Goal: Task Accomplishment & Management: Manage account settings

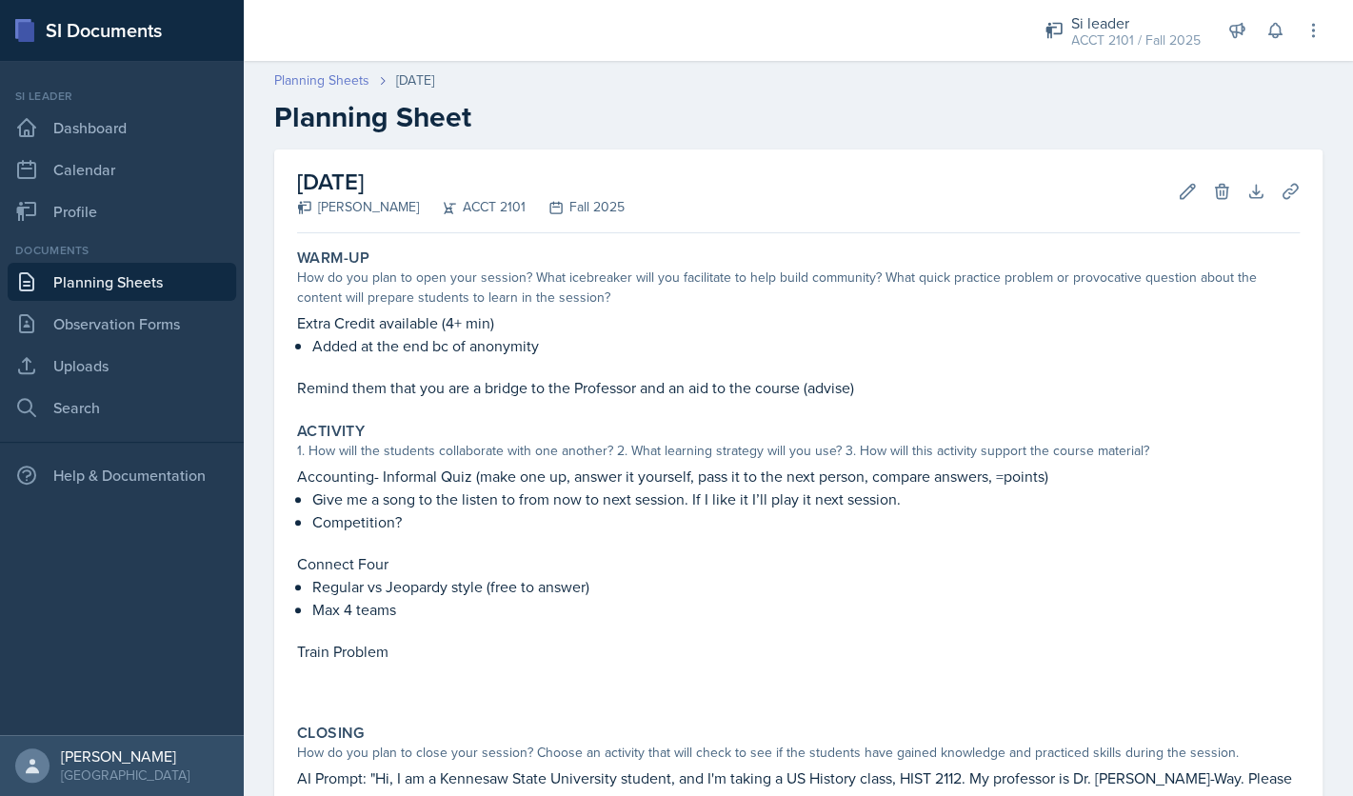
click at [347, 75] on link "Planning Sheets" at bounding box center [321, 80] width 95 height 20
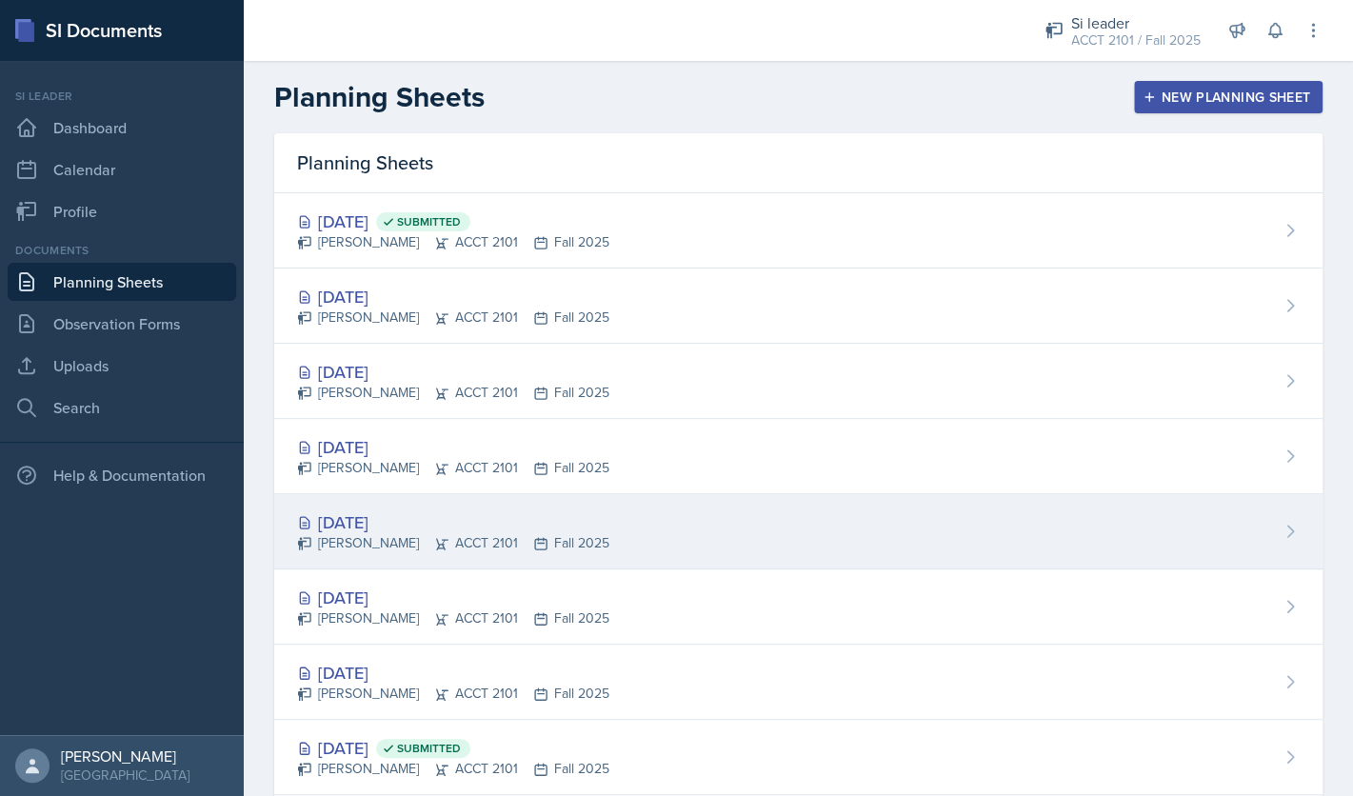
scroll to position [345, 0]
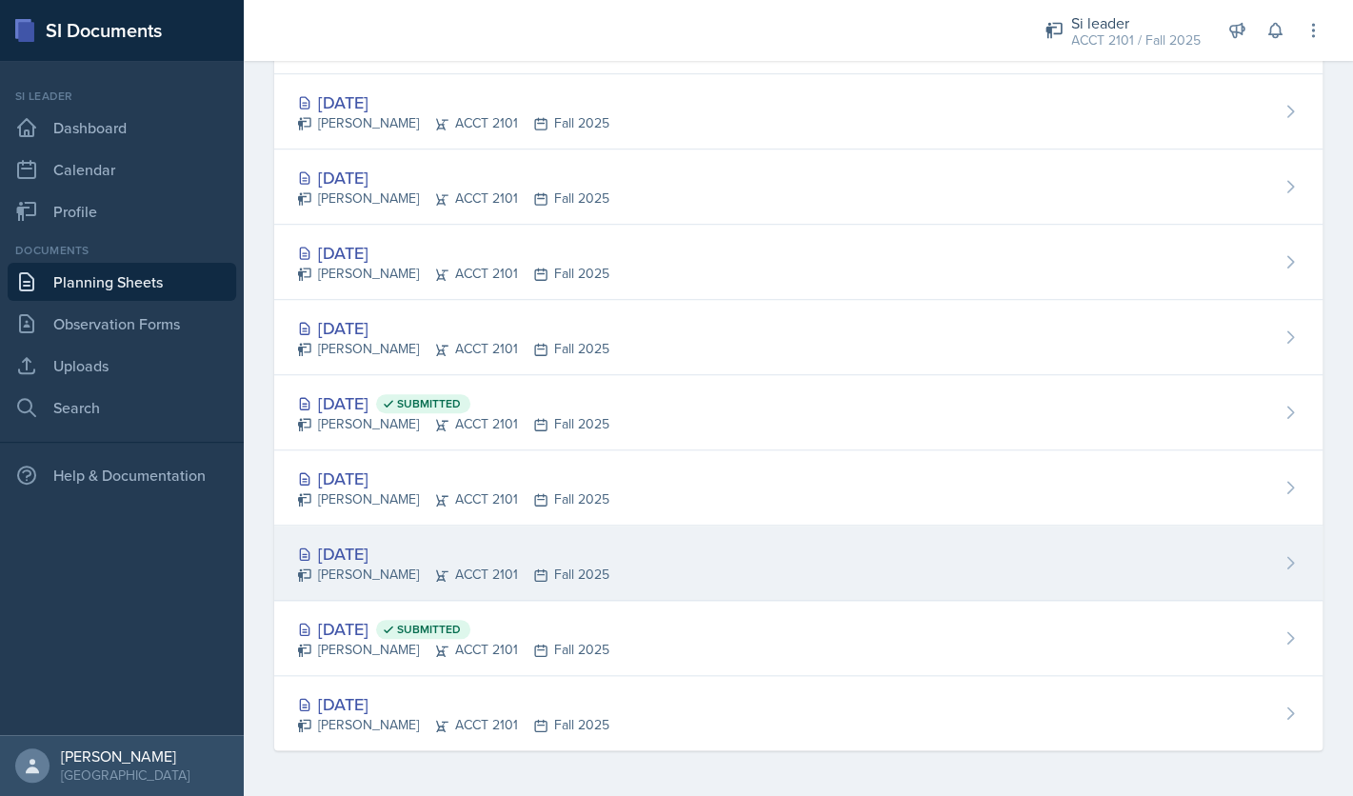
click at [412, 550] on div "[DATE]" at bounding box center [453, 554] width 312 height 26
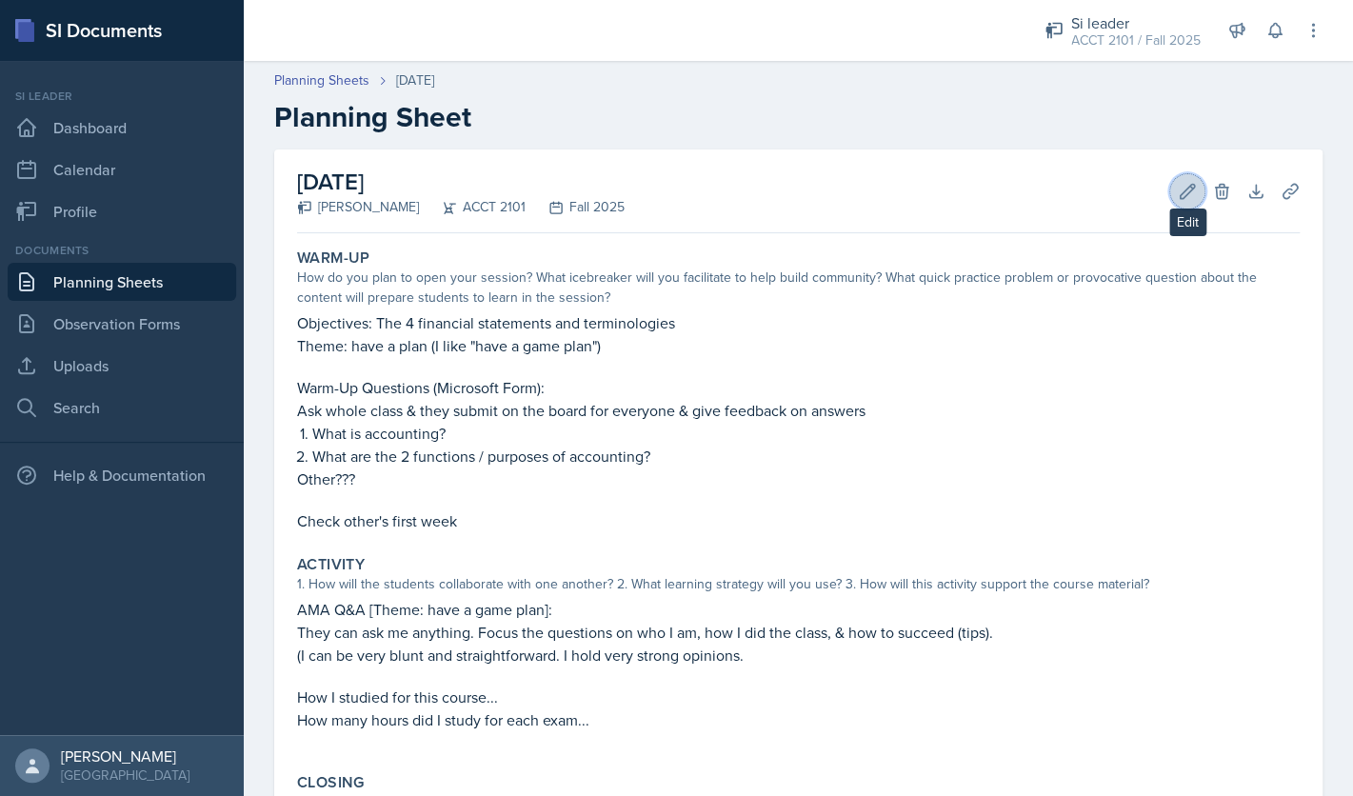
click at [1180, 193] on icon at bounding box center [1187, 191] width 19 height 19
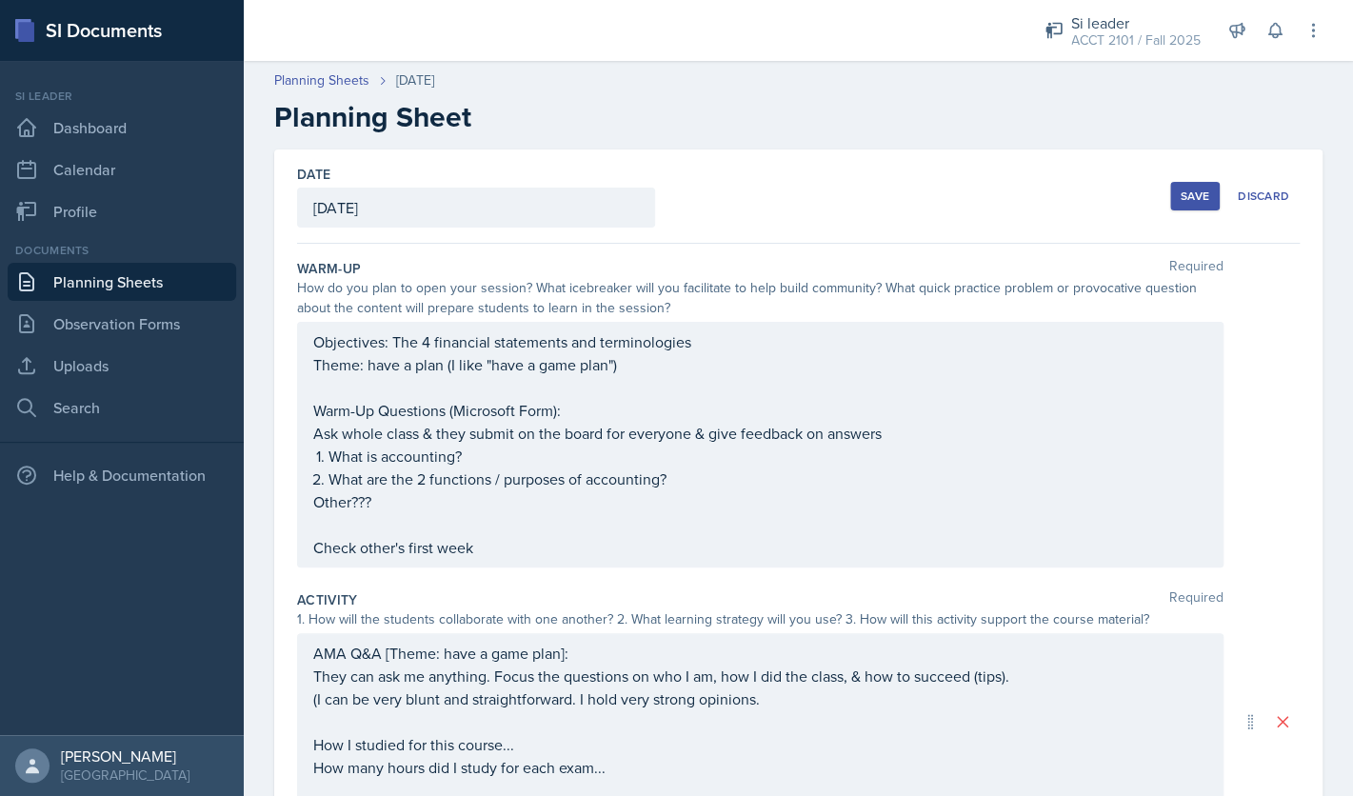
click at [644, 394] on div "Objectives: The 4 financial statements and terminologies Theme: have a plan (I …" at bounding box center [760, 444] width 894 height 228
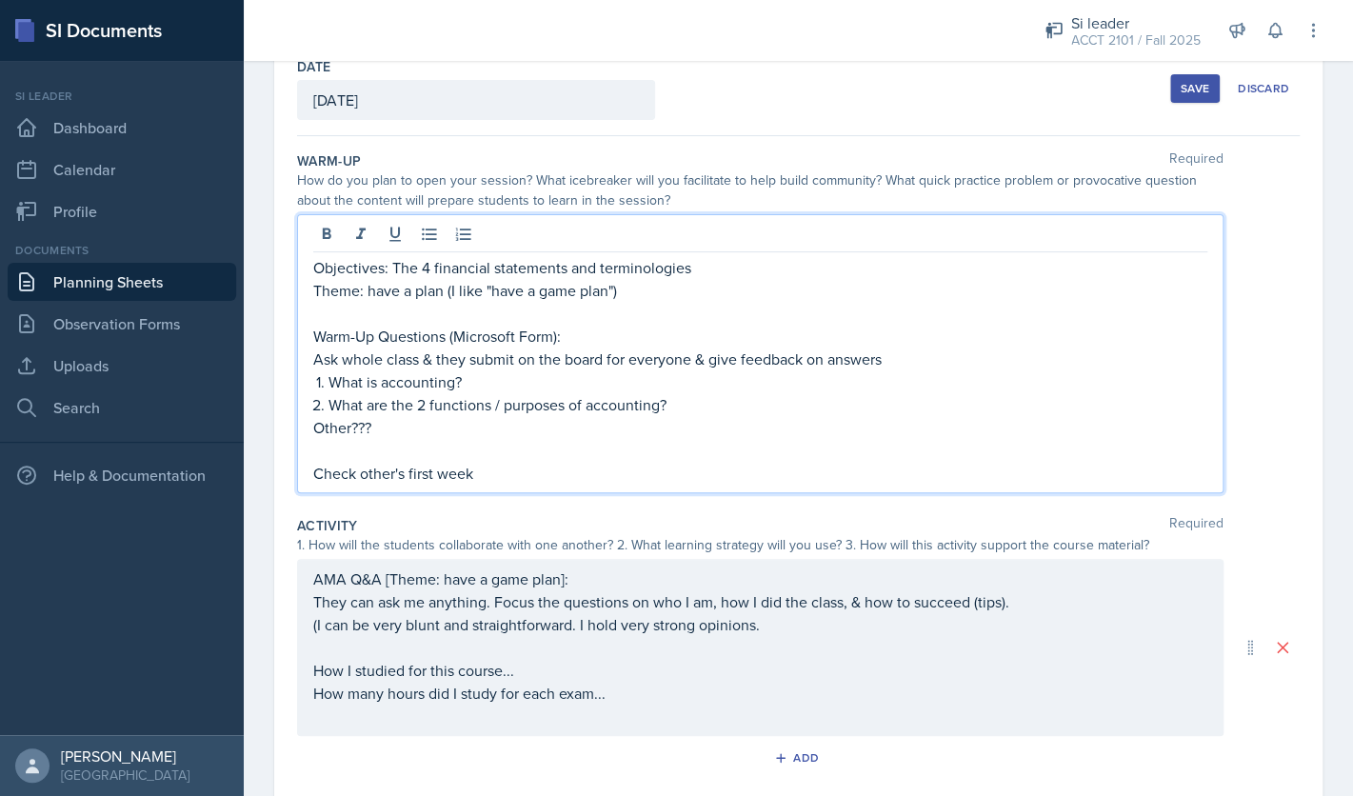
scroll to position [100, 0]
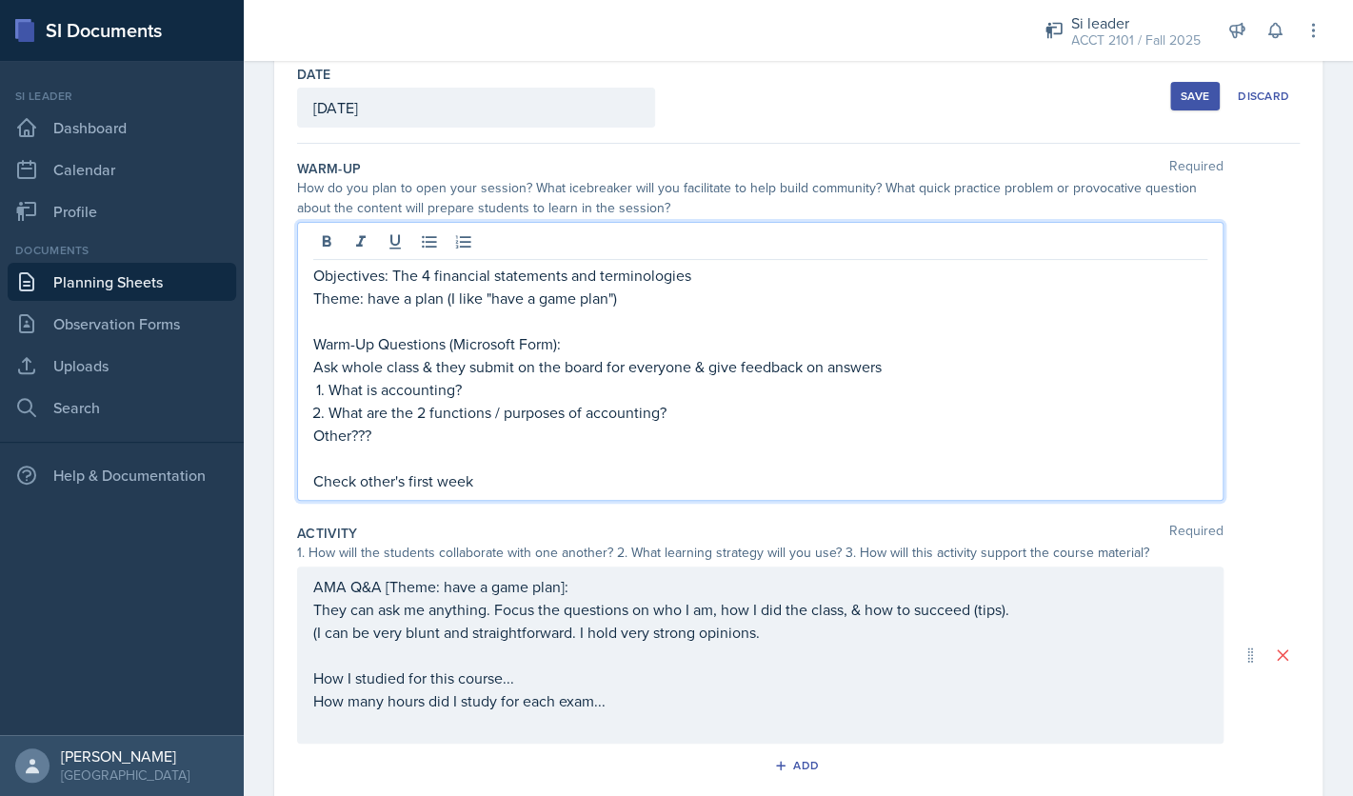
click at [591, 448] on p at bounding box center [760, 457] width 894 height 23
drag, startPoint x: 508, startPoint y: 476, endPoint x: 264, endPoint y: 488, distance: 245.0
click at [297, 488] on div "Objectives: The 4 financial statements and terminologies Theme: have a plan (I …" at bounding box center [760, 361] width 926 height 279
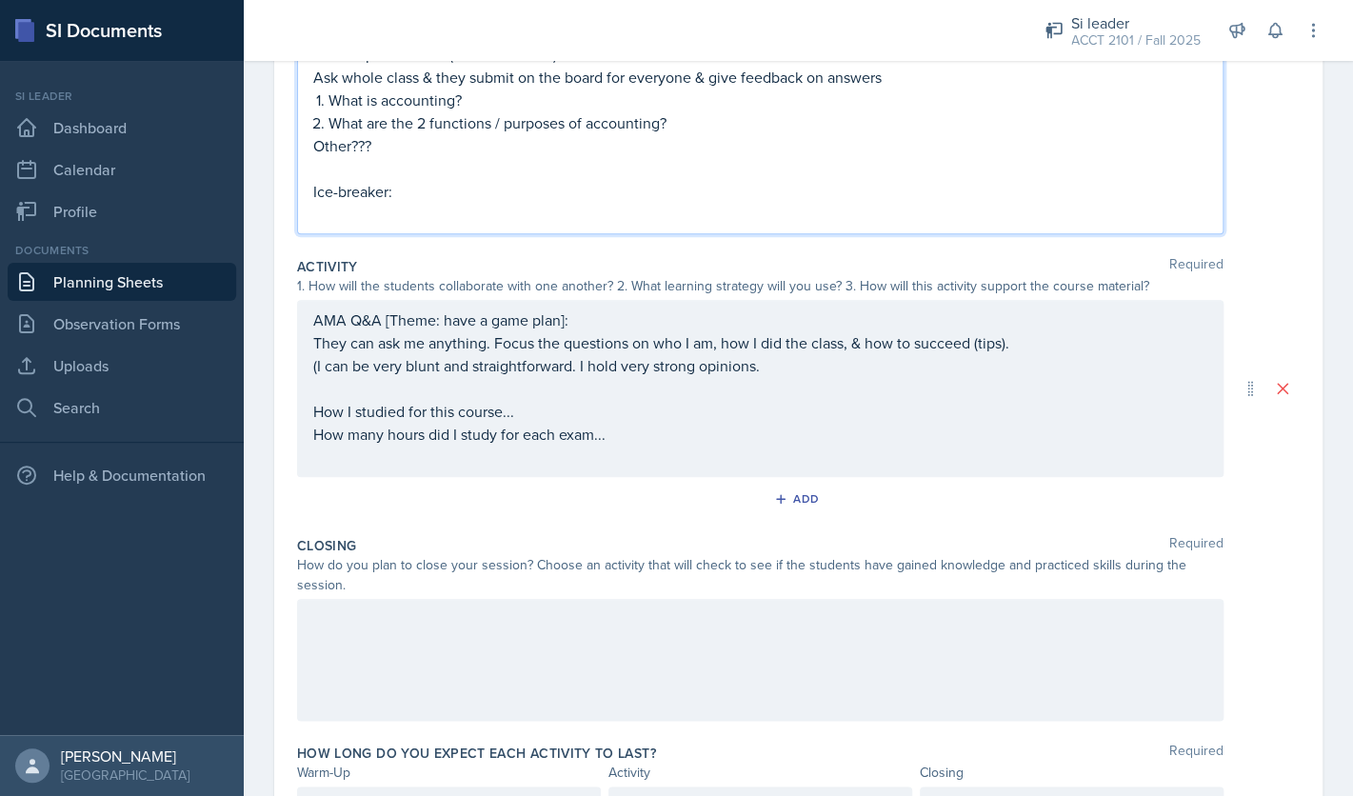
scroll to position [300, 0]
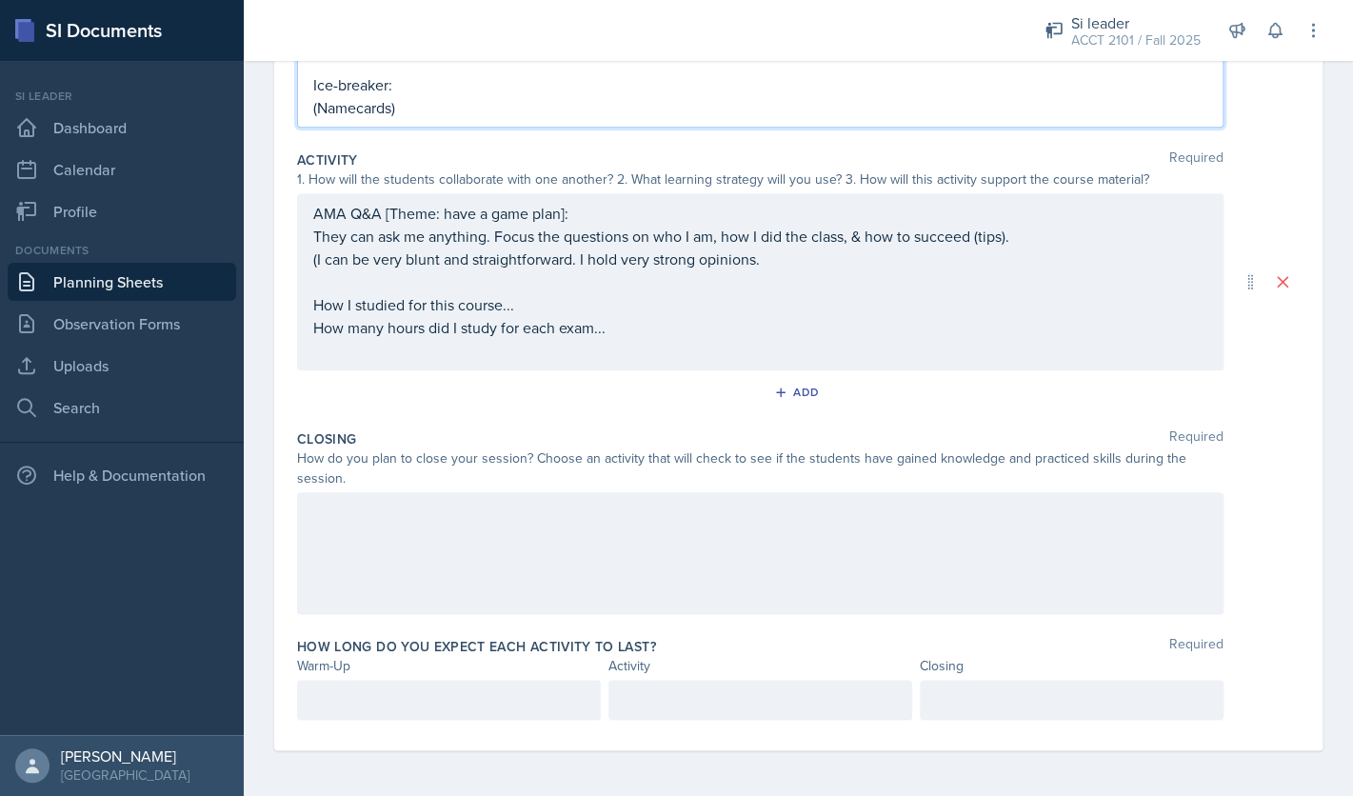
click at [351, 525] on div at bounding box center [760, 553] width 926 height 122
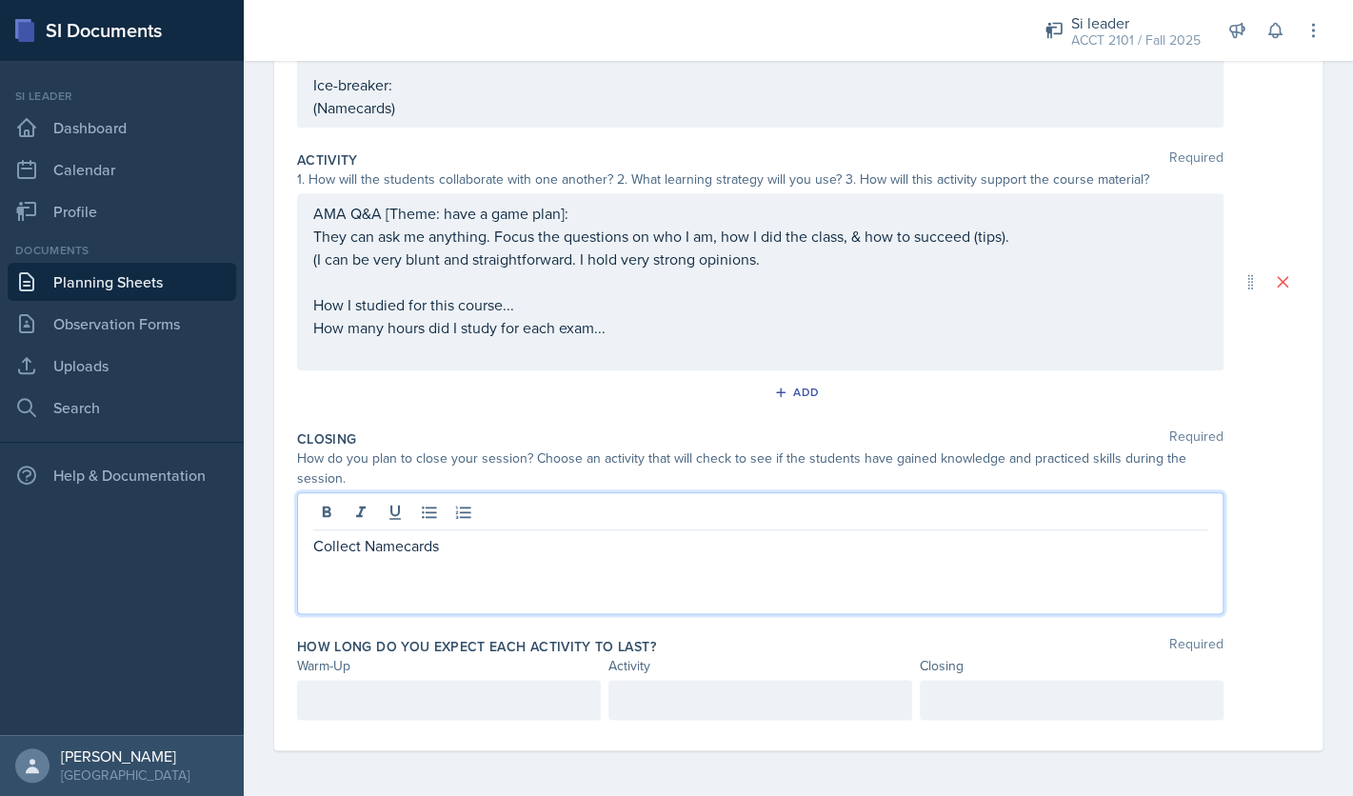
click at [486, 567] on div "Collect Namecards" at bounding box center [760, 553] width 926 height 122
click at [417, 549] on p "Collect Namecards" at bounding box center [760, 545] width 894 height 23
click at [406, 553] on p "Collect Namecards" at bounding box center [760, 545] width 894 height 23
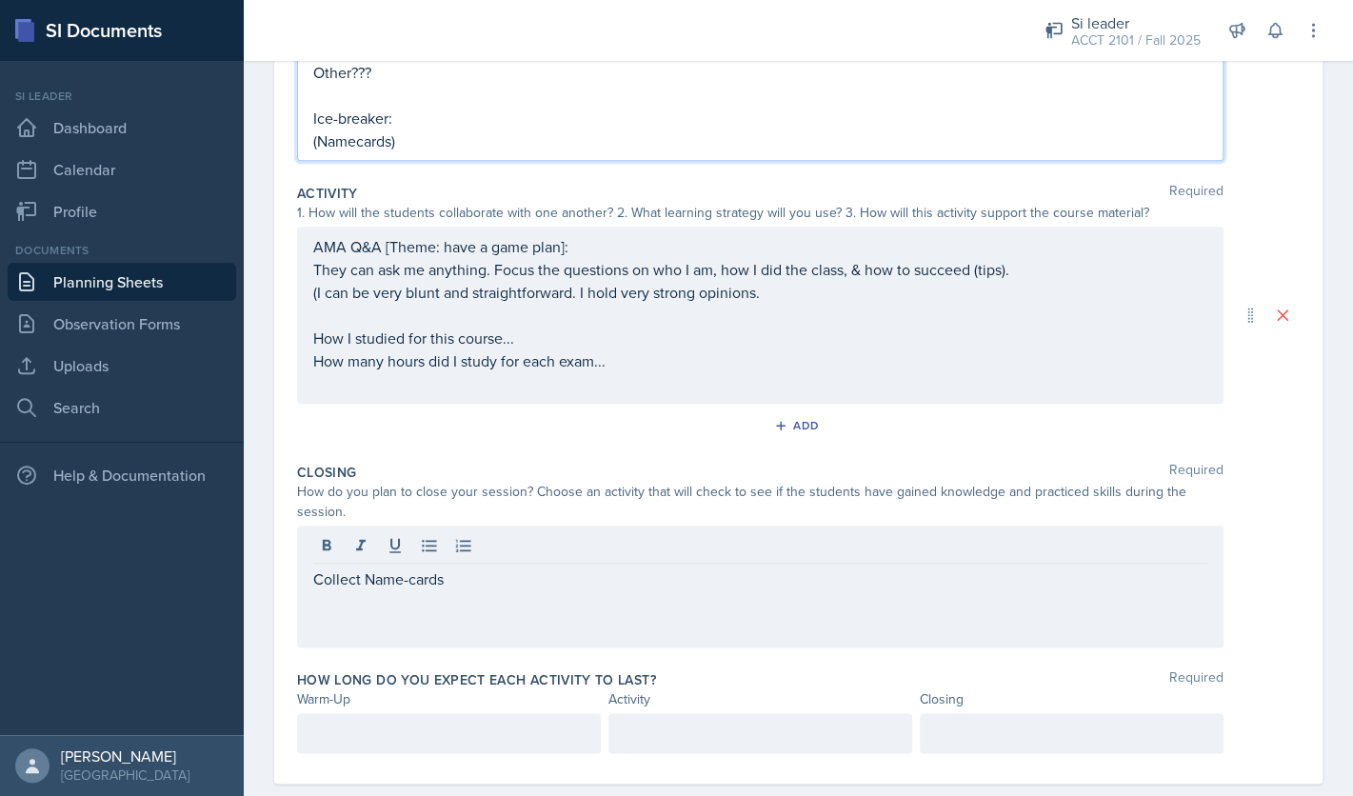
scroll to position [496, 0]
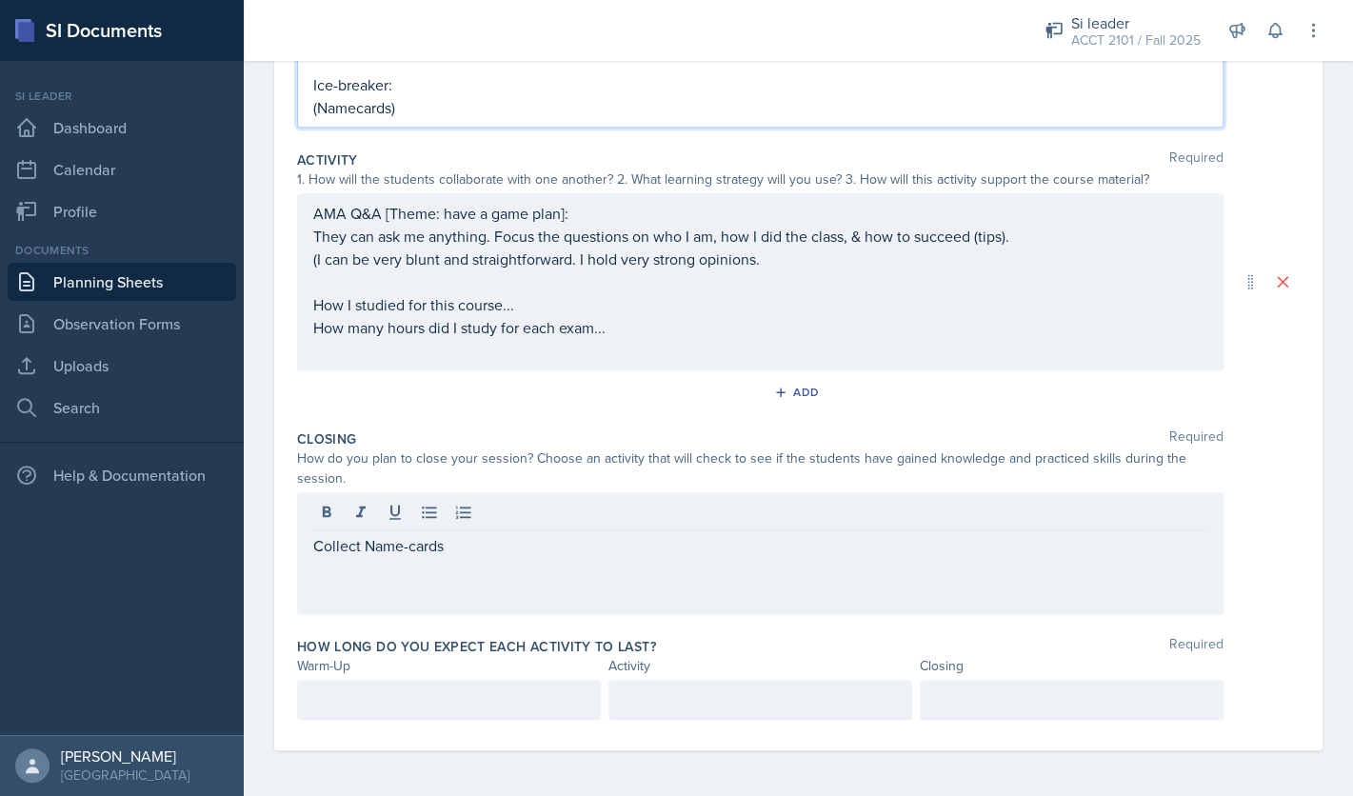
click at [352, 113] on p "(Namecards)" at bounding box center [760, 107] width 894 height 23
click at [359, 112] on p "(Namecards)" at bounding box center [760, 107] width 894 height 23
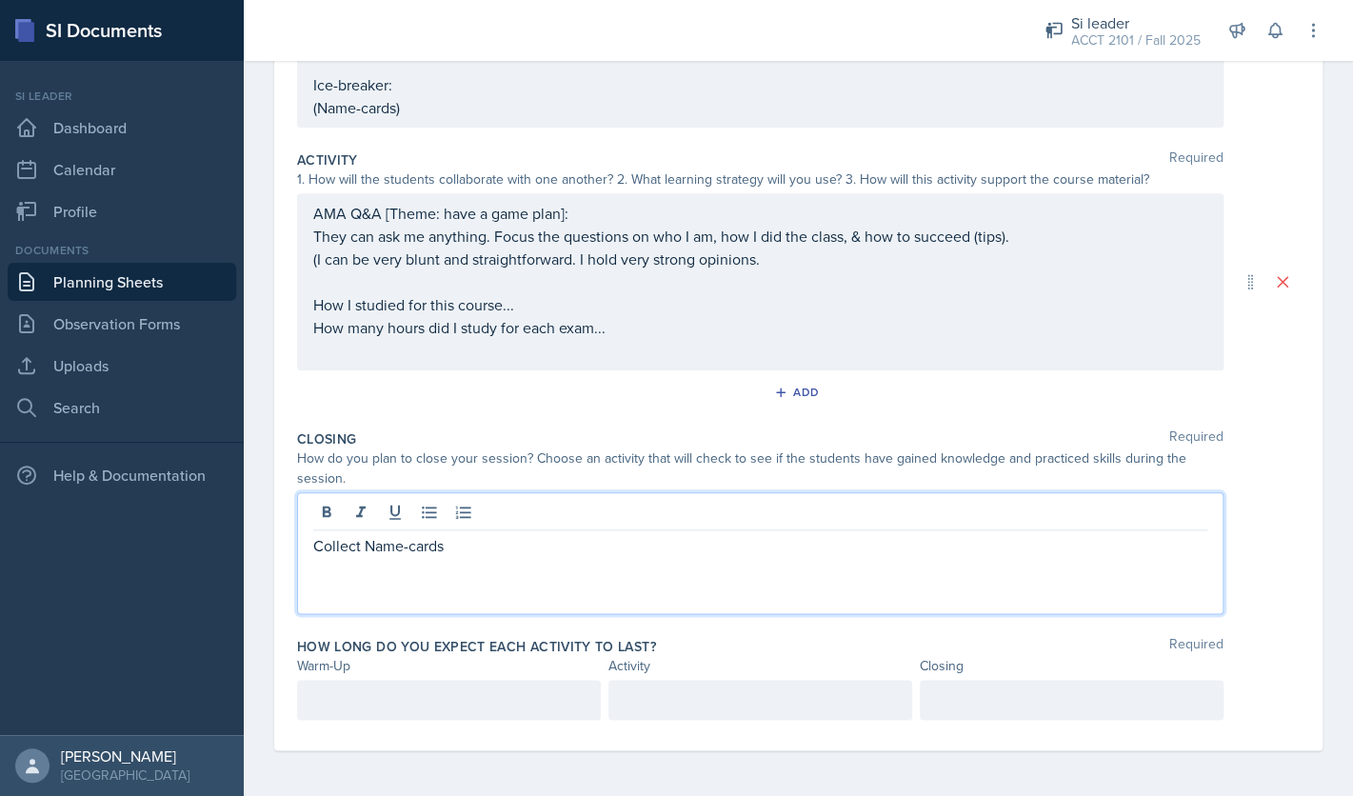
click at [479, 512] on div "Collect Name-cards" at bounding box center [760, 553] width 926 height 122
click at [370, 549] on p "Collect Name-cards" at bounding box center [760, 545] width 894 height 23
click at [517, 552] on p "Collect name-cards" at bounding box center [760, 545] width 894 height 23
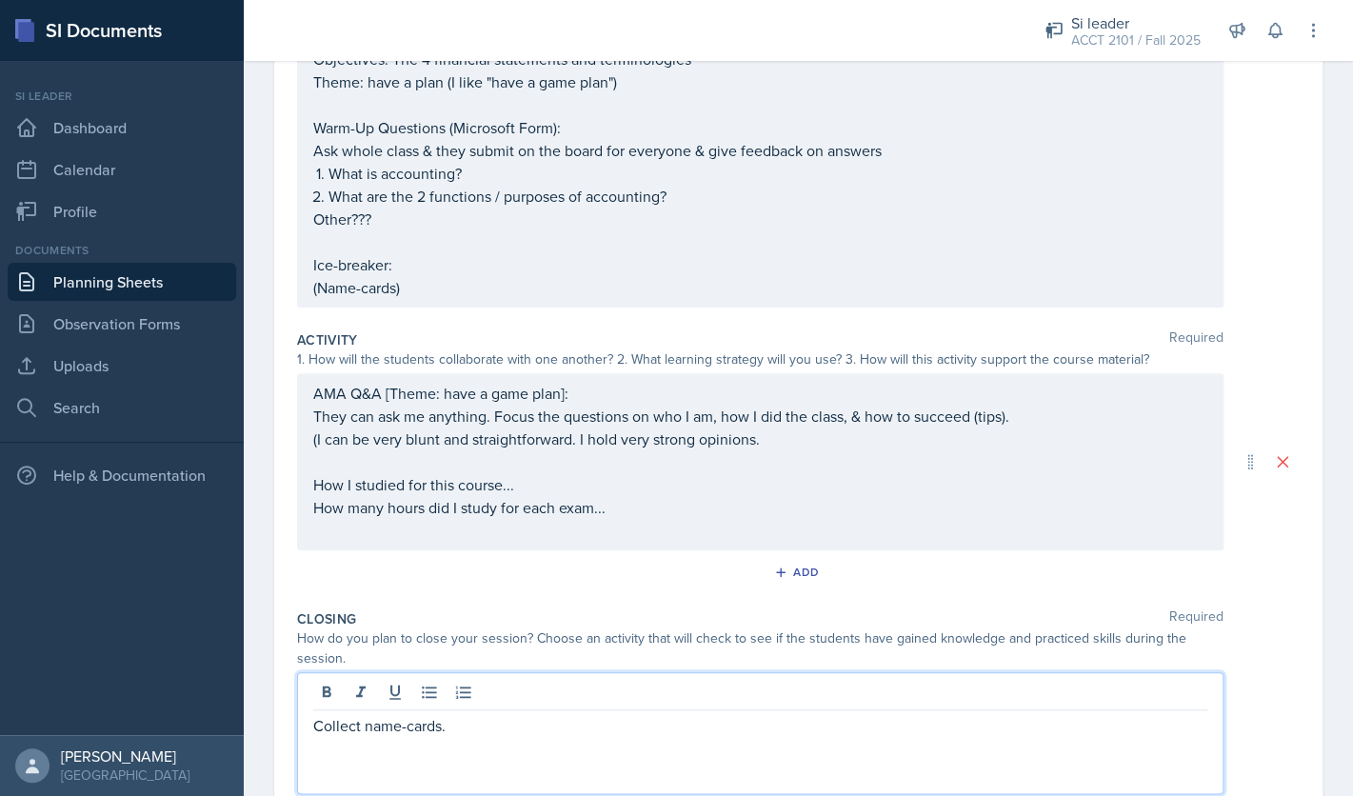
scroll to position [172, 0]
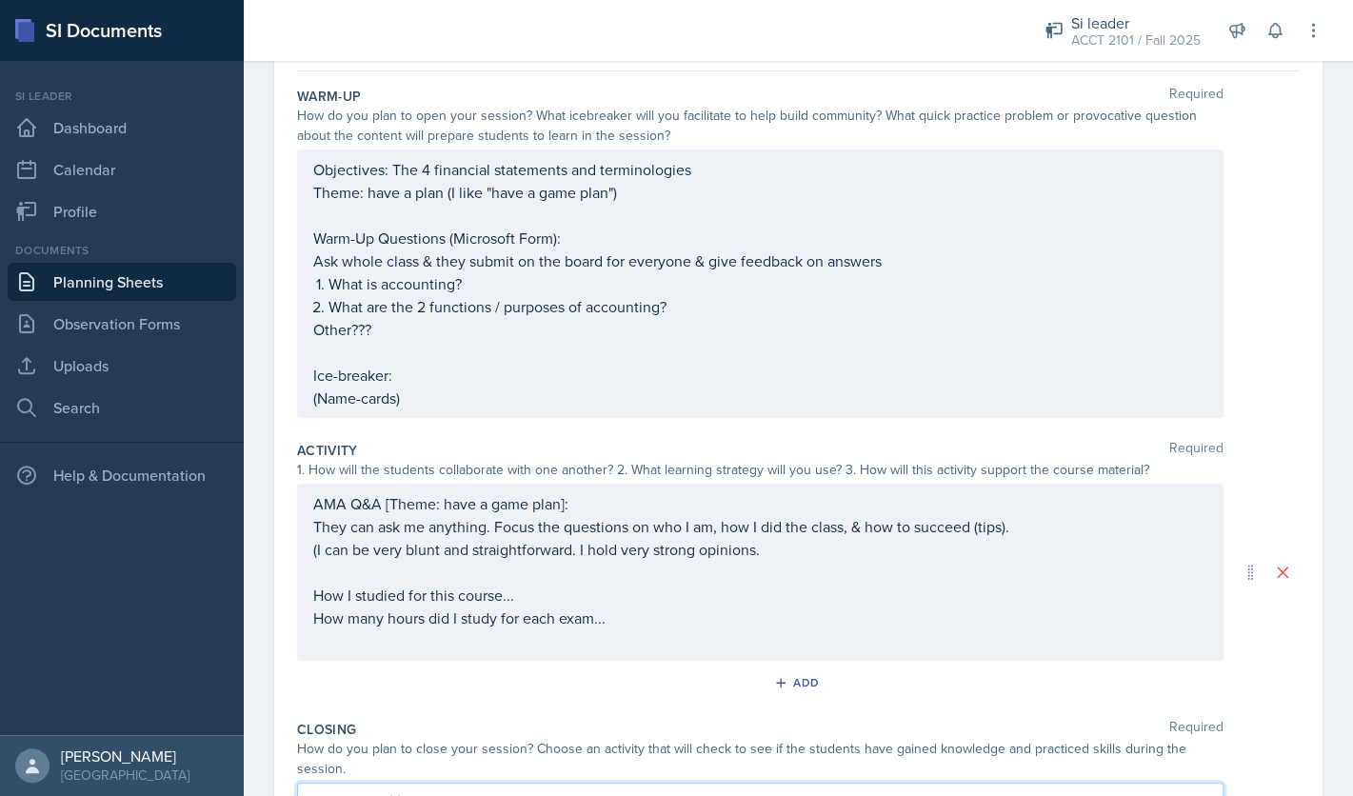
click at [442, 413] on div "Objectives: The 4 financial statements and terminologies Theme: have a plan (I …" at bounding box center [760, 283] width 926 height 268
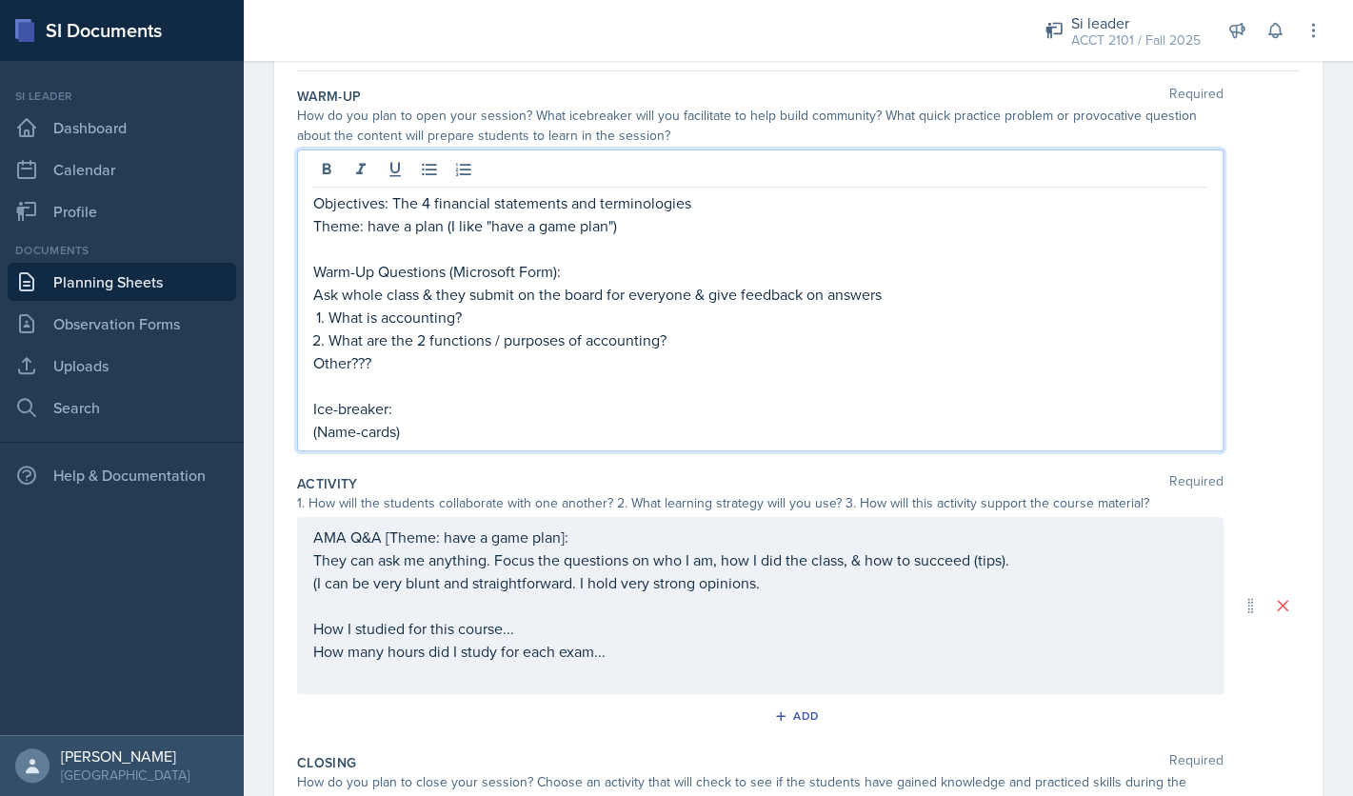
click at [428, 422] on p "(Name-cards)" at bounding box center [760, 431] width 894 height 23
click at [696, 341] on p "What are the 2 functions / purposes of accounting?" at bounding box center [767, 339] width 879 height 23
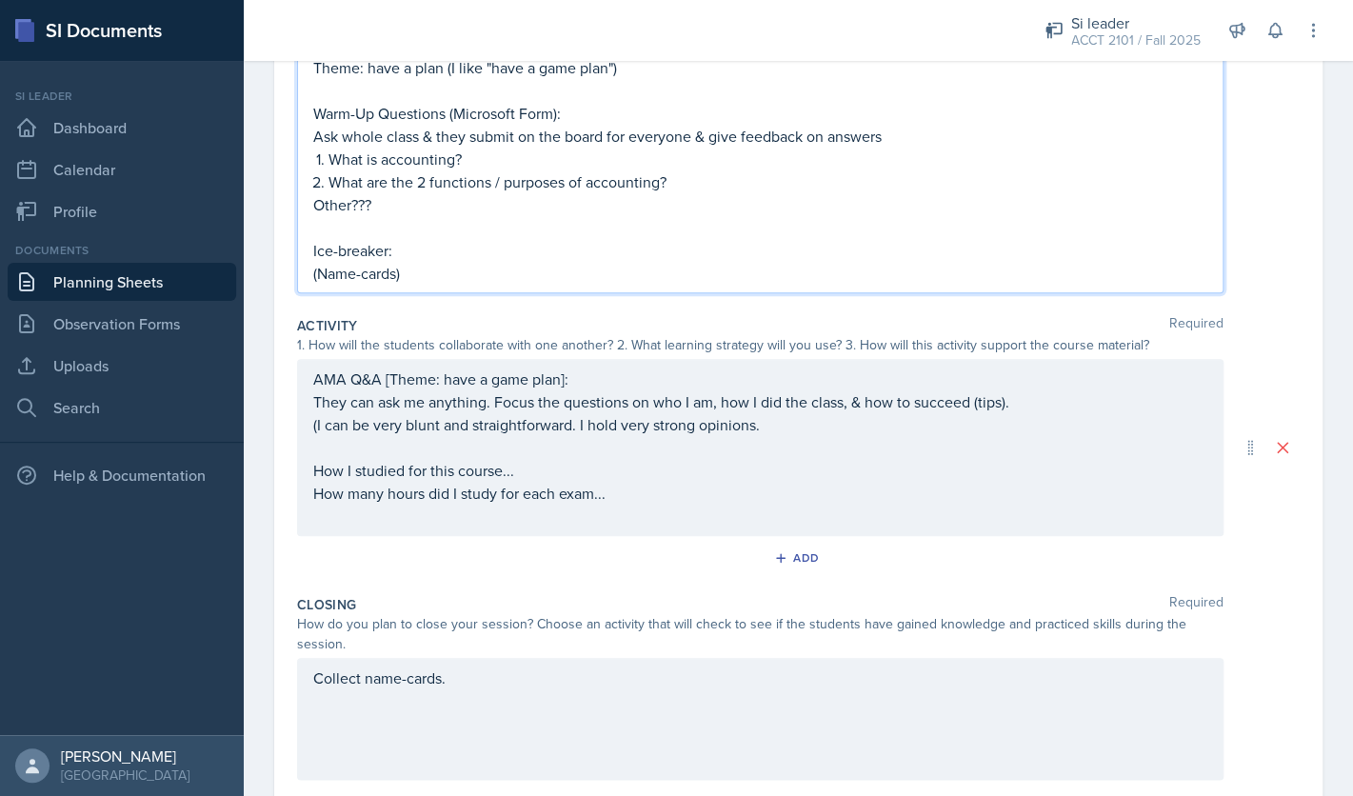
scroll to position [345, 0]
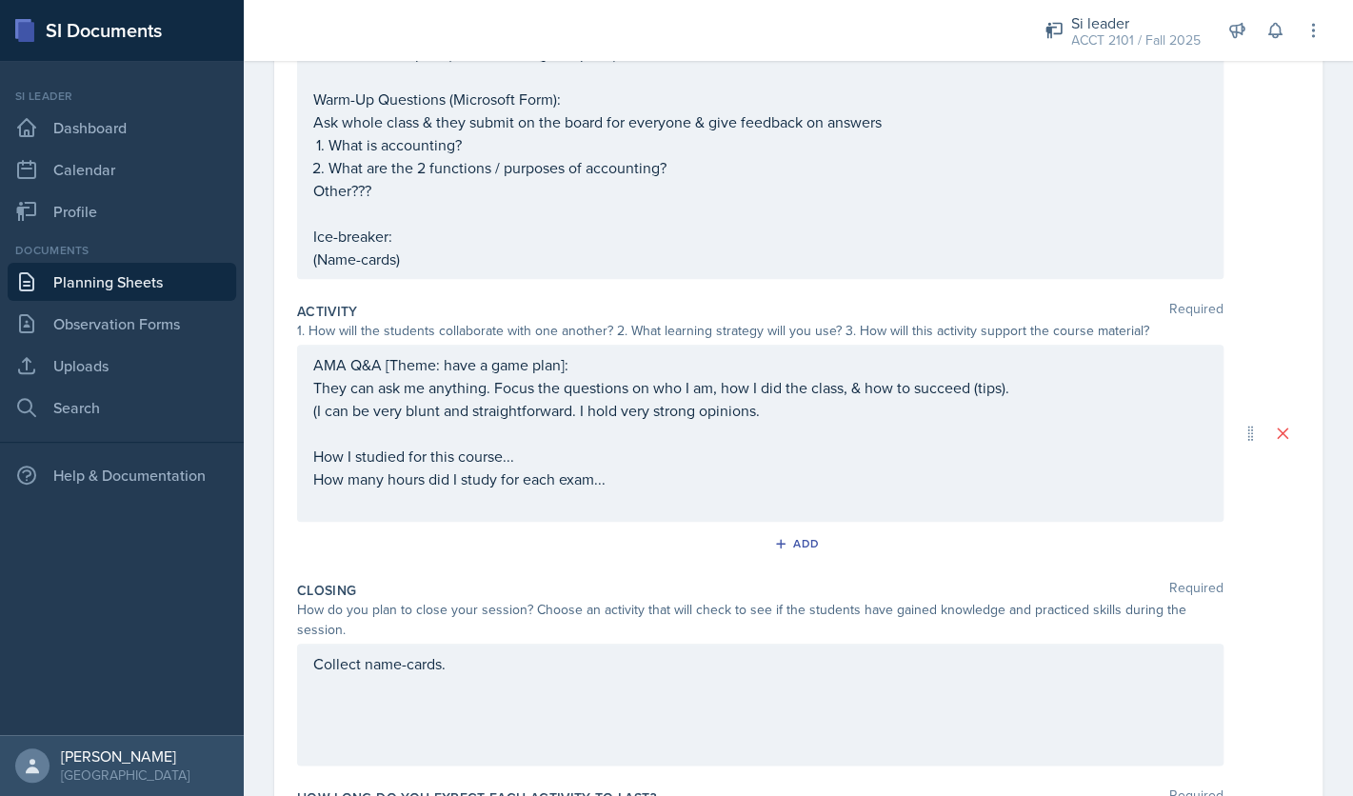
click at [595, 695] on div "Collect name-cards." at bounding box center [760, 705] width 926 height 122
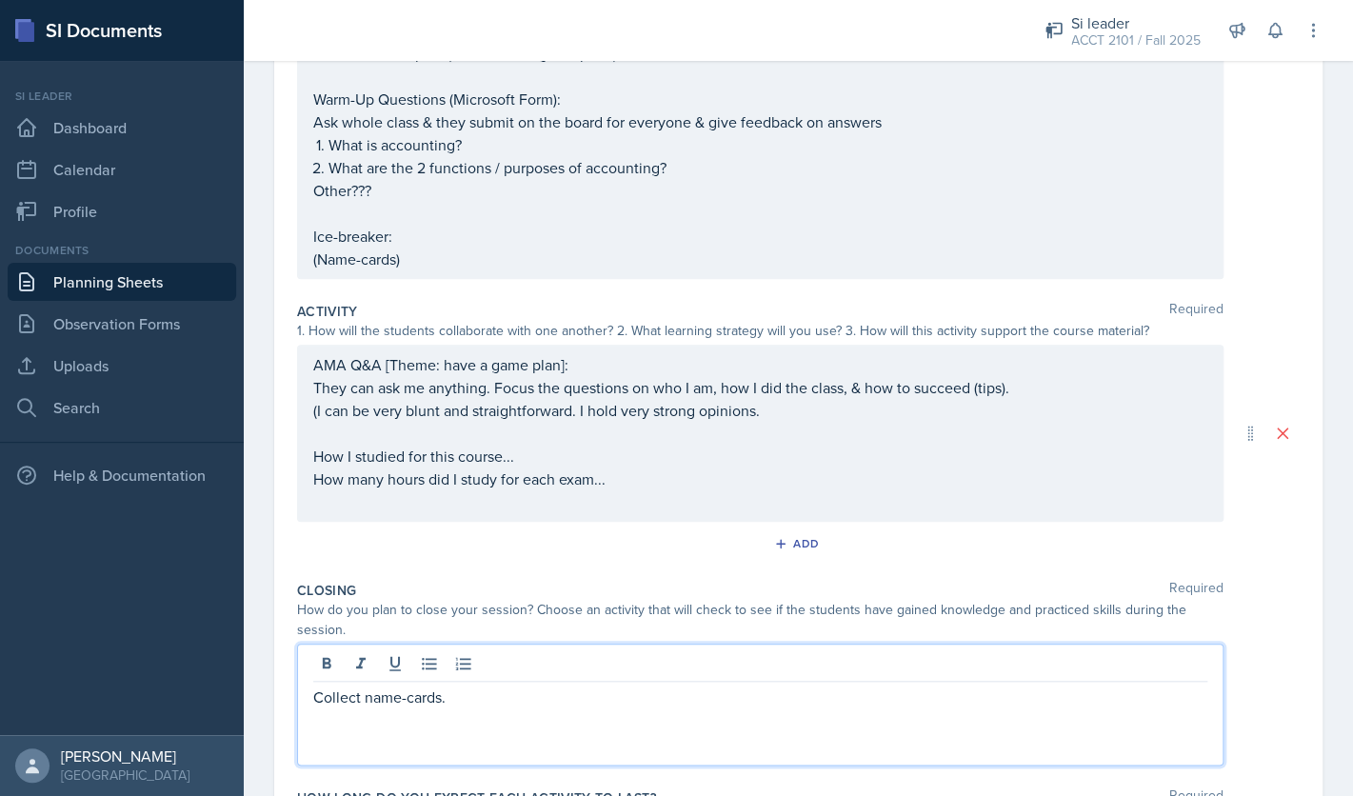
click at [315, 699] on p "Collect name-cards." at bounding box center [760, 696] width 894 height 23
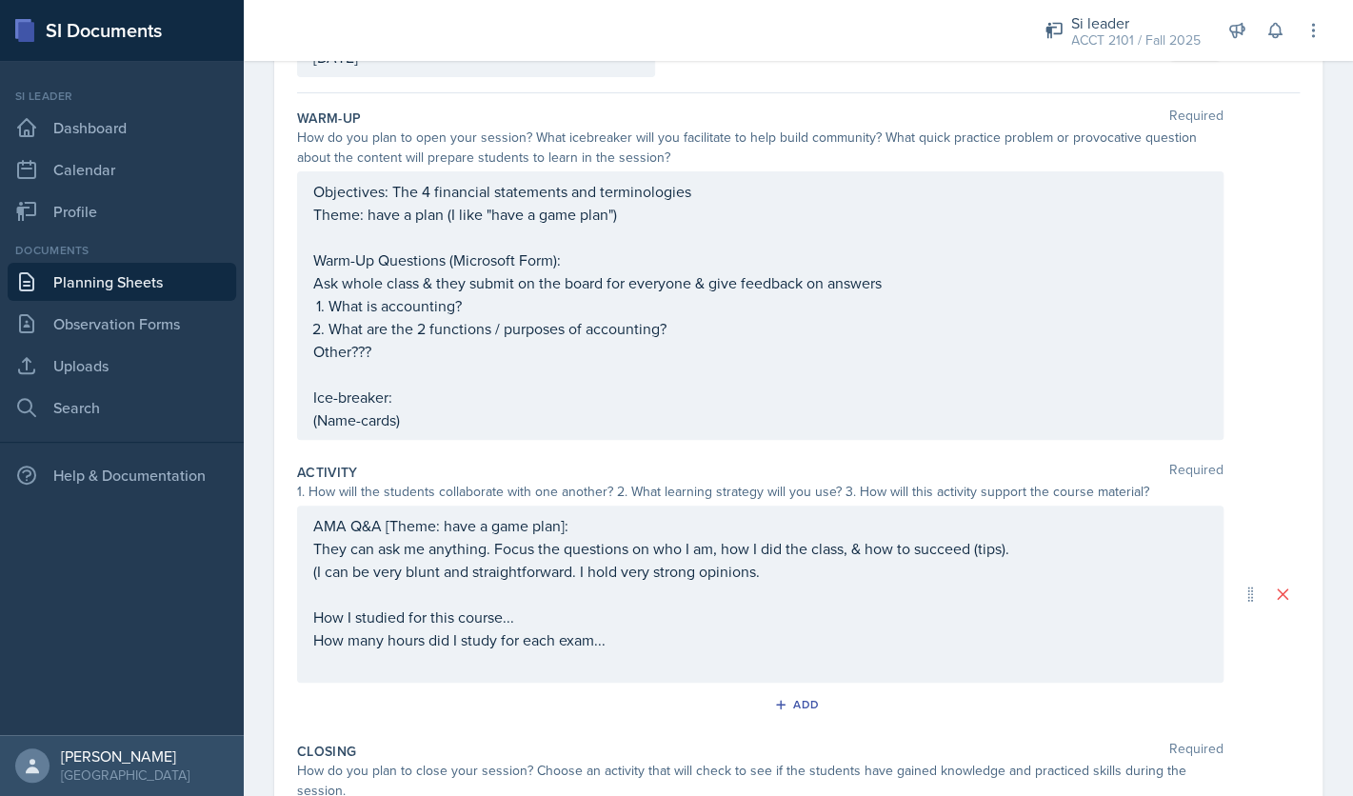
scroll to position [128, 0]
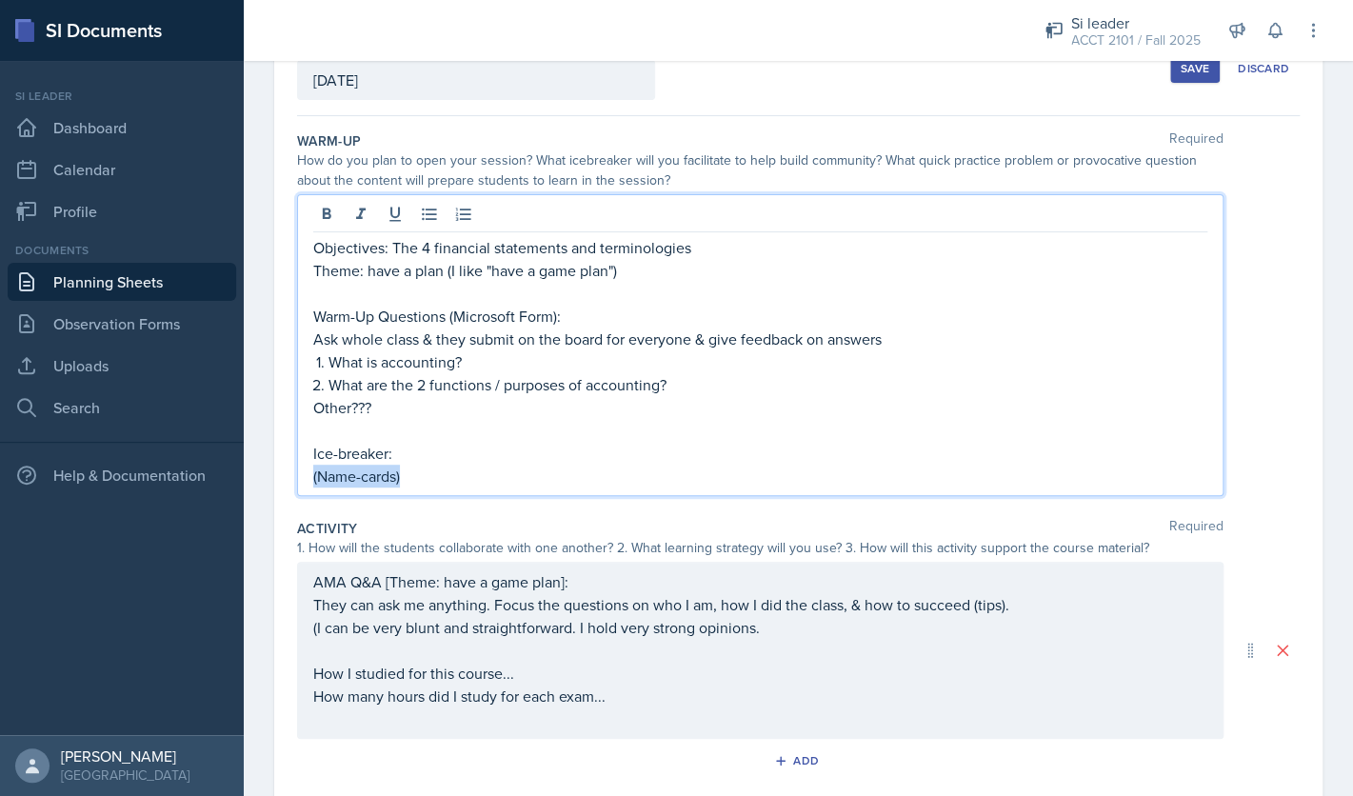
click at [417, 443] on div "Objectives: The 4 financial statements and terminologies Theme: have a plan (I …" at bounding box center [760, 361] width 894 height 251
click at [571, 464] on p "Ice-breaker:" at bounding box center [760, 453] width 894 height 23
click at [564, 472] on p "(Name-cards)" at bounding box center [760, 476] width 894 height 23
click at [450, 406] on p "Other???" at bounding box center [760, 407] width 894 height 23
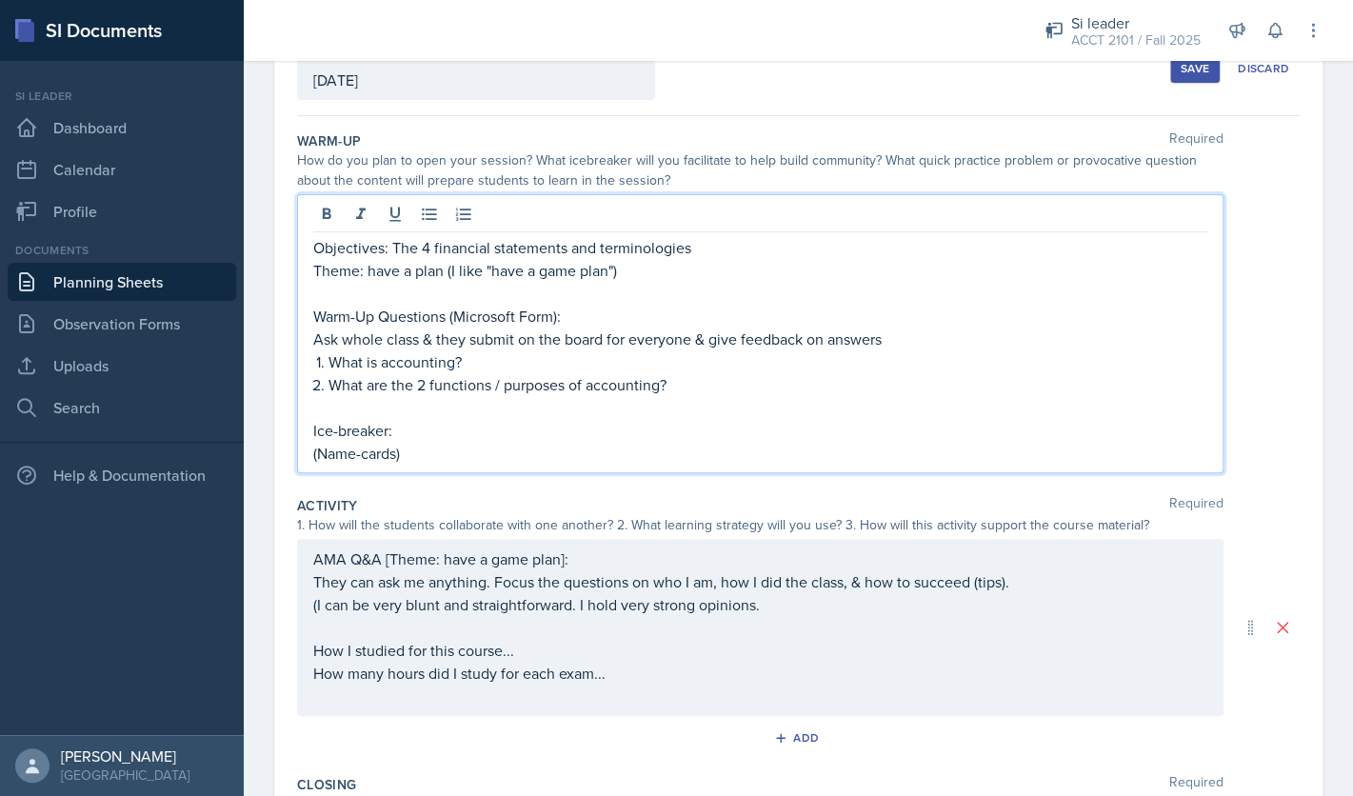
click at [489, 453] on p "(Name-cards)" at bounding box center [760, 453] width 894 height 23
click at [686, 387] on p "What are the 2 functions / purposes of accounting?" at bounding box center [767, 384] width 879 height 23
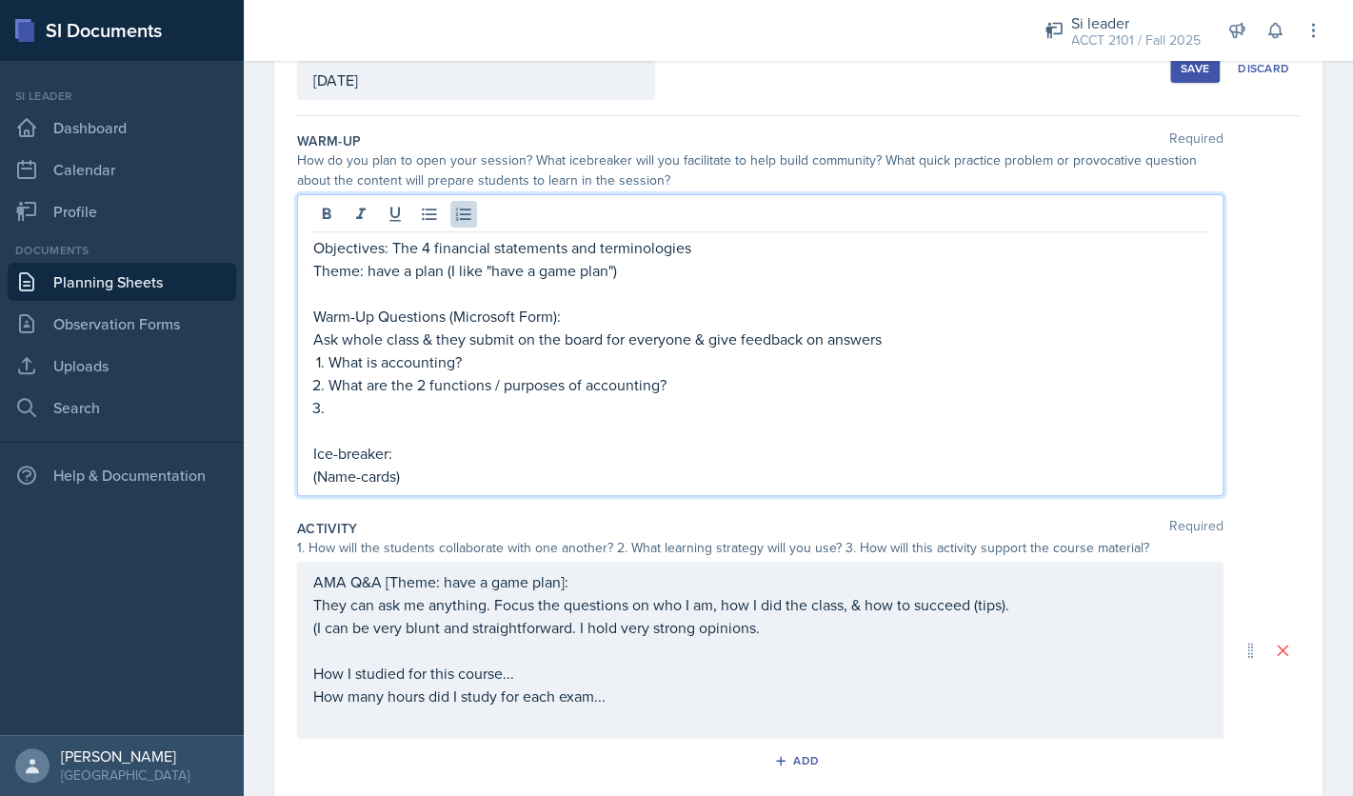
click at [530, 436] on p at bounding box center [760, 430] width 894 height 23
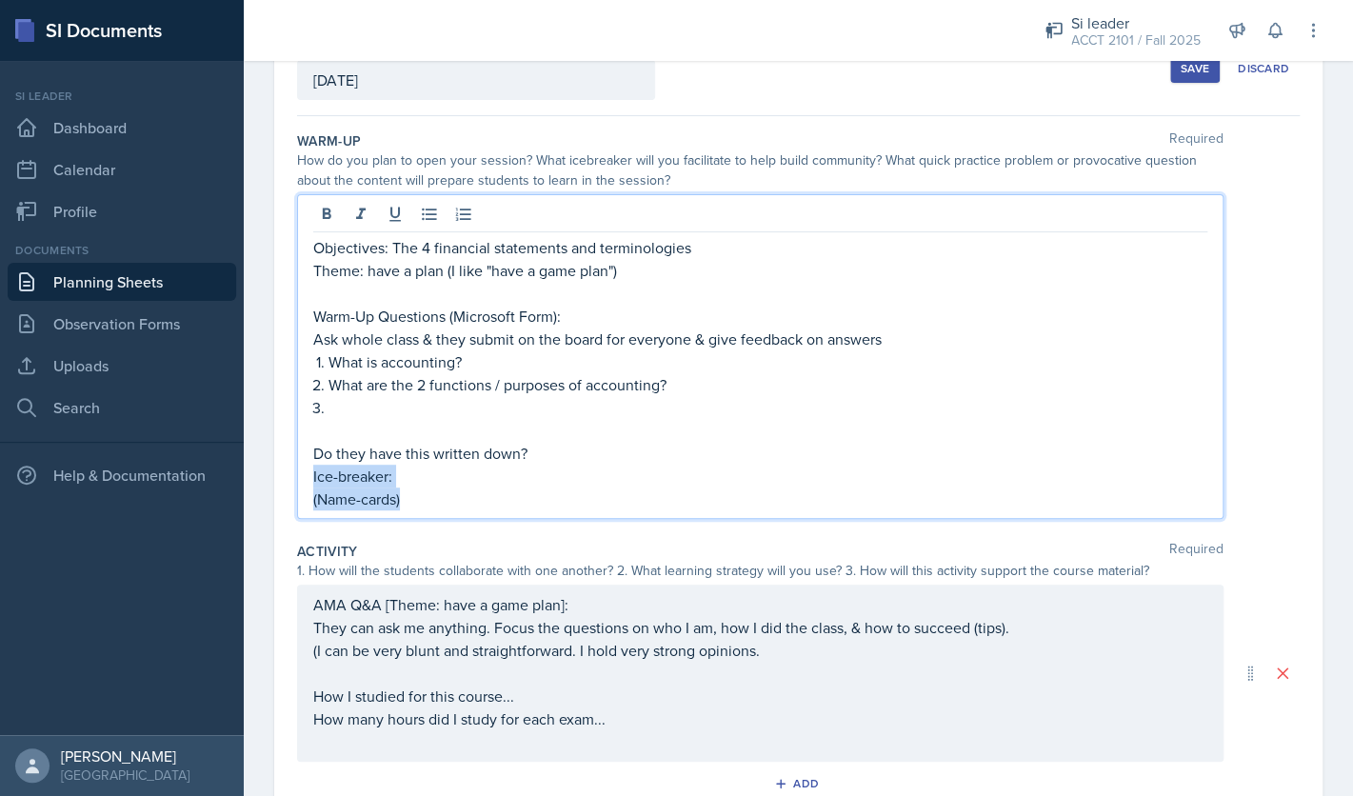
drag, startPoint x: 432, startPoint y: 508, endPoint x: 309, endPoint y: 482, distance: 125.7
click at [309, 482] on div "Objectives: The 4 financial statements and terminologies Theme: have a plan (I …" at bounding box center [760, 356] width 926 height 325
click at [447, 500] on p "(Name-cards)" at bounding box center [760, 498] width 894 height 23
drag, startPoint x: 428, startPoint y: 502, endPoint x: 311, endPoint y: 503, distance: 117.1
click at [311, 503] on div "Objectives: The 4 financial statements and terminologies Theme: have a plan (I …" at bounding box center [760, 356] width 926 height 325
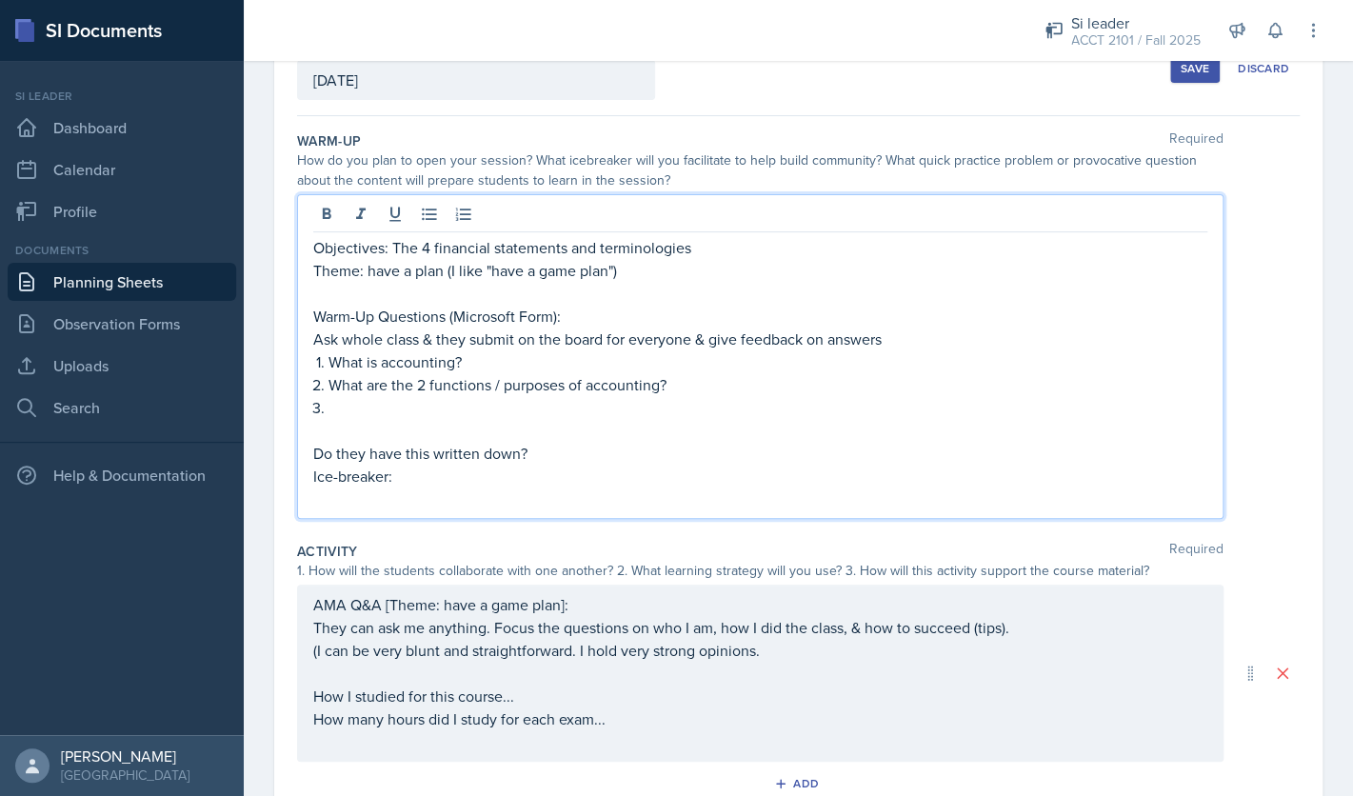
click at [615, 310] on p "Warm-Up Questions (Microsoft Form):" at bounding box center [760, 316] width 894 height 23
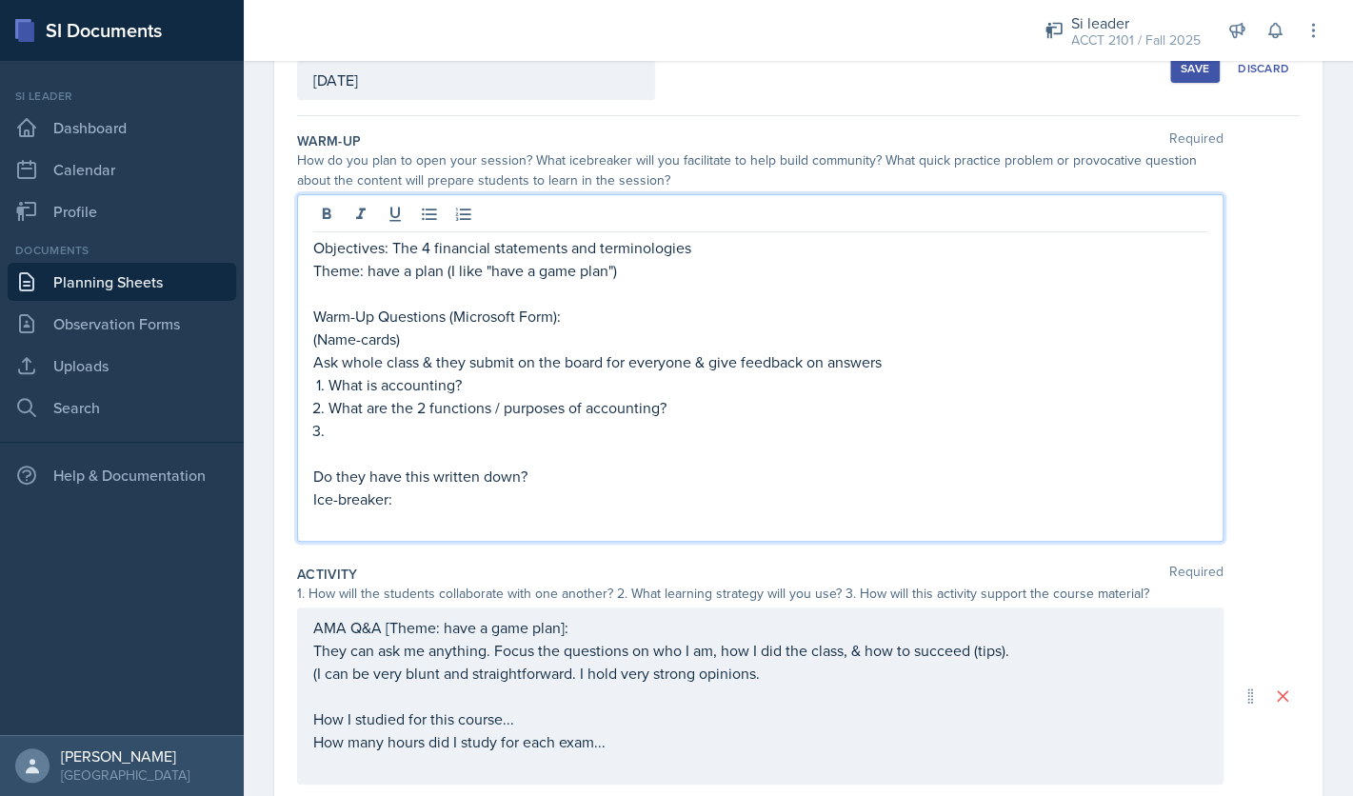
click at [323, 347] on p "(Name-cards)" at bounding box center [760, 338] width 894 height 23
click at [484, 344] on p "(Pass out name-cards)" at bounding box center [760, 338] width 894 height 23
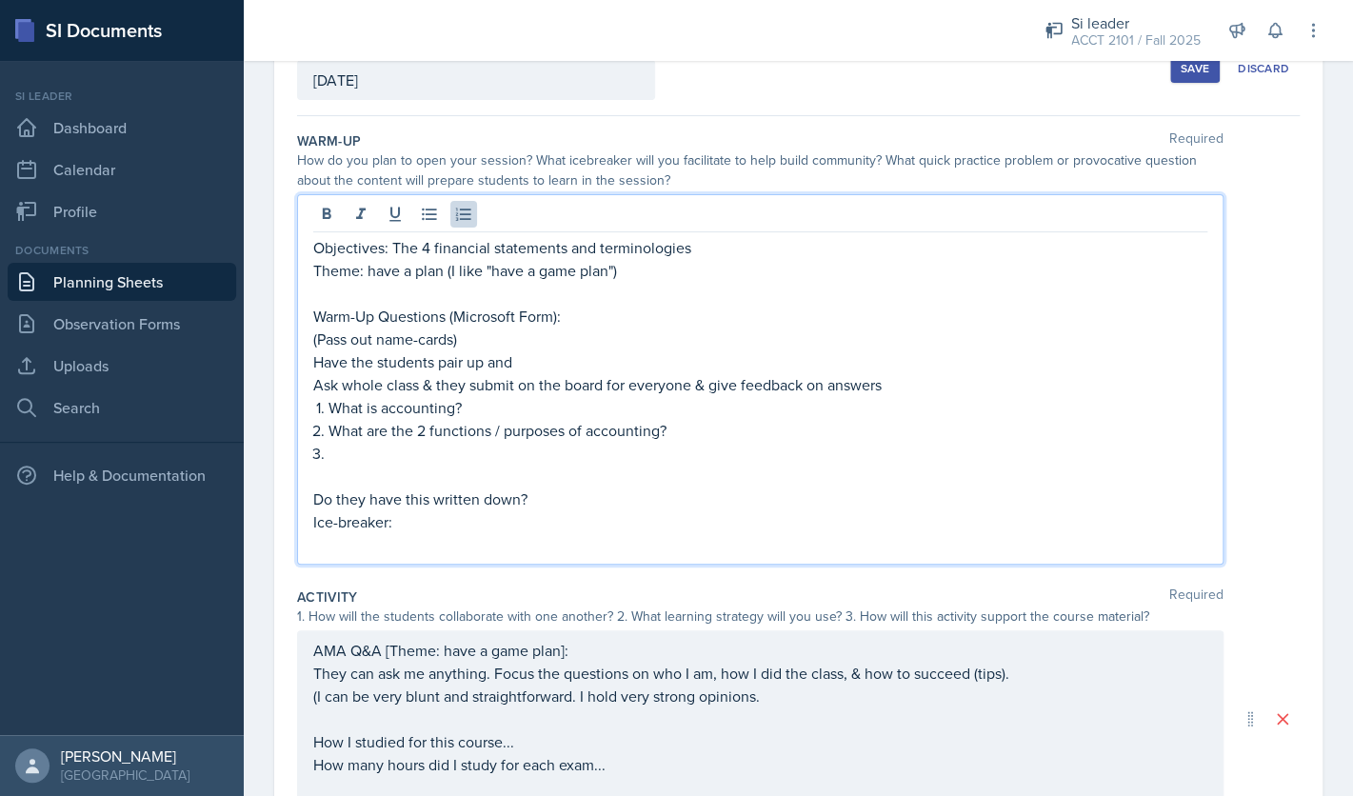
click at [488, 453] on p at bounding box center [767, 453] width 879 height 23
click at [446, 321] on p "Warm-Up Questions (Microsoft Form):" at bounding box center [760, 316] width 894 height 23
click at [532, 363] on p "Have the students pair up and" at bounding box center [760, 361] width 894 height 23
click at [768, 366] on p "Have the students pair up and introduce themselves with each other and answer t…" at bounding box center [760, 361] width 894 height 23
click at [717, 454] on p at bounding box center [767, 453] width 879 height 23
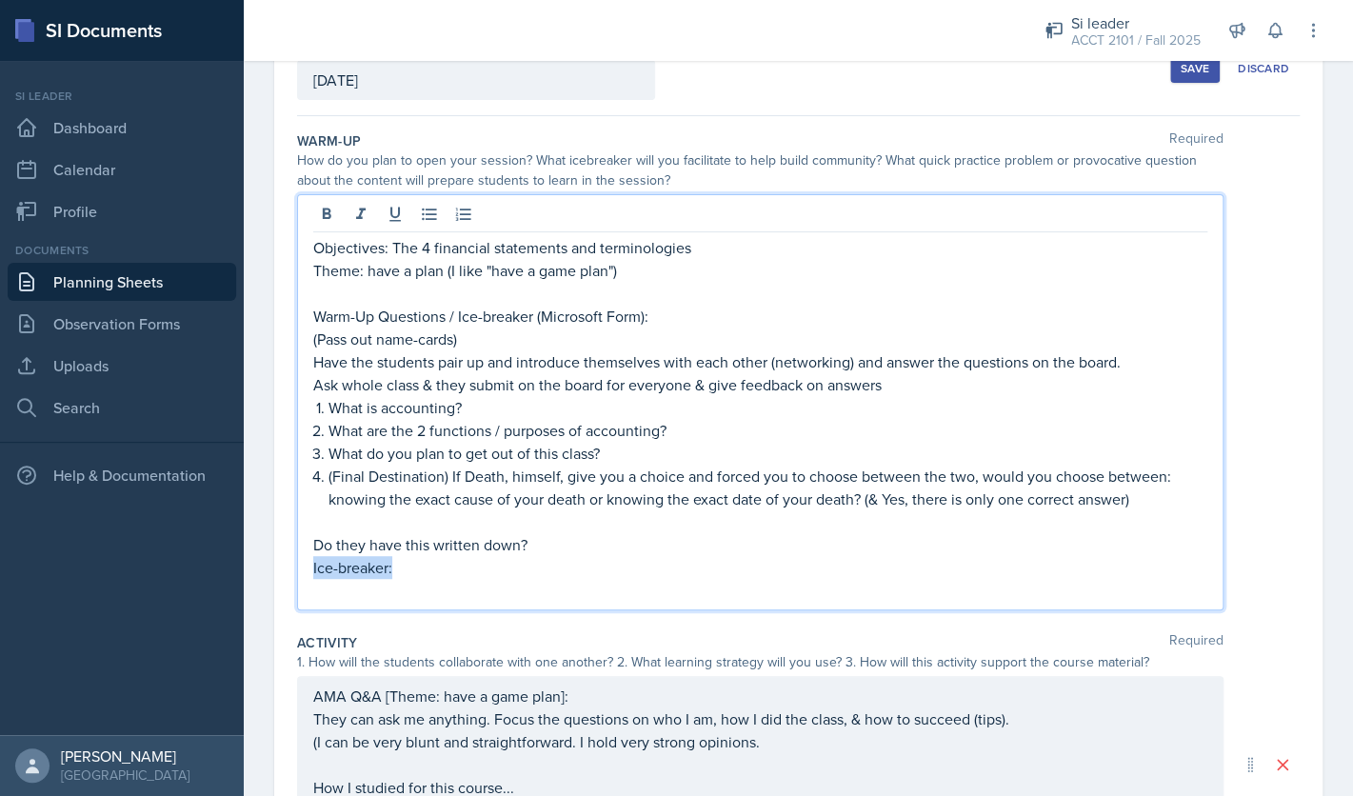
drag, startPoint x: 455, startPoint y: 577, endPoint x: 300, endPoint y: 571, distance: 155.3
click at [300, 571] on div "Objectives: The 4 financial statements and terminologies Theme: have a plan (I …" at bounding box center [760, 402] width 926 height 416
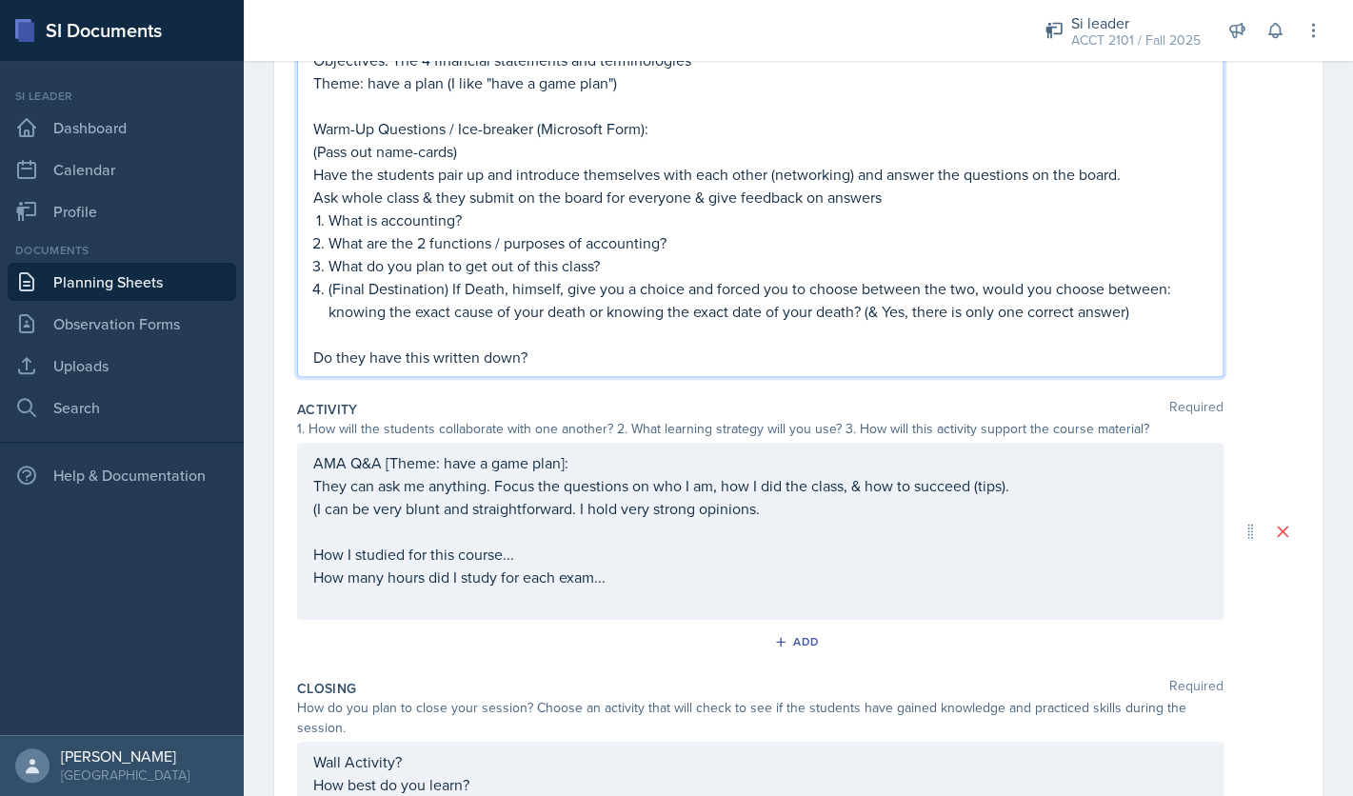
scroll to position [340, 0]
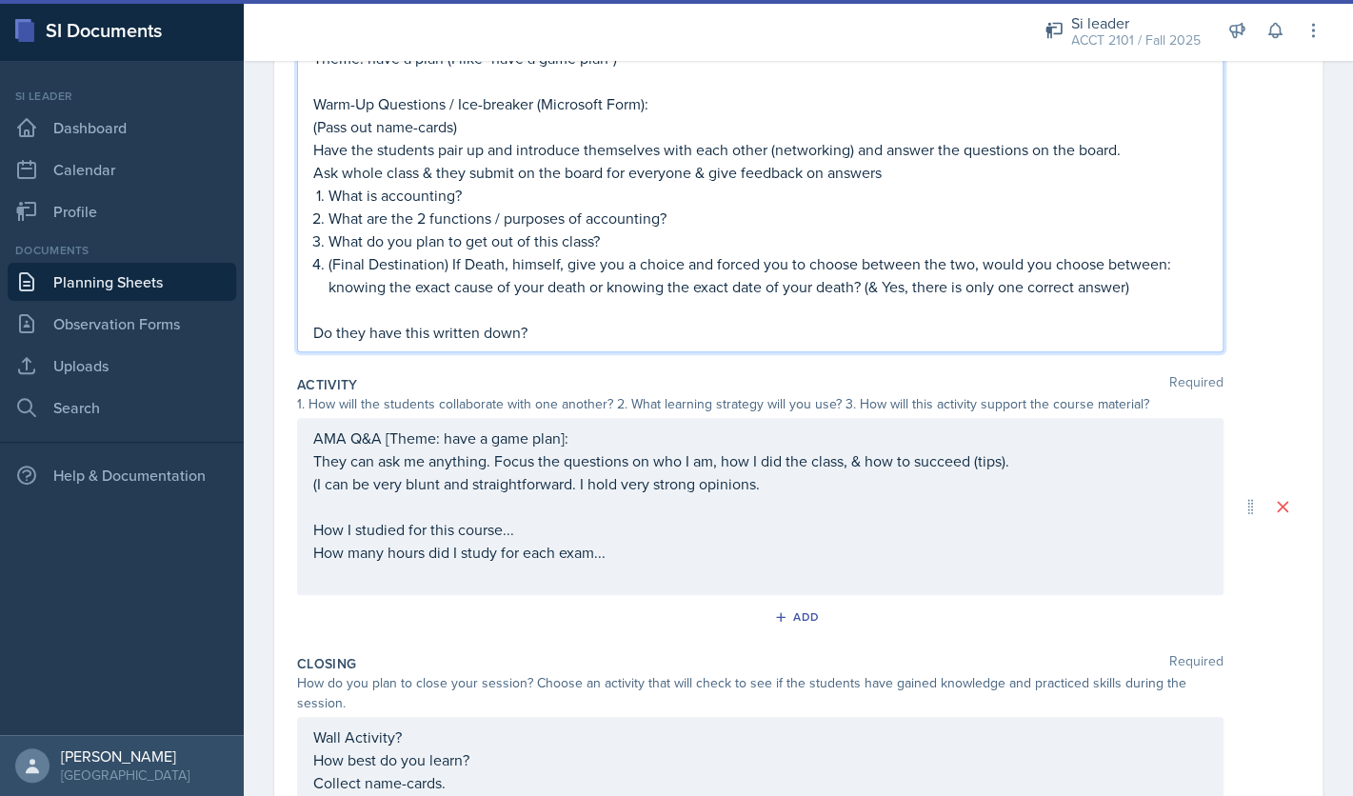
click at [778, 487] on div "AMA Q&A [Theme: have a game plan]: They can ask me anything. Focus the question…" at bounding box center [760, 506] width 894 height 160
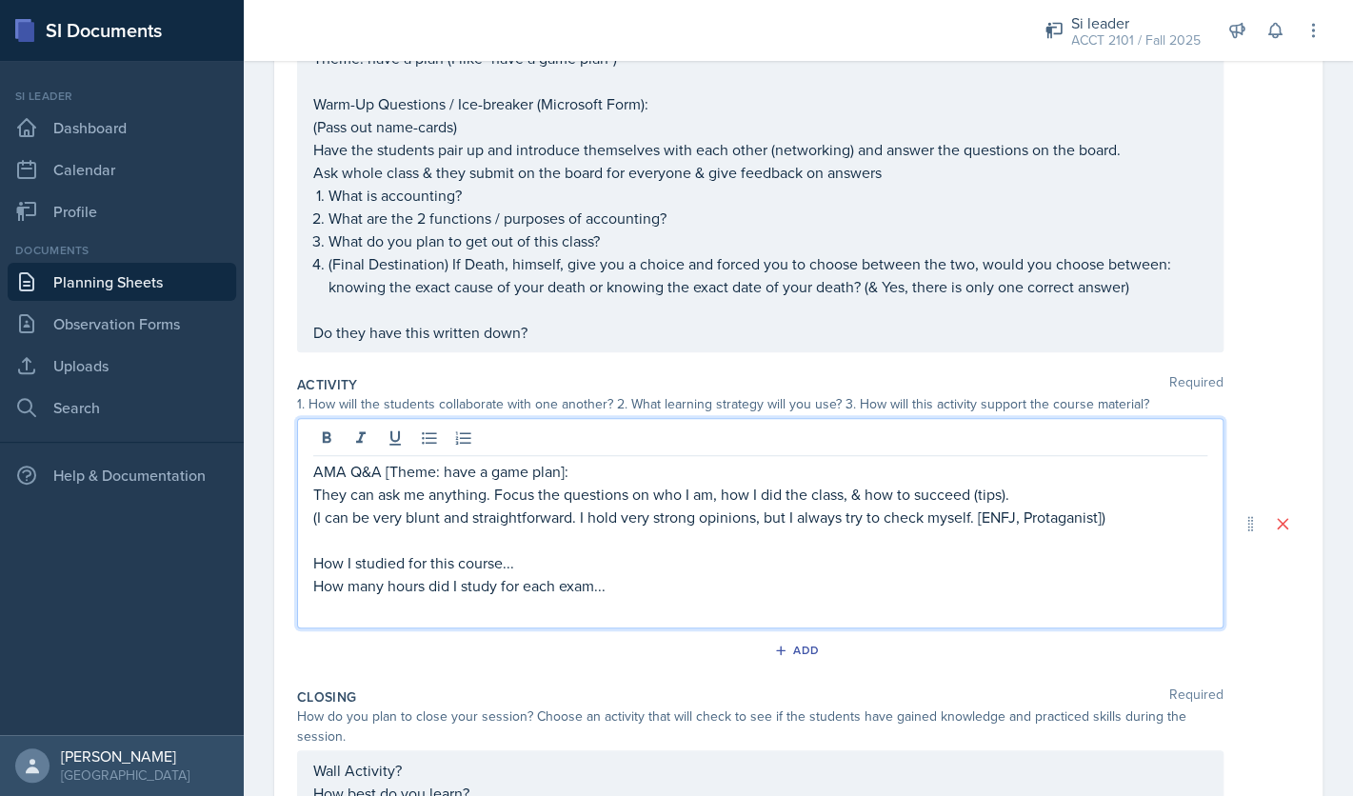
click at [1009, 549] on p at bounding box center [760, 539] width 894 height 23
click at [1117, 526] on p "(I can be very blunt and straightforward. I hold very strong opinions, but I al…" at bounding box center [760, 516] width 894 height 23
click at [1113, 541] on p at bounding box center [760, 539] width 894 height 23
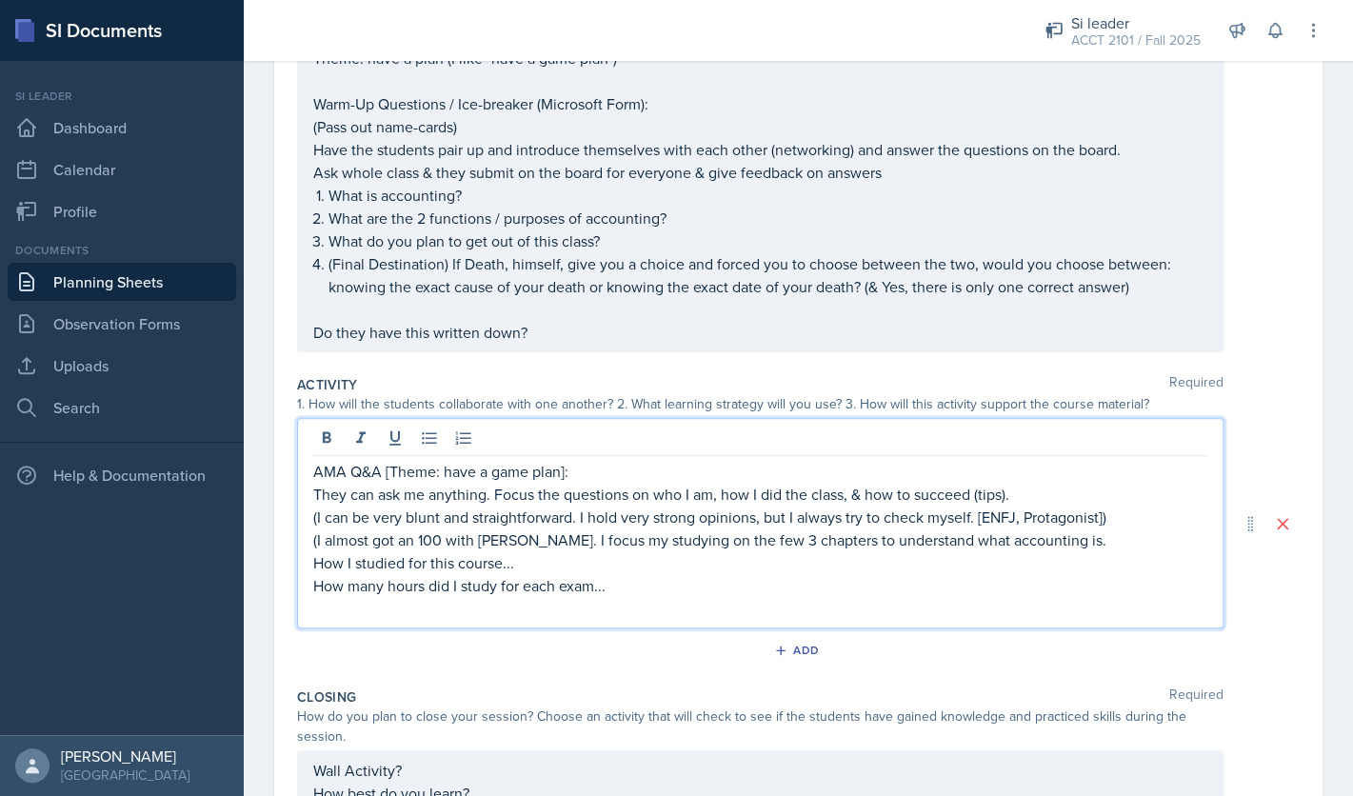
click at [796, 544] on p "(I almost got an 100 with [PERSON_NAME]. I focus my studying on the few 3 chapt…" at bounding box center [760, 539] width 894 height 23
click at [1126, 539] on p "(I almost got an 100 with [PERSON_NAME]. I focus my studying on the first 3 cha…" at bounding box center [760, 539] width 894 height 23
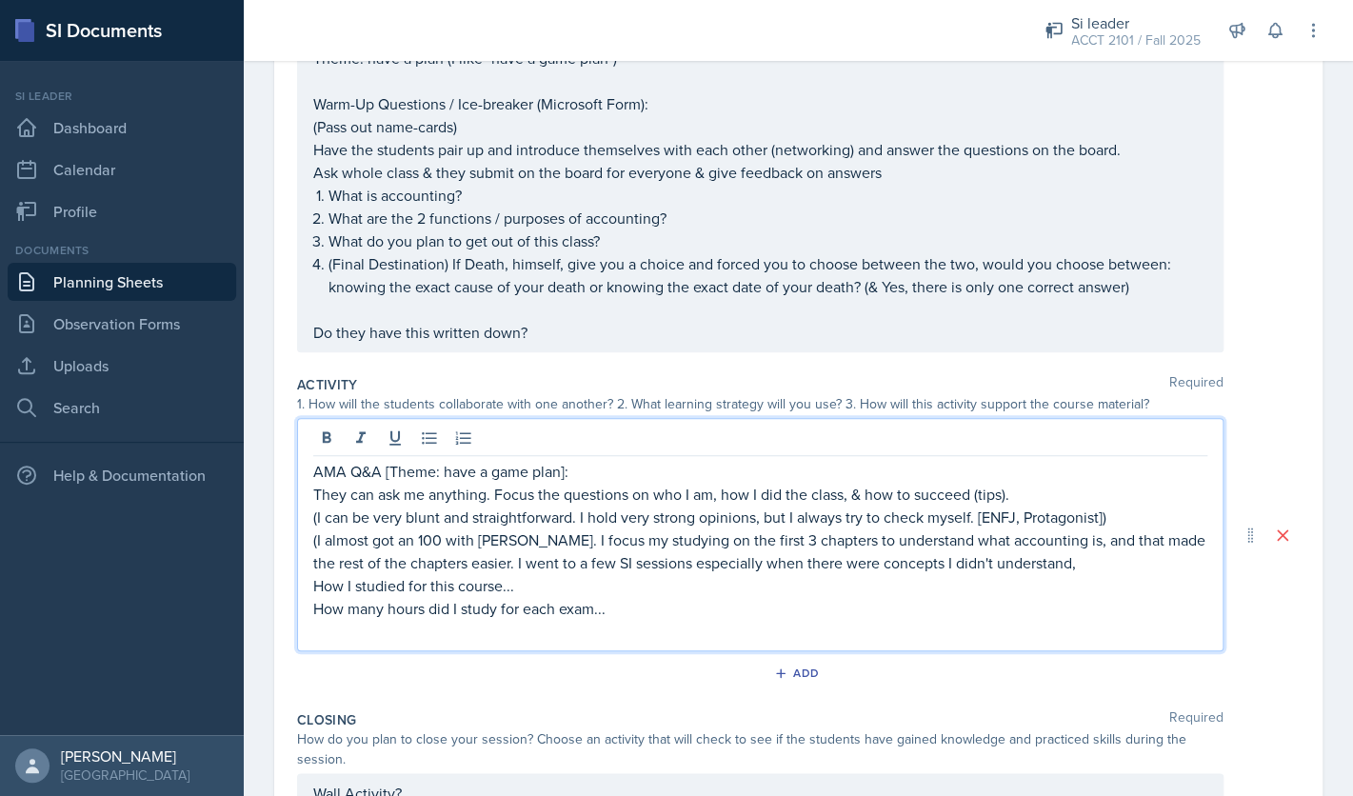
click at [1099, 568] on p "(I almost got an 100 with [PERSON_NAME]. I focus my studying on the first 3 cha…" at bounding box center [760, 551] width 894 height 46
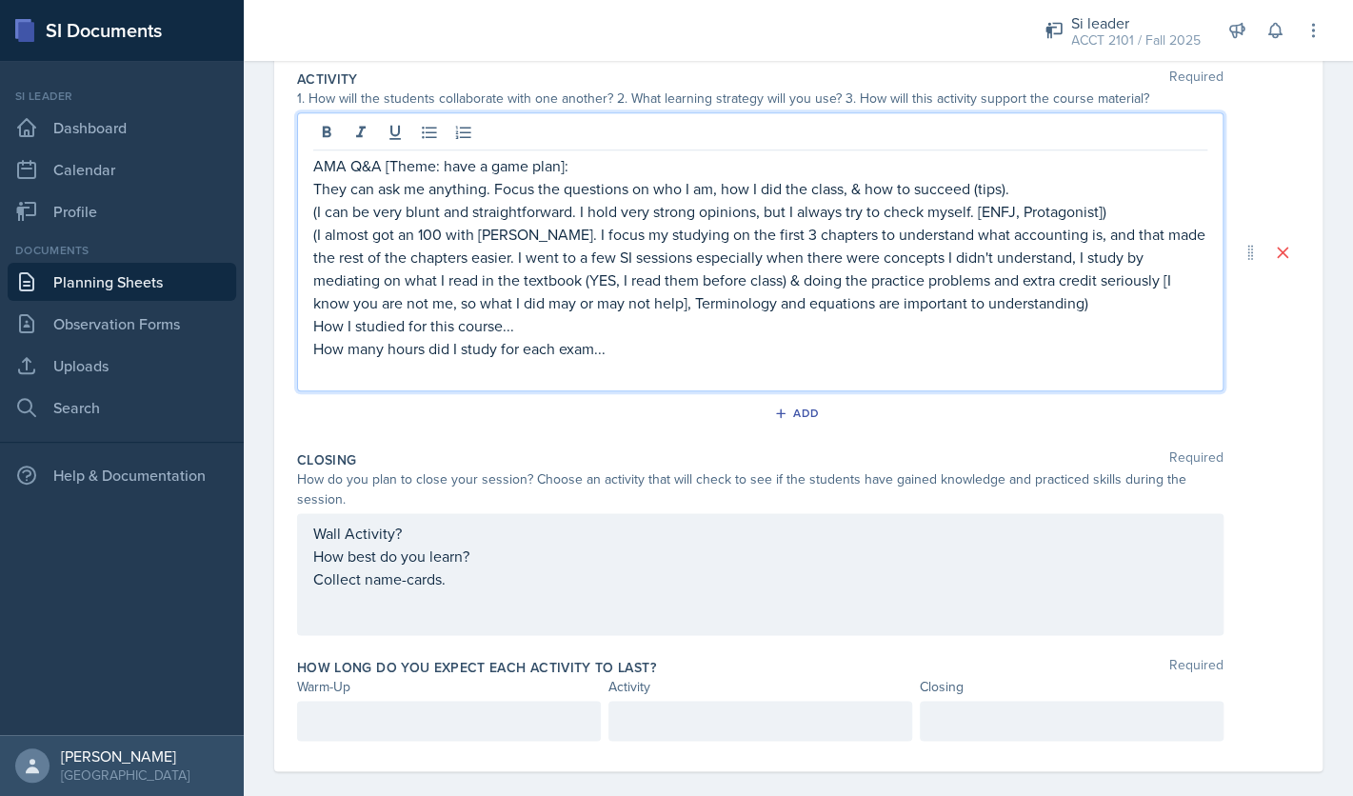
scroll to position [633, 0]
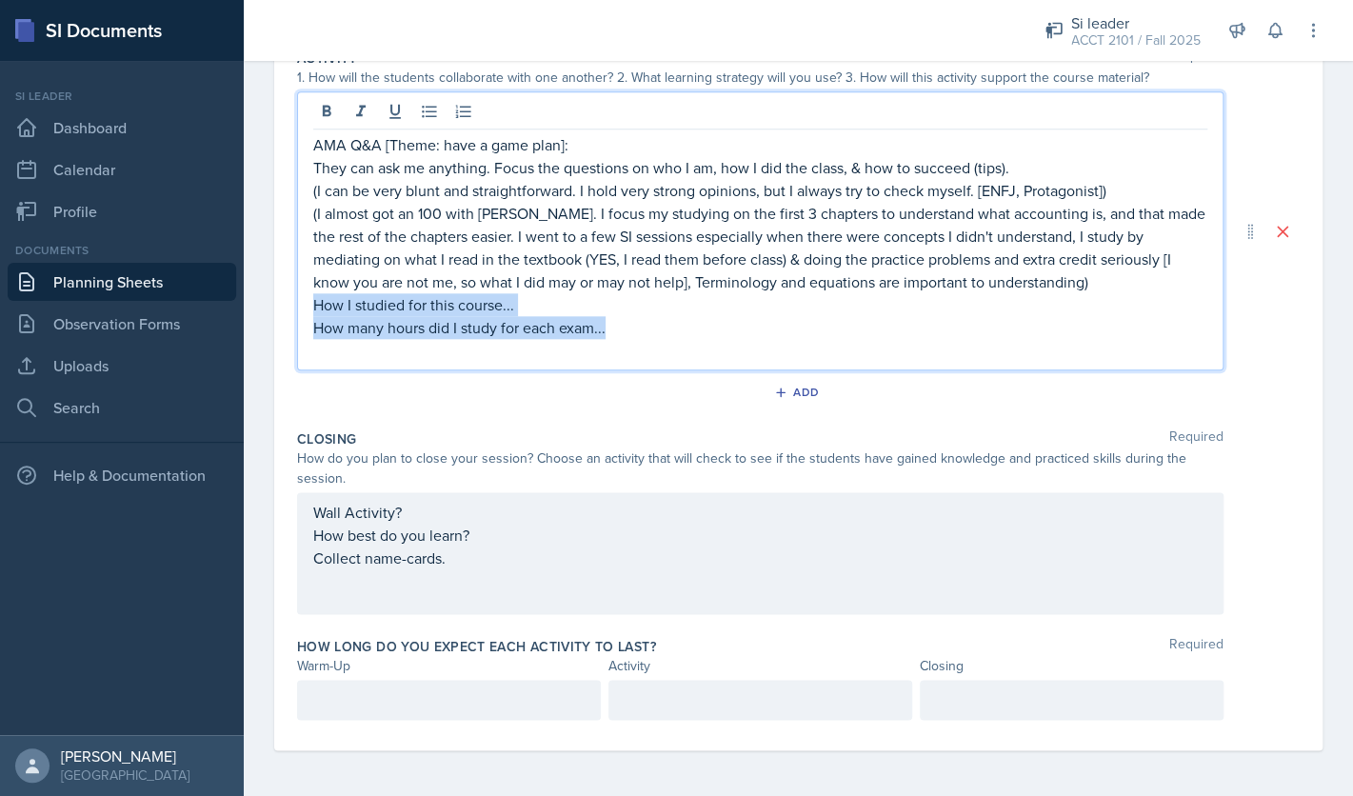
drag, startPoint x: 634, startPoint y: 334, endPoint x: 306, endPoint y: 296, distance: 330.6
click at [306, 296] on div "AMA Q&A [Theme: have a game plan]: They can ask me anything. Focus the question…" at bounding box center [760, 230] width 926 height 279
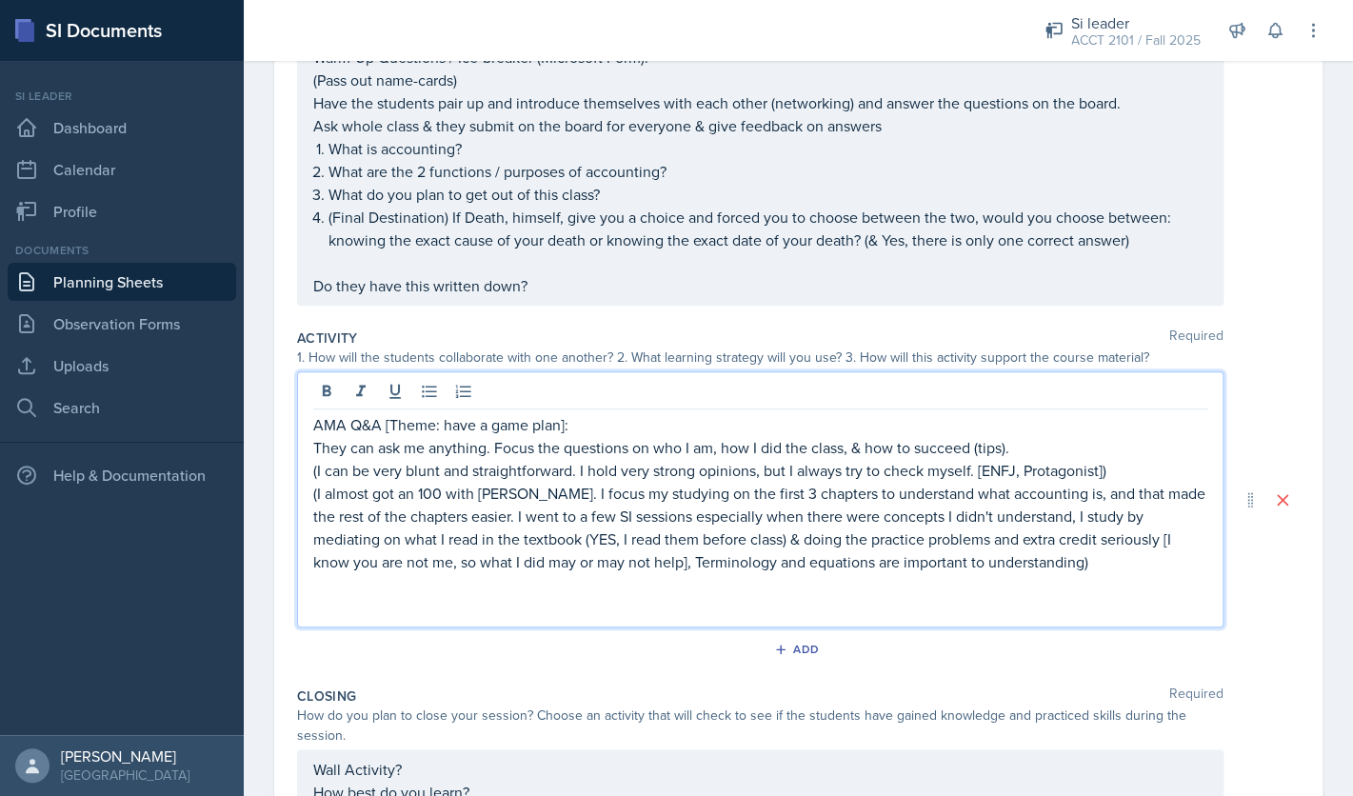
scroll to position [53, 0]
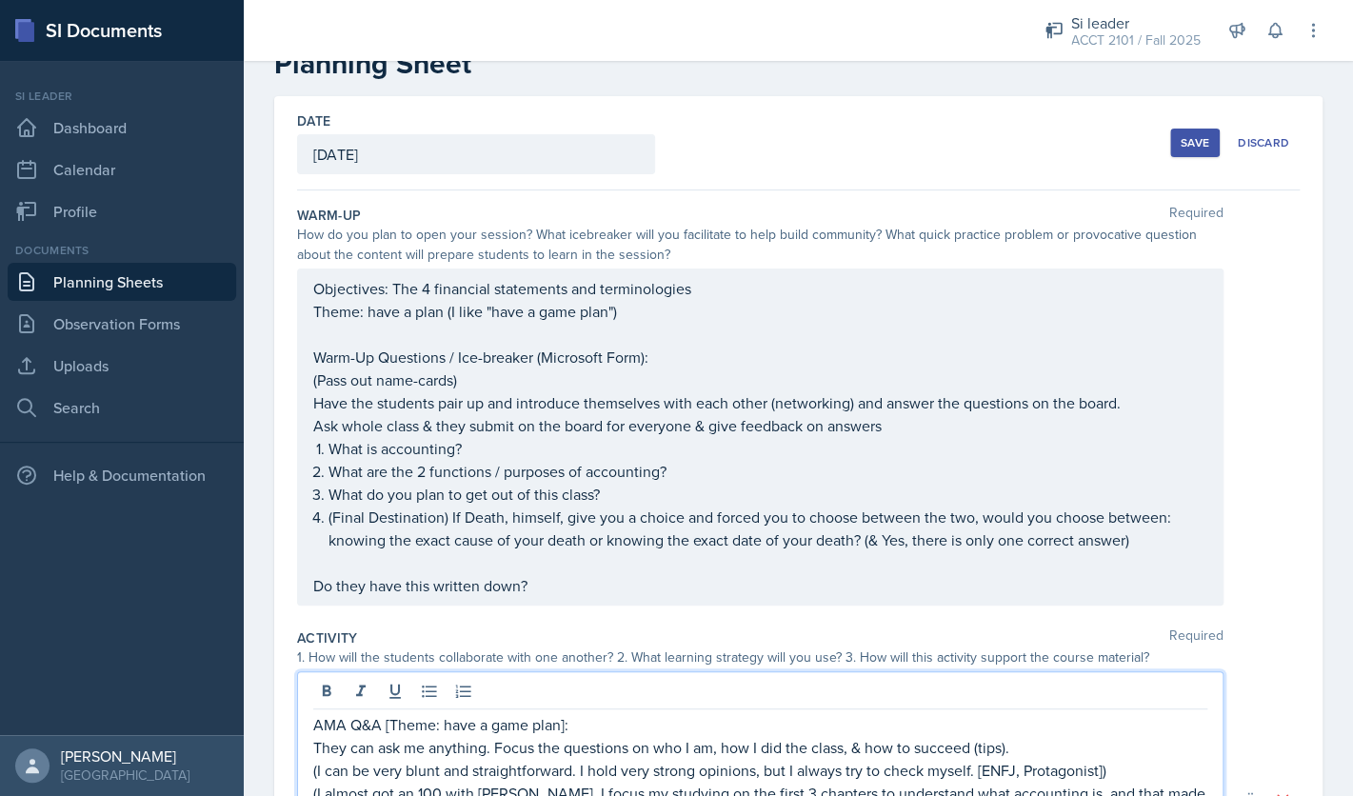
click at [1198, 141] on div "Save" at bounding box center [1194, 142] width 29 height 15
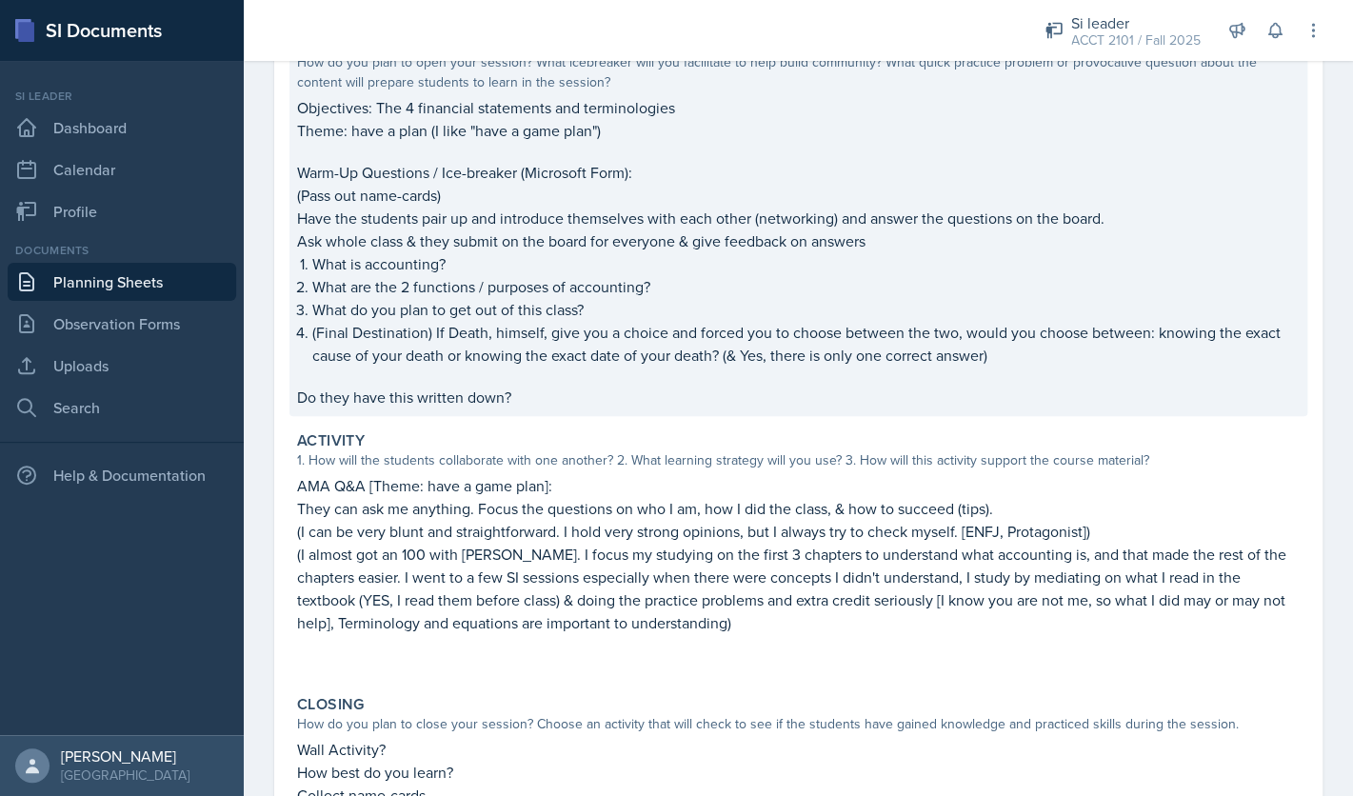
scroll to position [0, 0]
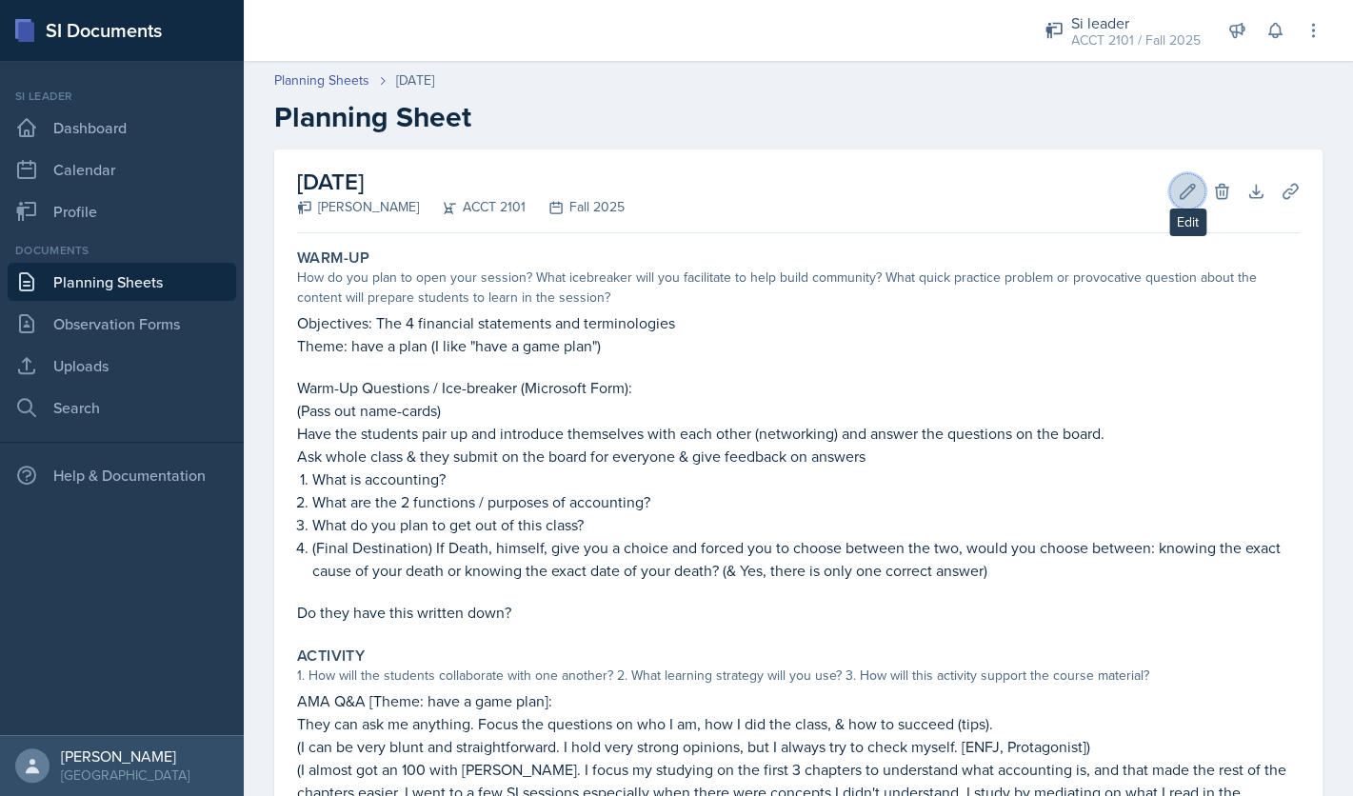
click at [1185, 181] on button "Edit" at bounding box center [1187, 191] width 34 height 34
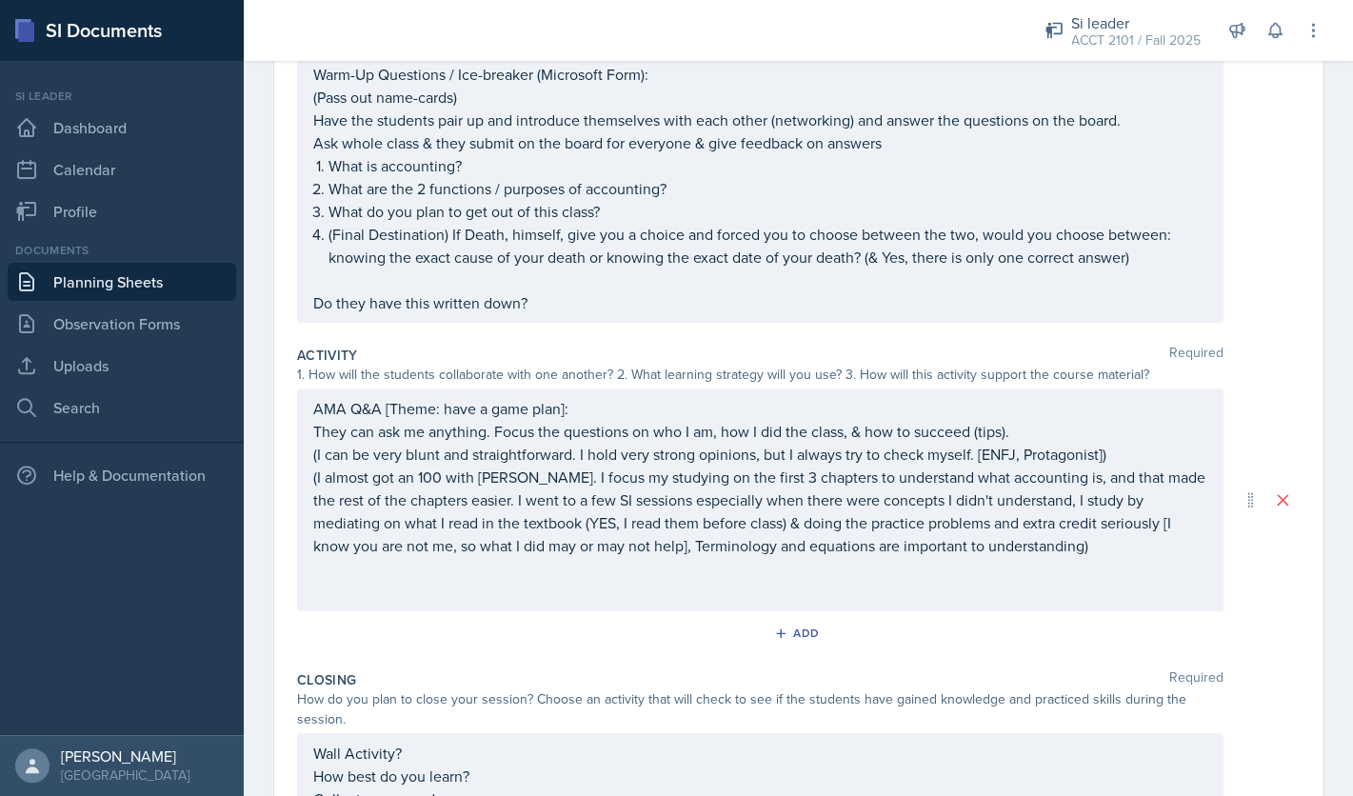
scroll to position [577, 0]
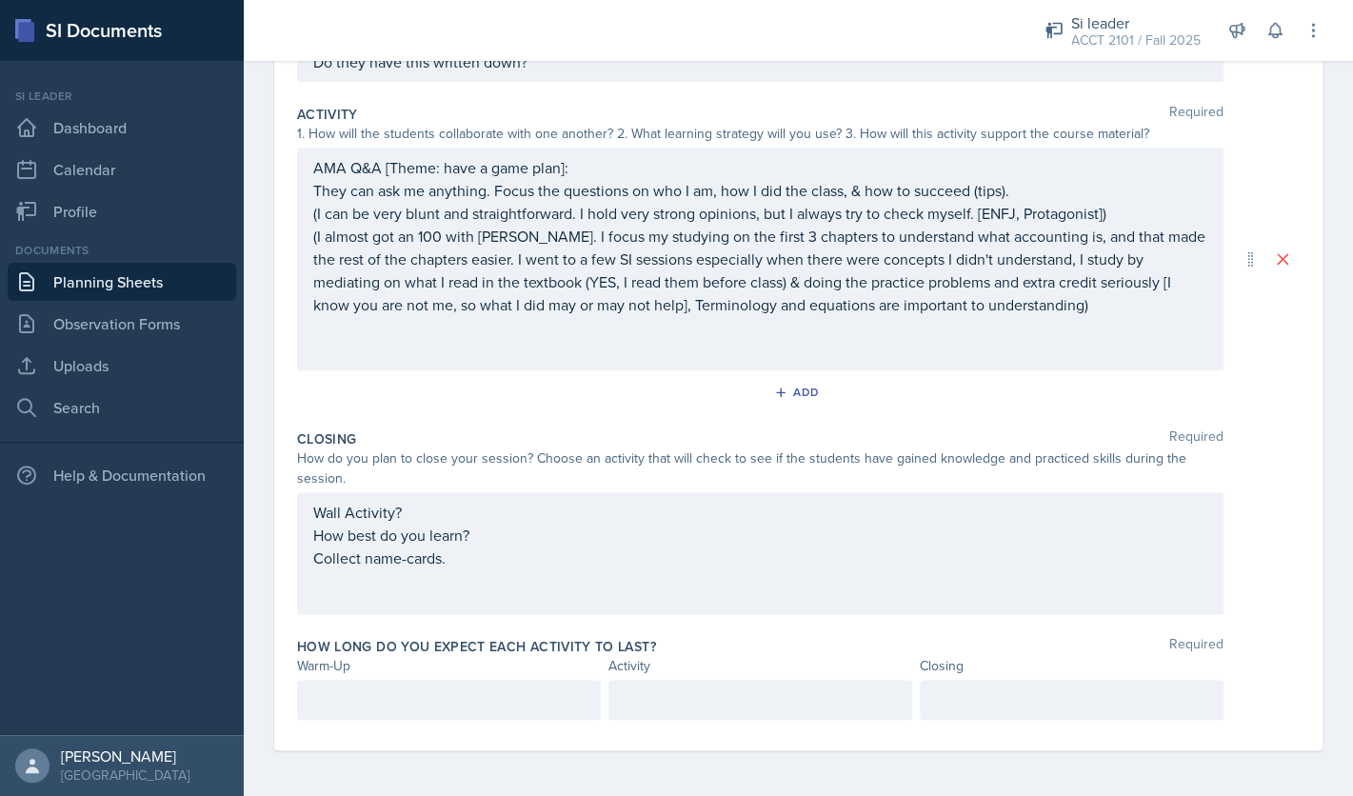
click at [1126, 316] on div "AMA Q&A [Theme: have a game plan]: They can ask me anything. Focus the question…" at bounding box center [760, 259] width 894 height 206
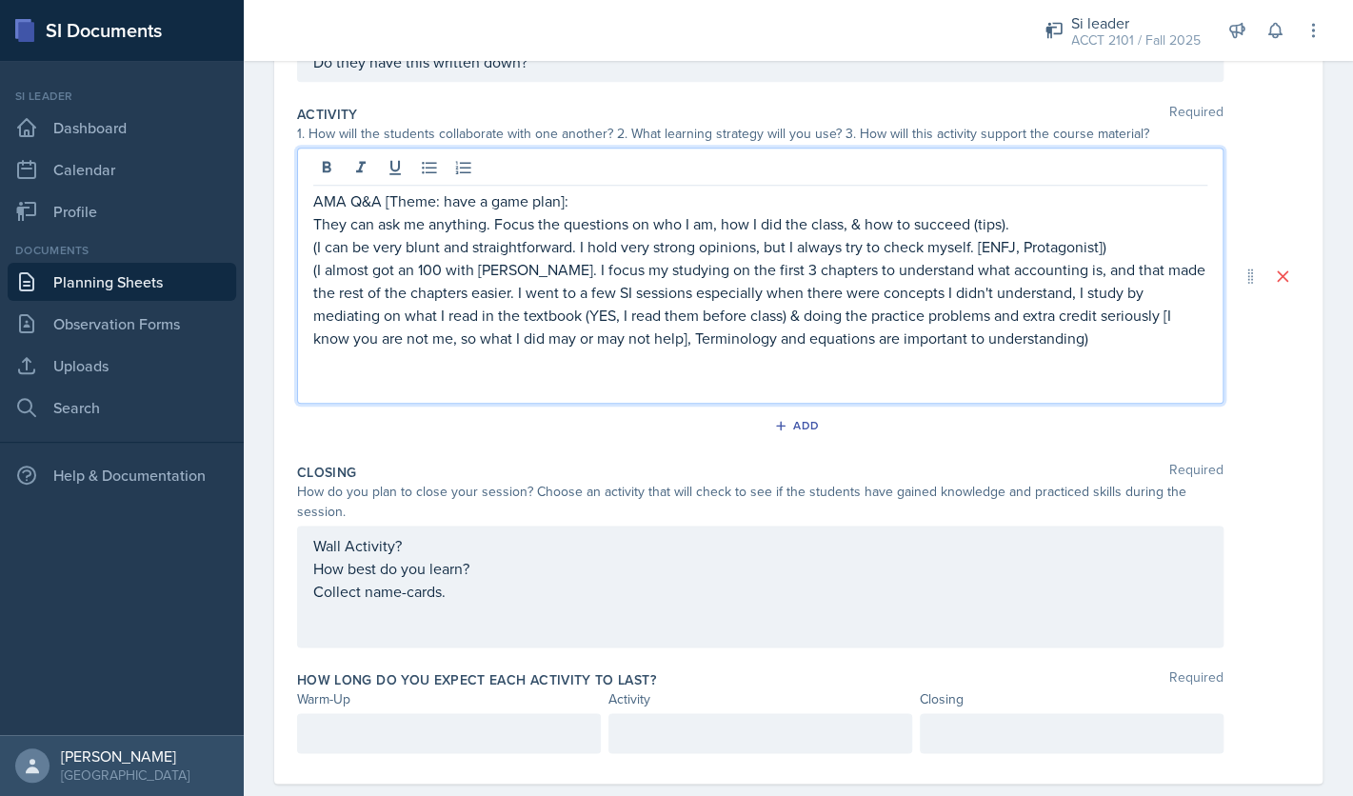
click at [1116, 341] on p "(I almost got an 100 with [PERSON_NAME]. I focus my studying on the first 3 cha…" at bounding box center [760, 303] width 894 height 91
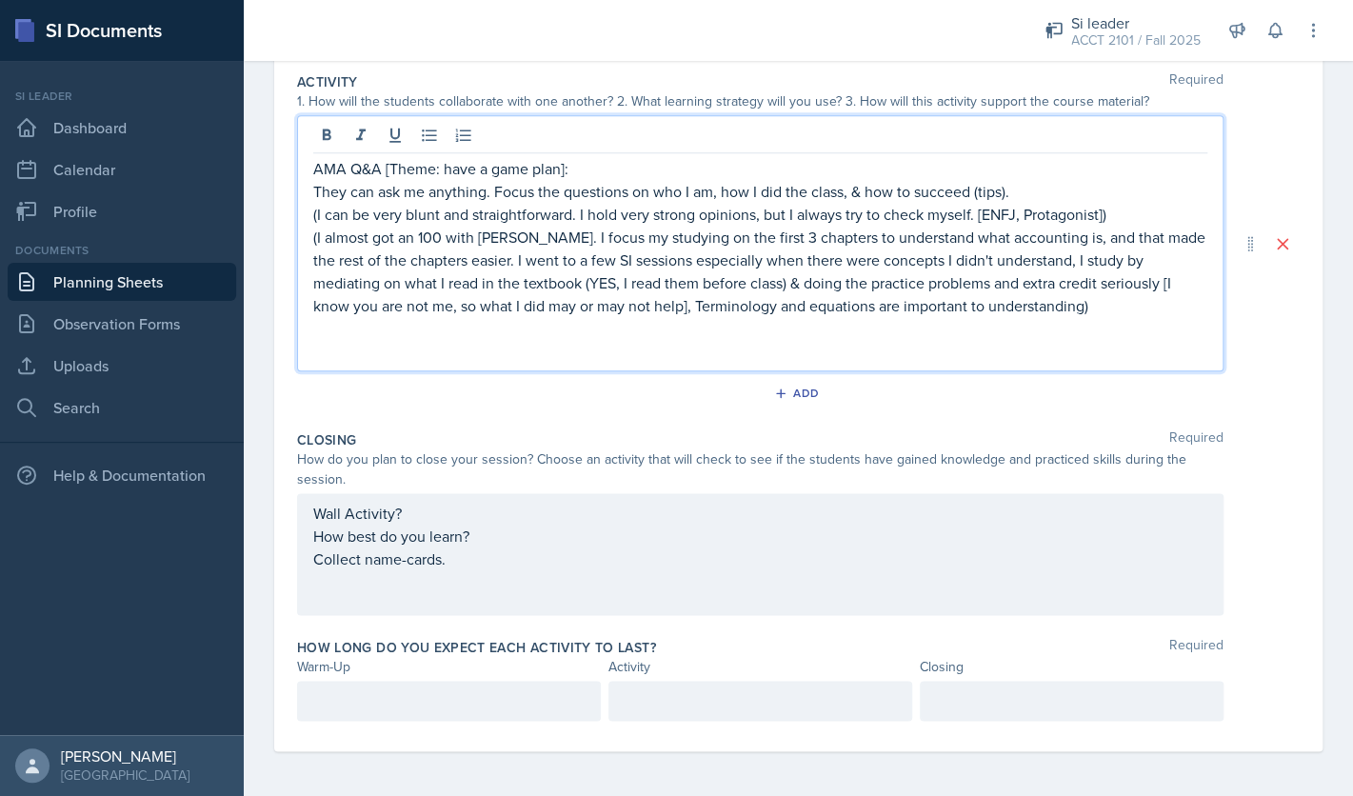
scroll to position [610, 0]
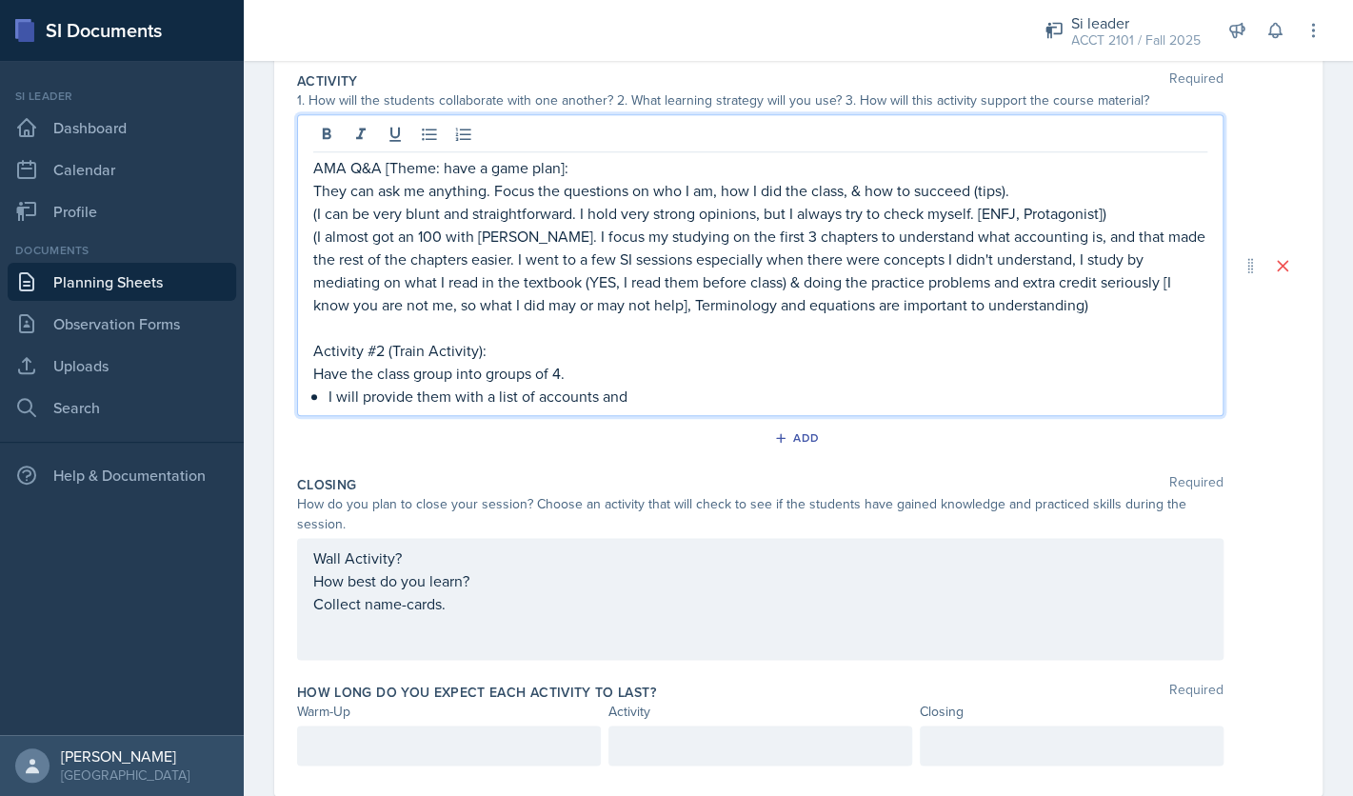
click at [650, 352] on p "Activity #2 (Train Activity):" at bounding box center [760, 350] width 894 height 23
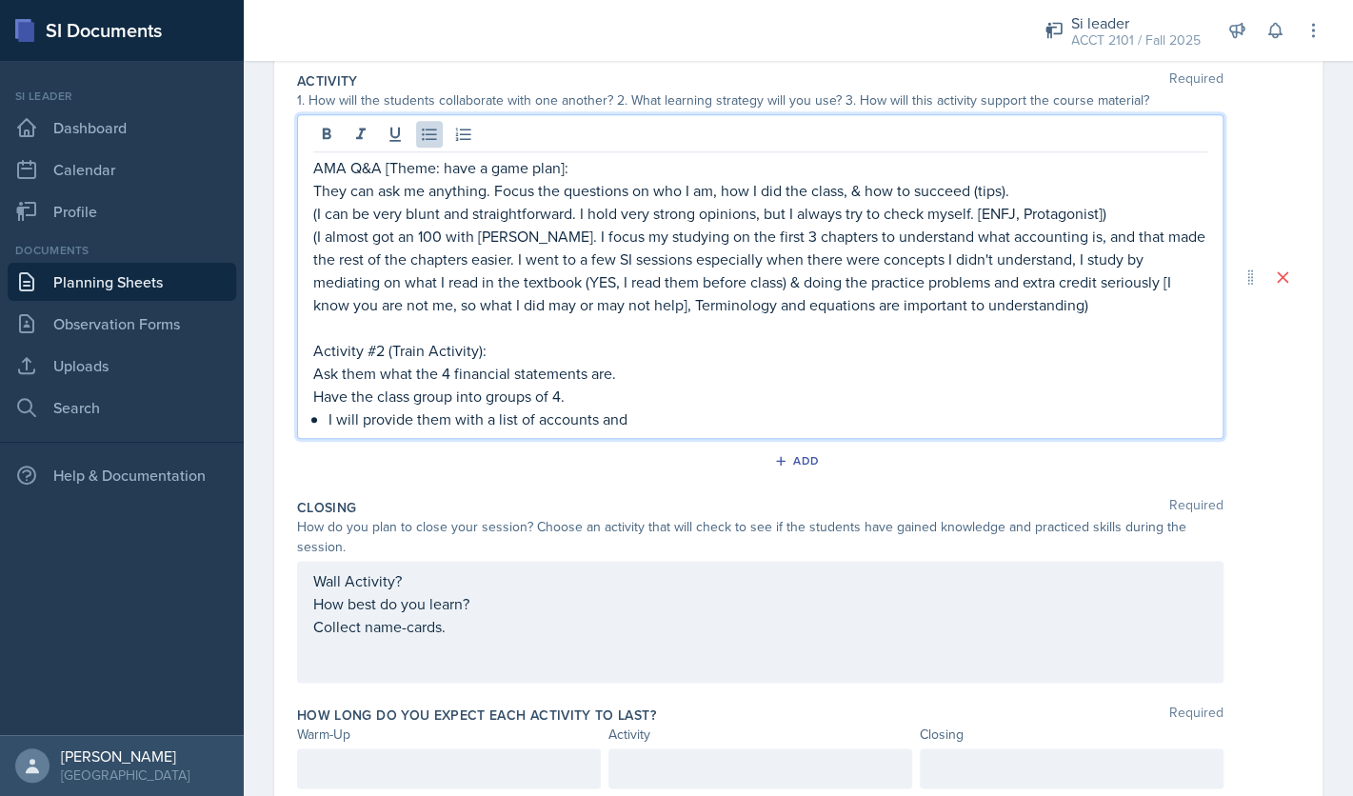
click at [654, 420] on p "I will provide them with a list of accounts and" at bounding box center [767, 418] width 879 height 23
click at [639, 367] on p "Ask them what the 4 financial statements are." at bounding box center [760, 373] width 894 height 23
click at [645, 423] on p "I will provide them with a list of accounts and" at bounding box center [767, 418] width 879 height 23
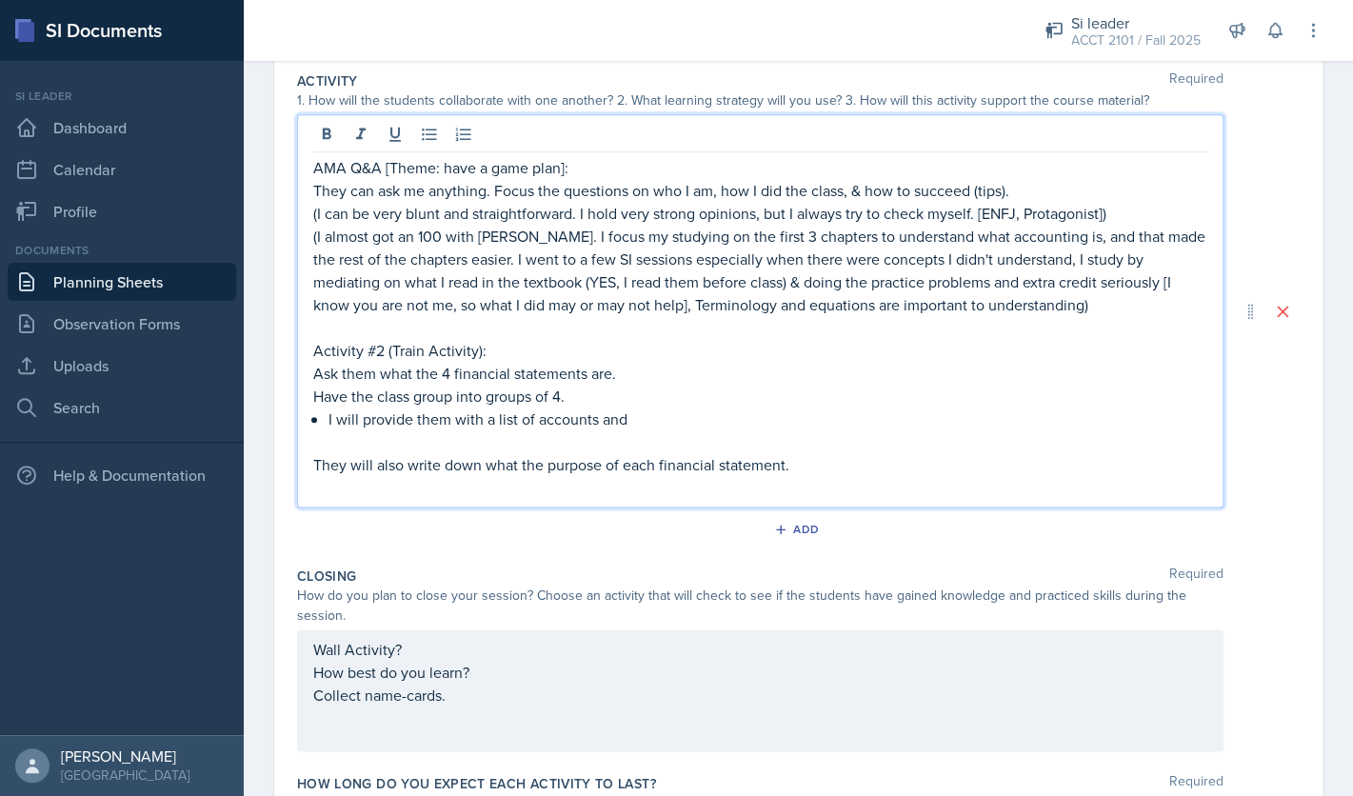
click at [480, 467] on p "They will also write down what the purpose of each financial statement." at bounding box center [760, 464] width 894 height 23
click at [1121, 459] on p "They will also write down: what the definition of each financial statement, wha…" at bounding box center [760, 464] width 894 height 23
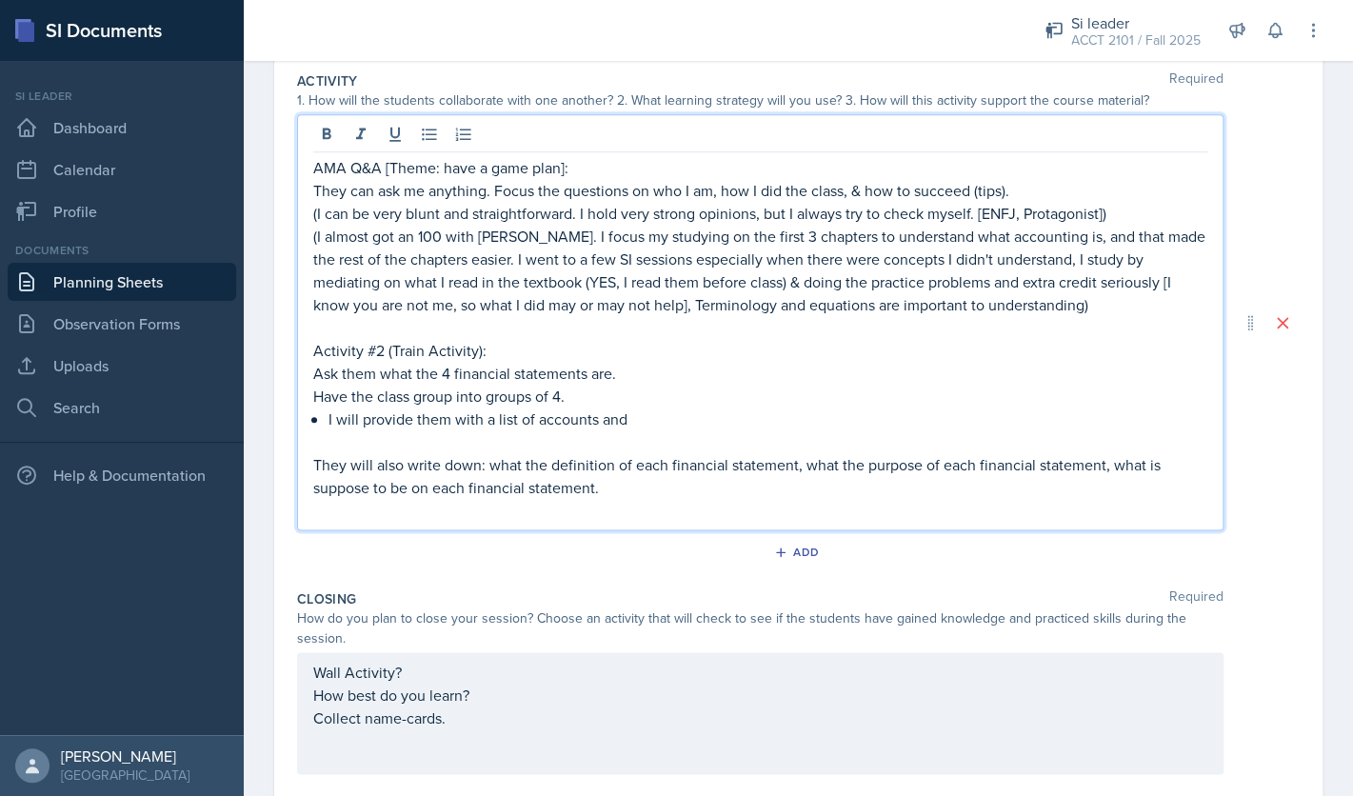
click at [1014, 400] on p "Have the class group into groups of 4." at bounding box center [760, 396] width 894 height 23
click at [907, 409] on p "I will provide them with a list of accounts and" at bounding box center [767, 418] width 879 height 23
click at [1105, 217] on p "(I can be very blunt and straightforward. I hold very strong opinions, but I al…" at bounding box center [760, 213] width 894 height 23
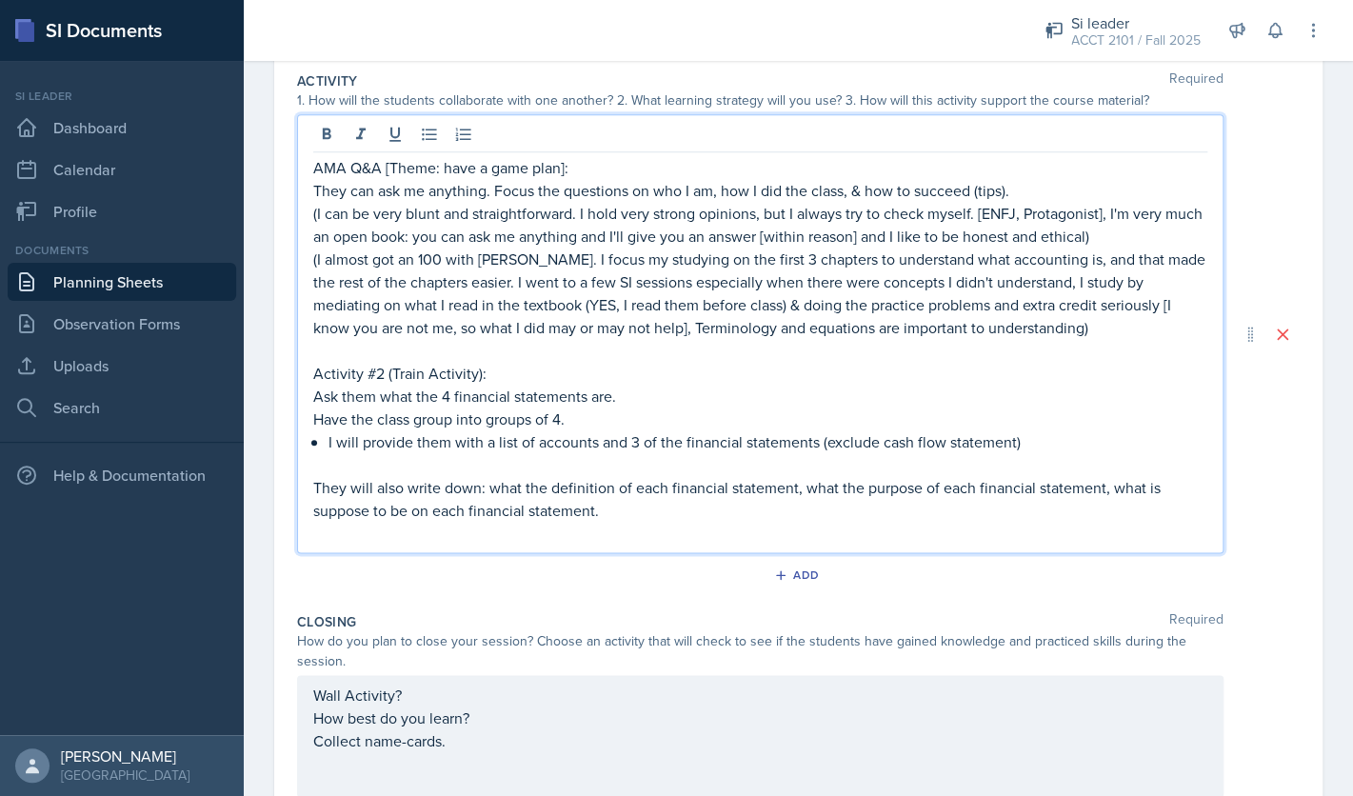
click at [1101, 246] on p "(I can be very blunt and straightforward. I hold very strong opinions, but I al…" at bounding box center [760, 225] width 894 height 46
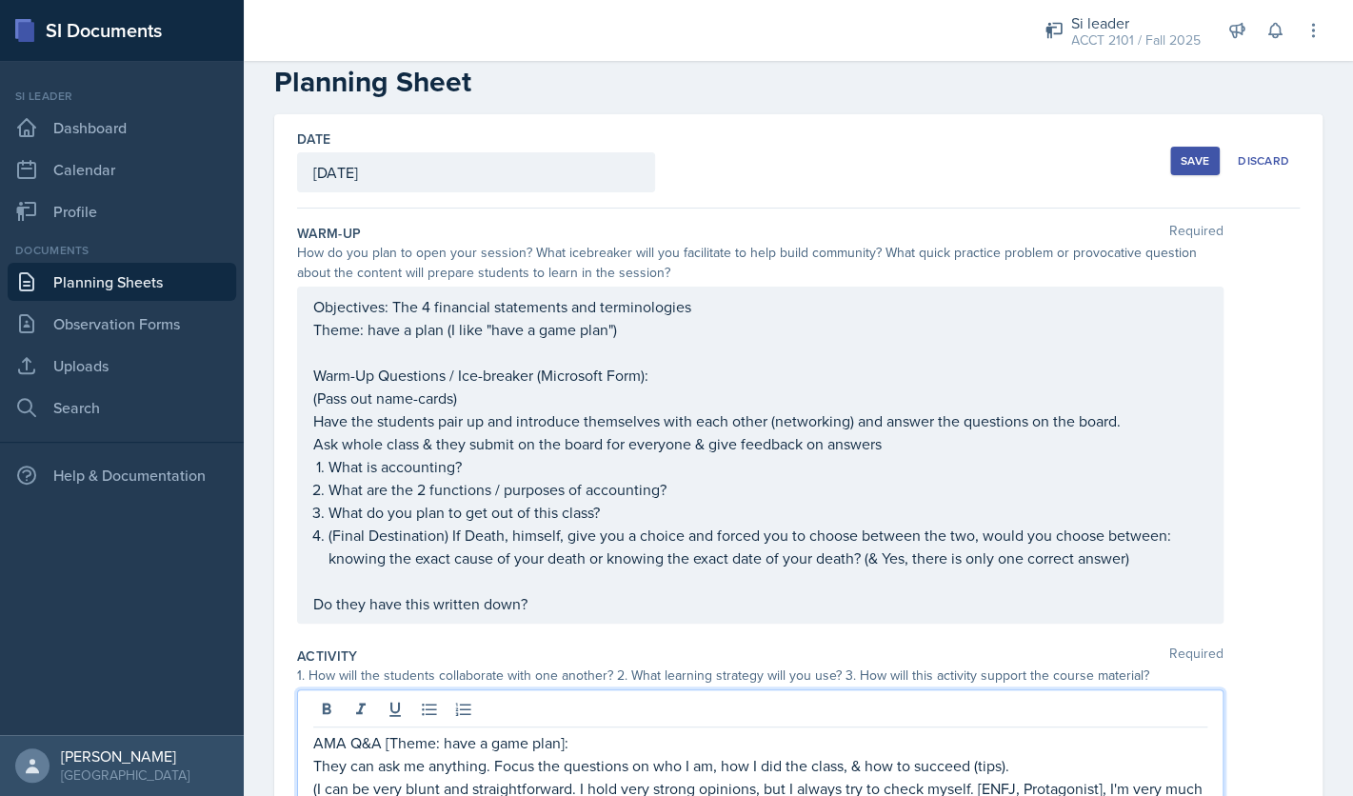
scroll to position [0, 0]
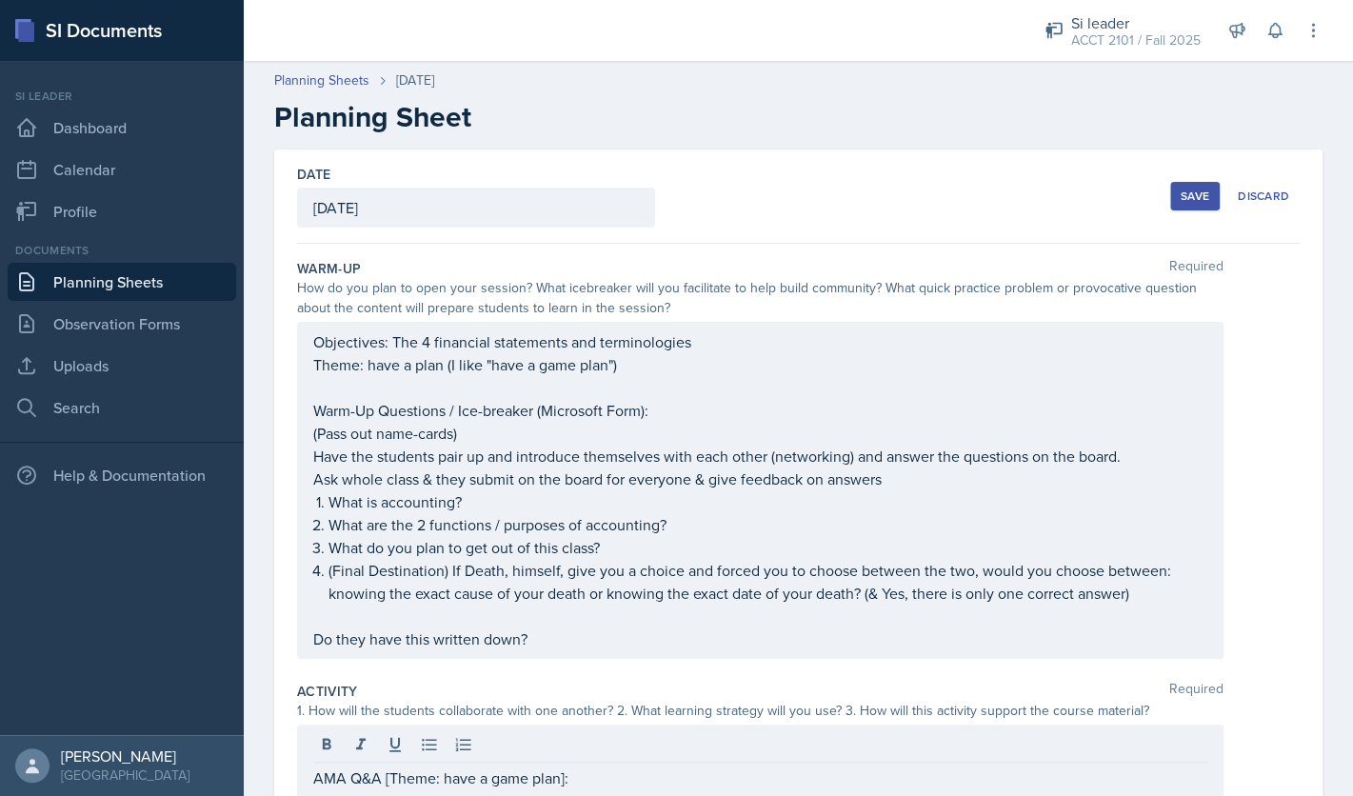
click at [1186, 197] on div "Save" at bounding box center [1194, 195] width 29 height 15
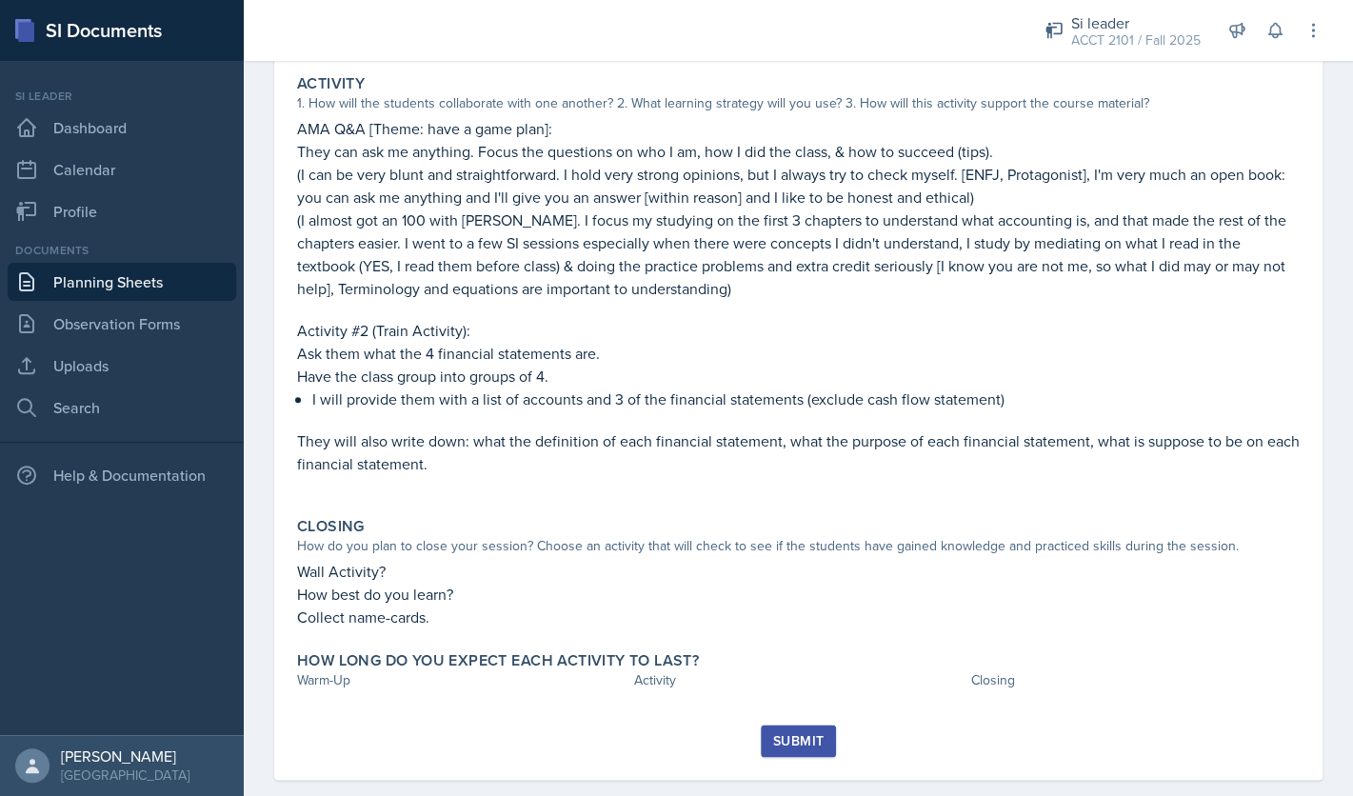
scroll to position [602, 0]
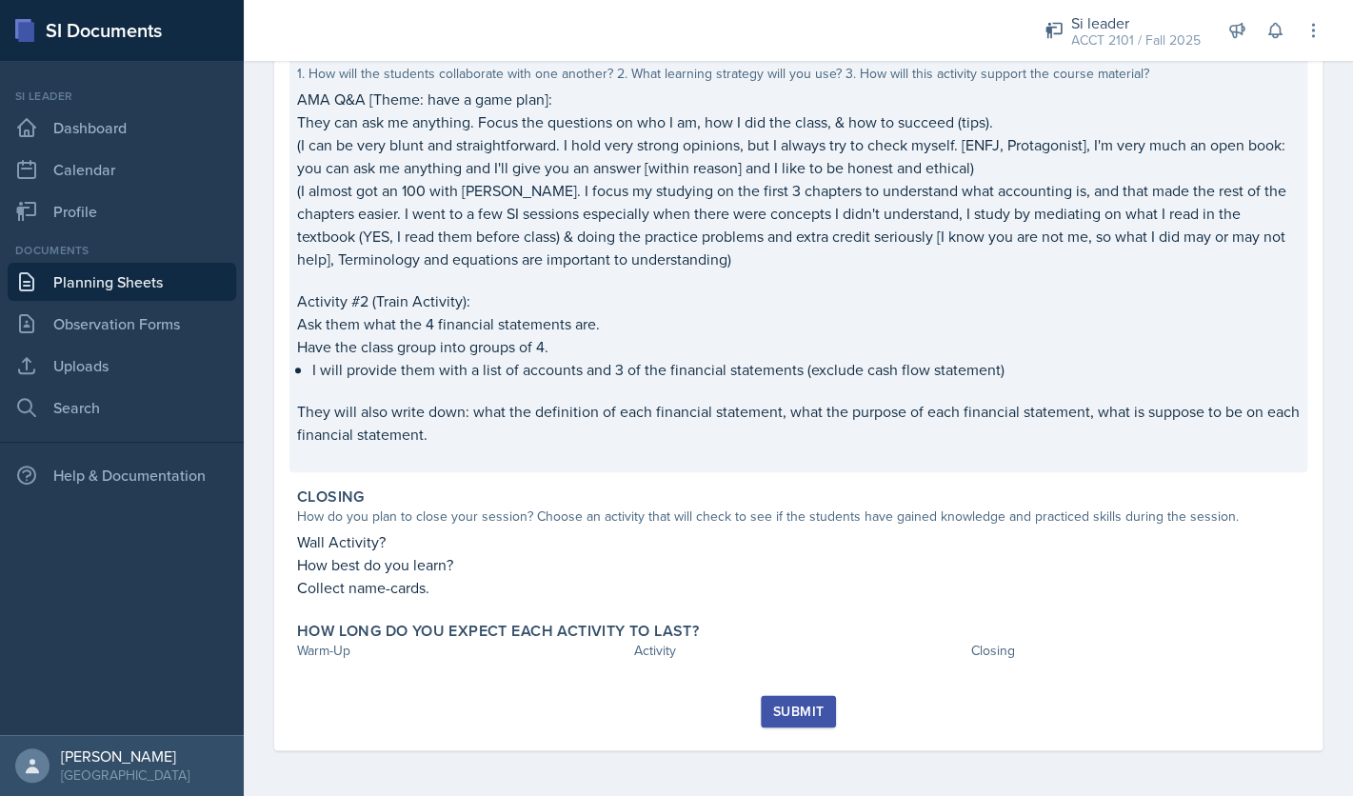
click at [728, 261] on p "(I almost got an 100 with [PERSON_NAME]. I focus my studying on the first 3 cha…" at bounding box center [798, 224] width 1002 height 91
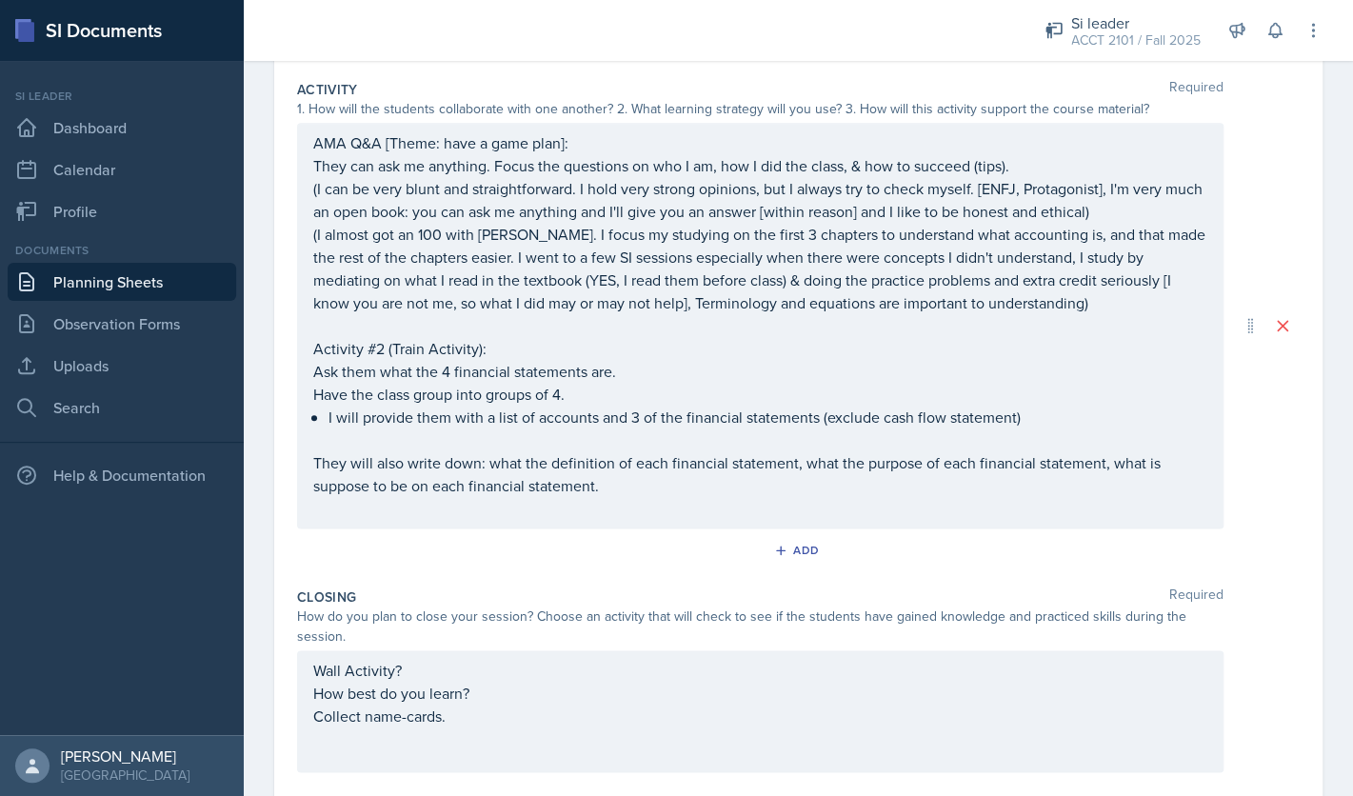
click at [1088, 305] on p "(I almost got an 100 with [PERSON_NAME]. I focus my studying on the first 3 cha…" at bounding box center [760, 268] width 894 height 91
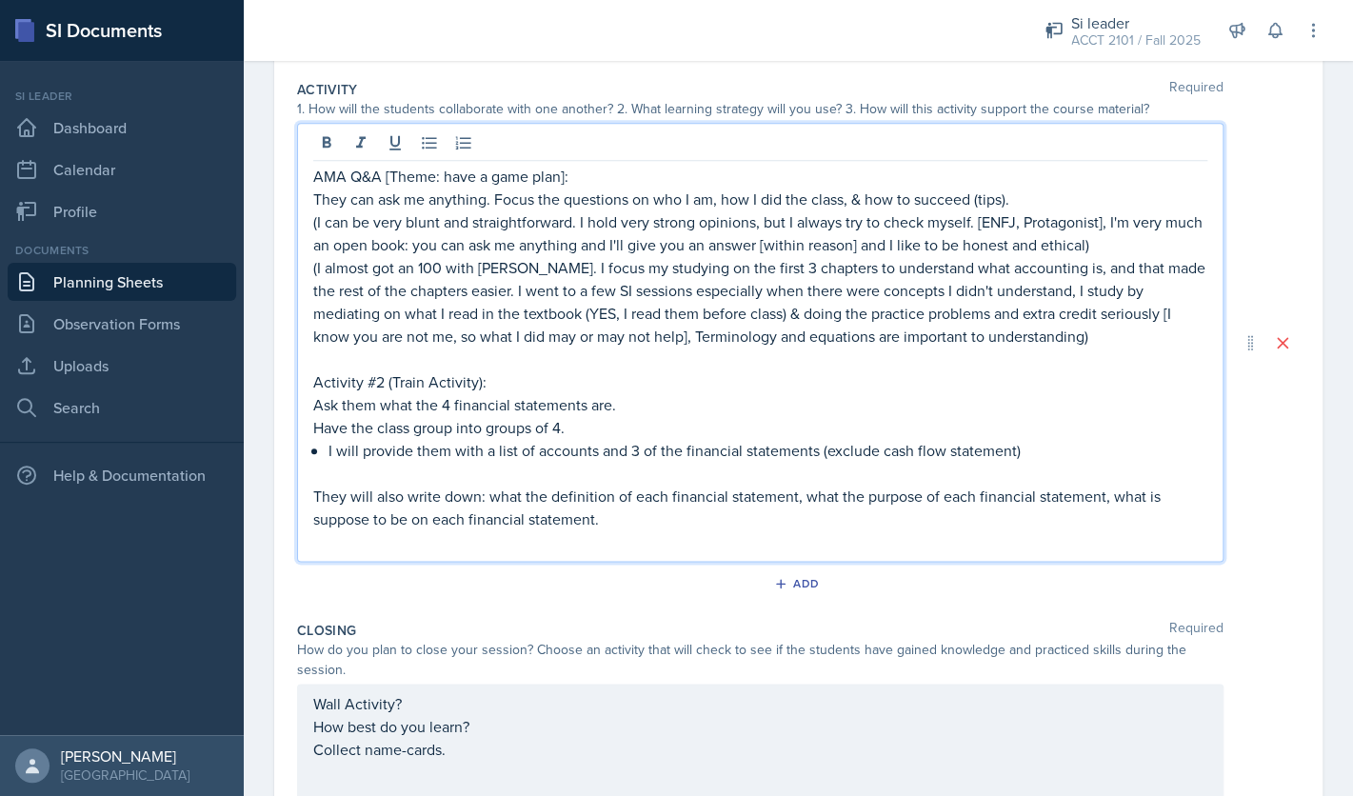
click at [1075, 342] on p "(I almost got an 100 with [PERSON_NAME]. I focus my studying on the first 3 cha…" at bounding box center [760, 301] width 894 height 91
click at [1089, 341] on p "(I almost got an 100 with [PERSON_NAME]. I focus my studying on the first 3 cha…" at bounding box center [760, 301] width 894 height 91
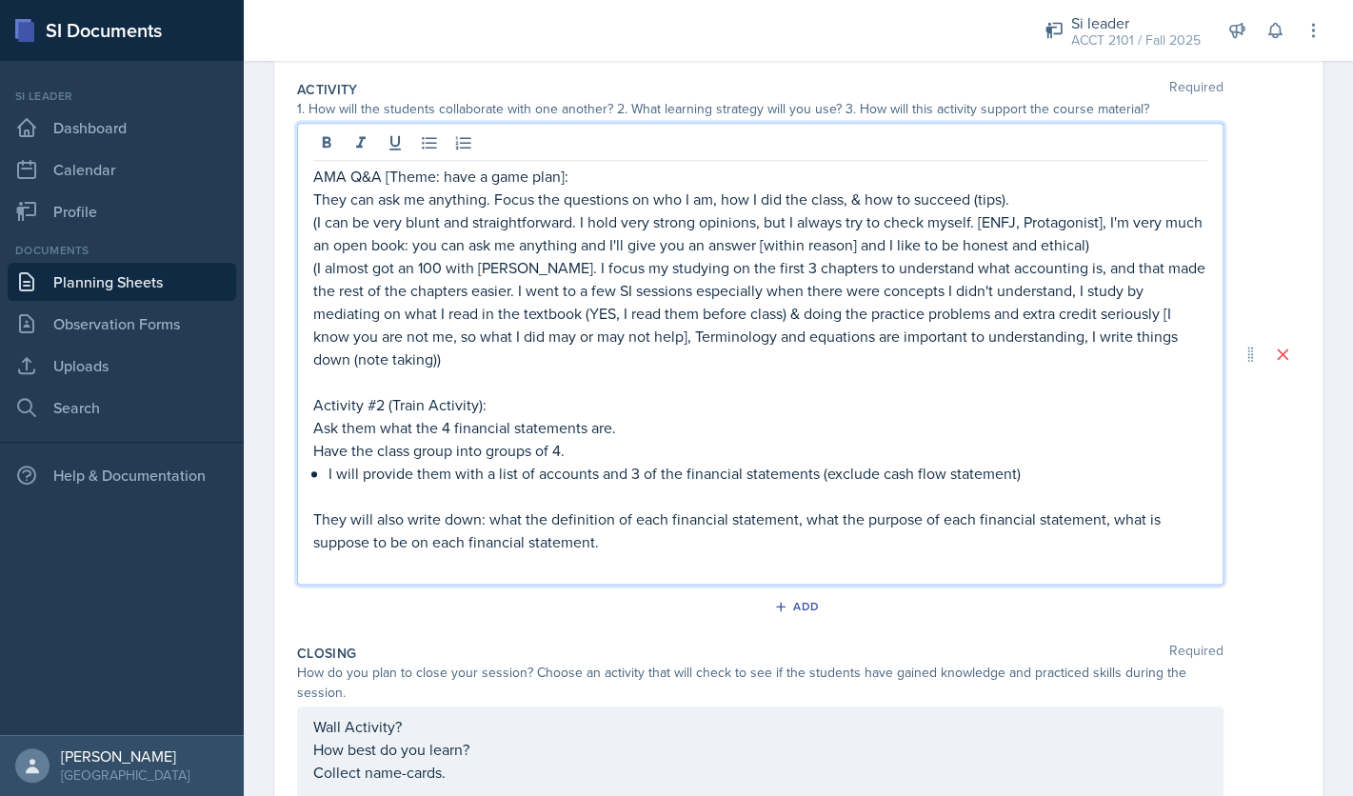
click at [358, 364] on p "(I almost got an 100 with [PERSON_NAME]. I focus my studying on the first 3 cha…" at bounding box center [760, 313] width 894 height 114
click at [597, 502] on p at bounding box center [760, 496] width 894 height 23
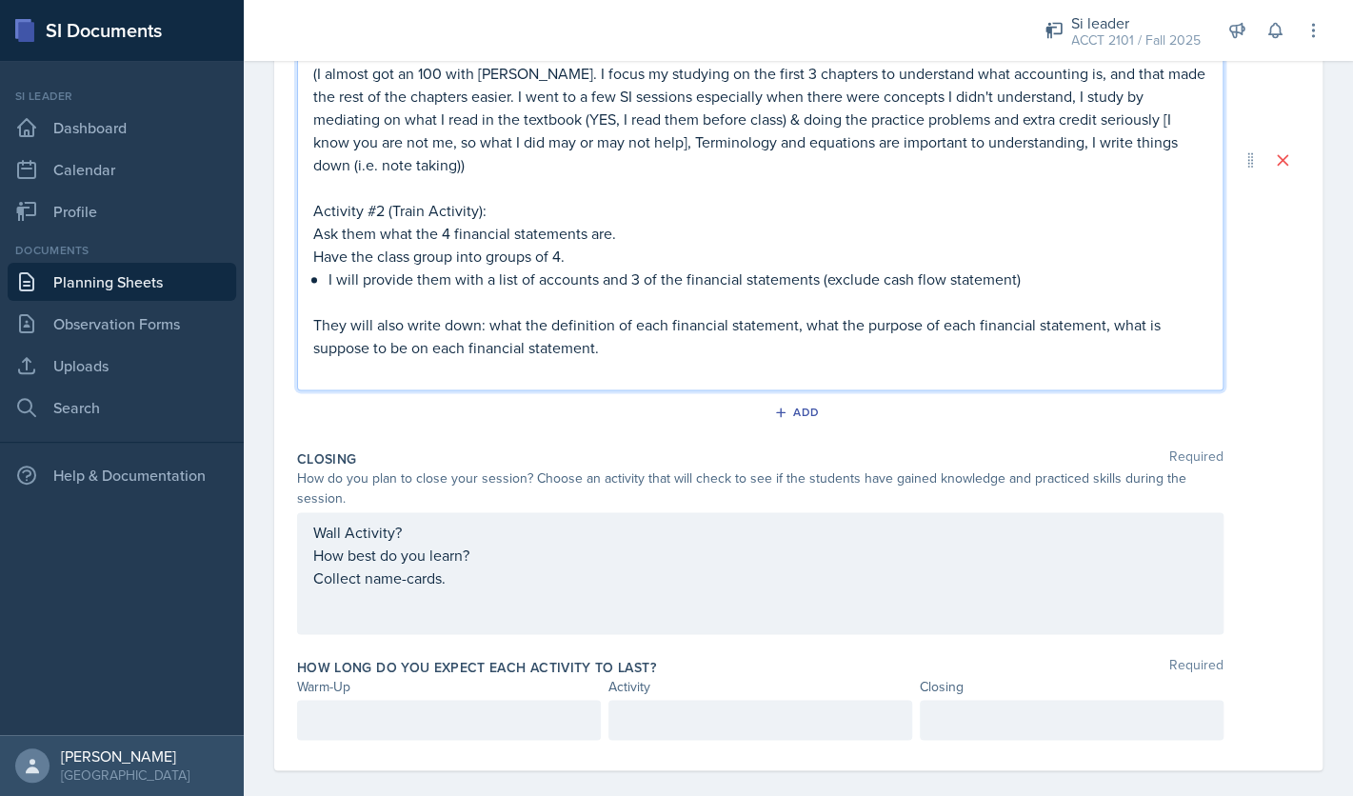
scroll to position [816, 0]
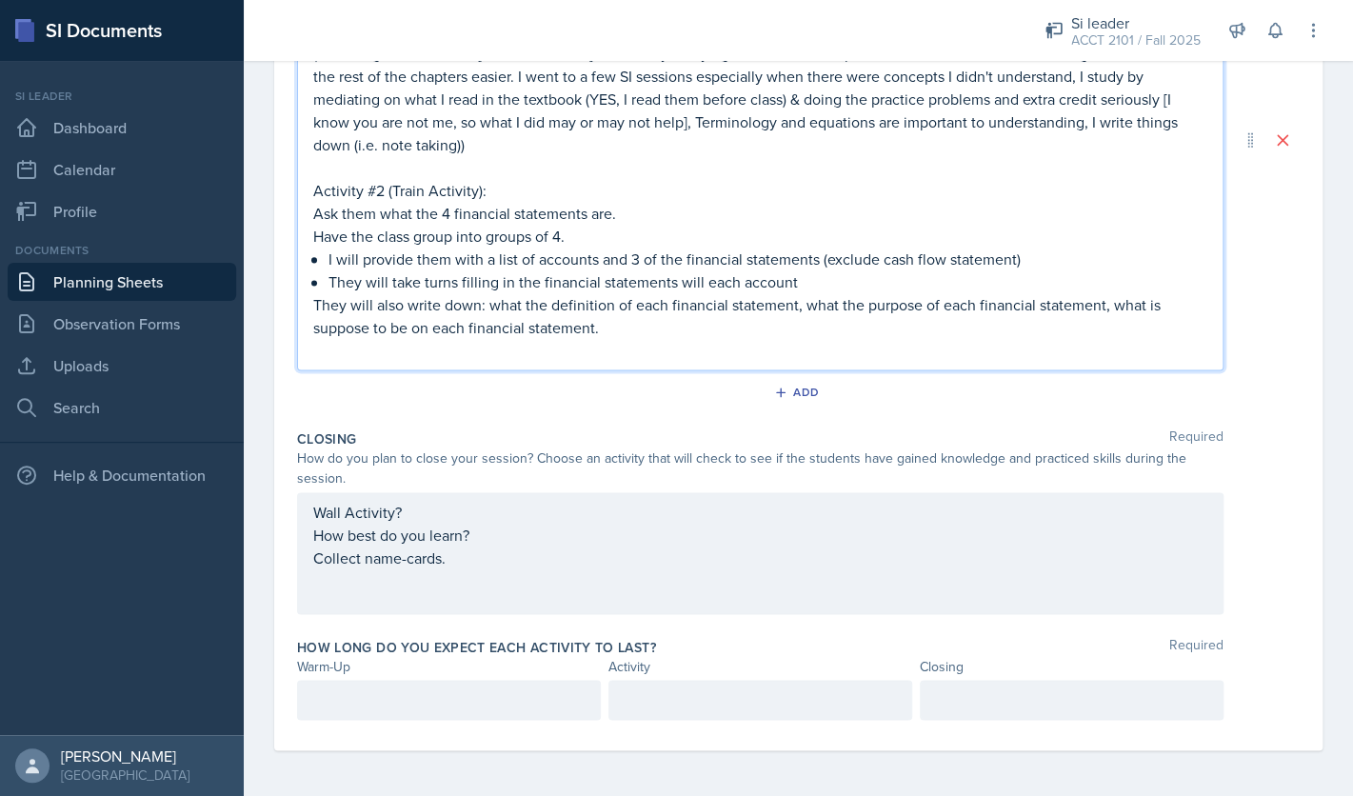
click at [702, 286] on p "They will take turns filling in the financial statements will each account" at bounding box center [767, 281] width 879 height 23
click at [914, 282] on p "They will take turns filling in the financial statements with each account" at bounding box center [767, 281] width 879 height 23
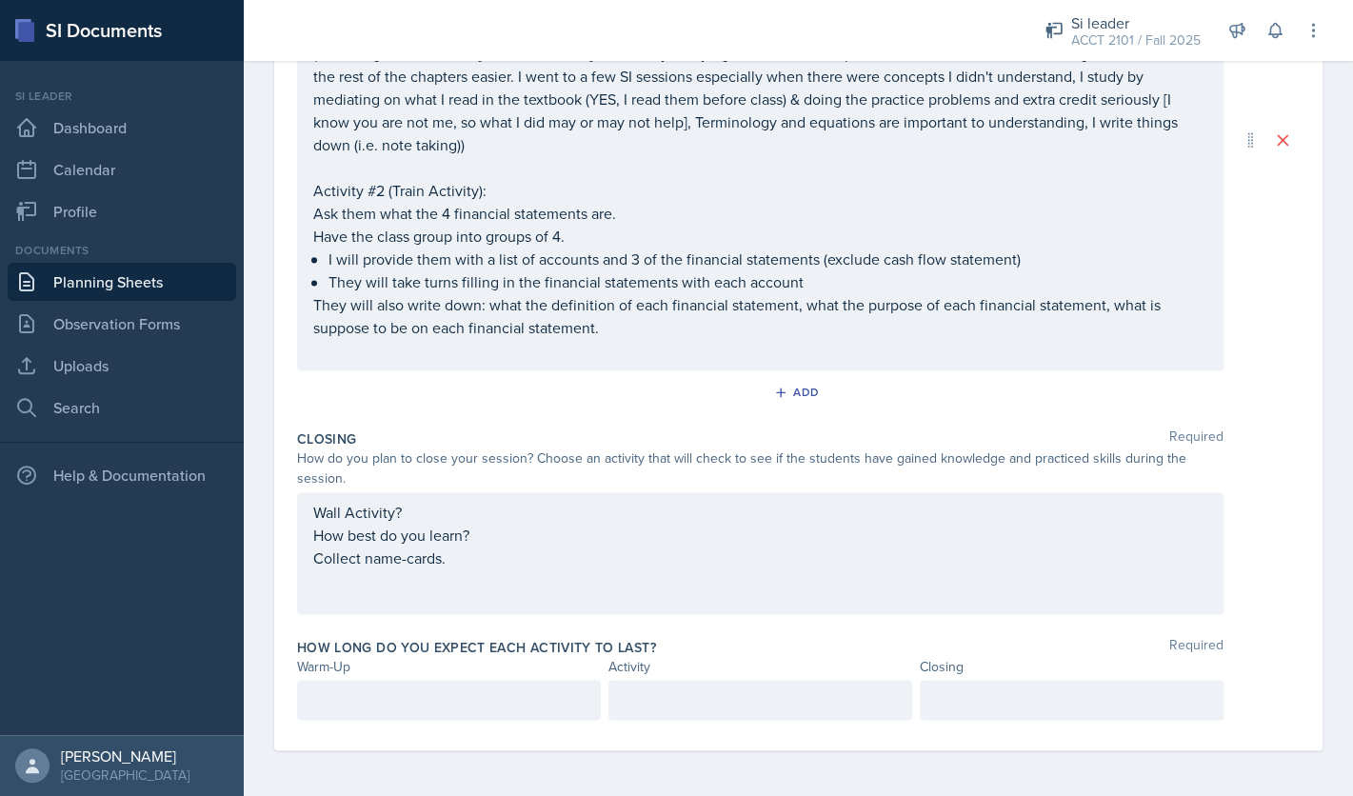
click at [1254, 334] on div "AMA Q&A [Theme: have a game plan]: They can ask me anything. Focus the question…" at bounding box center [798, 140] width 1002 height 462
click at [769, 331] on p "They will also write down: what the definition of each financial statement, wha…" at bounding box center [760, 316] width 894 height 46
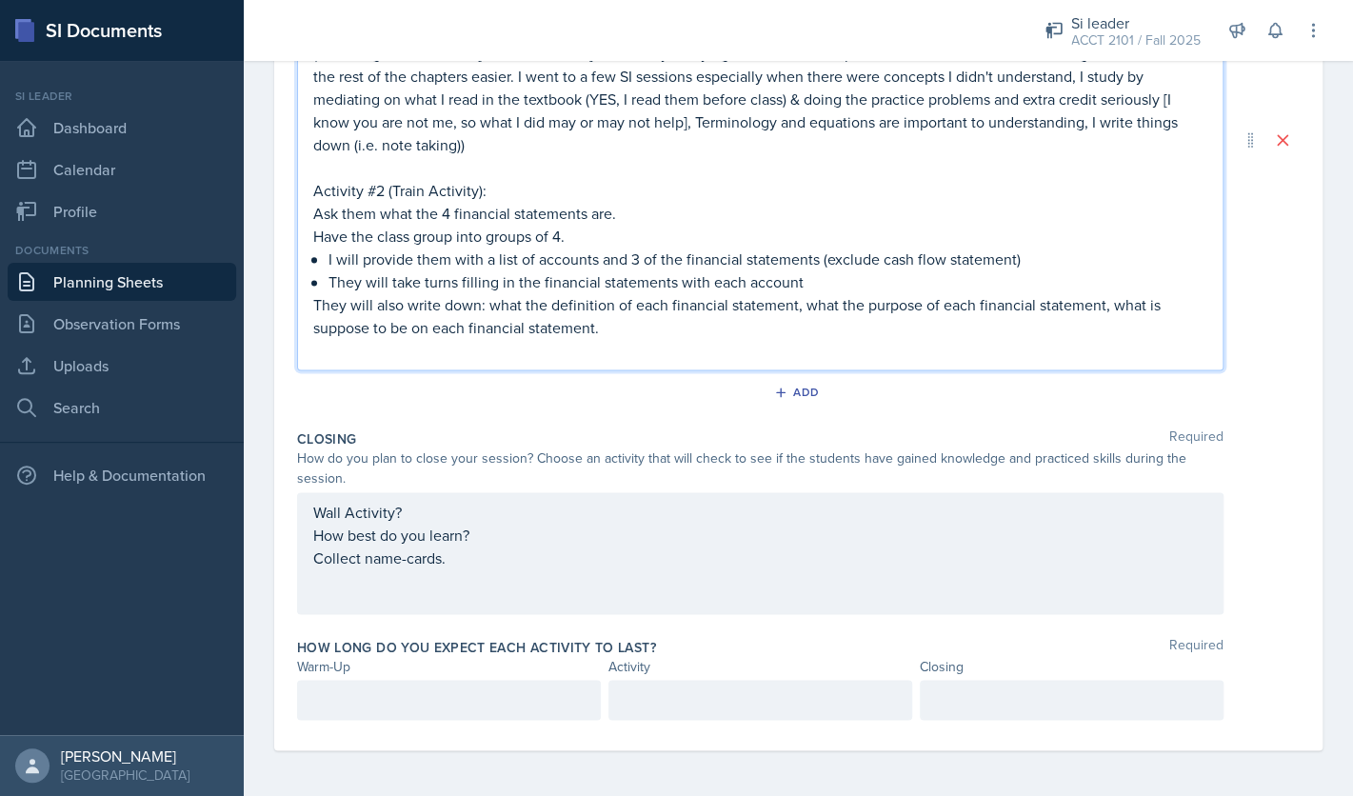
click at [665, 332] on p "They will also write down: what the definition of each financial statement, wha…" at bounding box center [760, 316] width 894 height 46
click at [418, 512] on div "Wall Activity? How best do you learn? Collect name-cards." at bounding box center [760, 553] width 926 height 122
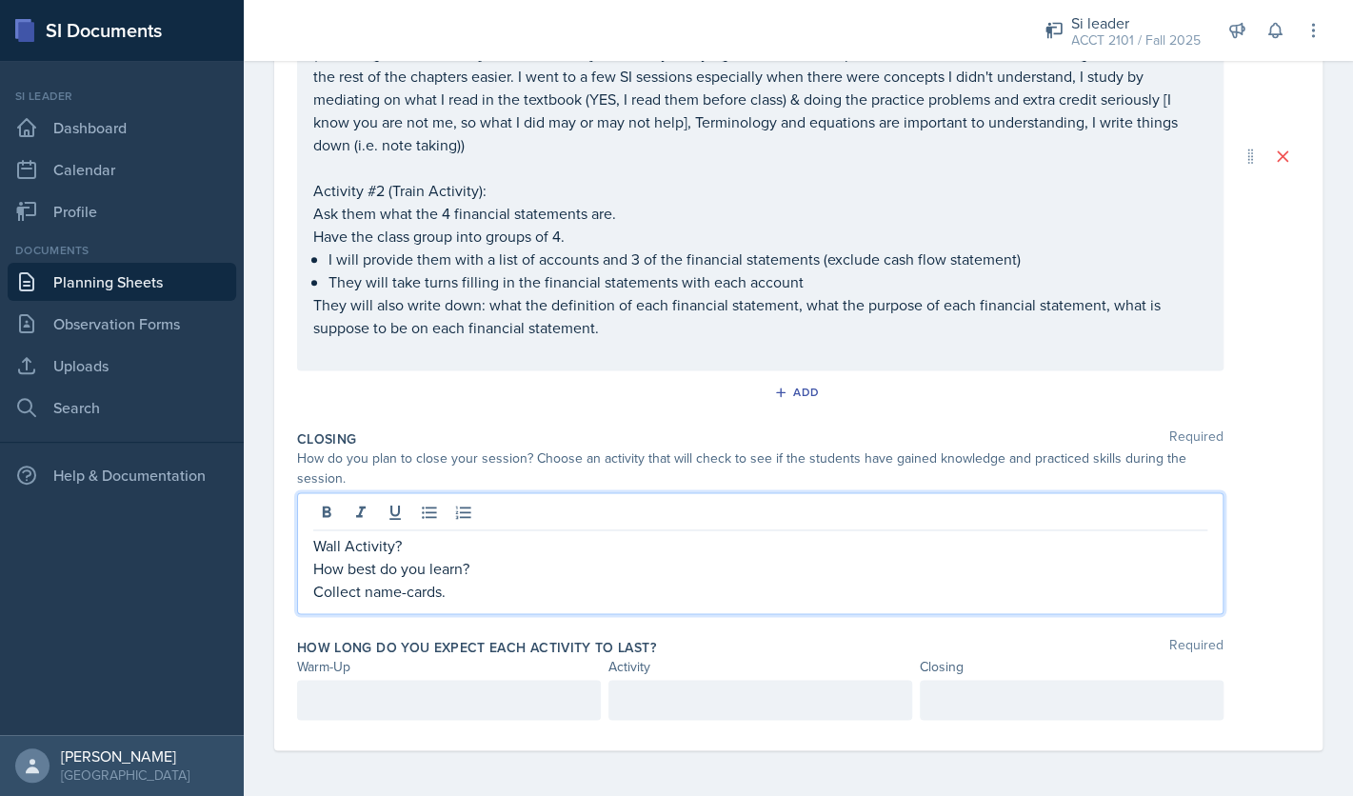
scroll to position [782, 0]
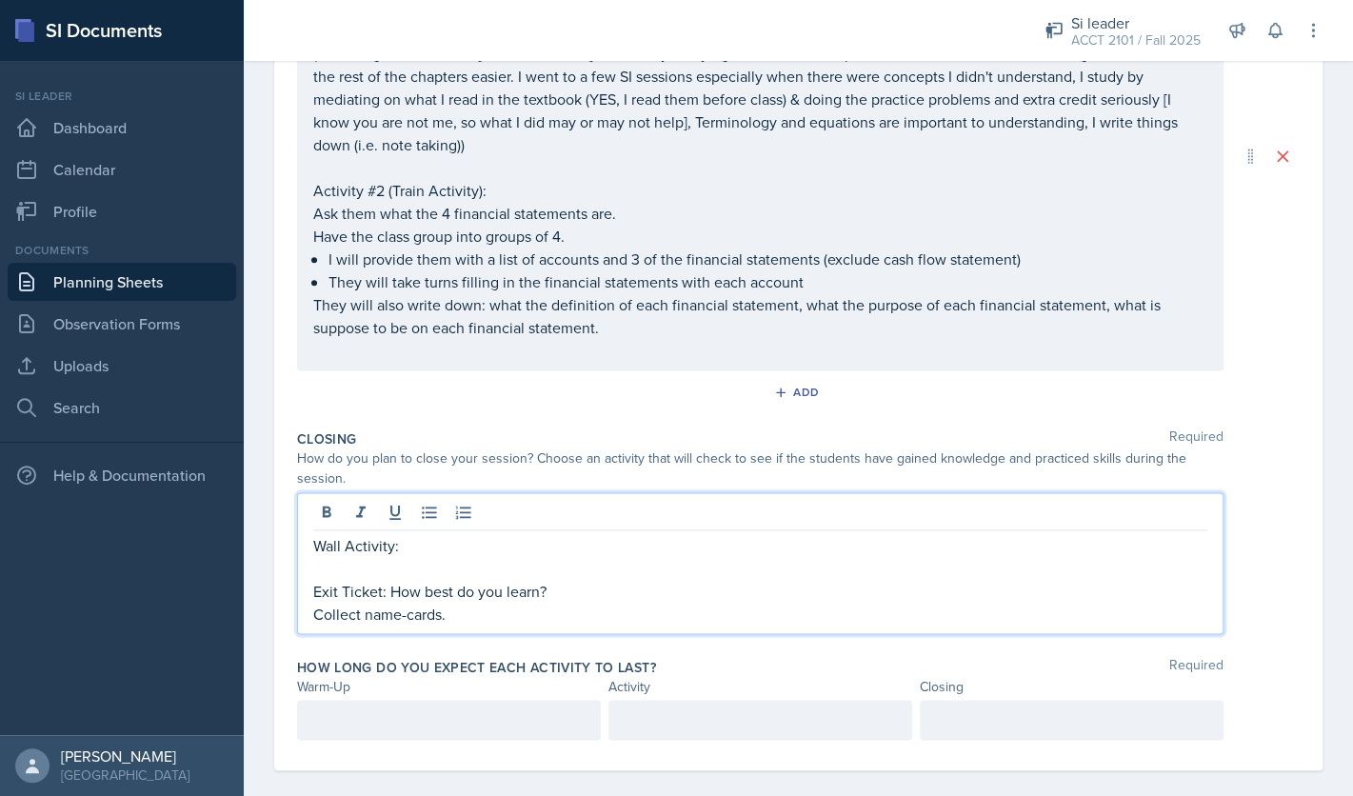
click at [566, 589] on p "Exit Ticket: How best do you learn?" at bounding box center [760, 591] width 894 height 23
click at [462, 550] on p "Wall Activity:" at bounding box center [760, 545] width 894 height 23
drag, startPoint x: 464, startPoint y: 616, endPoint x: 311, endPoint y: 618, distance: 152.3
click at [311, 618] on div "Wall Activity: Exit Ticket: How best do you learn? Collect name-cards." at bounding box center [760, 563] width 926 height 142
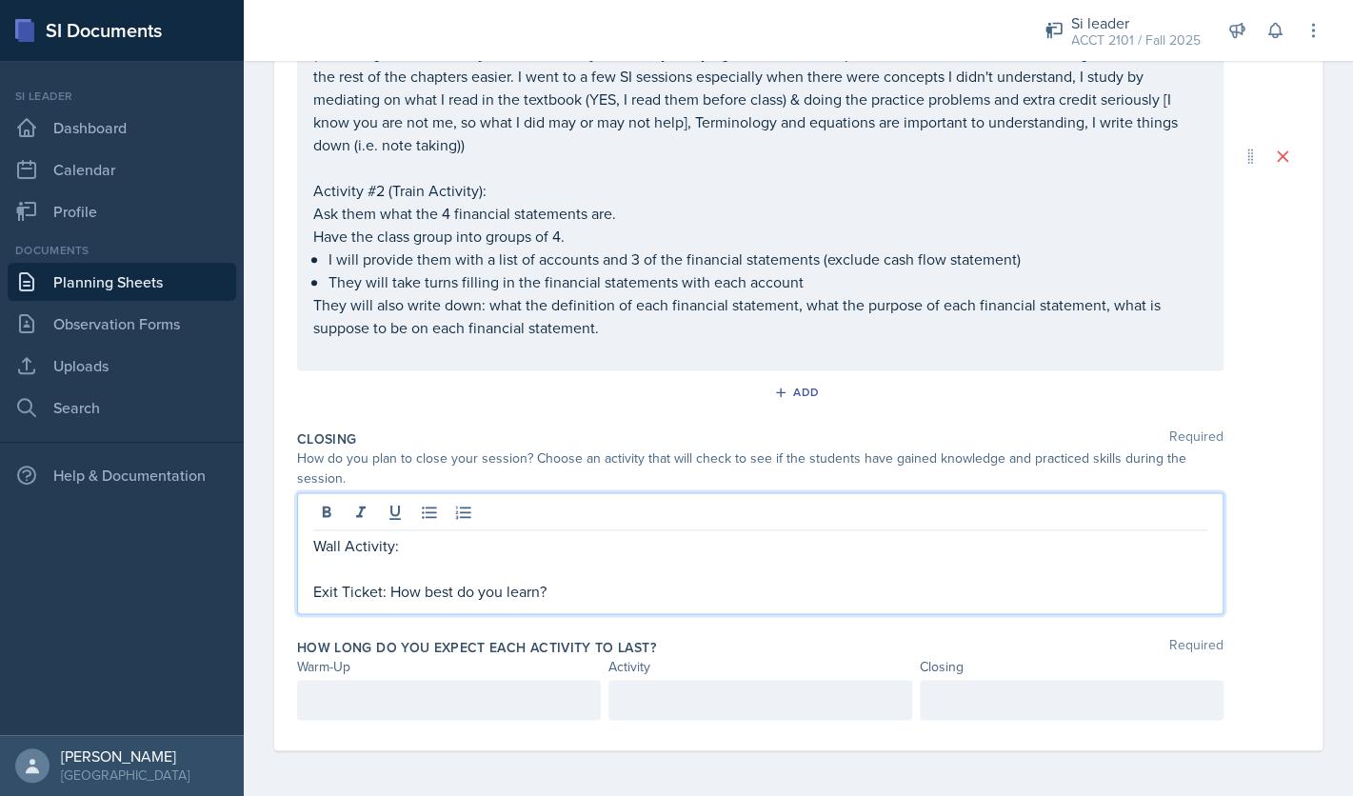
click at [381, 590] on p "Exit Ticket: How best do you learn?" at bounding box center [760, 591] width 894 height 23
click at [439, 548] on p "Wall Activity:" at bounding box center [760, 545] width 894 height 23
click at [392, 550] on p "Wall Activity: Put" at bounding box center [760, 545] width 894 height 23
click at [479, 548] on p "Wall Activity (if extra time, if no time : Put" at bounding box center [760, 545] width 894 height 23
drag, startPoint x: 736, startPoint y: 548, endPoint x: 405, endPoint y: 553, distance: 331.3
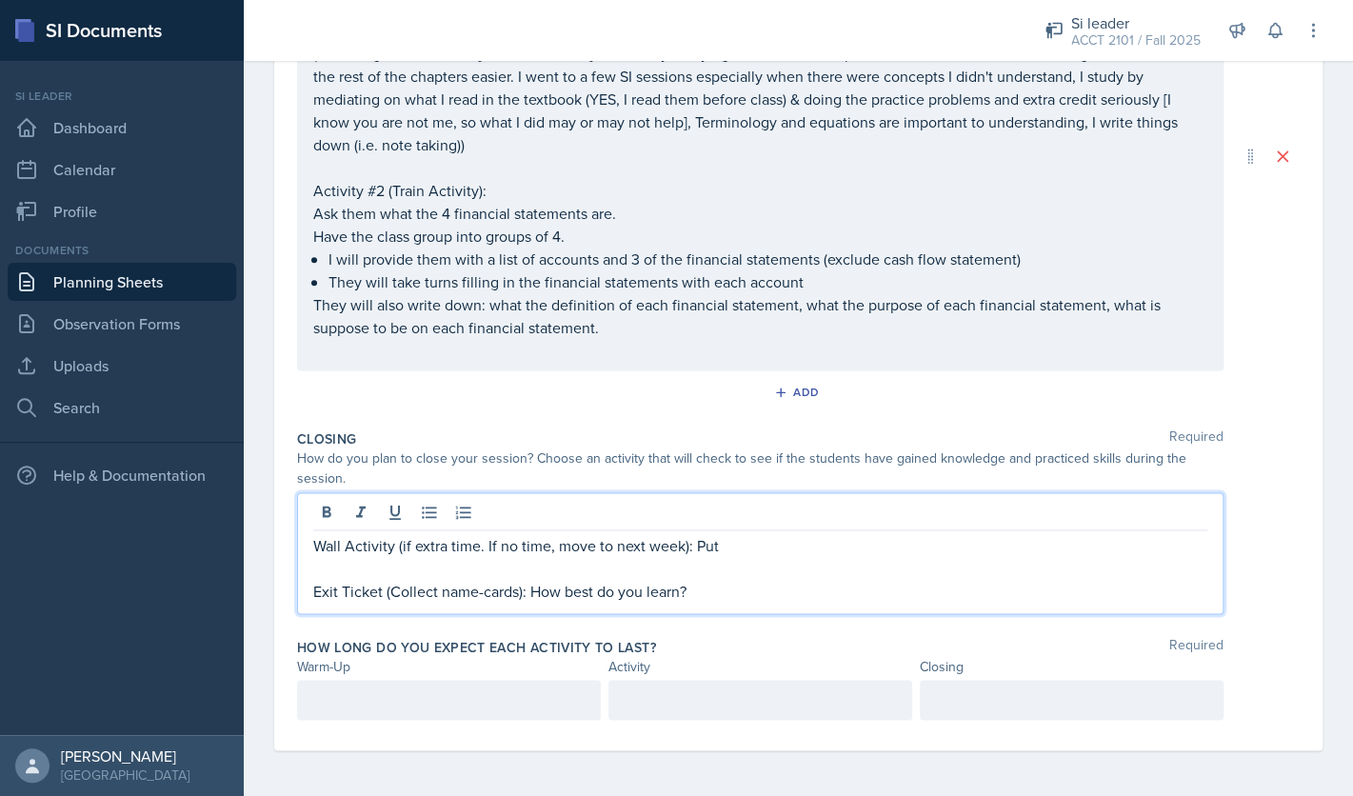
click at [405, 553] on p "Wall Activity (if extra time. If no time, move to next week): Put" at bounding box center [760, 545] width 894 height 23
click at [655, 328] on p "They will also write down: what the definition of each financial statement, wha…" at bounding box center [760, 316] width 894 height 46
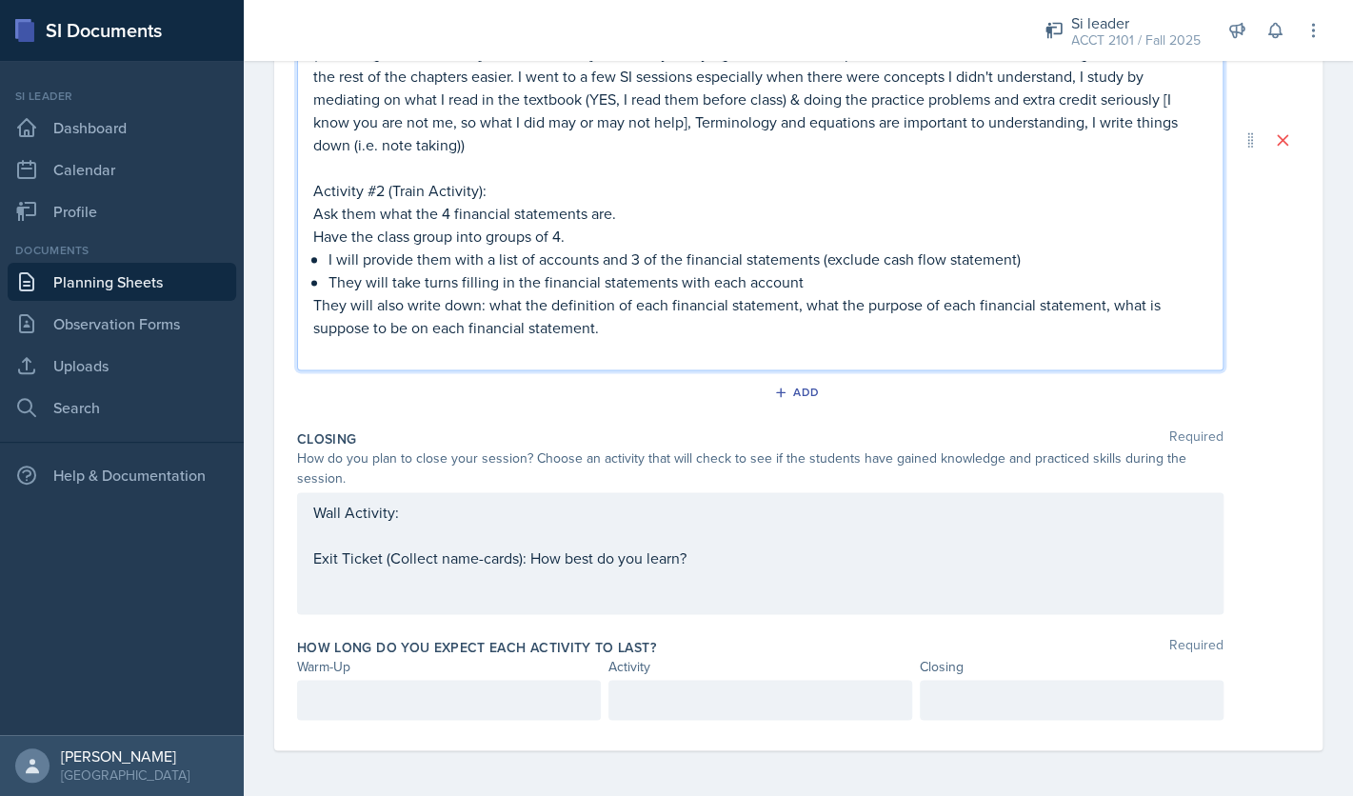
click at [619, 337] on p "They will also write down: what the definition of each financial statement, wha…" at bounding box center [760, 316] width 894 height 46
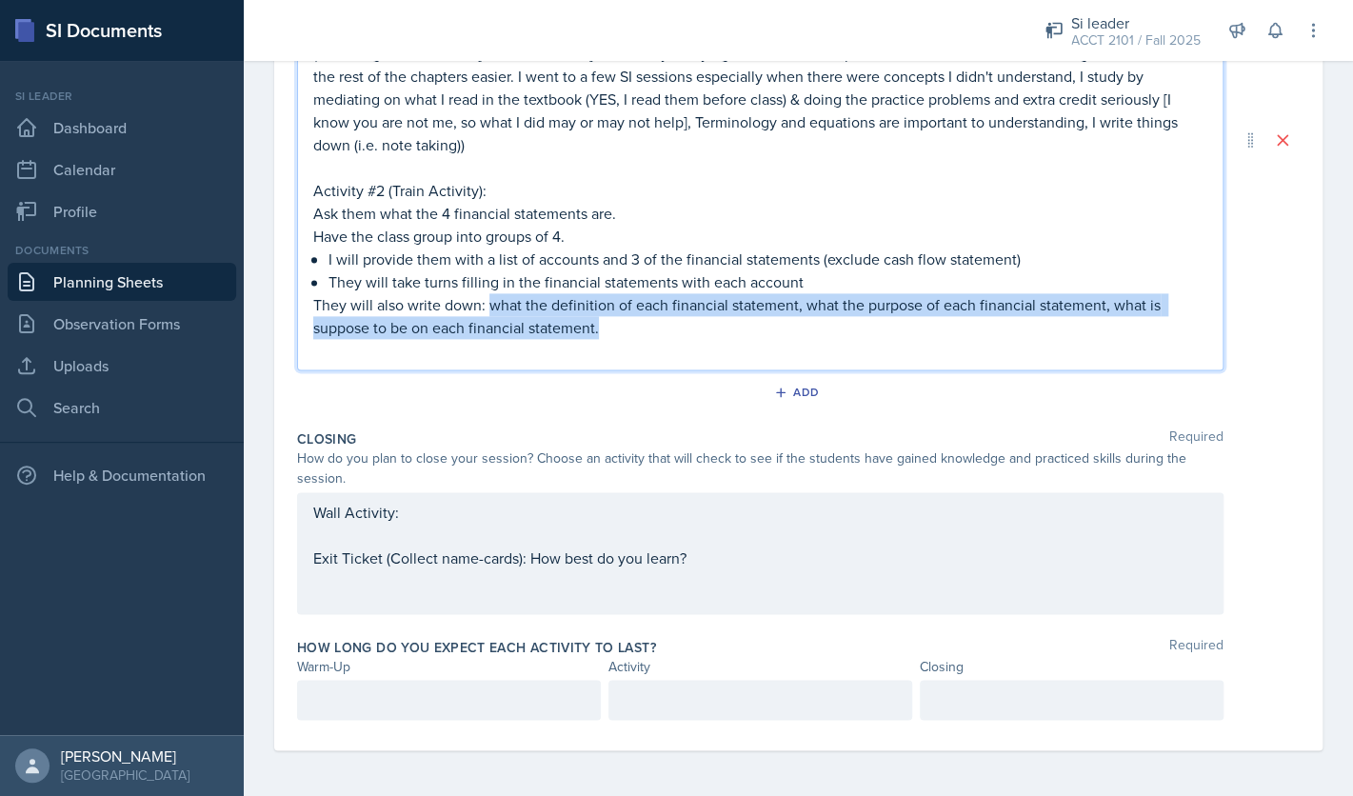
drag, startPoint x: 614, startPoint y: 331, endPoint x: 487, endPoint y: 308, distance: 128.7
click at [487, 308] on p "They will also write down: what the definition of each financial statement, wha…" at bounding box center [760, 316] width 894 height 46
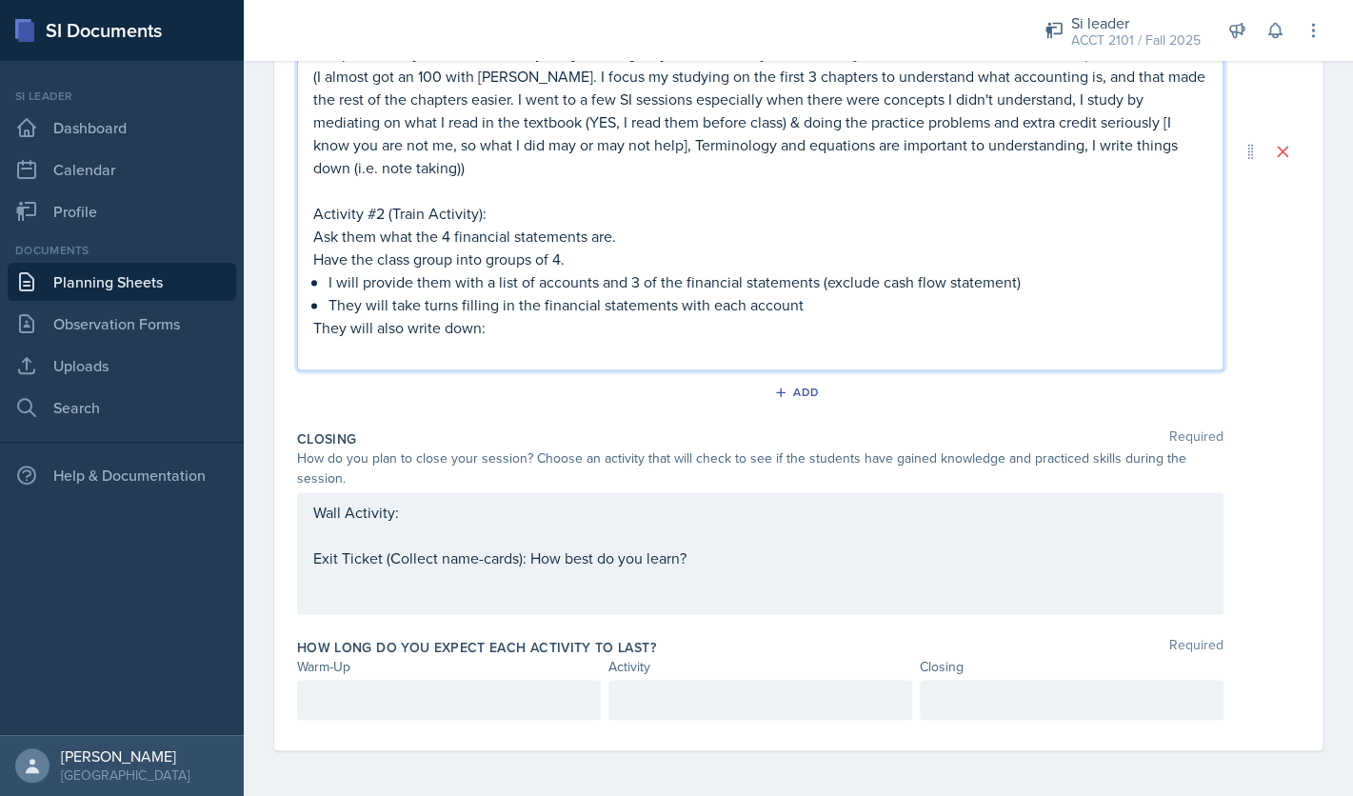
scroll to position [793, 0]
click at [426, 512] on div "Wall Activity: Exit Ticket (Collect name-cards): How best do you learn?" at bounding box center [760, 553] width 926 height 122
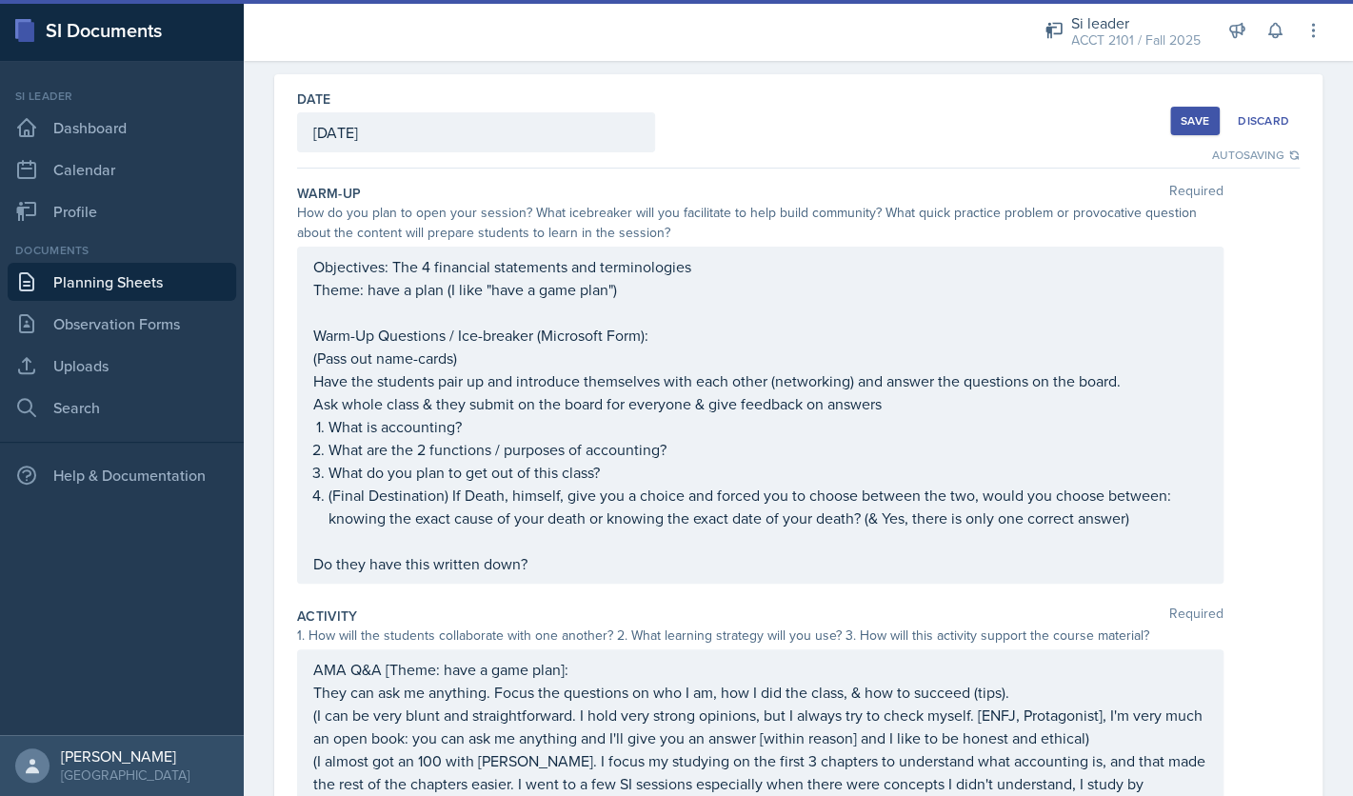
scroll to position [0, 0]
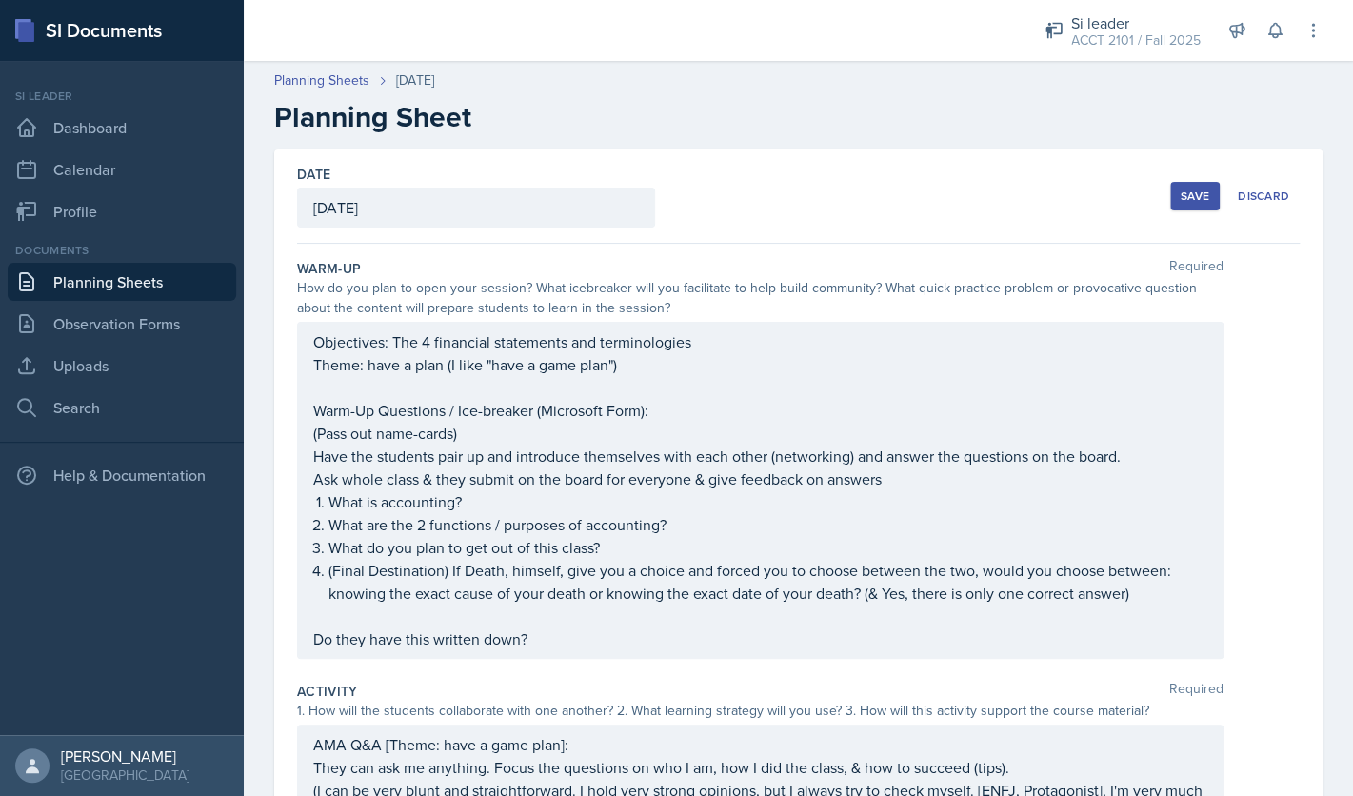
click at [1181, 202] on div "Save" at bounding box center [1194, 195] width 29 height 15
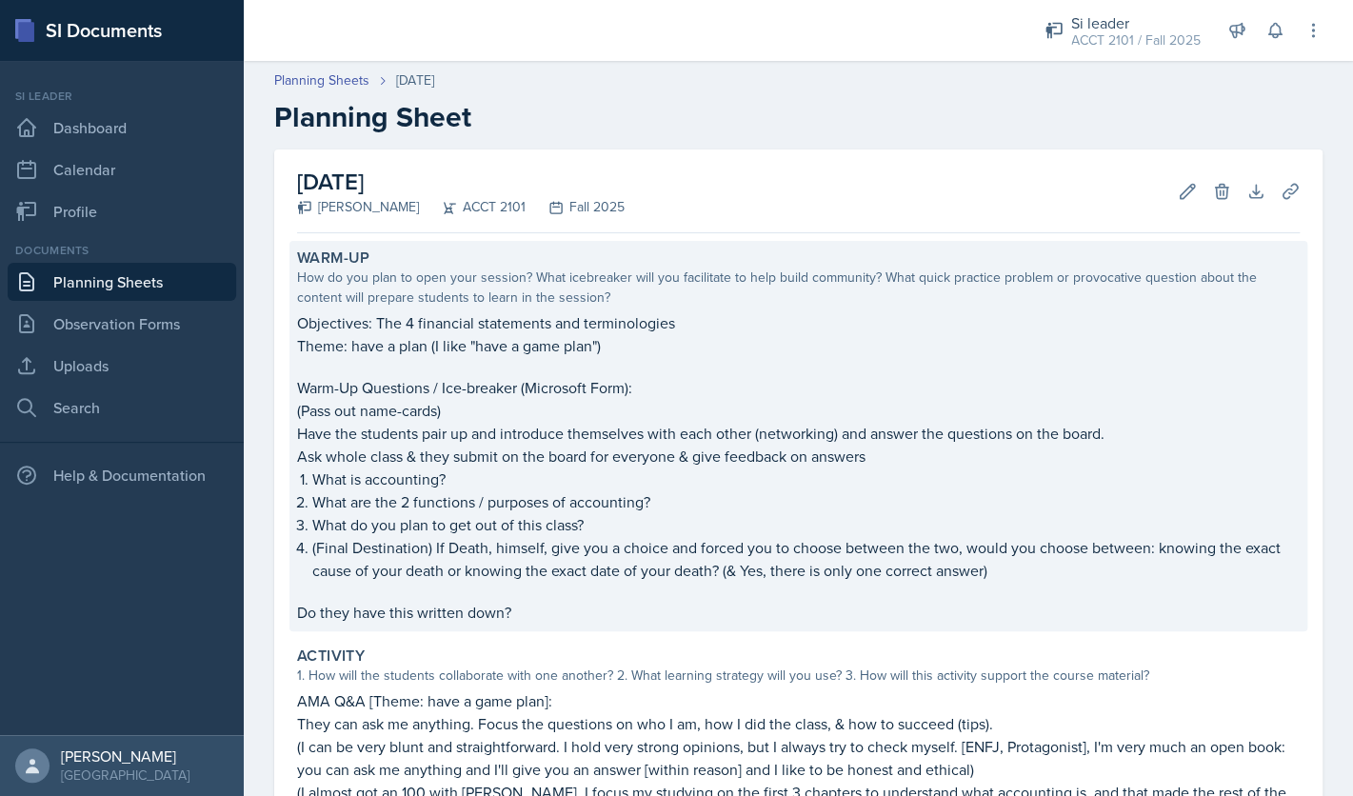
click at [511, 392] on p "Warm-Up Questions / Ice-breaker (Microsoft Form):" at bounding box center [798, 387] width 1002 height 23
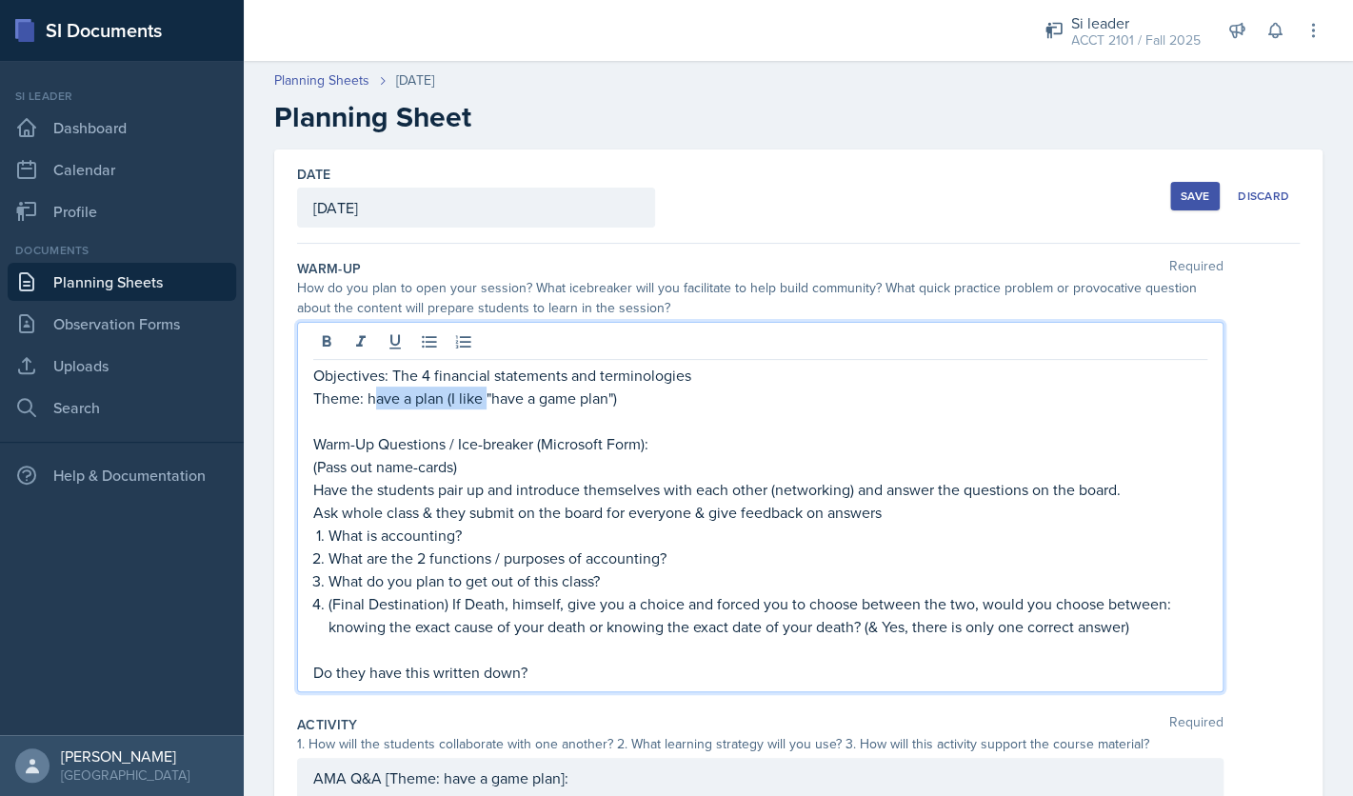
drag, startPoint x: 486, startPoint y: 369, endPoint x: 372, endPoint y: 404, distance: 119.3
click at [372, 404] on p "Theme: have a plan (I like "have a game plan")" at bounding box center [760, 397] width 894 height 23
click at [561, 402] on p "Theme: "have a game plan")" at bounding box center [760, 397] width 894 height 23
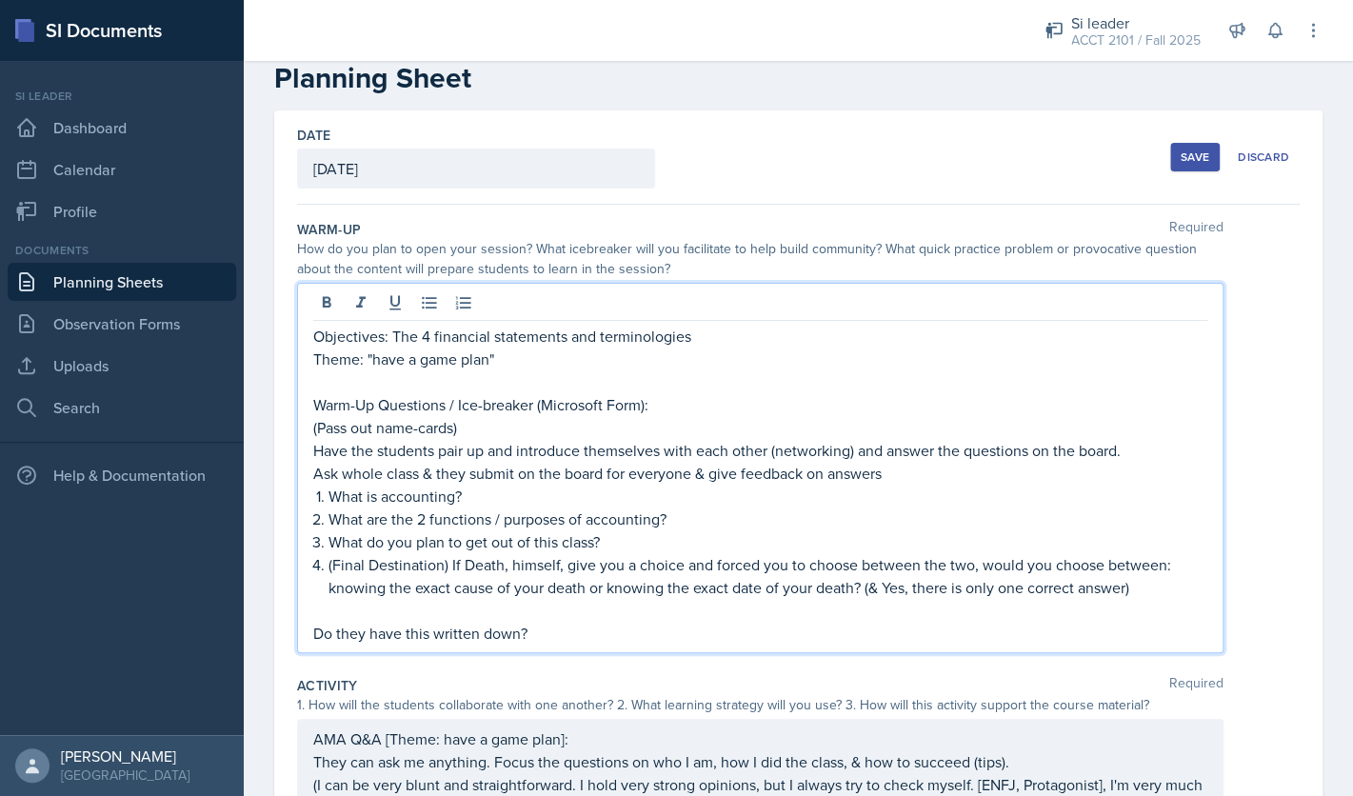
scroll to position [50, 0]
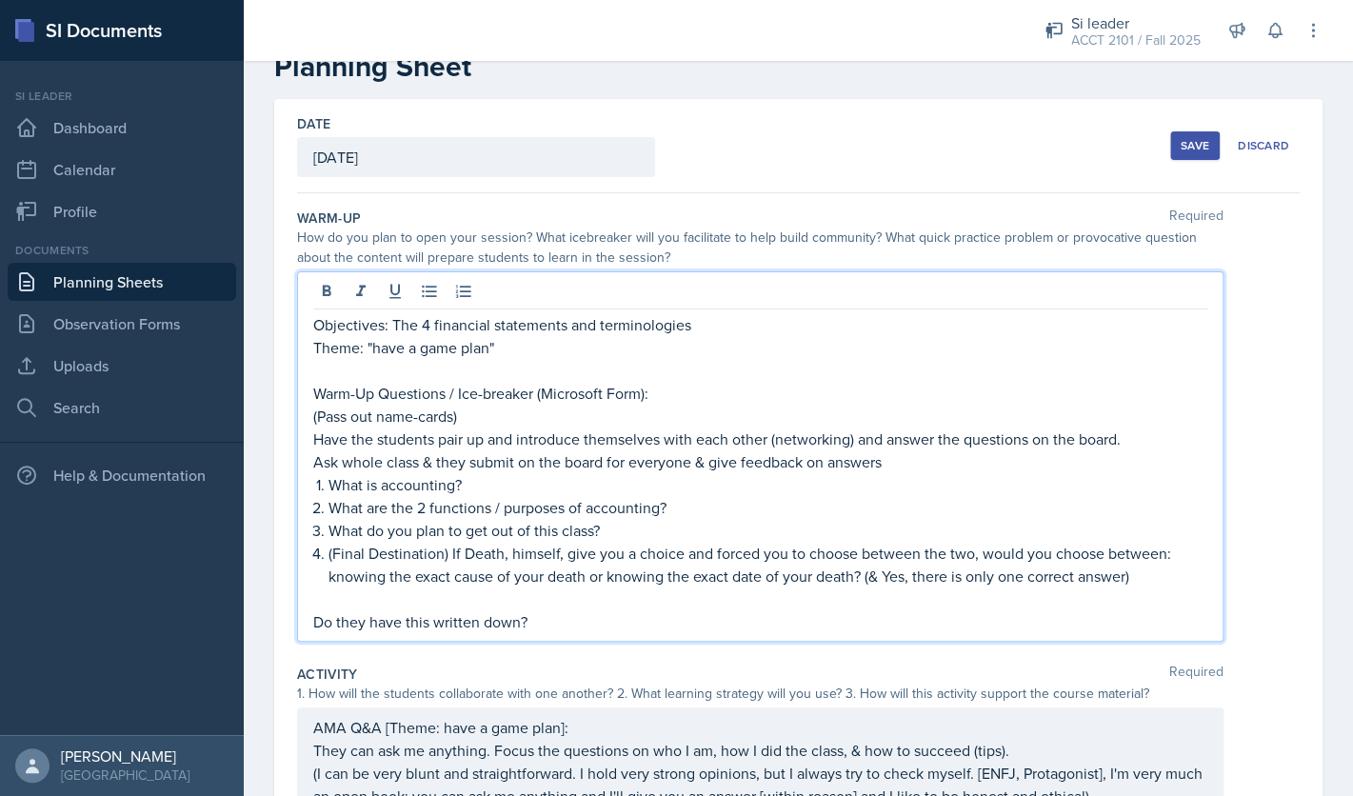
click at [418, 466] on p "Ask whole class & they submit on the board for everyone & give feedback on answ…" at bounding box center [760, 461] width 894 height 23
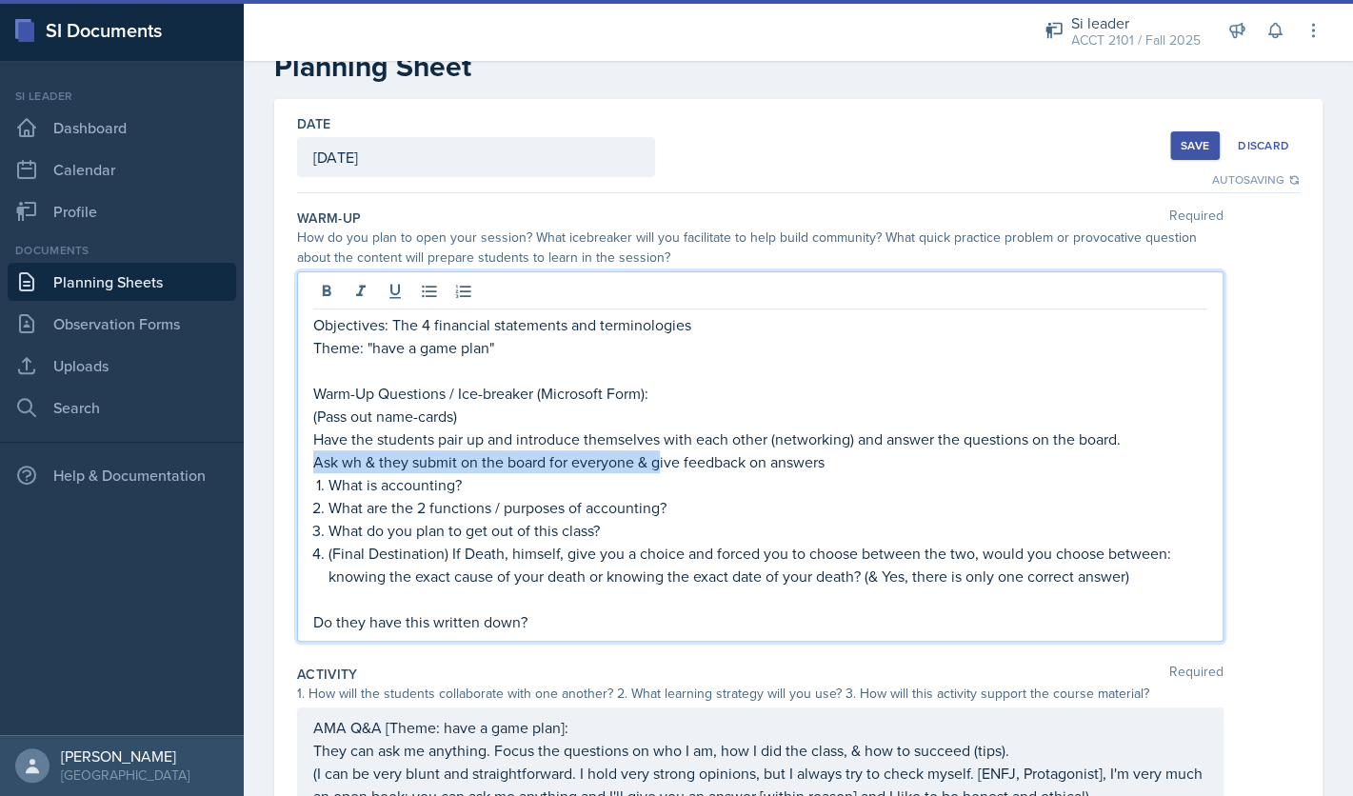
drag, startPoint x: 659, startPoint y: 465, endPoint x: 299, endPoint y: 464, distance: 359.8
click at [299, 464] on div "Objectives: The 4 financial statements and terminologies Theme: "have a game pl…" at bounding box center [760, 456] width 926 height 370
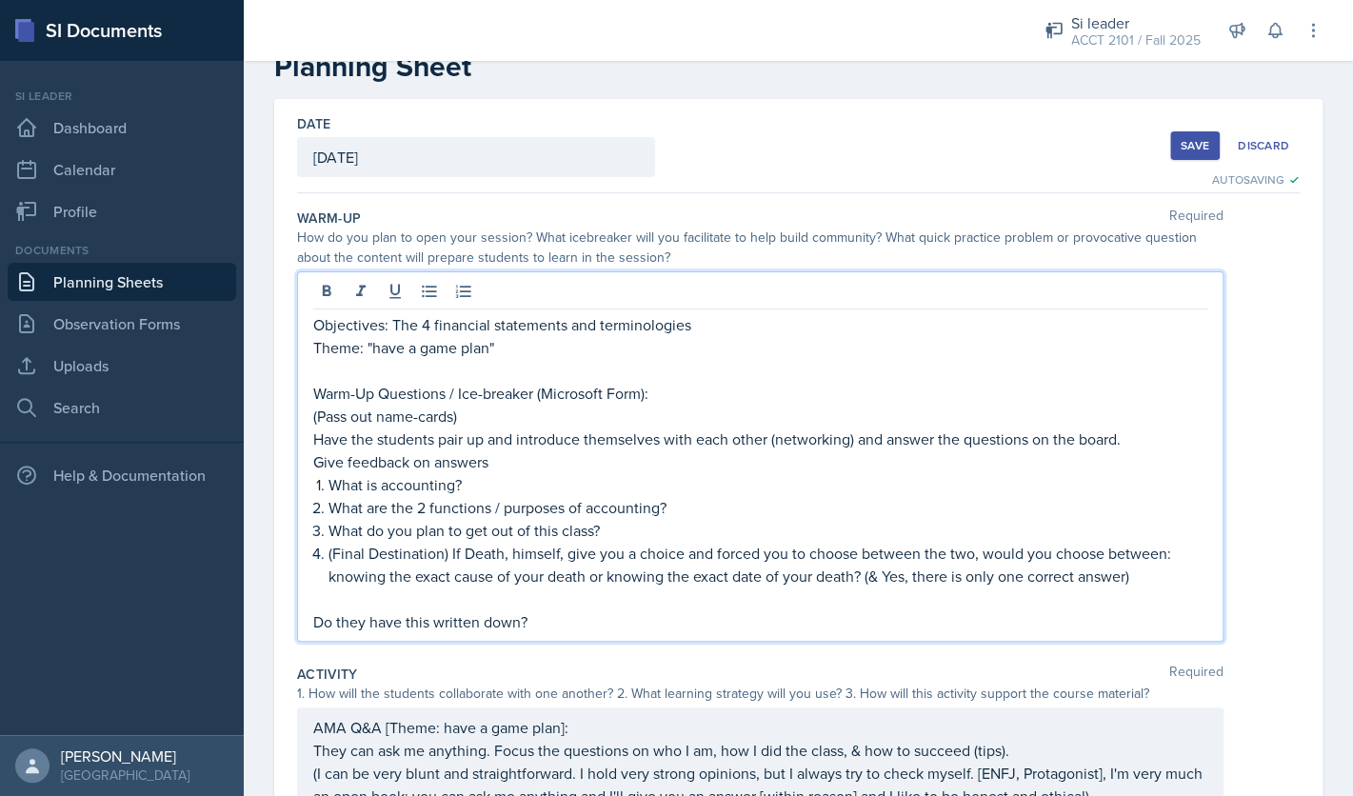
click at [511, 463] on p "Give feedback on answers" at bounding box center [760, 461] width 894 height 23
drag, startPoint x: 614, startPoint y: 534, endPoint x: 332, endPoint y: 532, distance: 281.8
click at [332, 532] on p "What do you plan to get out of this class?" at bounding box center [767, 530] width 879 height 23
copy p "What do you plan to get out of this class?"
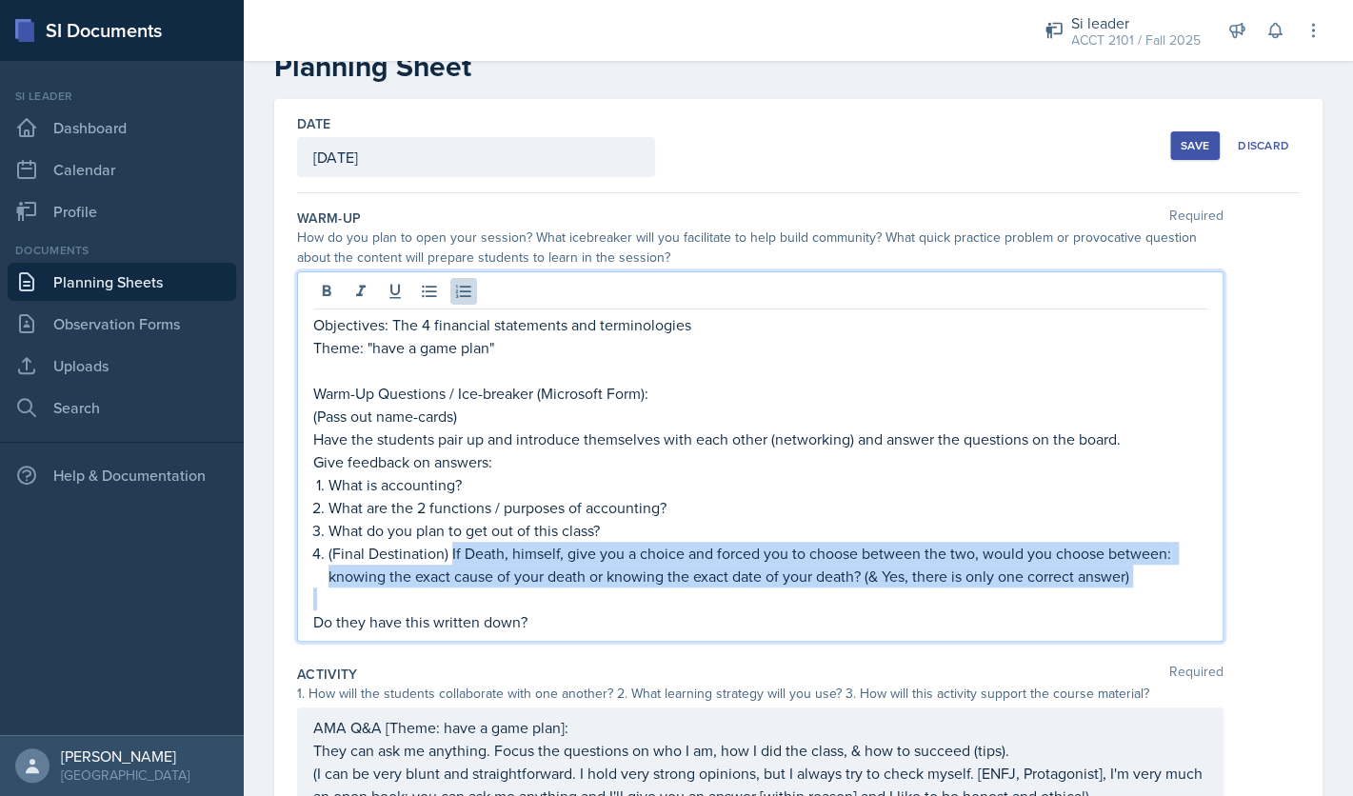
drag, startPoint x: 452, startPoint y: 556, endPoint x: 1063, endPoint y: 590, distance: 612.1
click at [1063, 590] on div "Objectives: The 4 financial statements and terminologies Theme: "have a game pl…" at bounding box center [760, 473] width 894 height 320
copy p "If Death, himself, give you a choice and forced you to choose between the two, …"
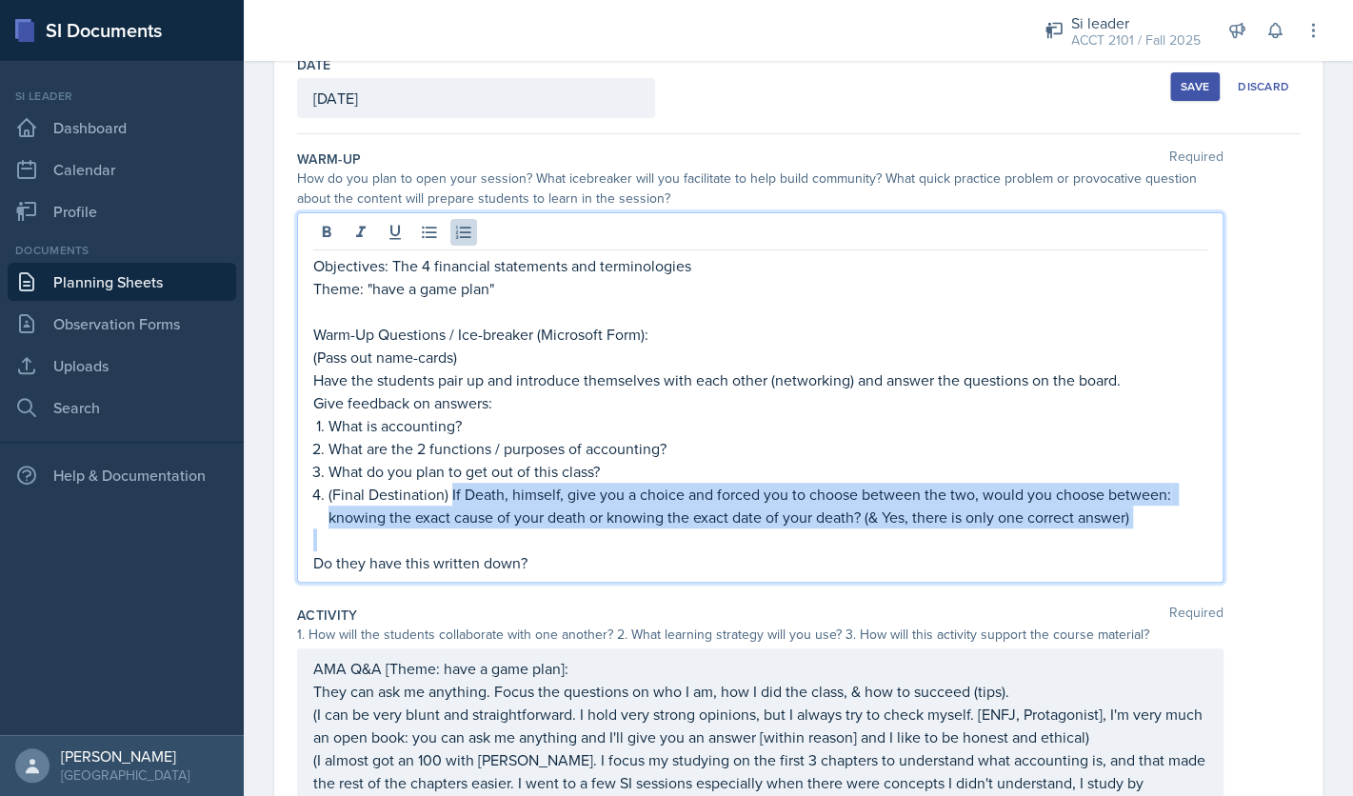
scroll to position [123, 0]
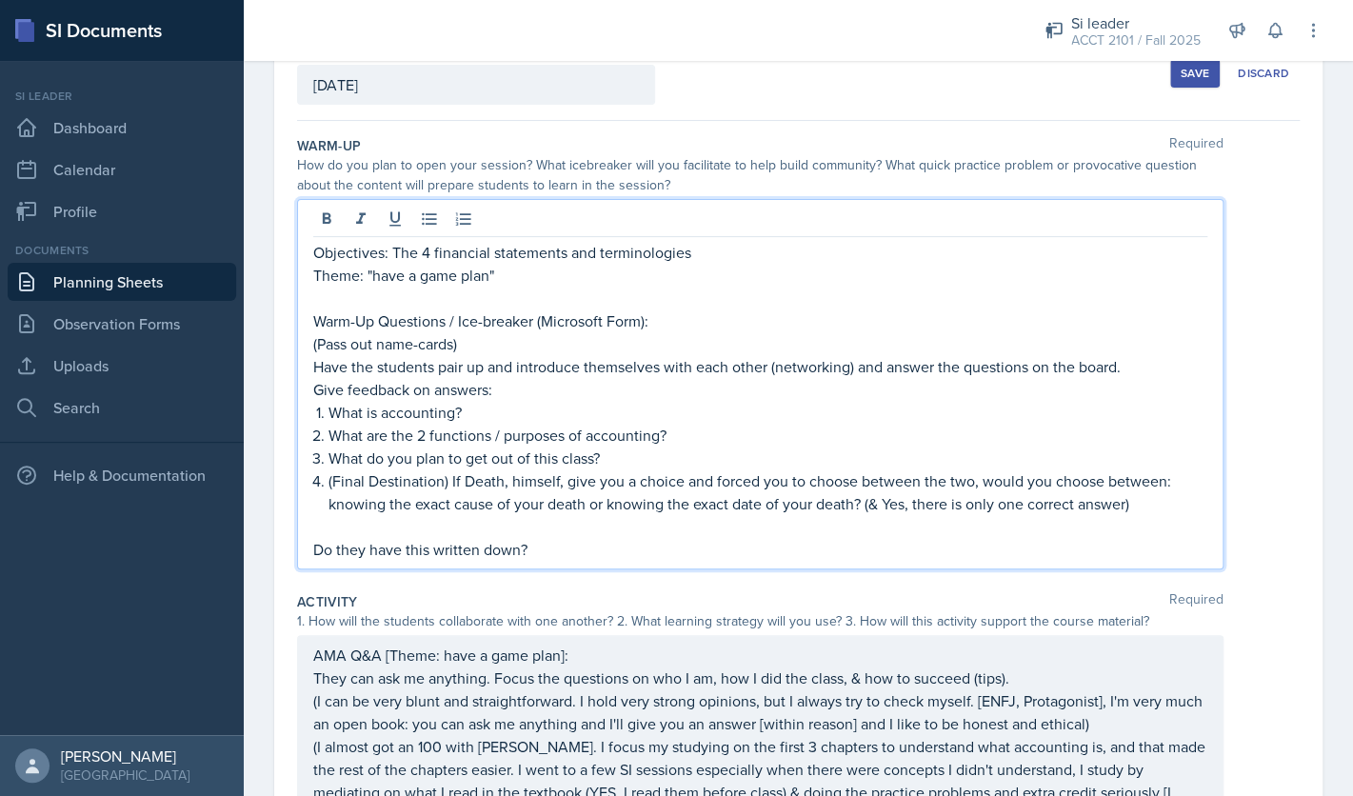
click at [564, 559] on p "Do they have this written down?" at bounding box center [760, 549] width 894 height 23
click at [546, 552] on p "Do they have this written down?" at bounding box center [760, 549] width 894 height 23
click at [366, 551] on p "Do they have this written down?" at bounding box center [760, 549] width 894 height 23
click at [540, 547] on p "Do they have this written down?" at bounding box center [760, 549] width 894 height 23
drag, startPoint x: 540, startPoint y: 547, endPoint x: 420, endPoint y: 545, distance: 120.0
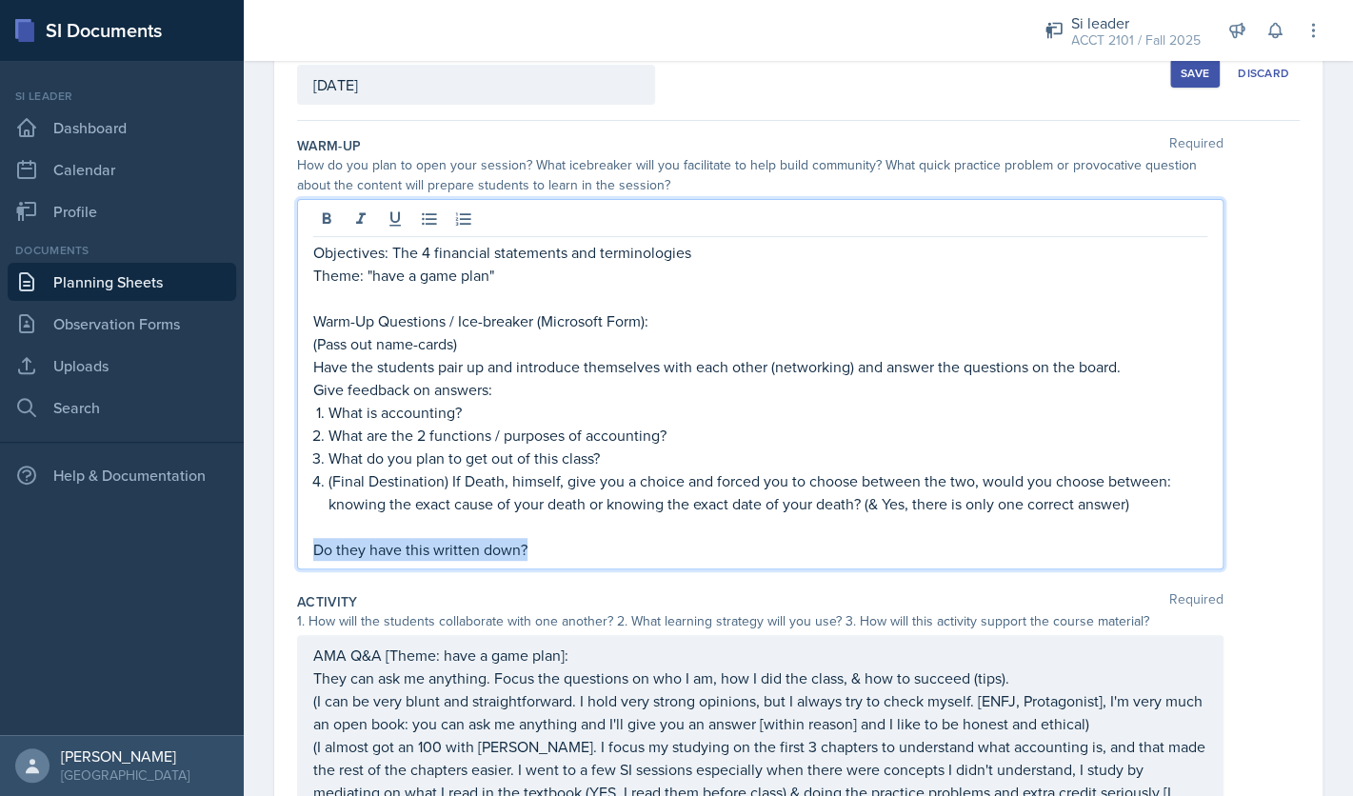
click at [420, 545] on p "Do they have this written down?" at bounding box center [760, 549] width 894 height 23
drag, startPoint x: 328, startPoint y: 485, endPoint x: 456, endPoint y: 501, distance: 128.6
click at [456, 501] on li "(Final Destination) If Death, himself, give you a choice and forced you to choo…" at bounding box center [767, 492] width 879 height 46
click at [451, 490] on p "(Final Destination) If Death, himself, give you a choice and forced you to choo…" at bounding box center [767, 492] width 879 height 46
drag, startPoint x: 493, startPoint y: 550, endPoint x: 286, endPoint y: 522, distance: 209.5
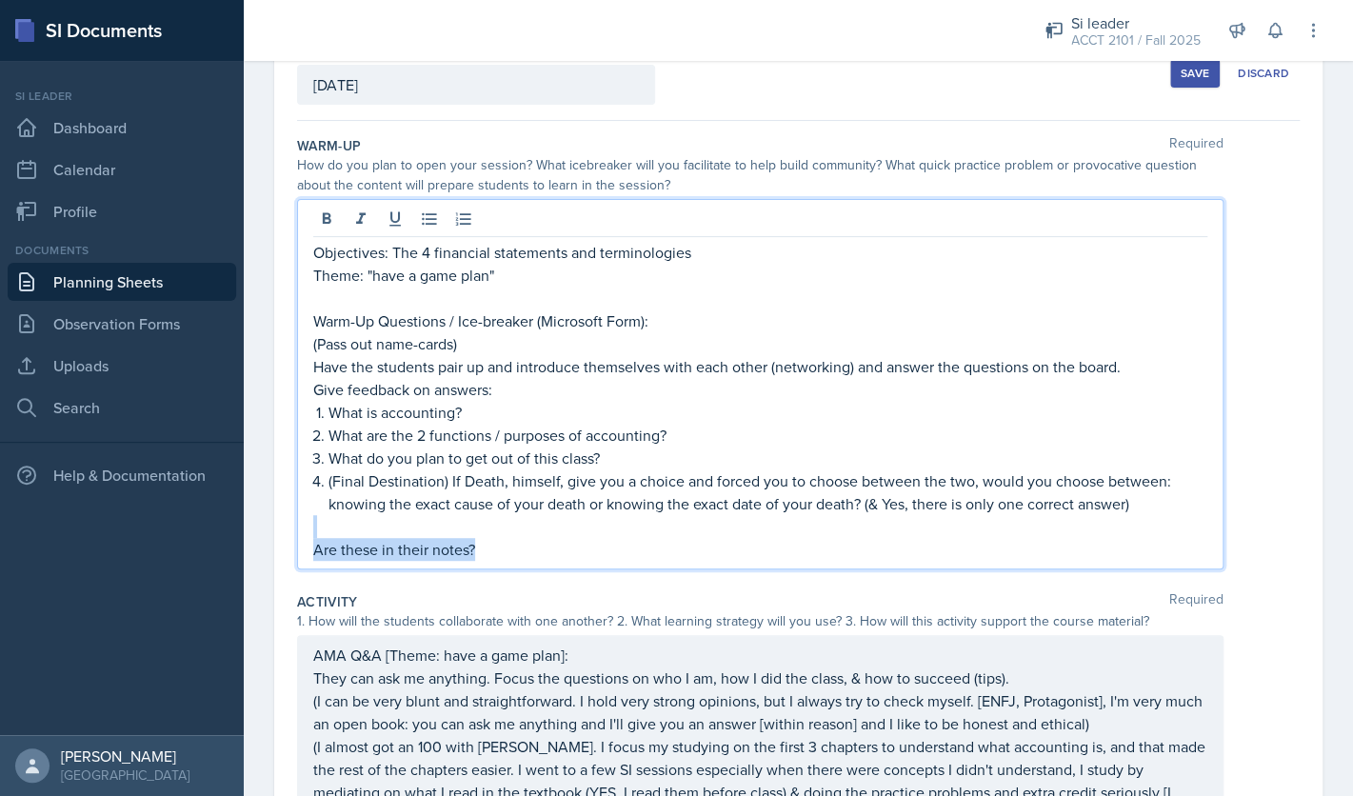
click at [297, 522] on div "Objectives: The 4 financial statements and terminologies Theme: "have a game pl…" at bounding box center [760, 384] width 926 height 370
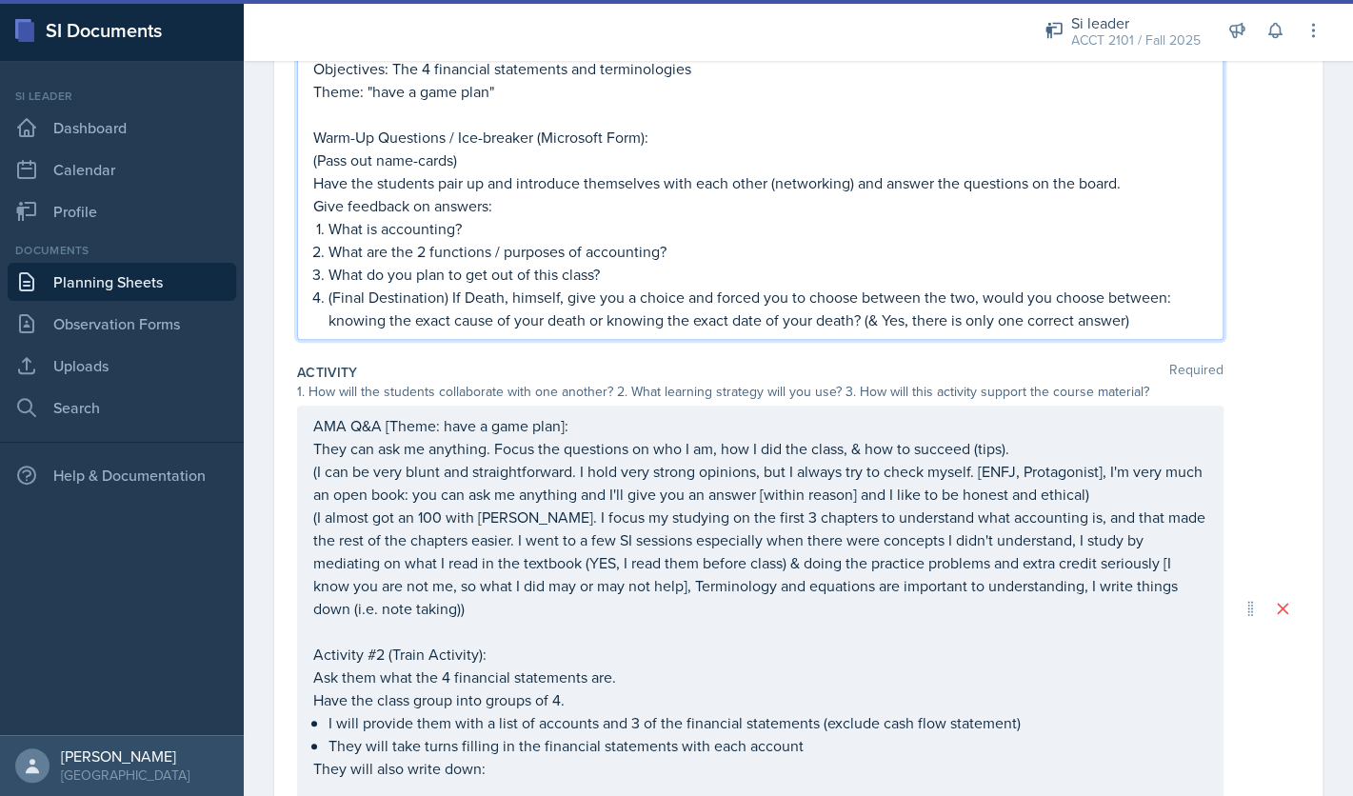
scroll to position [333, 0]
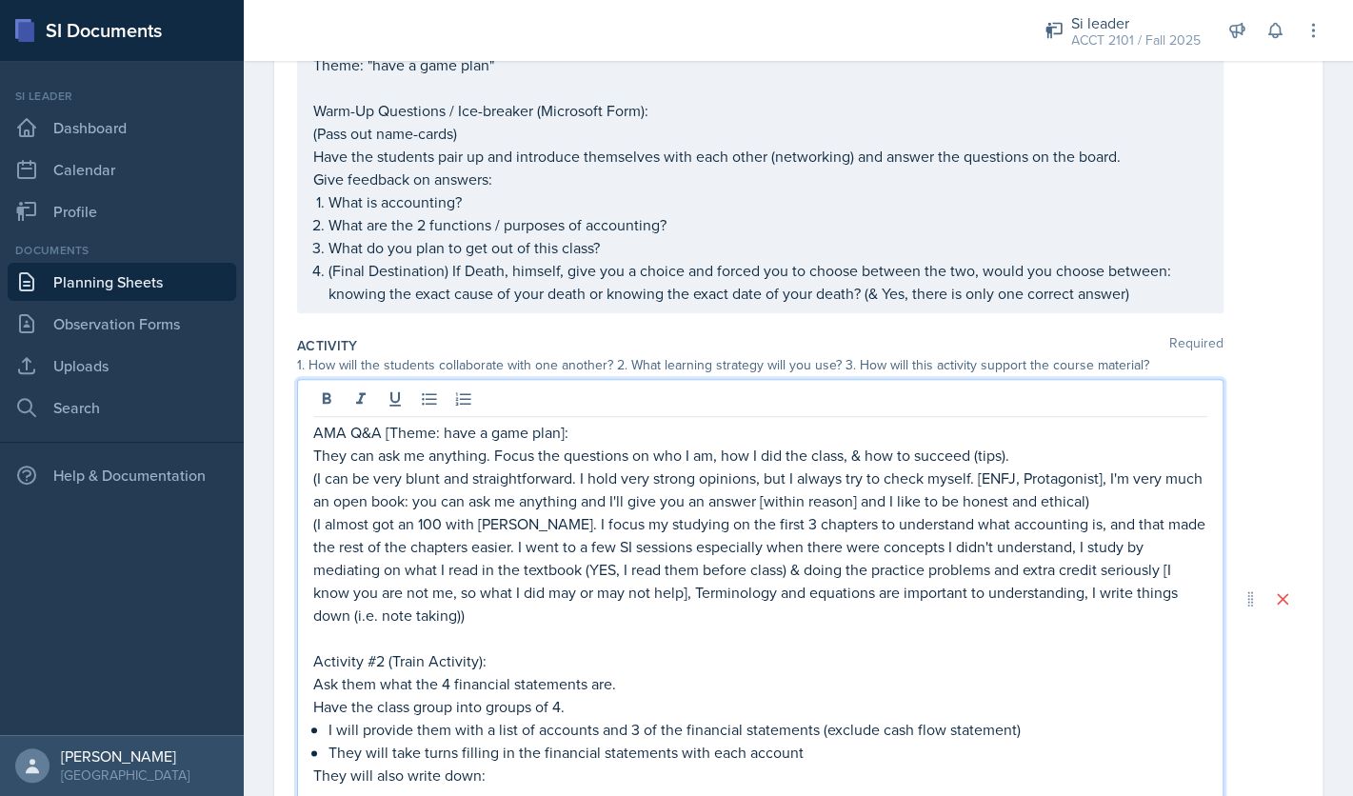
click at [570, 399] on div "AMA Q&A [Theme: have a game plan]: They can ask me anything. Focus the question…" at bounding box center [760, 598] width 926 height 439
drag, startPoint x: 564, startPoint y: 436, endPoint x: 384, endPoint y: 433, distance: 179.9
click at [384, 433] on p "AMA Q&A [Theme: have a game plan]:" at bounding box center [760, 432] width 894 height 23
drag, startPoint x: 314, startPoint y: 480, endPoint x: 498, endPoint y: 615, distance: 228.1
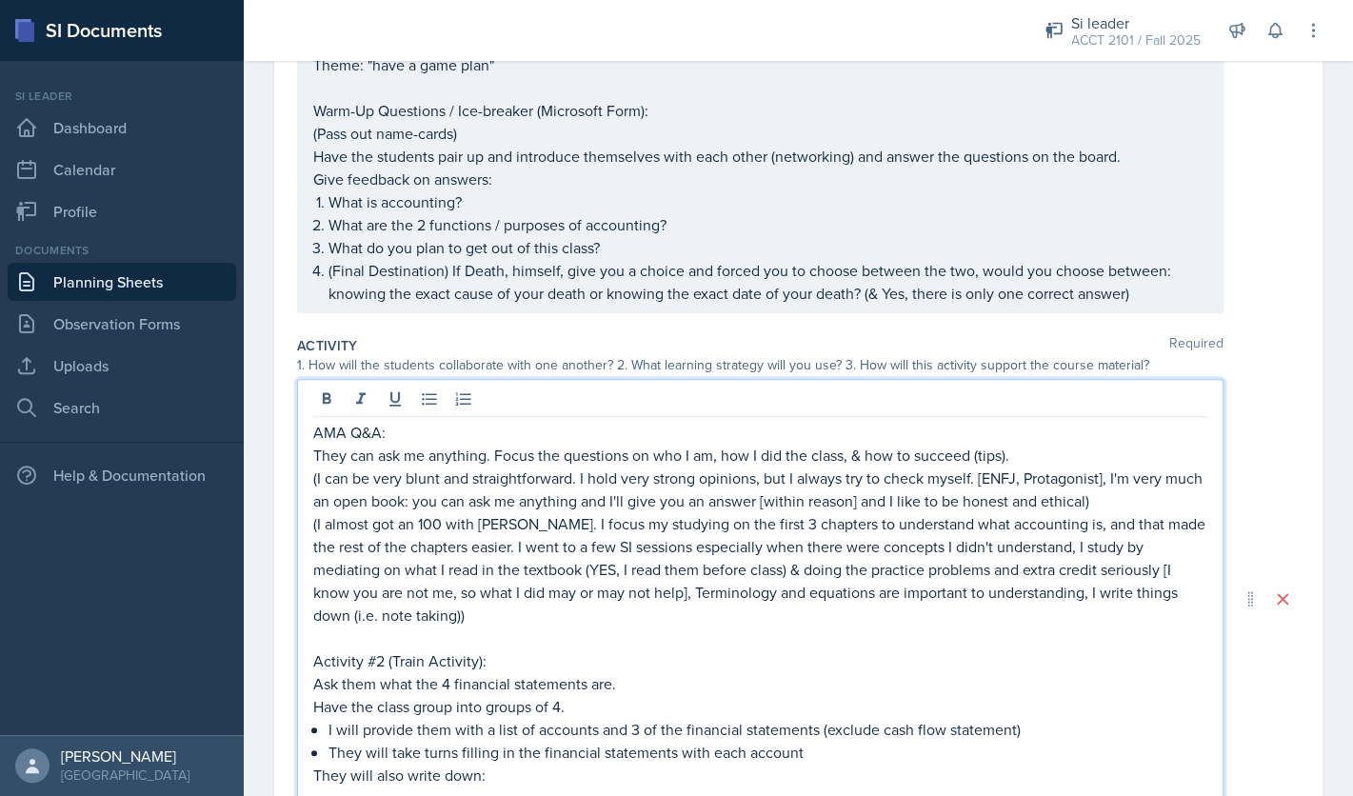
click at [498, 615] on div "AMA Q&A: They can ask me anything. Focus the questions on who I am, how I did t…" at bounding box center [760, 615] width 894 height 388
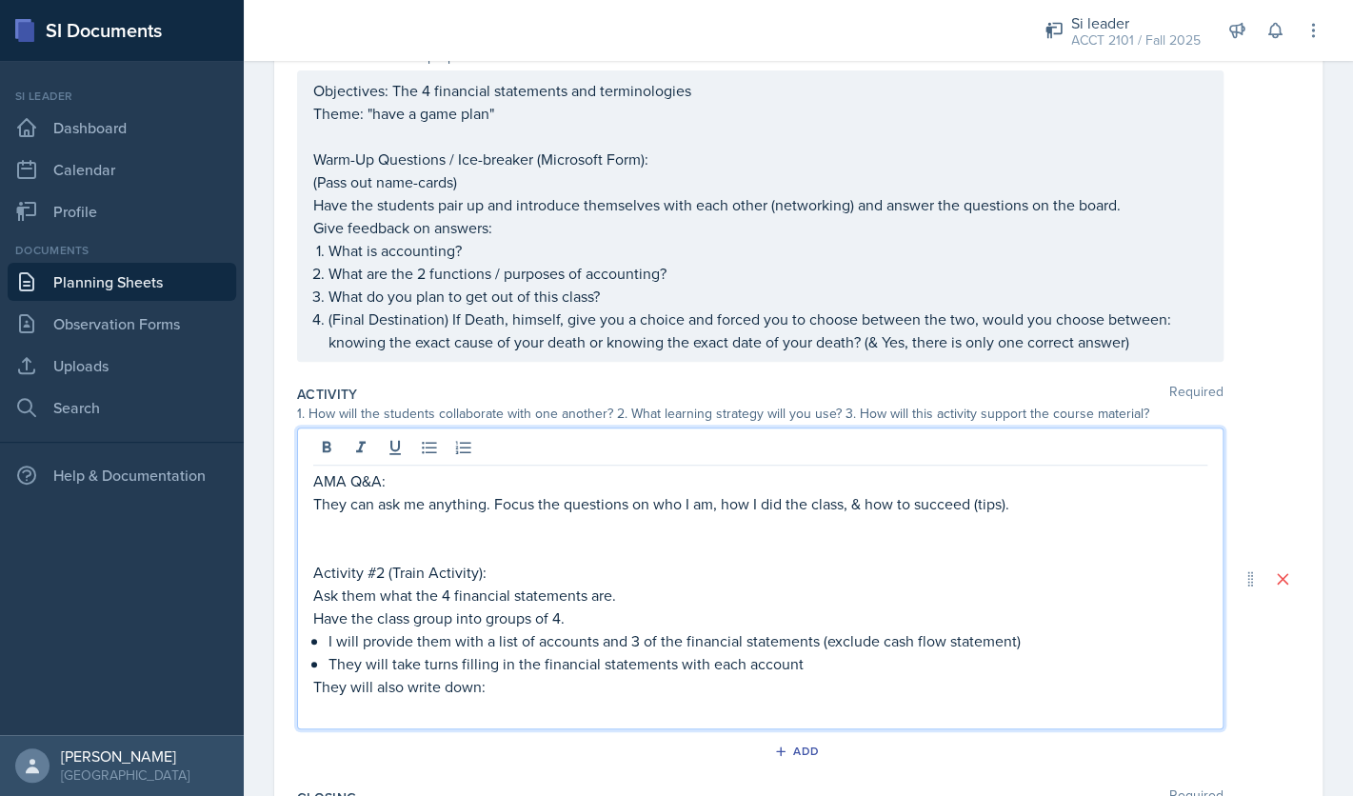
scroll to position [200, 0]
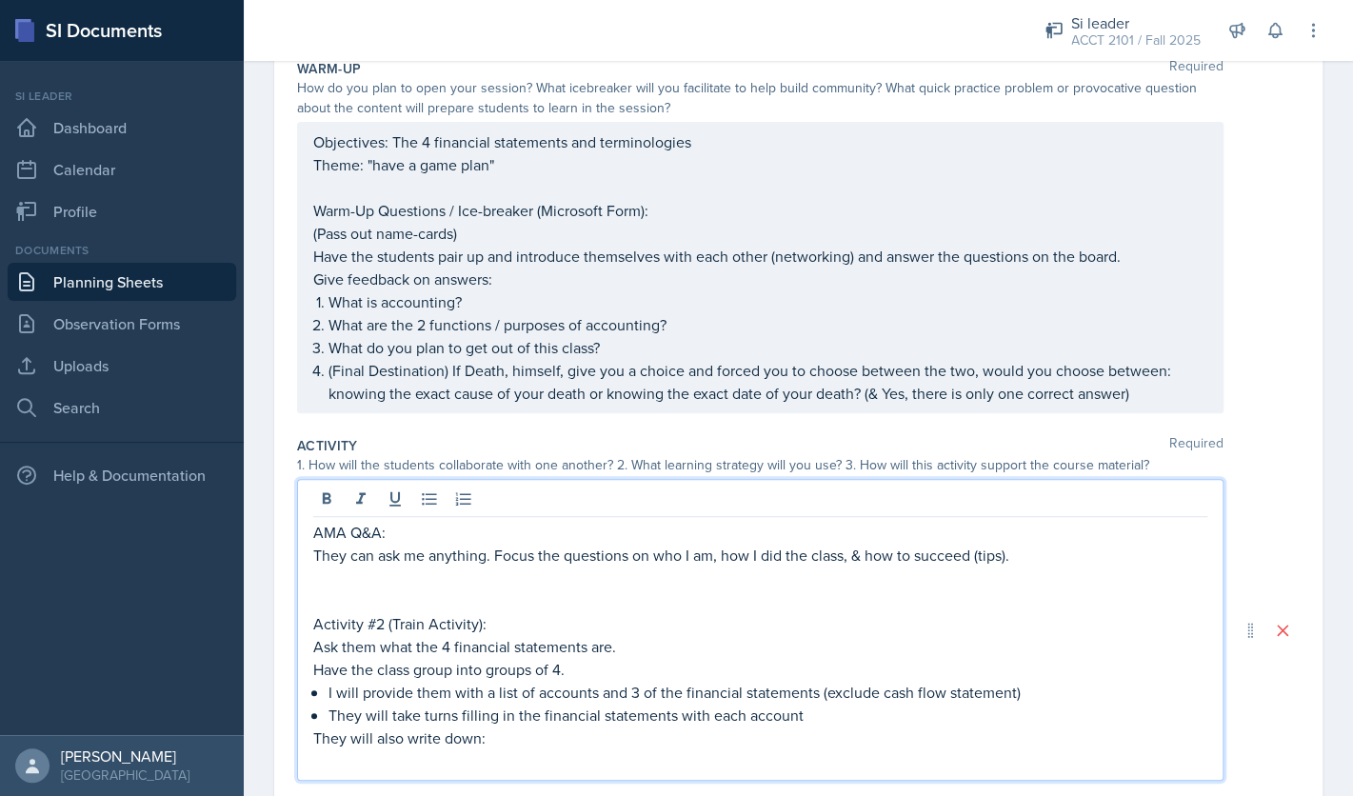
click at [682, 213] on div "Objectives: The 4 financial statements and terminologies Theme: "have a game pl…" at bounding box center [760, 267] width 894 height 274
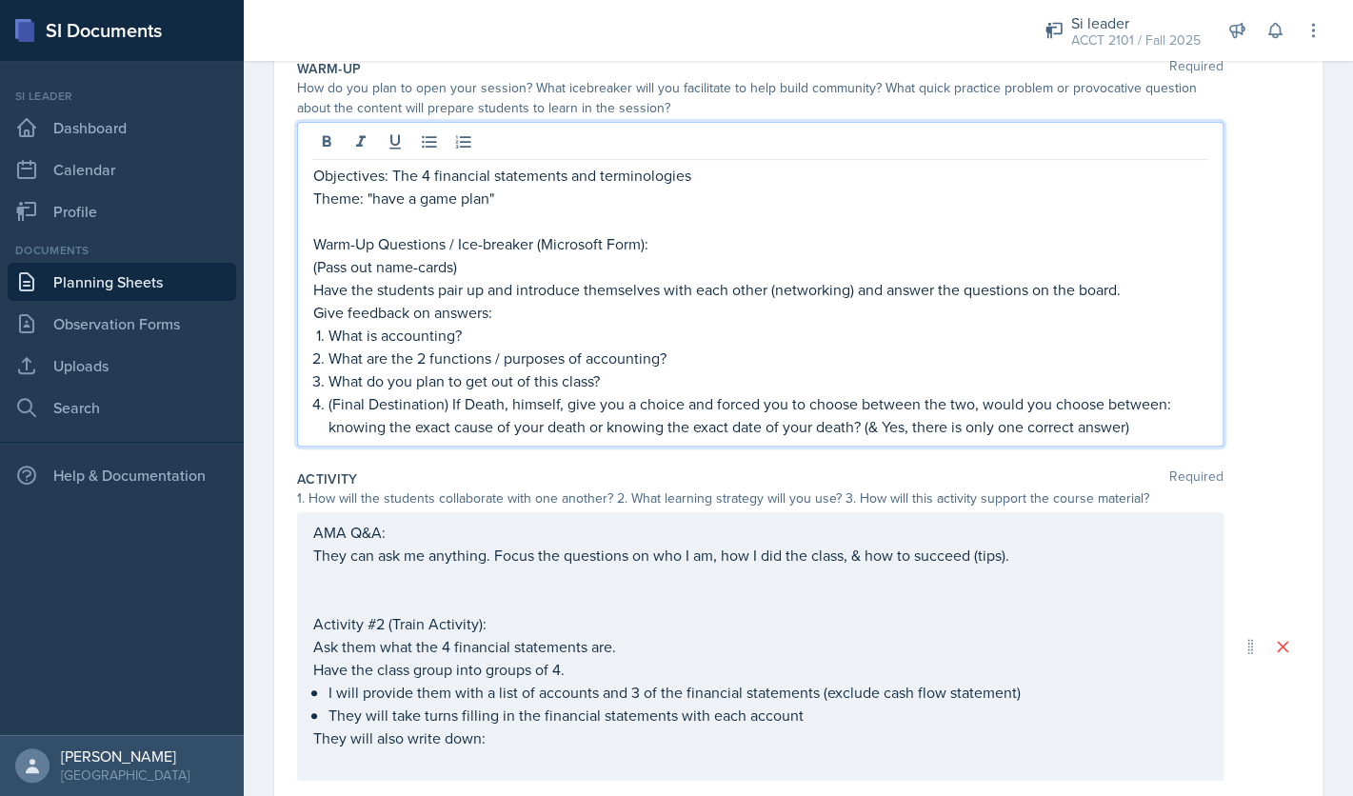
click at [644, 248] on p "Warm-Up Questions / Ice-breaker (Microsoft Form):" at bounding box center [760, 243] width 894 height 23
click at [645, 248] on p "Warm-Up Questions / Ice-breaker (Microsoft Form):" at bounding box center [760, 243] width 894 height 23
click at [382, 534] on div "AMA Q&A: They can ask me anything. Focus the questions on who I am, how I did t…" at bounding box center [760, 646] width 926 height 268
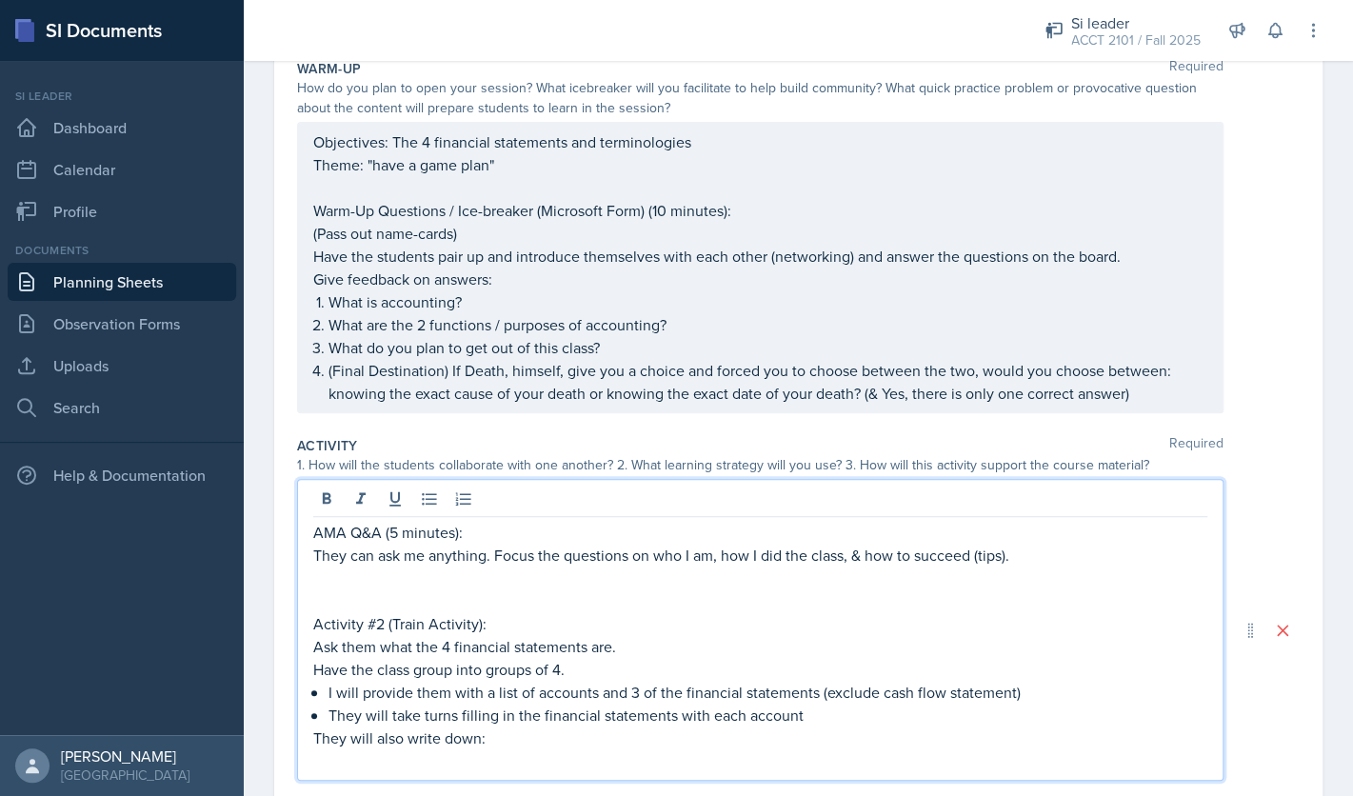
click at [399, 534] on p "AMA Q&A (5 minutes):" at bounding box center [760, 532] width 894 height 23
click at [655, 220] on div "Objectives: The 4 financial statements and terminologies Theme: "have a game pl…" at bounding box center [760, 267] width 894 height 274
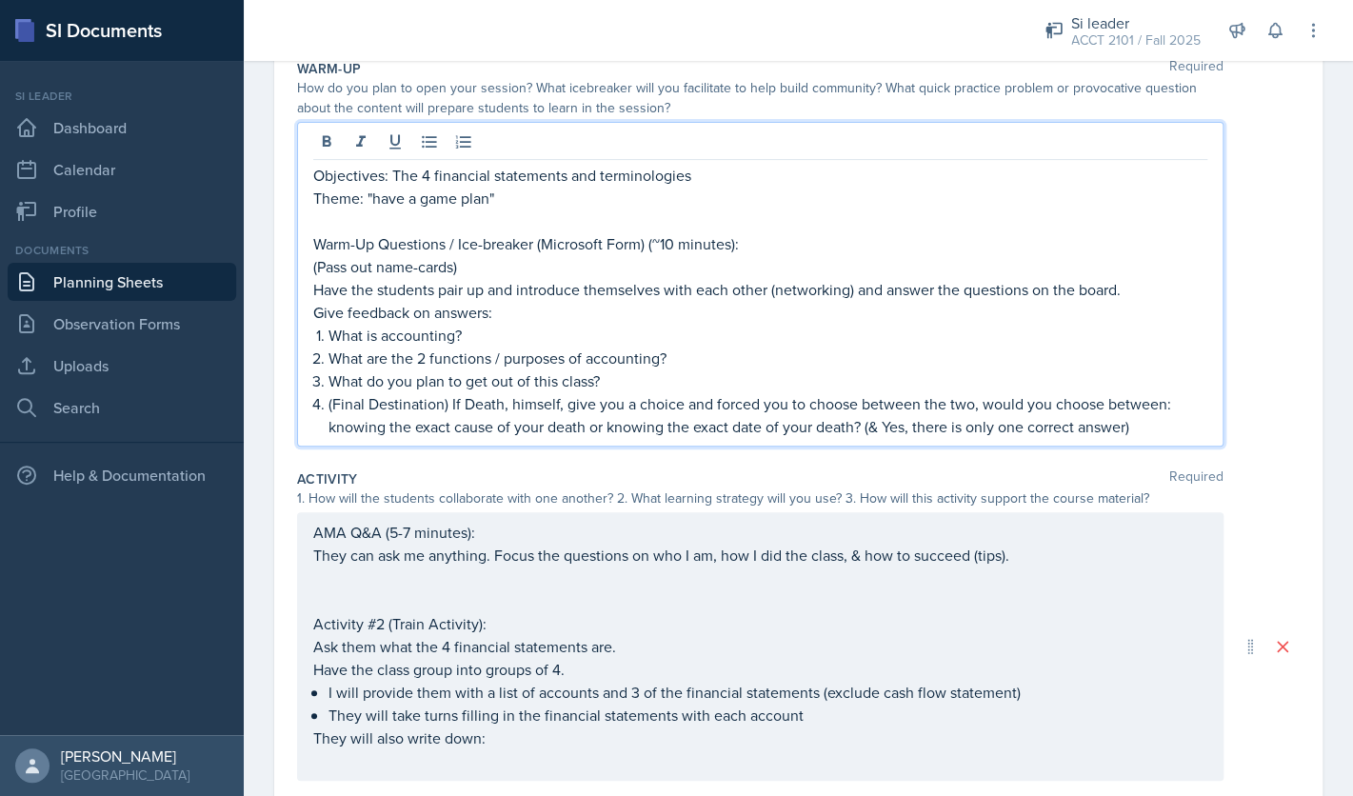
click at [676, 248] on p "Warm-Up Questions / Ice-breaker (Microsoft Form) (~10 minutes):" at bounding box center [760, 243] width 894 height 23
click at [686, 339] on p "What is accounting?" at bounding box center [767, 335] width 879 height 23
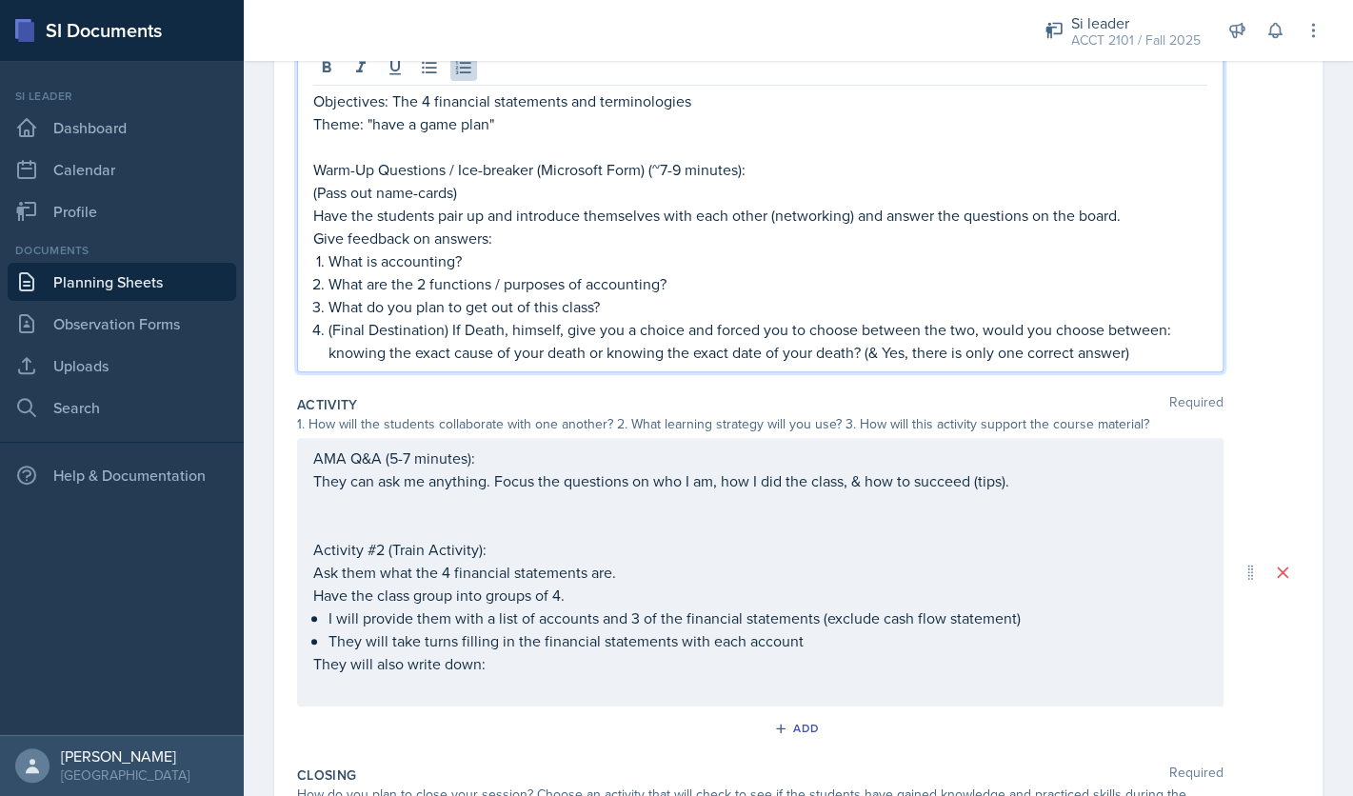
scroll to position [275, 0]
click at [683, 172] on p "Warm-Up Questions / Ice-breaker (Microsoft Form) (~7-9 minutes):" at bounding box center [760, 168] width 894 height 23
click at [673, 175] on p "Warm-Up Questions / Ice-breaker (Microsoft Form) (~7-8 minutes):" at bounding box center [760, 168] width 894 height 23
click at [669, 175] on p "Warm-Up Questions / Ice-breaker (Microsoft Form) (~7-8 minutes):" at bounding box center [760, 168] width 894 height 23
click at [677, 173] on p "Warm-Up Questions / Ice-breaker (Microsoft Form) (~7-8 minutes):" at bounding box center [760, 168] width 894 height 23
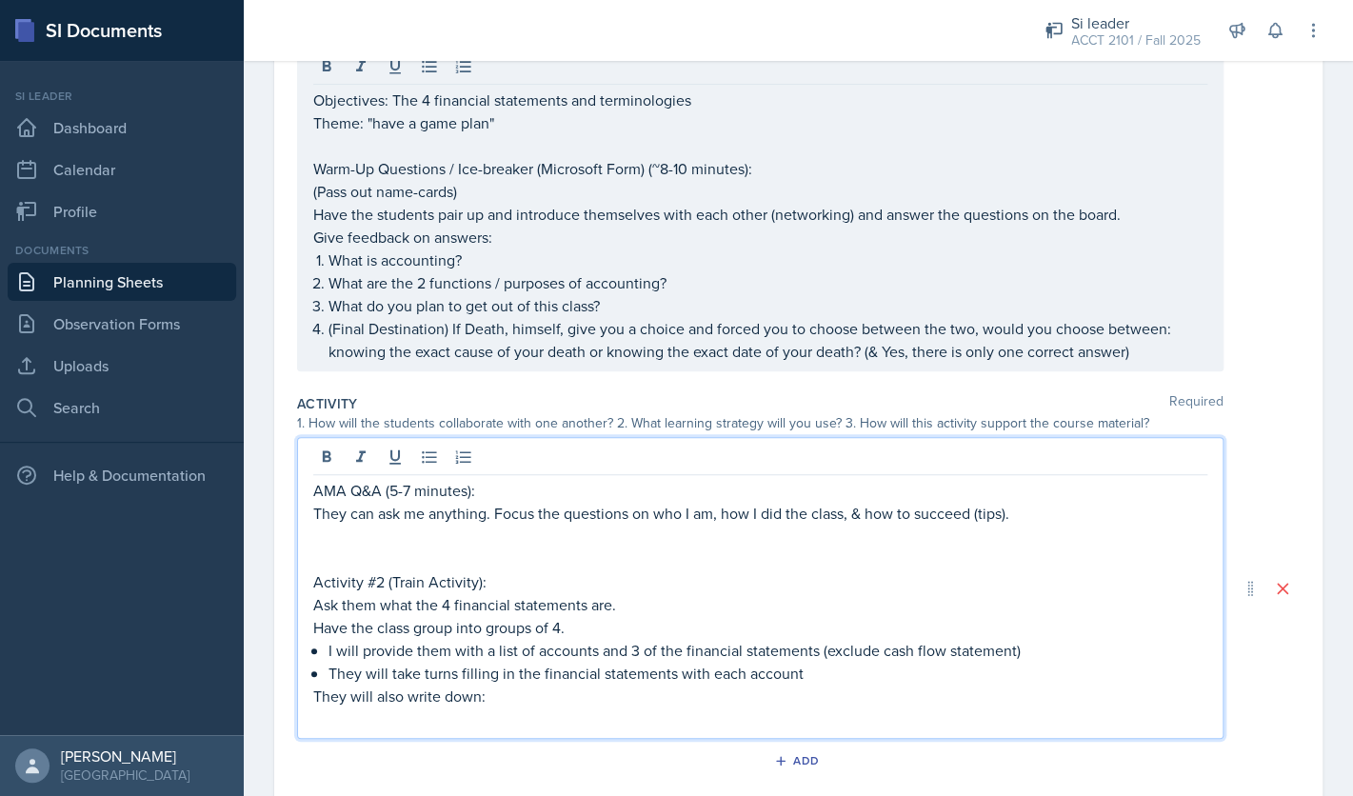
click at [542, 506] on div "AMA Q&A (5-7 minutes): They can ask me anything. Focus the questions on who I a…" at bounding box center [760, 604] width 894 height 251
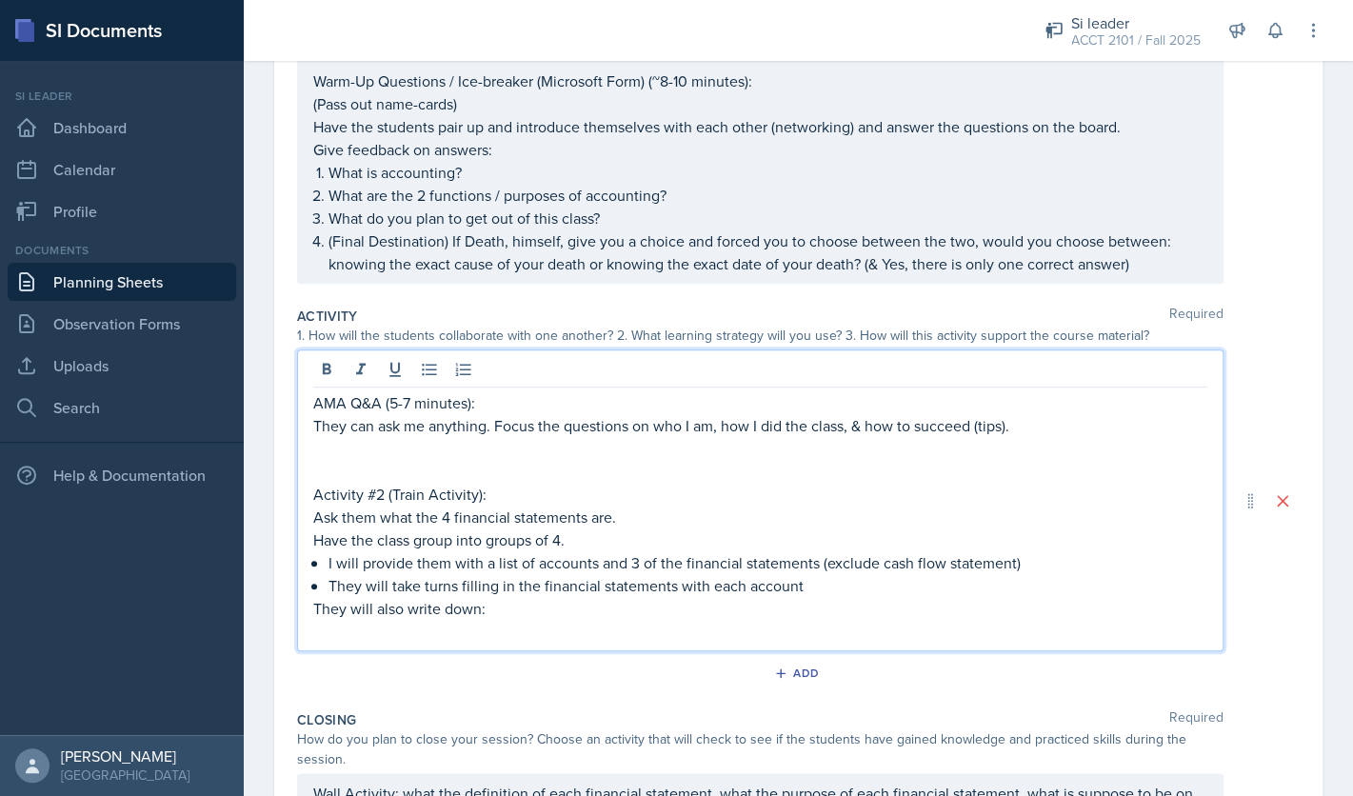
scroll to position [335, 0]
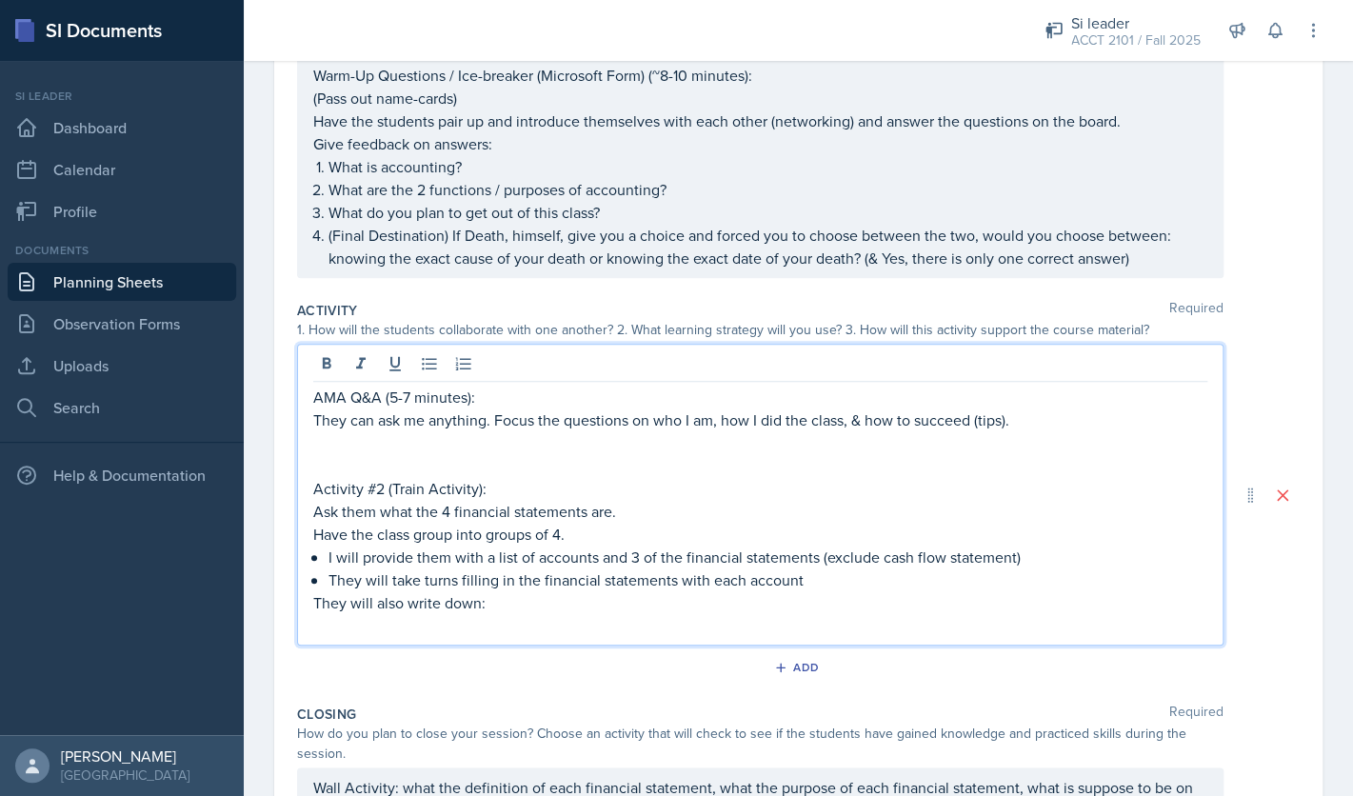
click at [507, 492] on p "Activity #2 (Train Activity):" at bounding box center [760, 488] width 894 height 23
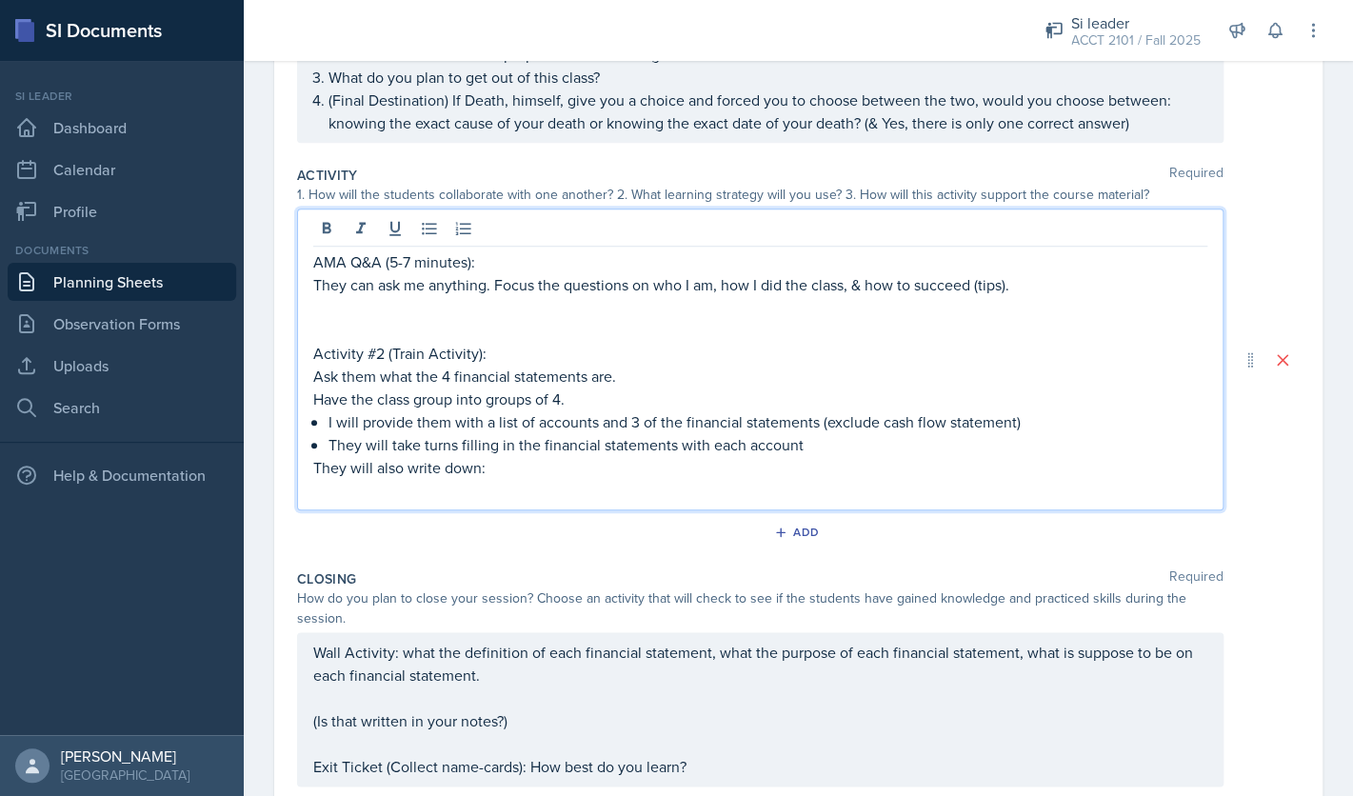
scroll to position [472, 0]
click at [610, 381] on p "Ask them what the 4 financial statements are." at bounding box center [760, 374] width 894 height 23
click at [756, 378] on p "Ask them what the 4 financial statements are and their definition." at bounding box center [760, 374] width 894 height 23
click at [742, 378] on p "Ask them what the 4 financial statements are and their definition." at bounding box center [760, 374] width 894 height 23
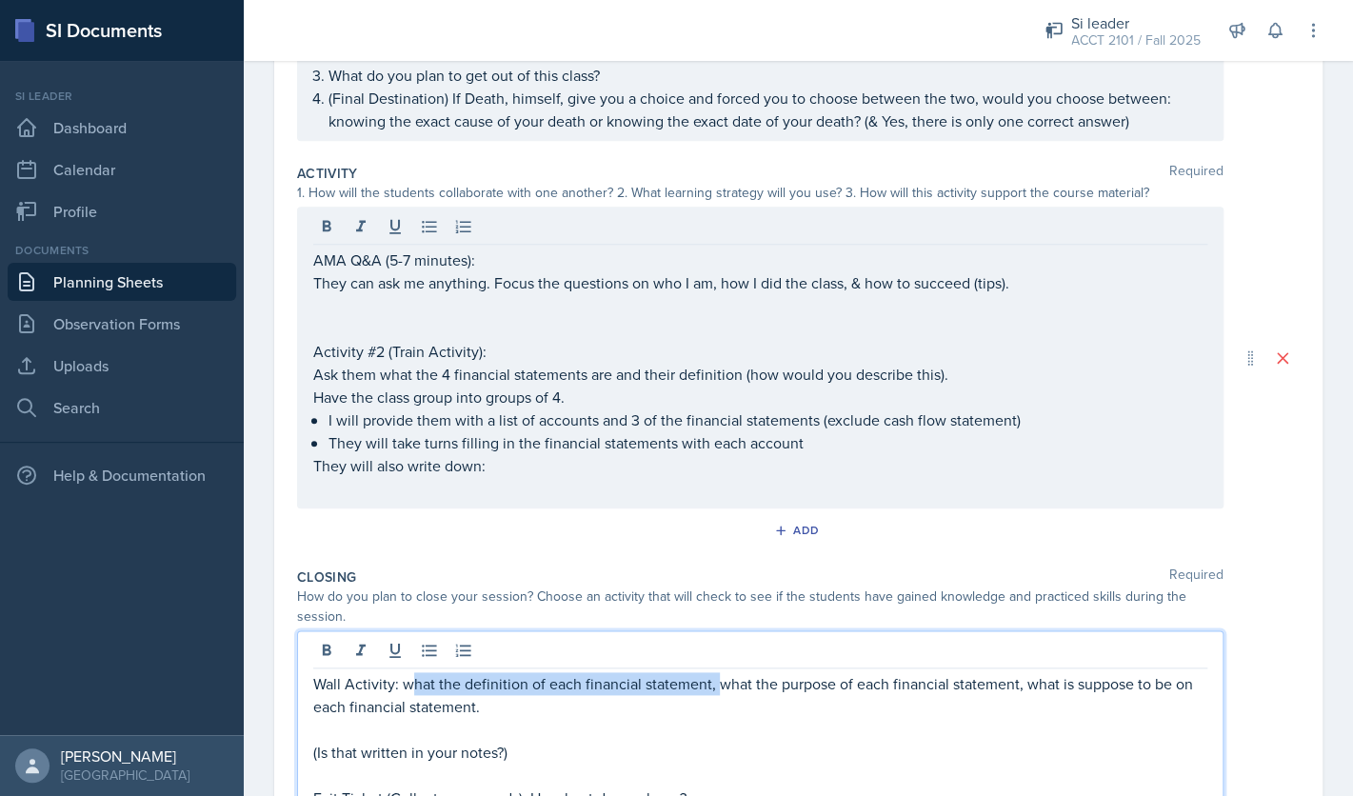
drag, startPoint x: 714, startPoint y: 653, endPoint x: 413, endPoint y: 687, distance: 302.8
click at [413, 687] on p "Wall Activity: what the definition of each financial statement, what the purpos…" at bounding box center [760, 695] width 894 height 46
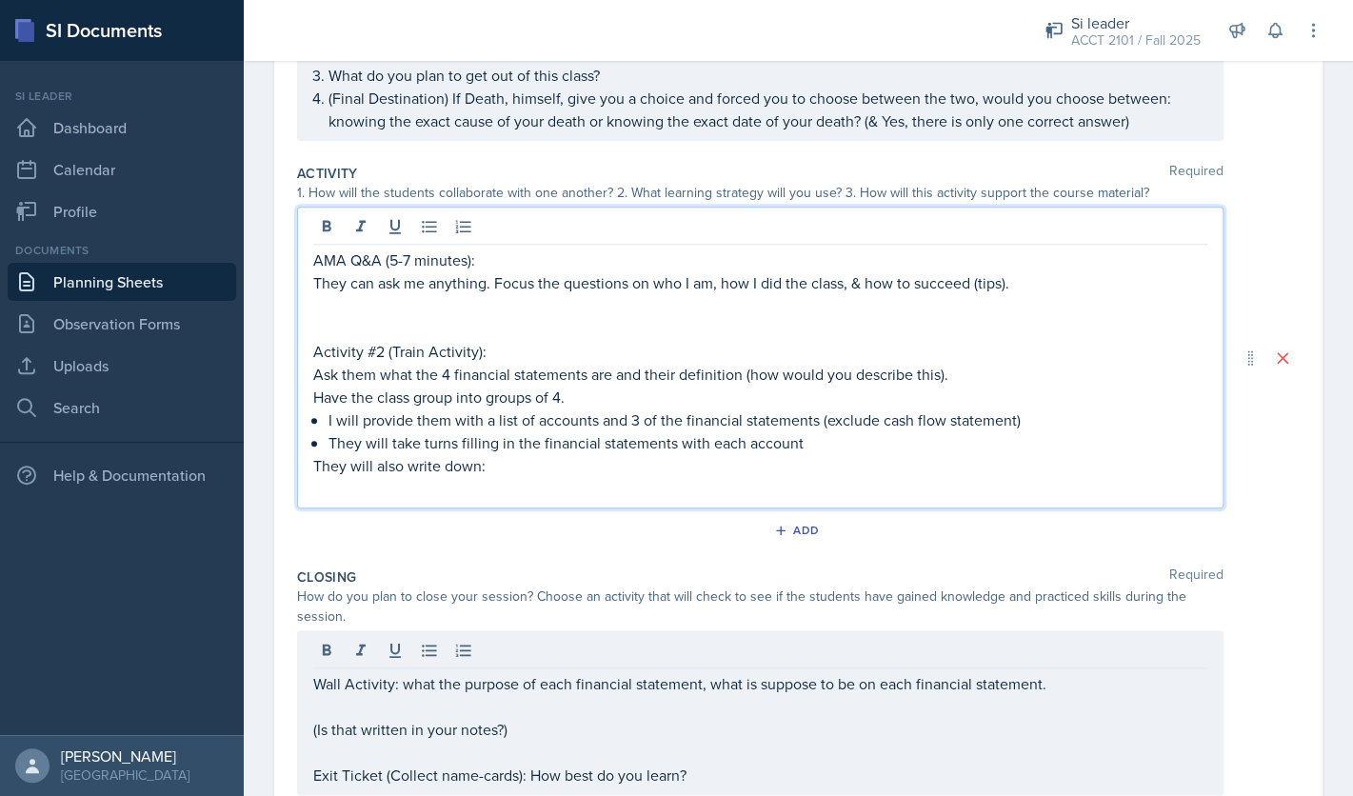
click at [965, 346] on div "AMA Q&A (5-7 minutes): They can ask me anything. Focus the questions on who I a…" at bounding box center [760, 373] width 894 height 251
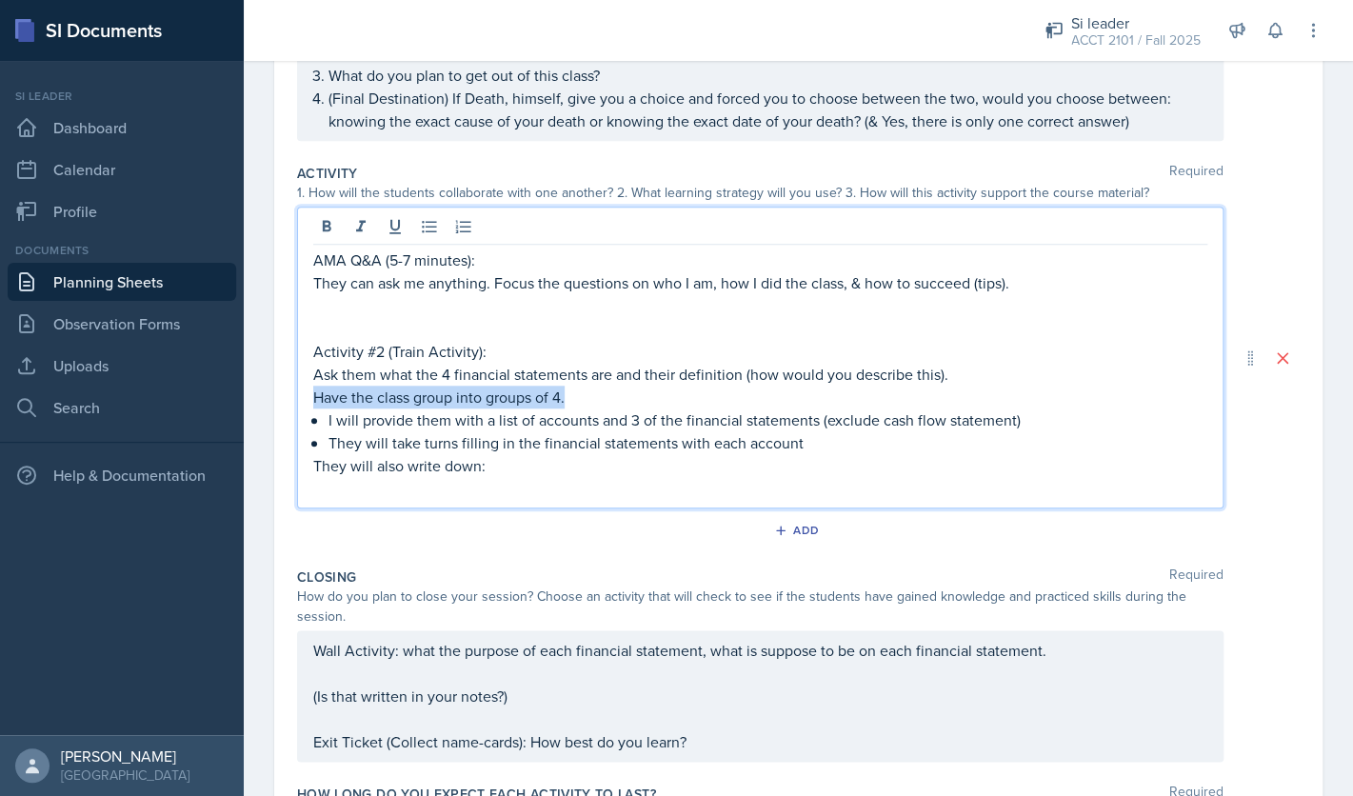
drag, startPoint x: 589, startPoint y: 398, endPoint x: 312, endPoint y: 400, distance: 277.0
click at [312, 400] on div "AMA Q&A (5-7 minutes): They can ask me anything. Focus the questions on who I a…" at bounding box center [760, 358] width 926 height 302
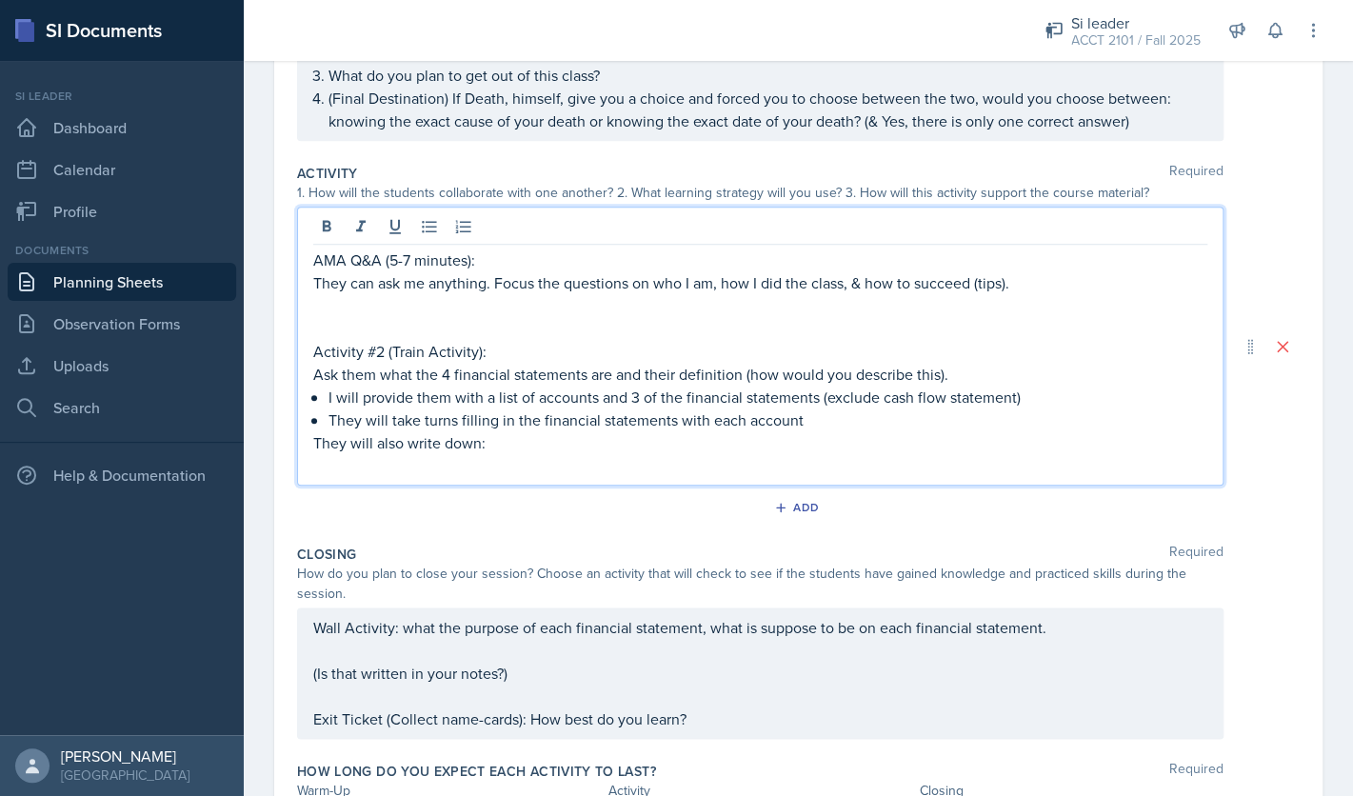
click at [544, 354] on p "Activity #2 (Train Activity):" at bounding box center [760, 351] width 894 height 23
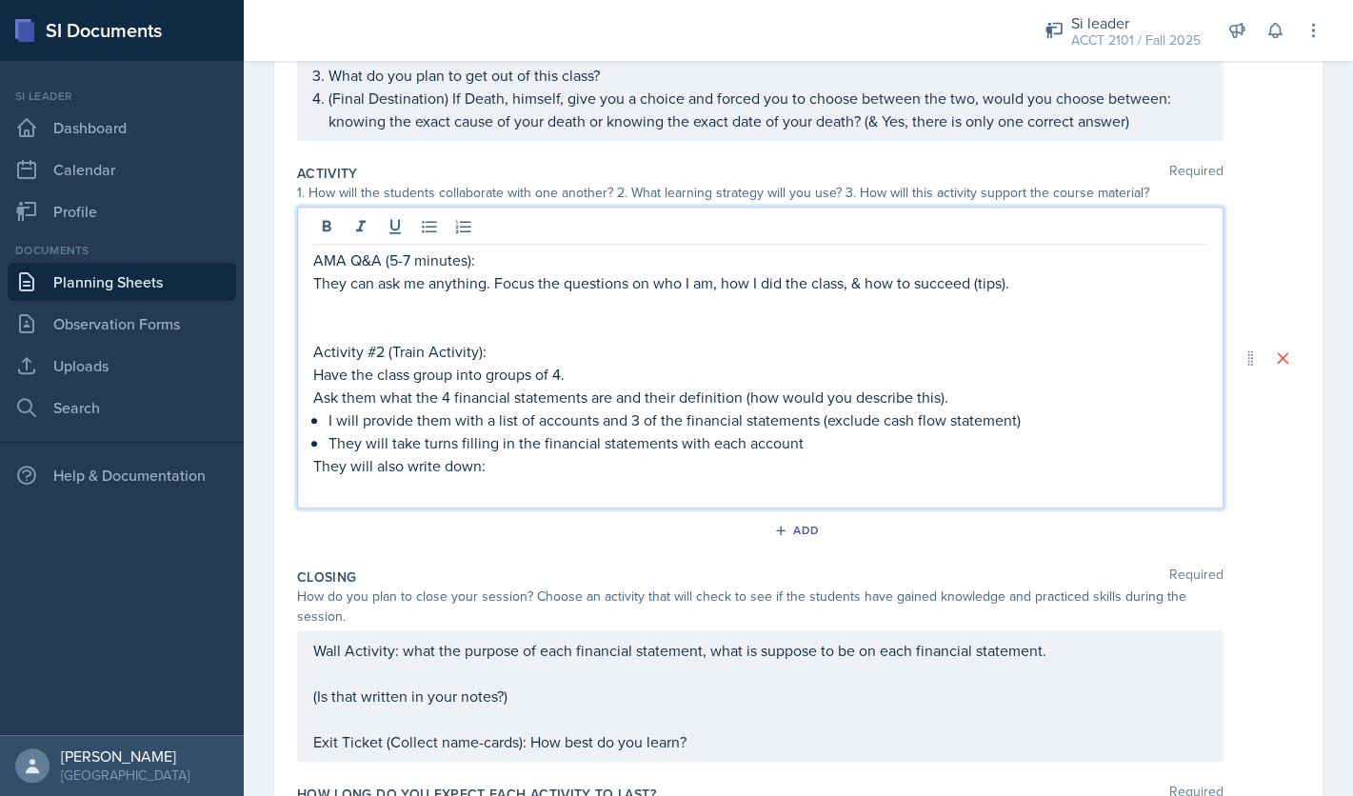
click at [371, 379] on p "Have the class group into groups of 4." at bounding box center [760, 374] width 894 height 23
click at [469, 377] on p "Choose the class group into groups of 4." at bounding box center [760, 374] width 894 height 23
click at [506, 377] on p "Choose the class groups into groups of 4." at bounding box center [760, 374] width 894 height 23
click at [568, 378] on p "Choose the class groups (groups of 4." at bounding box center [760, 374] width 894 height 23
click at [619, 472] on p "They will also write down:" at bounding box center [760, 465] width 894 height 23
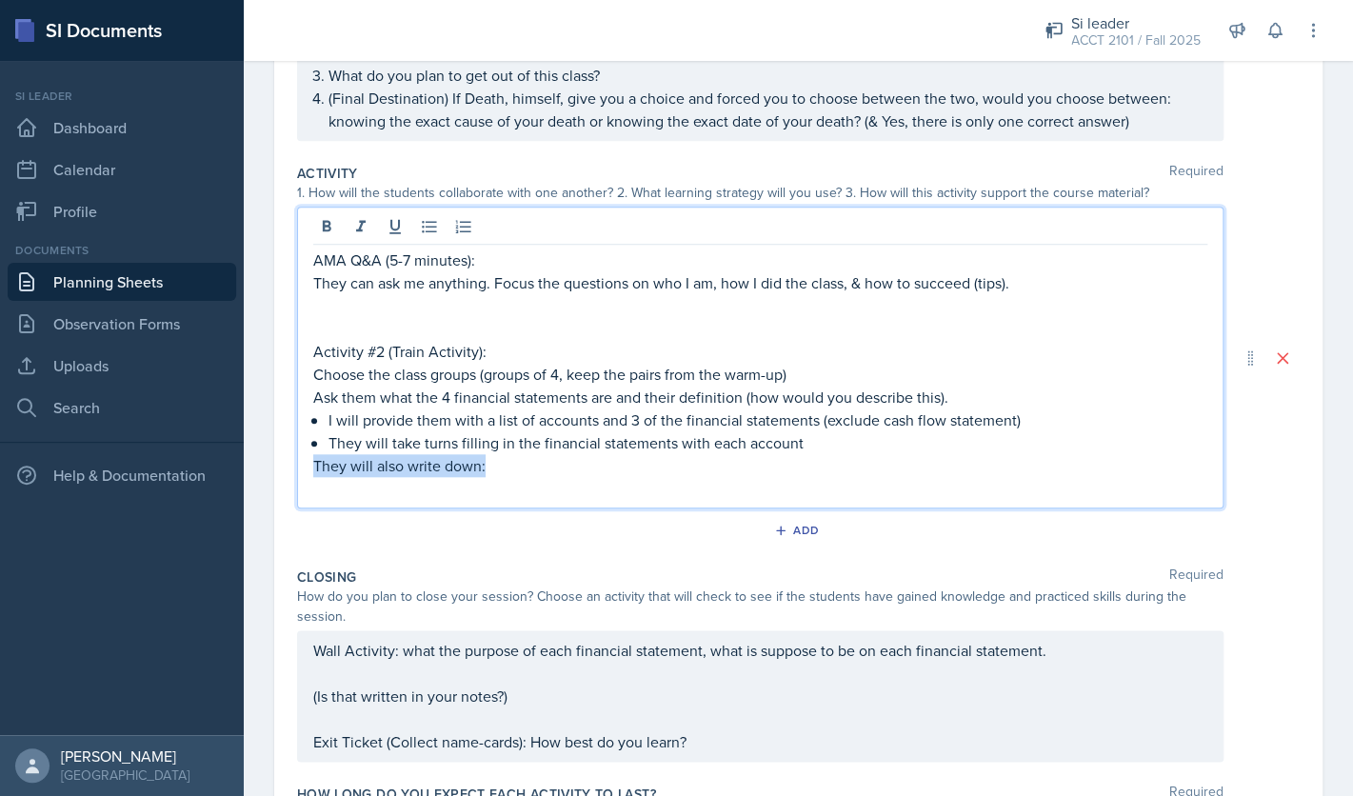
drag, startPoint x: 619, startPoint y: 472, endPoint x: 307, endPoint y: 465, distance: 311.4
click at [307, 465] on div "AMA Q&A (5-7 minutes): They can ask me anything. Focus the questions on who I a…" at bounding box center [760, 358] width 926 height 302
click at [595, 468] on p "They will also write down:" at bounding box center [760, 465] width 894 height 23
drag, startPoint x: 507, startPoint y: 472, endPoint x: 313, endPoint y: 472, distance: 194.2
click at [313, 472] on p "They will also write down:" at bounding box center [760, 465] width 894 height 23
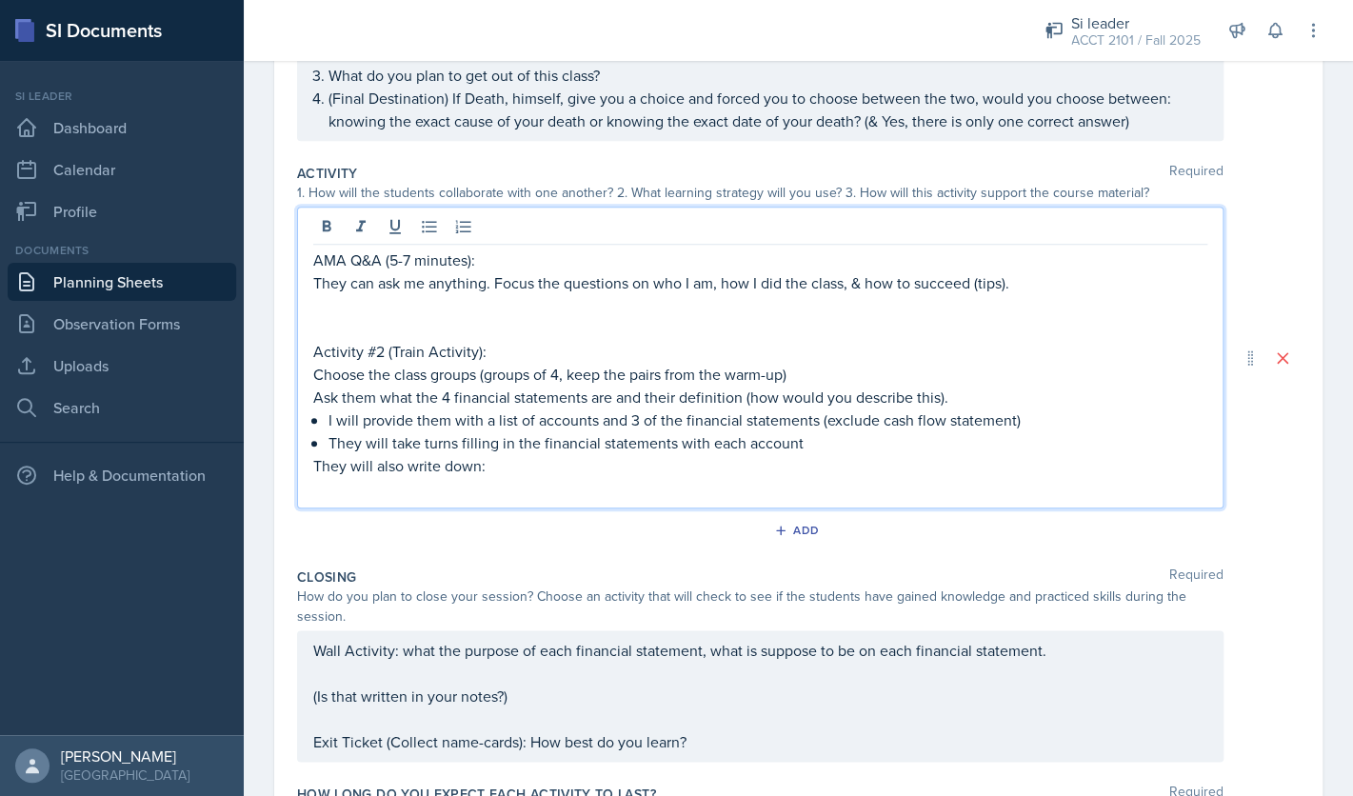
click at [526, 465] on p "They will also write down:" at bounding box center [760, 465] width 894 height 23
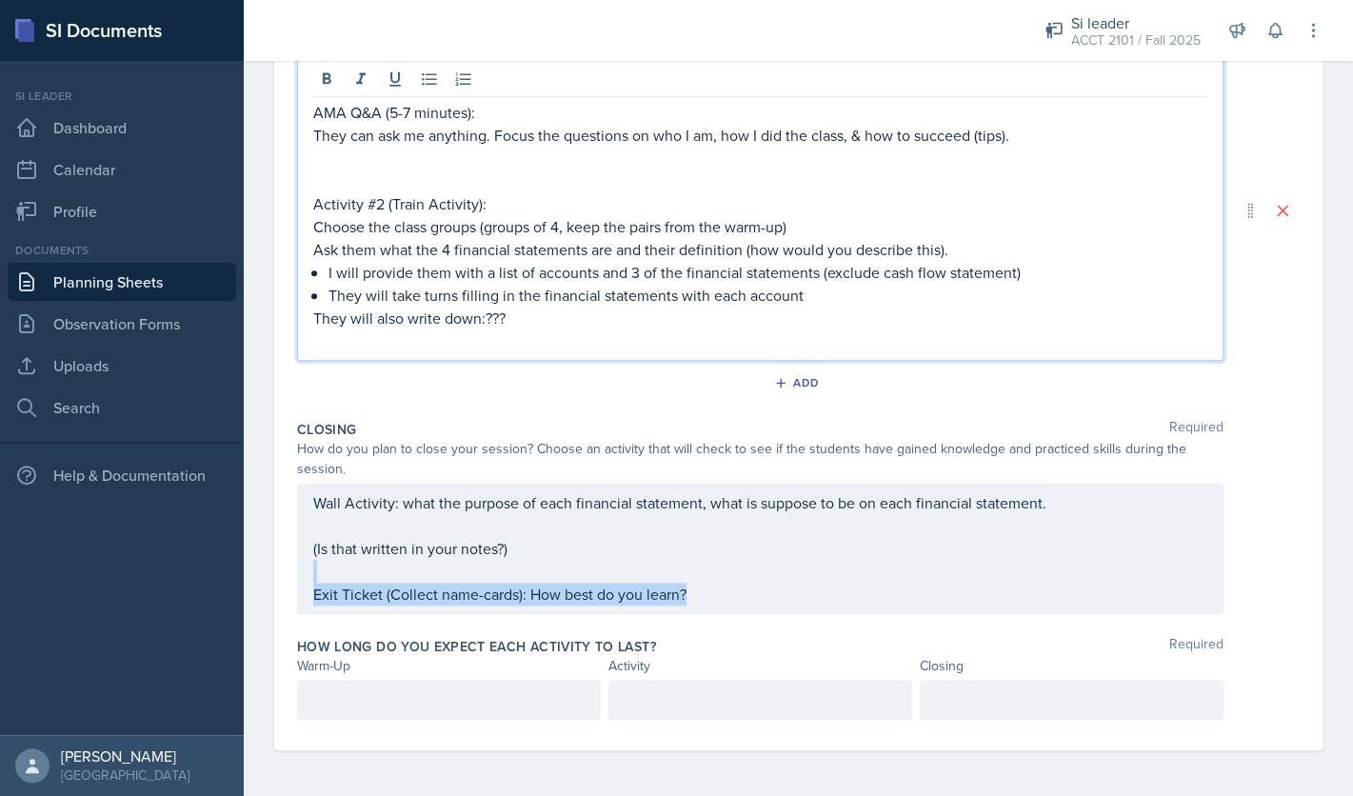
click at [709, 590] on div "Wall Activity: what the purpose of each financial statement, what is suppose to…" at bounding box center [760, 548] width 894 height 114
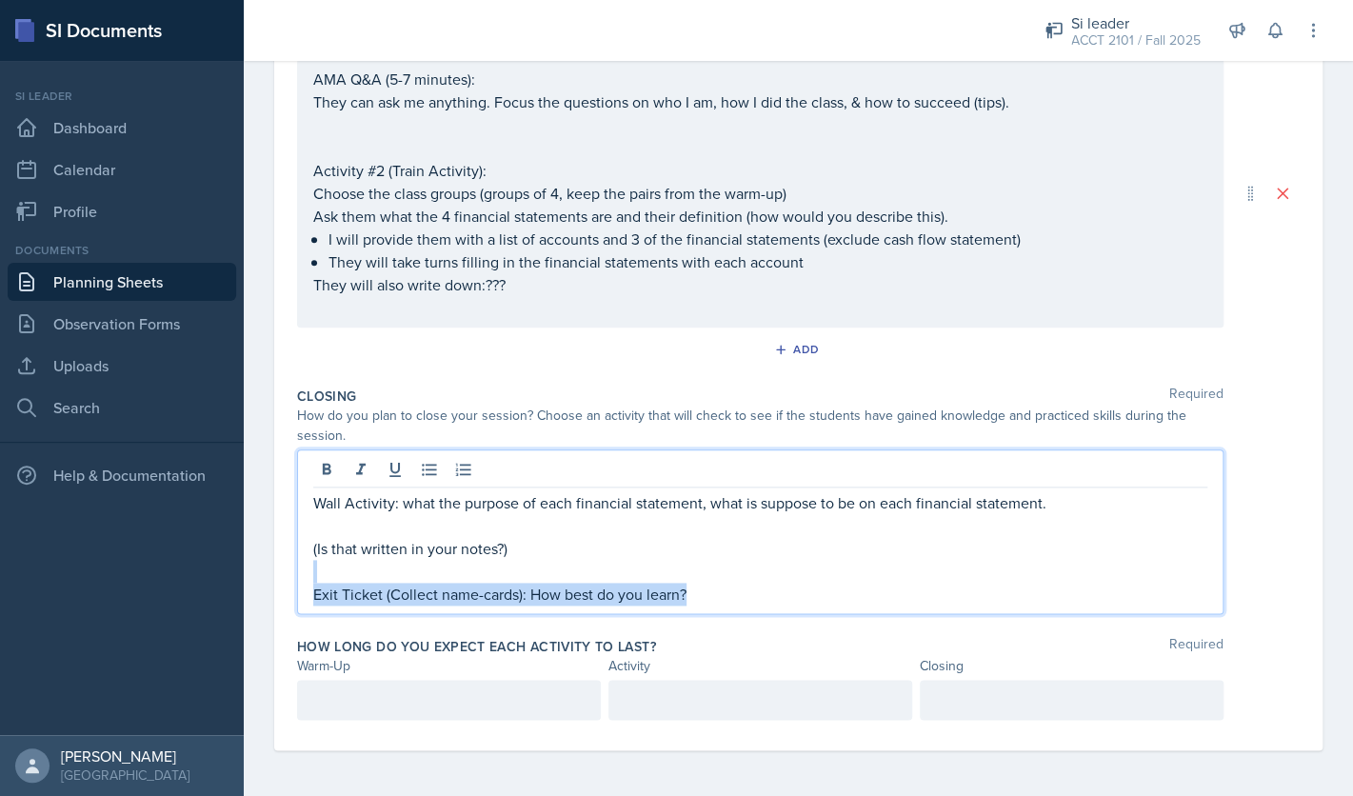
scroll to position [586, 0]
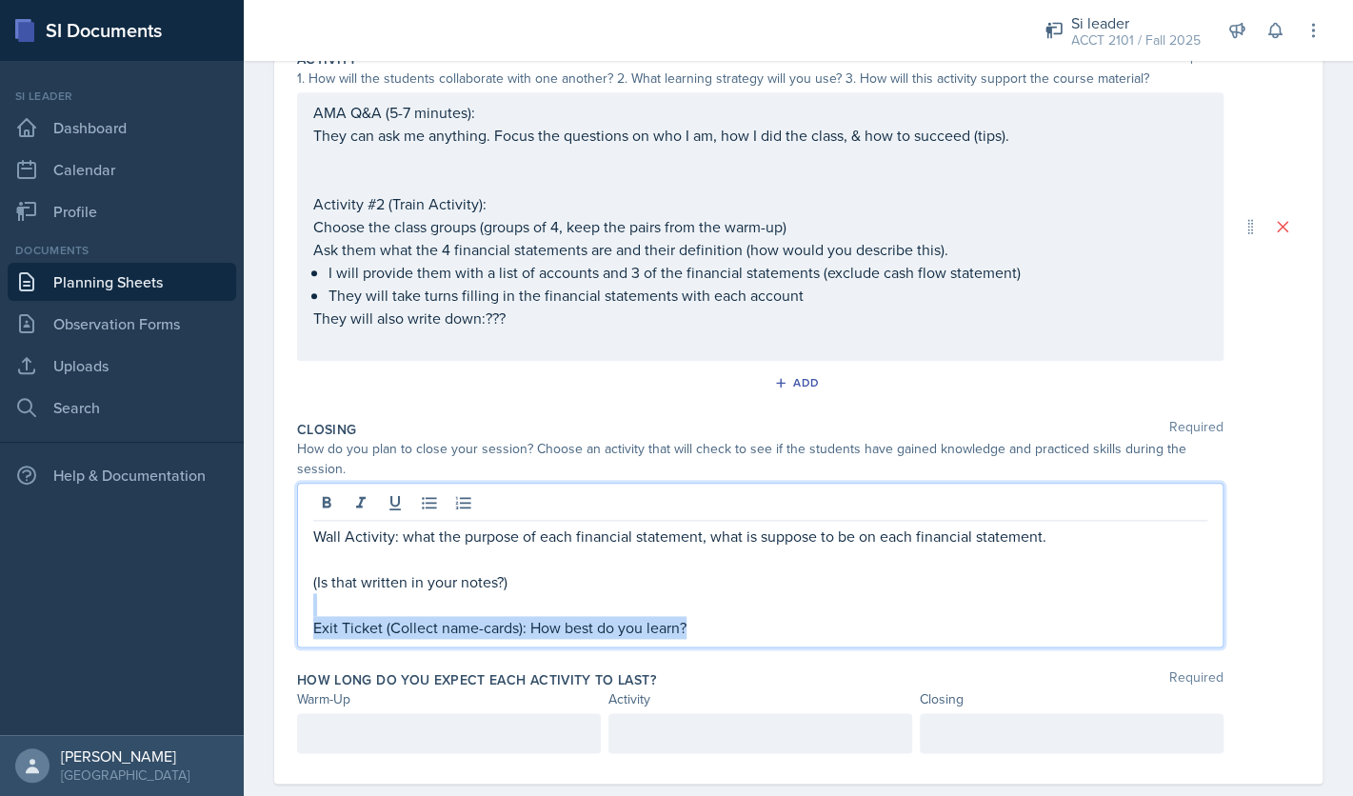
click at [693, 628] on p "Exit Ticket (Collect name-cards): How best do you learn?" at bounding box center [760, 627] width 894 height 23
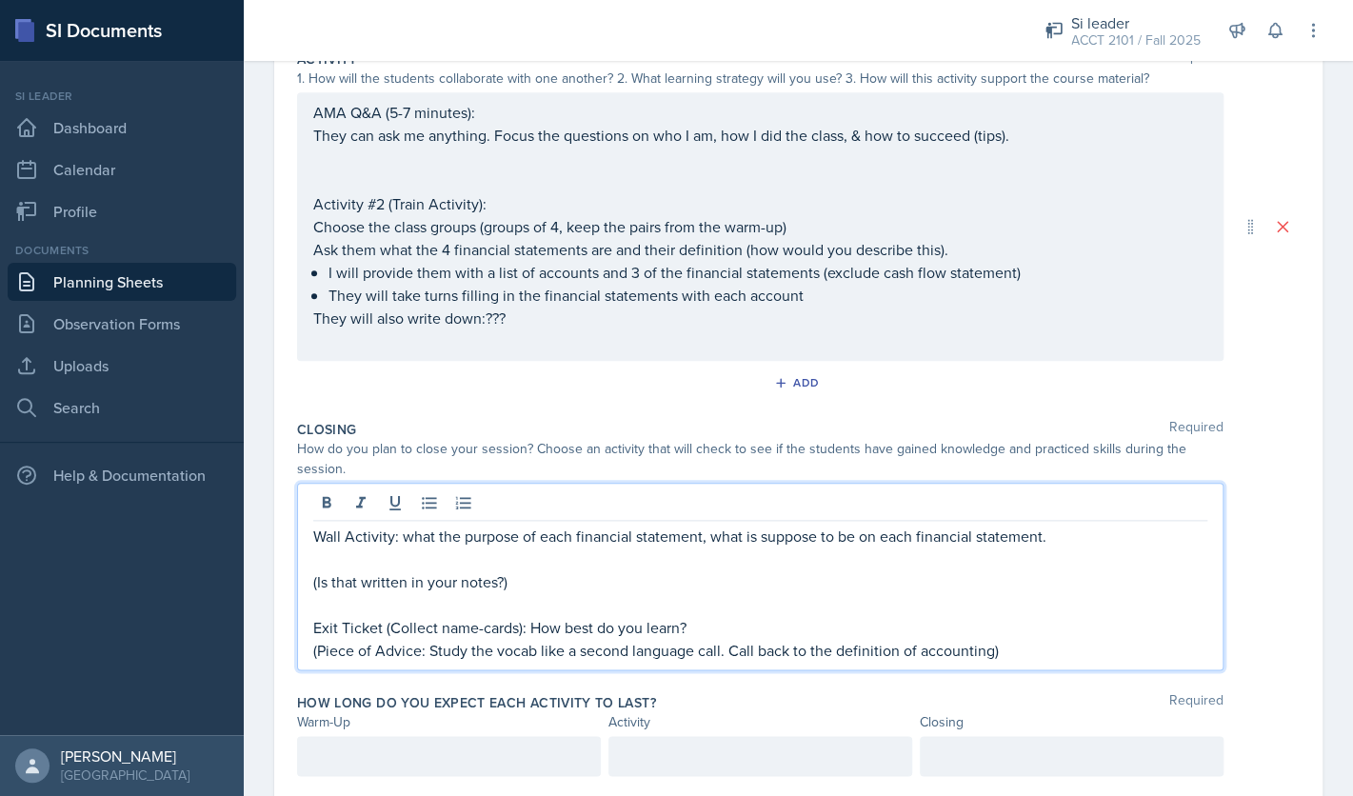
click at [721, 651] on p "(Piece of Advice: Study the vocab like a second language call. Call back to the…" at bounding box center [760, 650] width 894 height 23
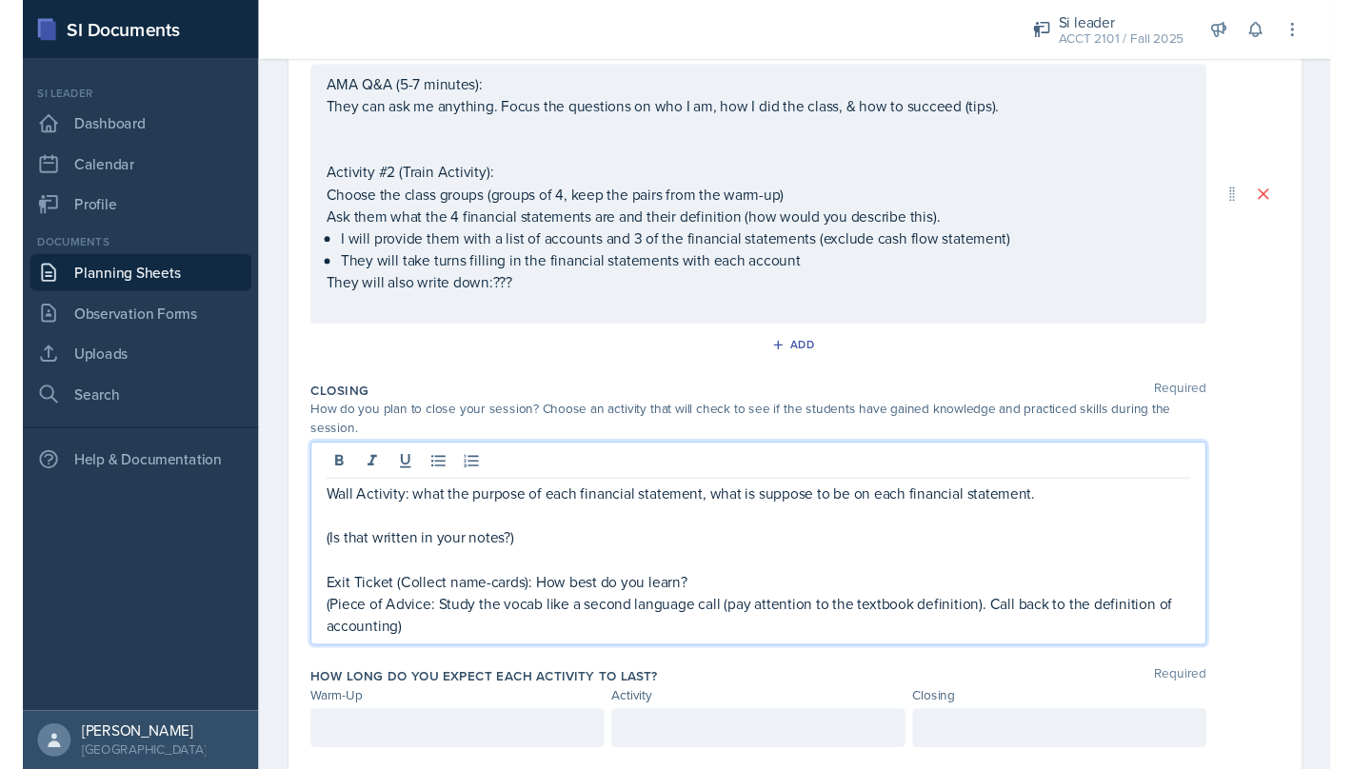
scroll to position [665, 0]
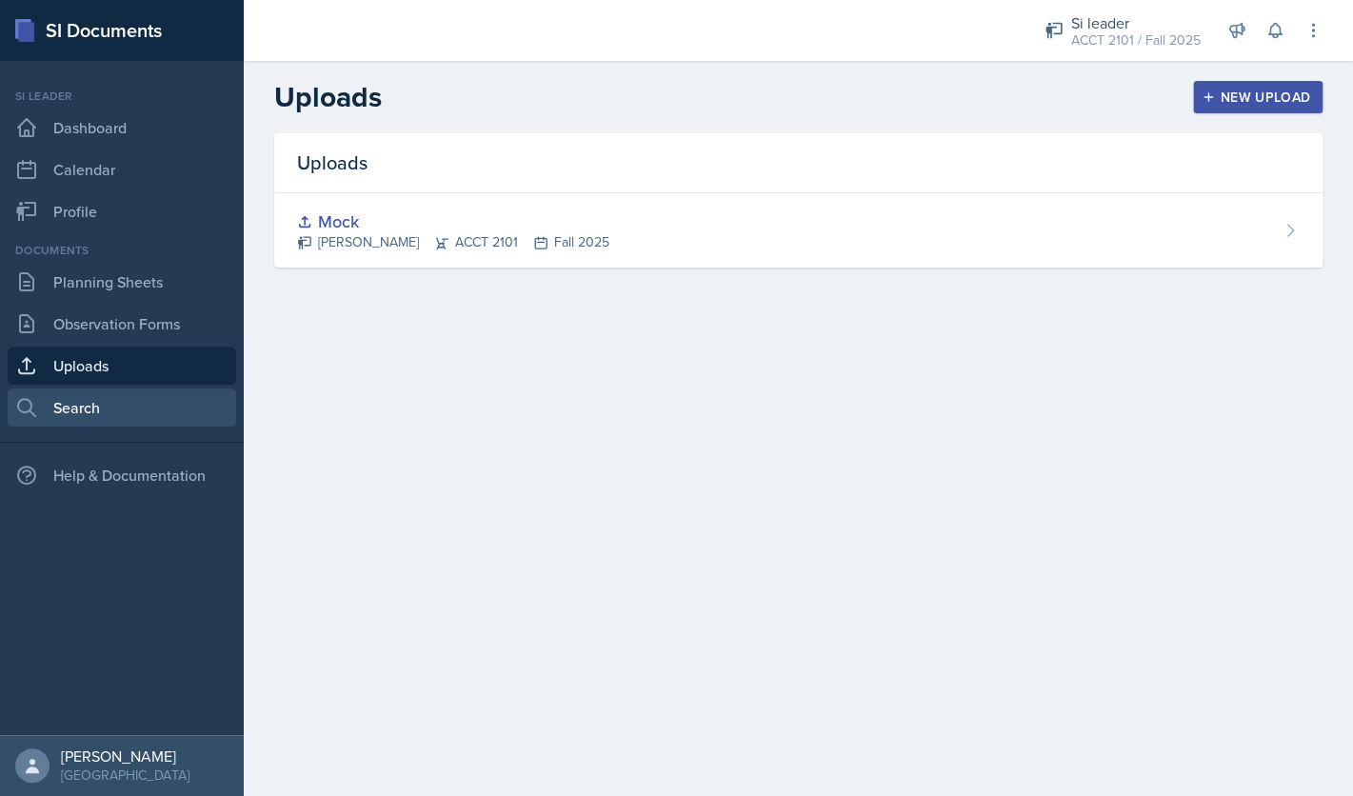
click at [133, 398] on link "Search" at bounding box center [122, 407] width 228 height 38
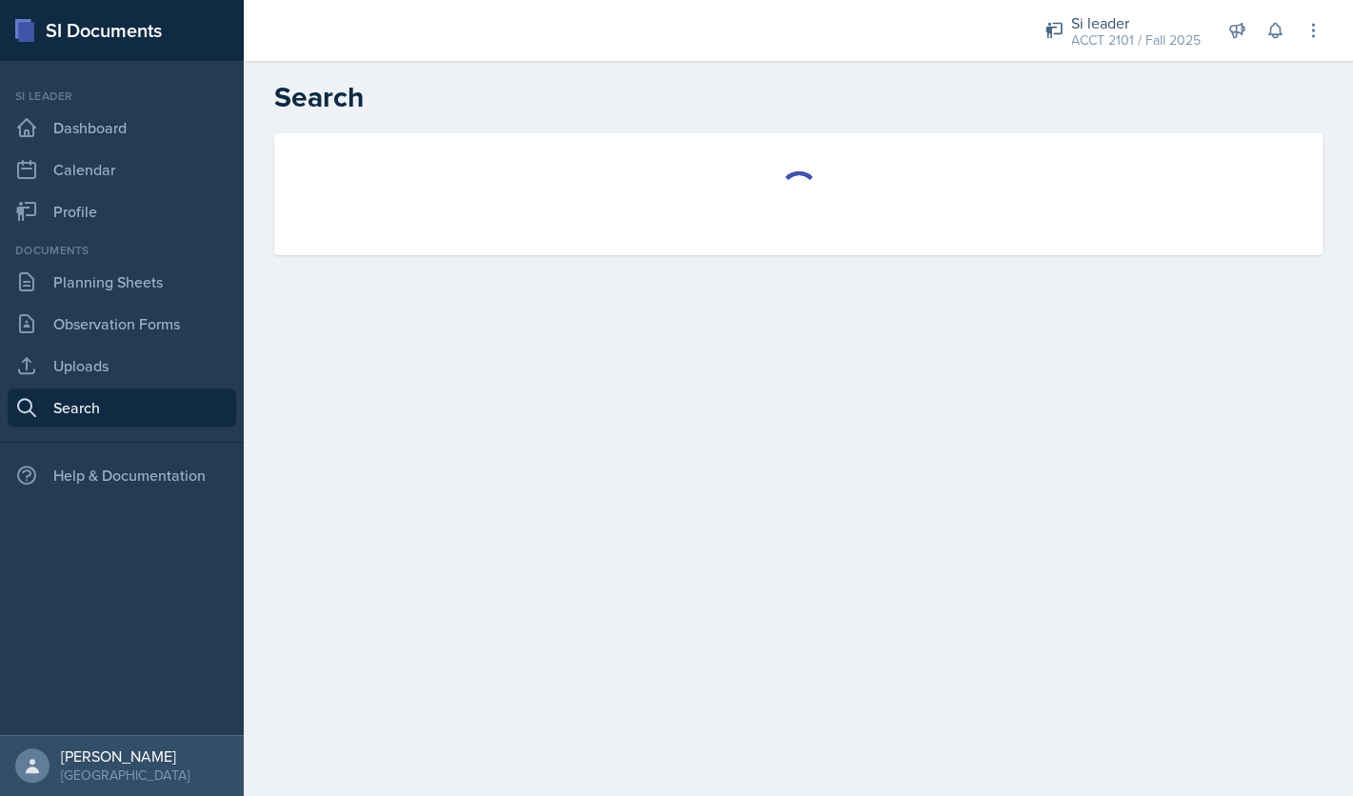
select select "all"
select select "1"
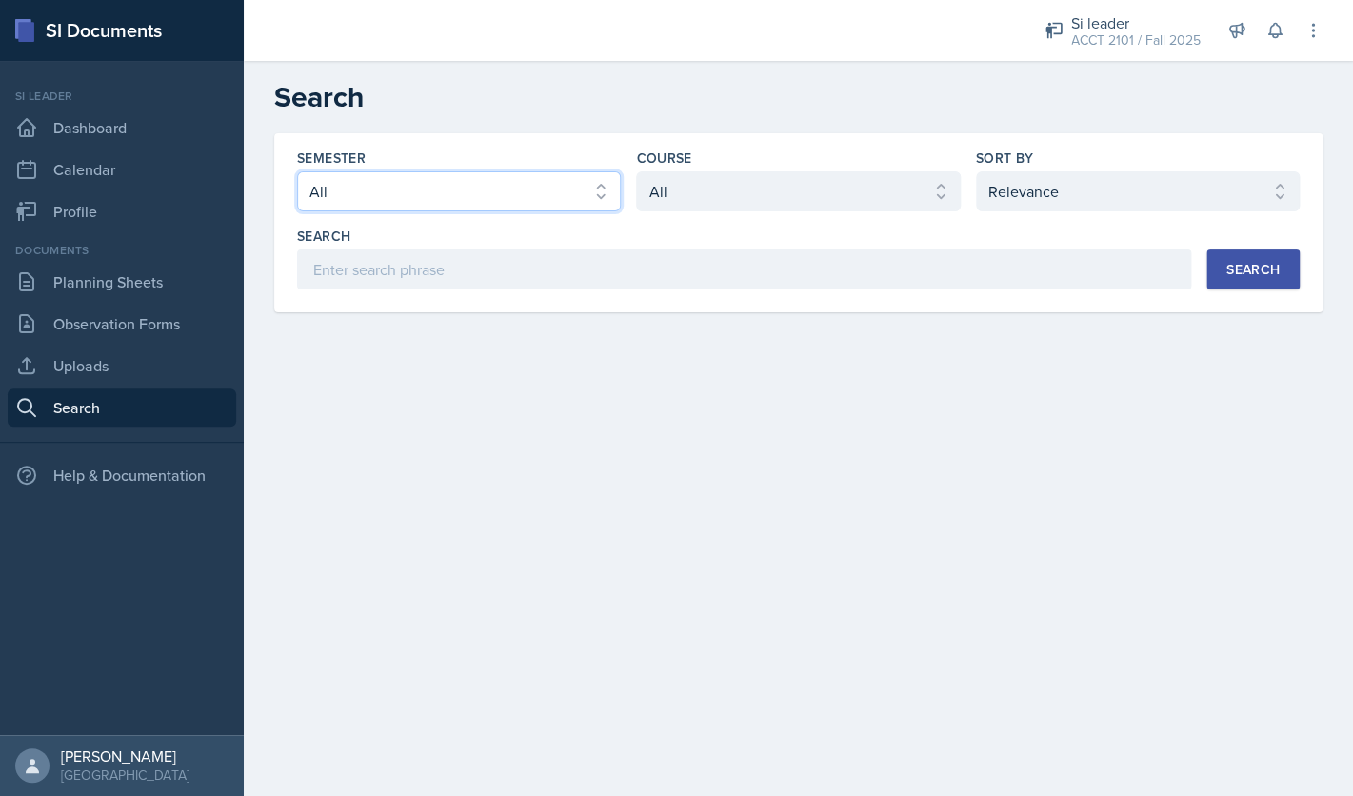
click option "Fall 2024" at bounding box center [0, 0] width 0 height 0
select select "e2039551-f485-4c1b-a525-5b9893bb04c4"
click option "Spring 2025" at bounding box center [0, 0] width 0 height 0
click at [636, 171] on select "Select course All ACCT 2101 ACCT 2102 ACCT 4050 ANTH 1102 ANTH 3301 ARCH 1000 A…" at bounding box center [798, 191] width 324 height 40
select select "98e834a5-c83e-4e52-b556-b4b33834ab53"
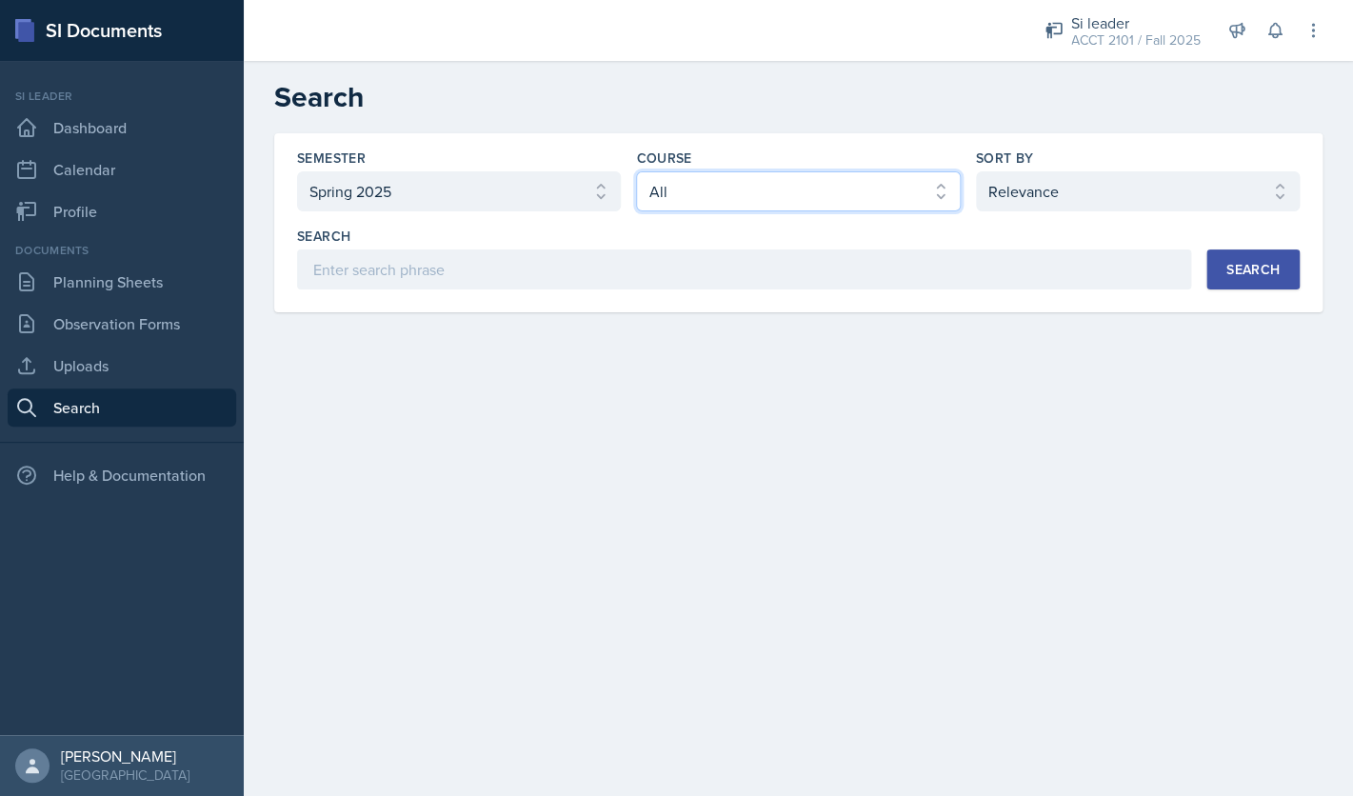
click option "ACCT 2101" at bounding box center [0, 0] width 0 height 0
select select "2"
click option "Document Date (Asc)" at bounding box center [0, 0] width 0 height 0
click at [1262, 267] on div "Search" at bounding box center [1252, 269] width 53 height 15
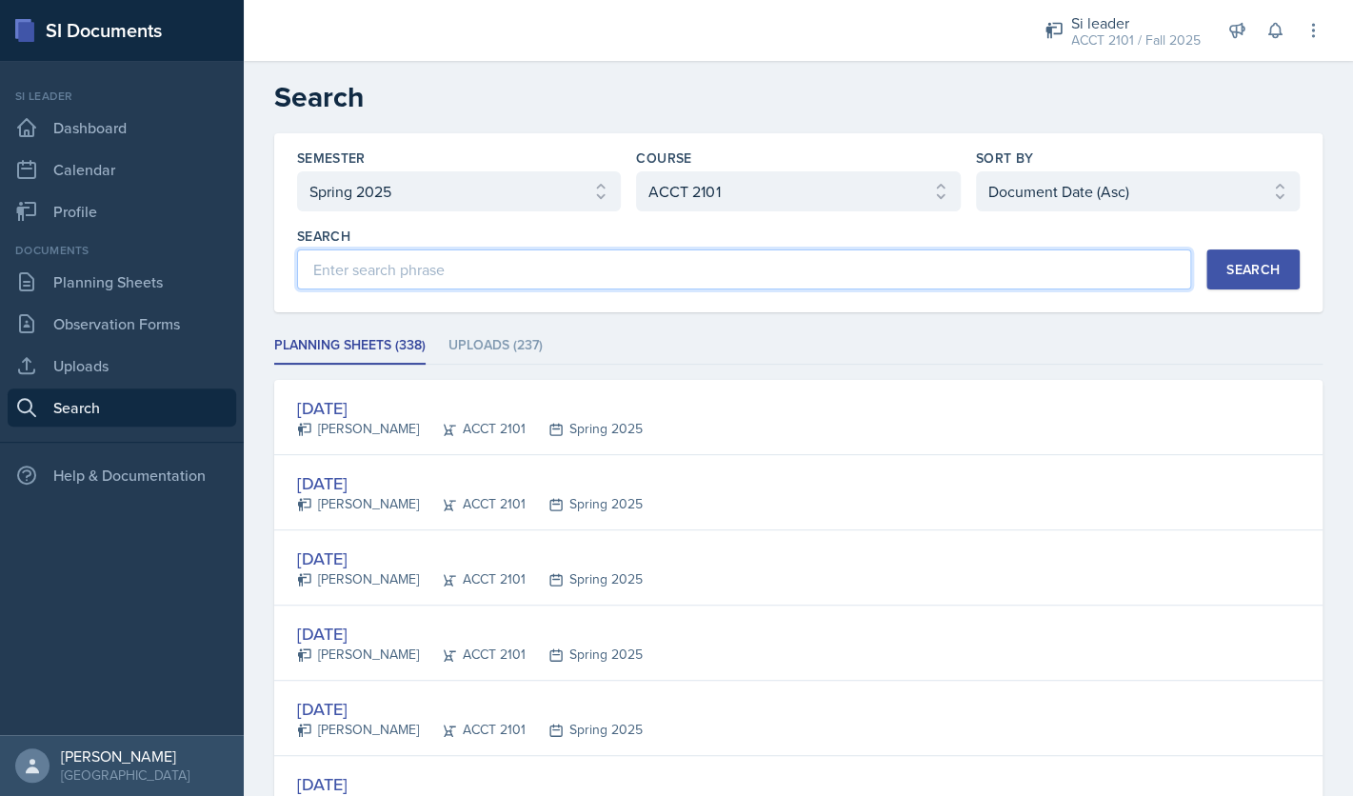
click at [530, 283] on input at bounding box center [744, 269] width 894 height 40
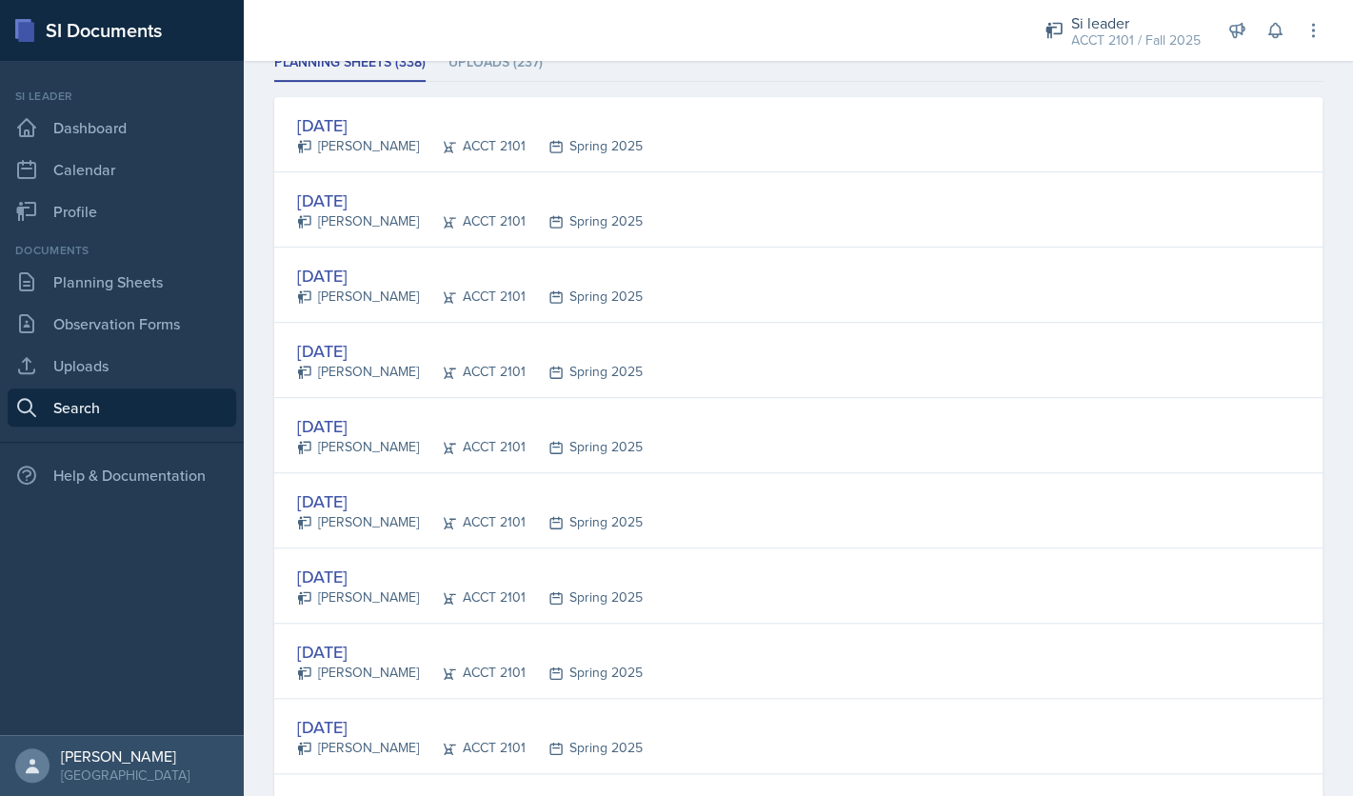
scroll to position [197, 0]
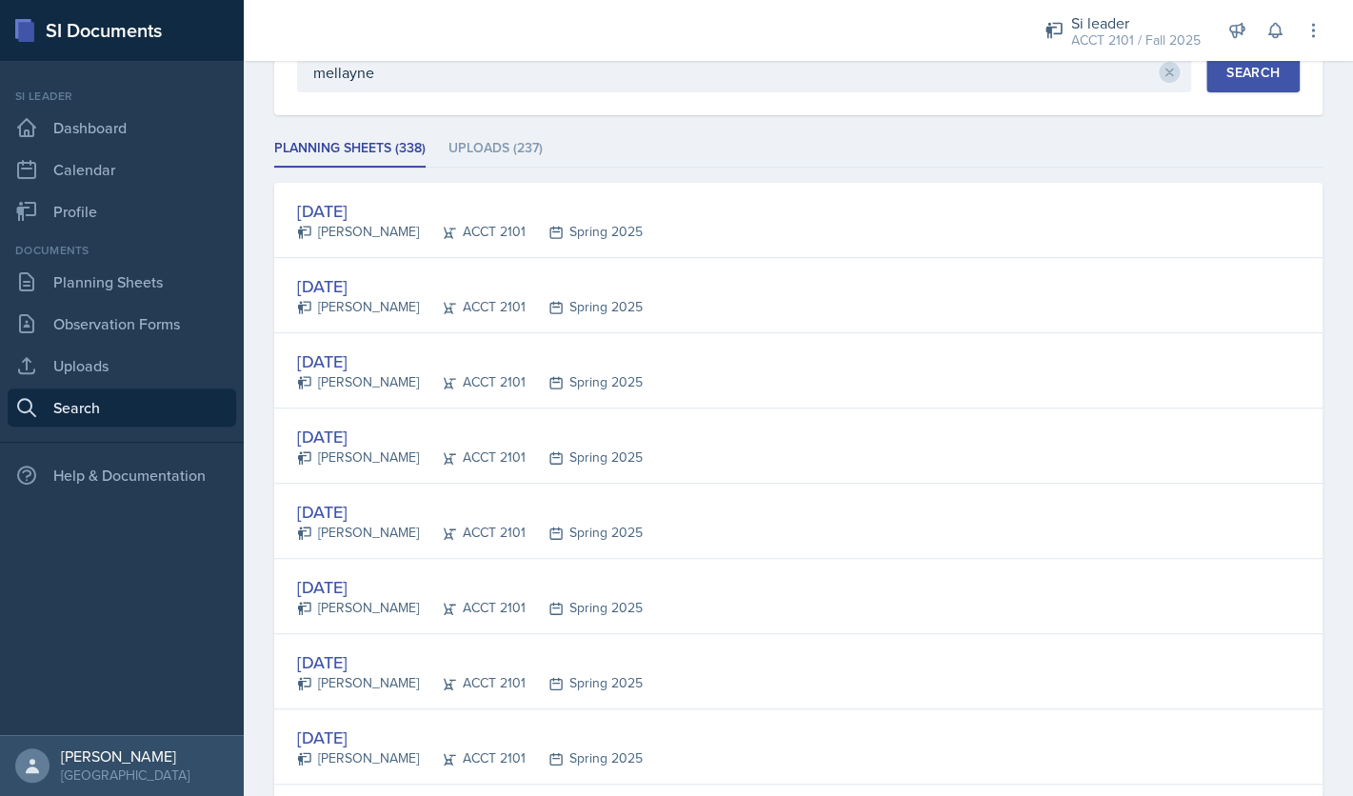
click at [1258, 83] on button "Search" at bounding box center [1252, 72] width 93 height 40
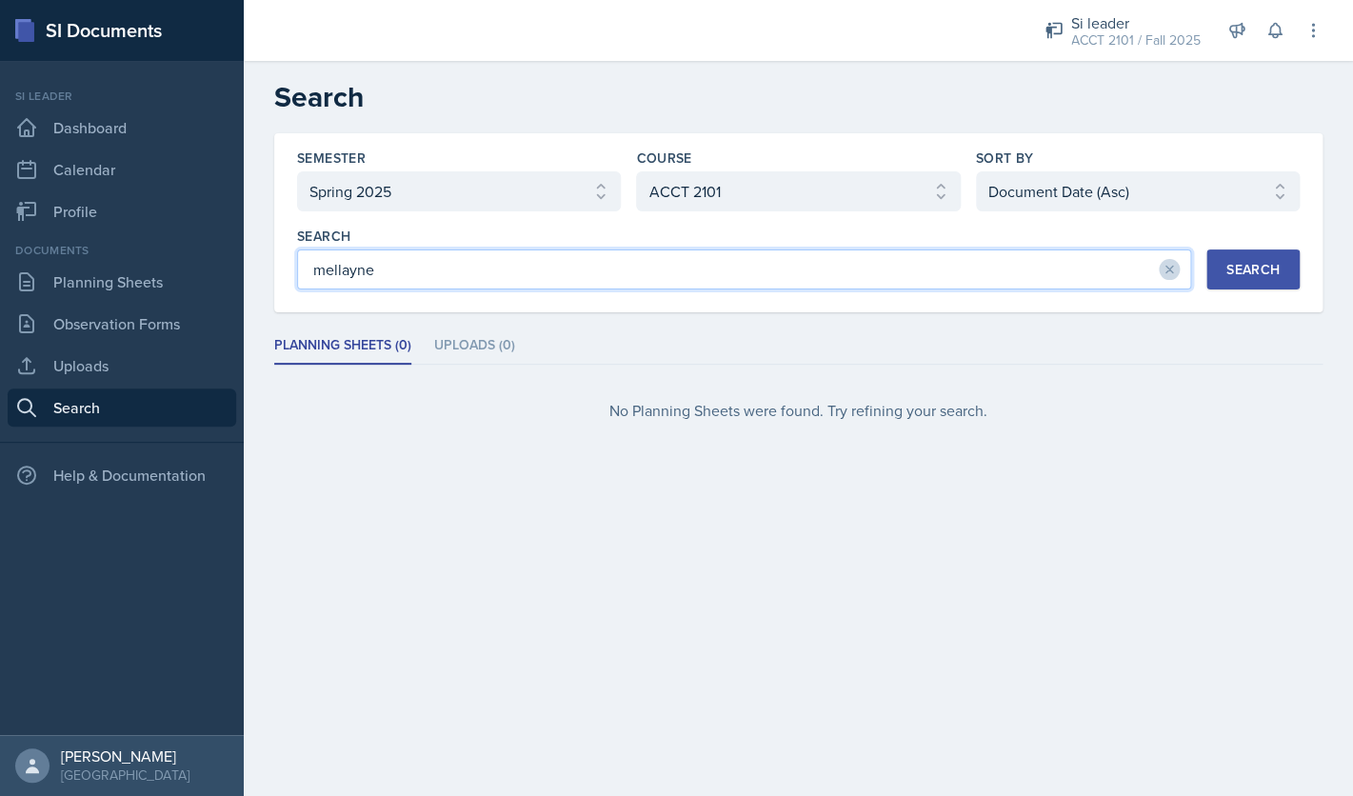
click at [568, 265] on input "mellayne" at bounding box center [744, 269] width 894 height 40
type input "m"
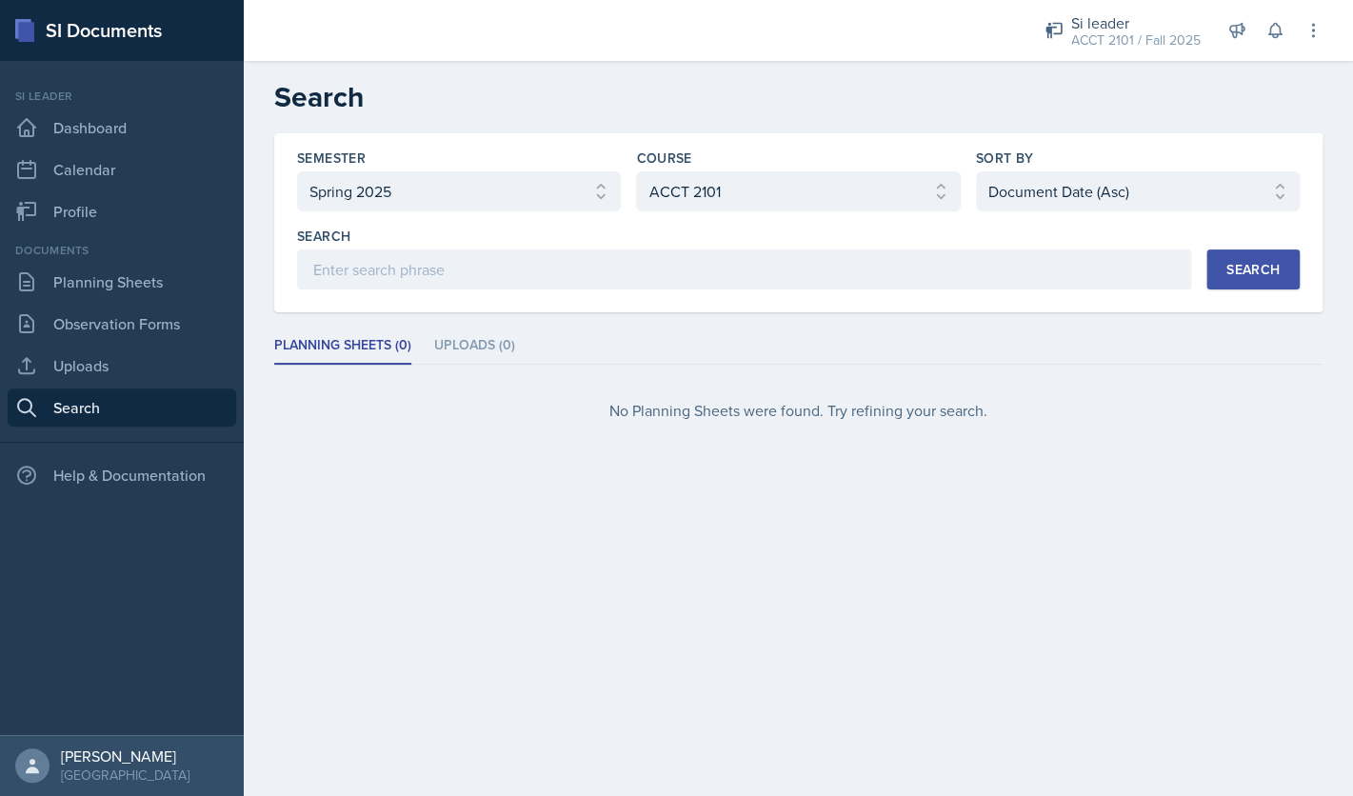
click at [1267, 284] on button "Search" at bounding box center [1252, 269] width 93 height 40
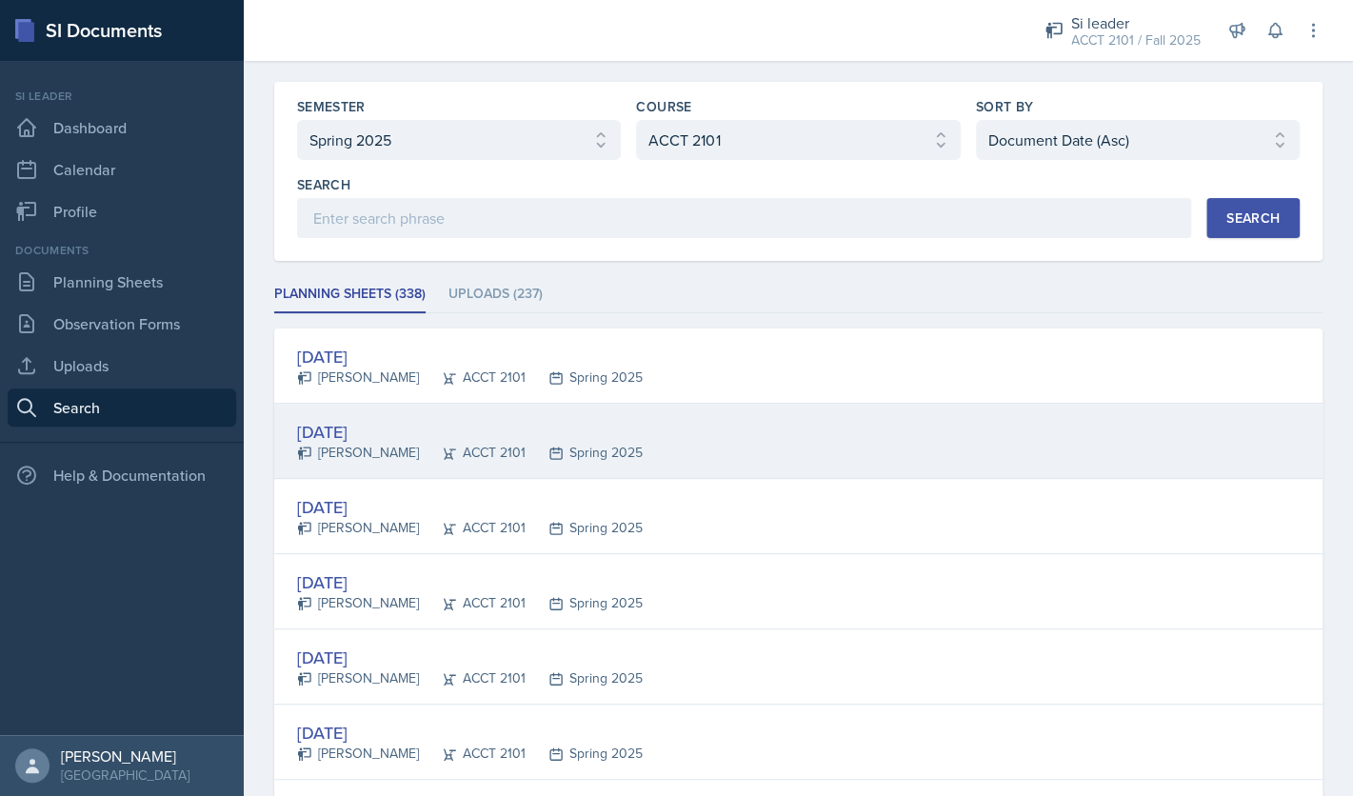
scroll to position [53, 0]
click at [391, 431] on div "Jan 3rd, 2025" at bounding box center [470, 430] width 346 height 26
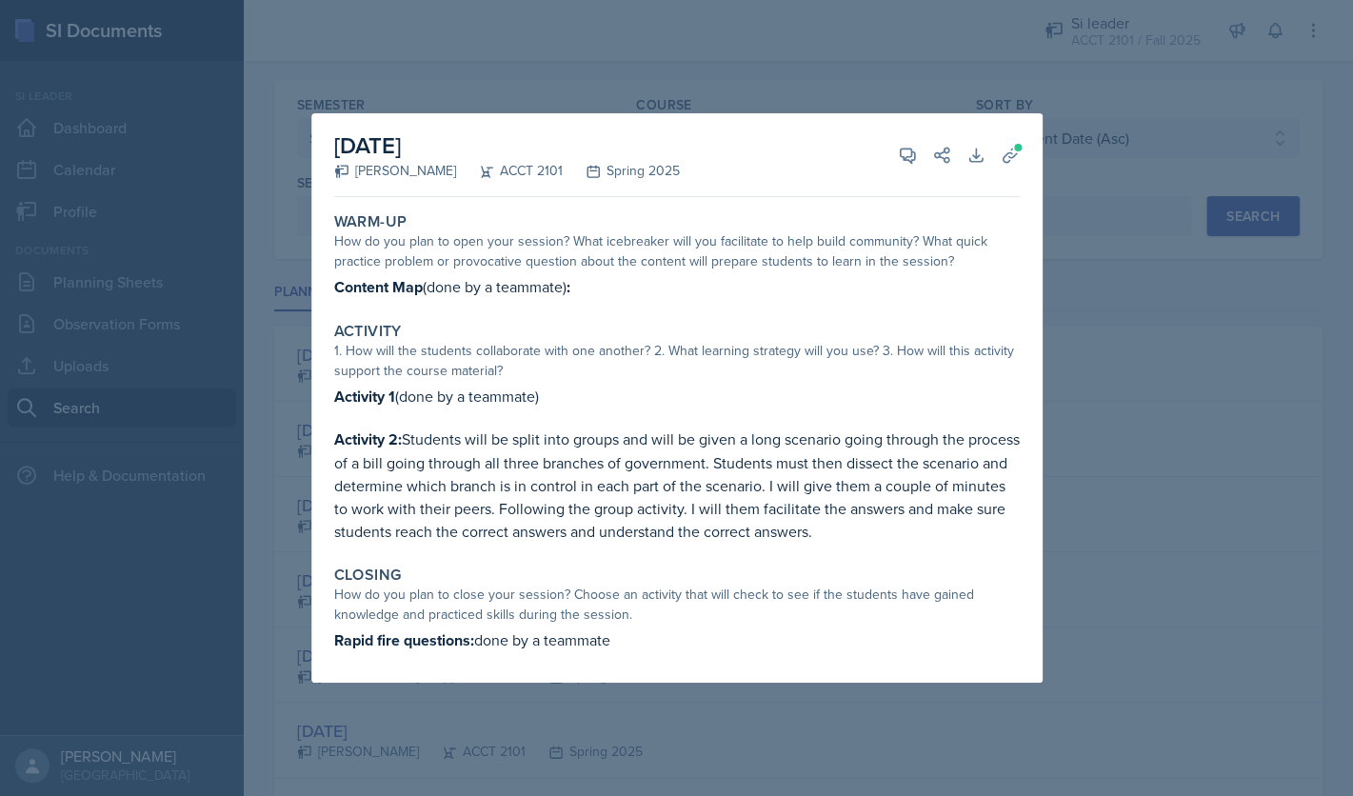
click at [1119, 291] on div at bounding box center [676, 398] width 1353 height 796
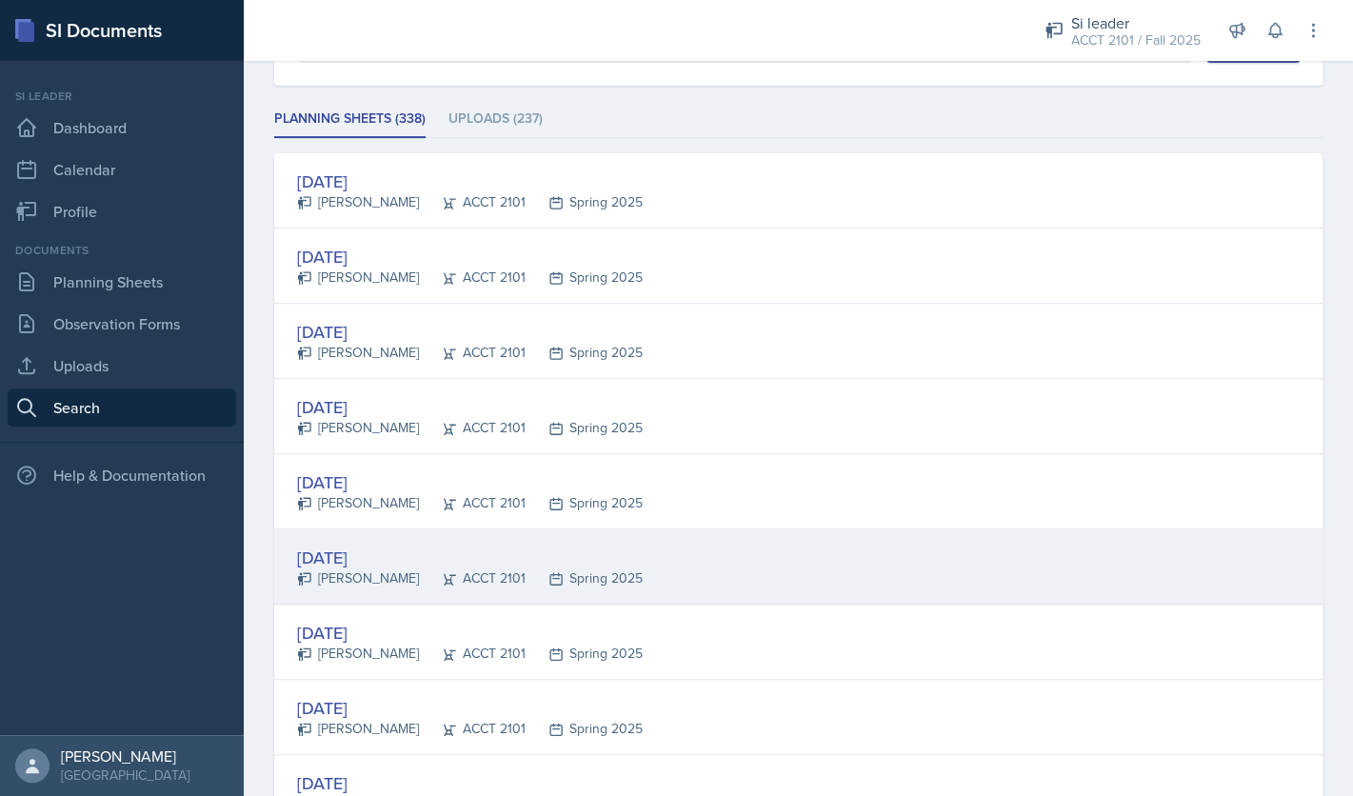
scroll to position [276, 0]
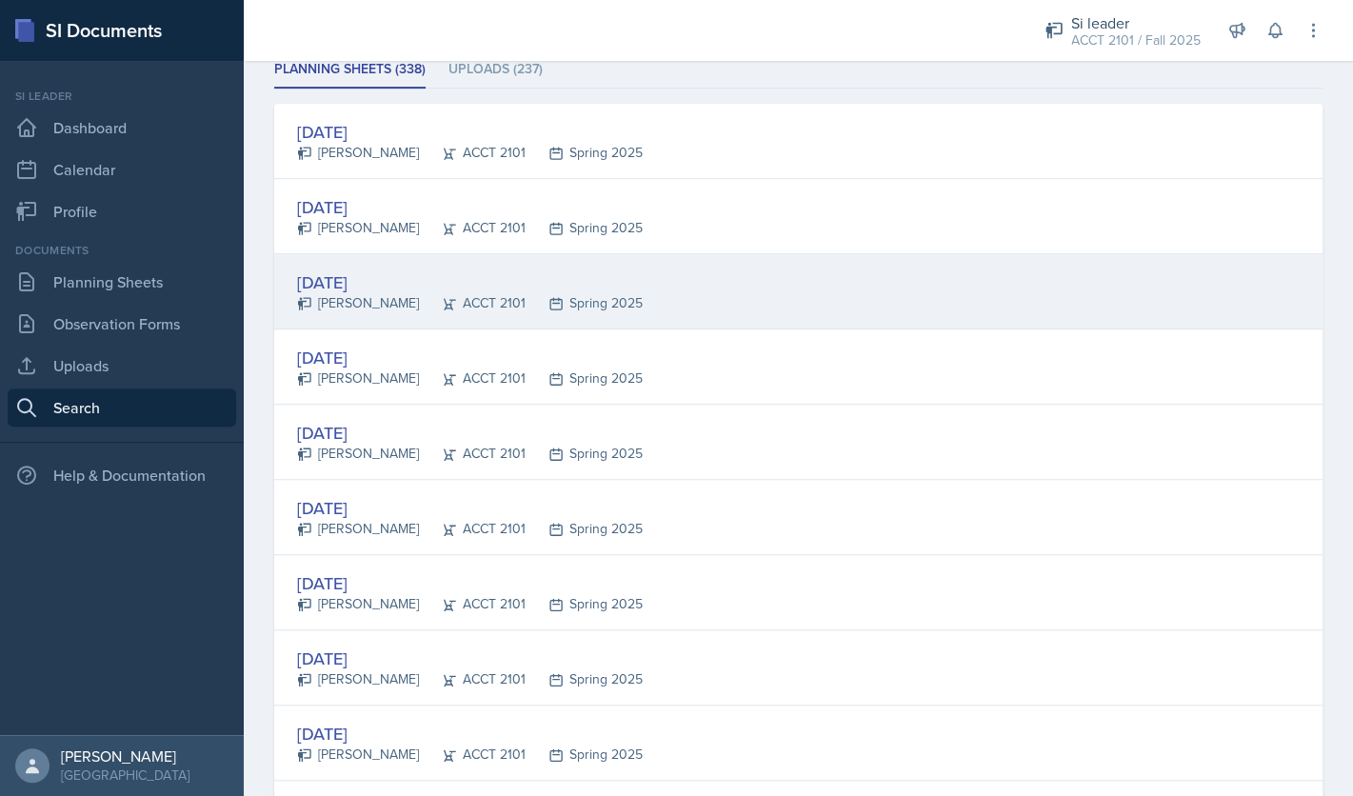
click at [381, 282] on div "Jan 3rd, 2025" at bounding box center [470, 282] width 346 height 26
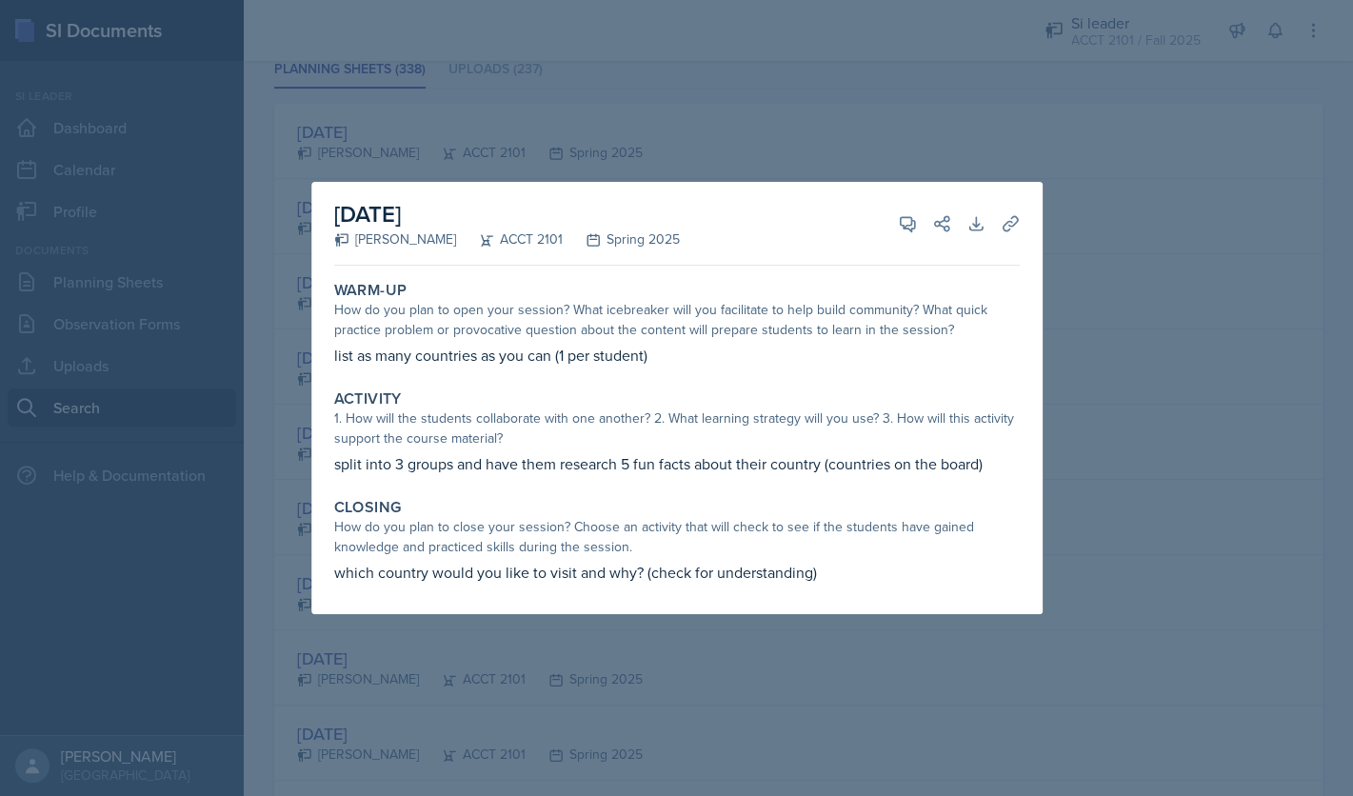
click at [1103, 202] on div at bounding box center [676, 398] width 1353 height 796
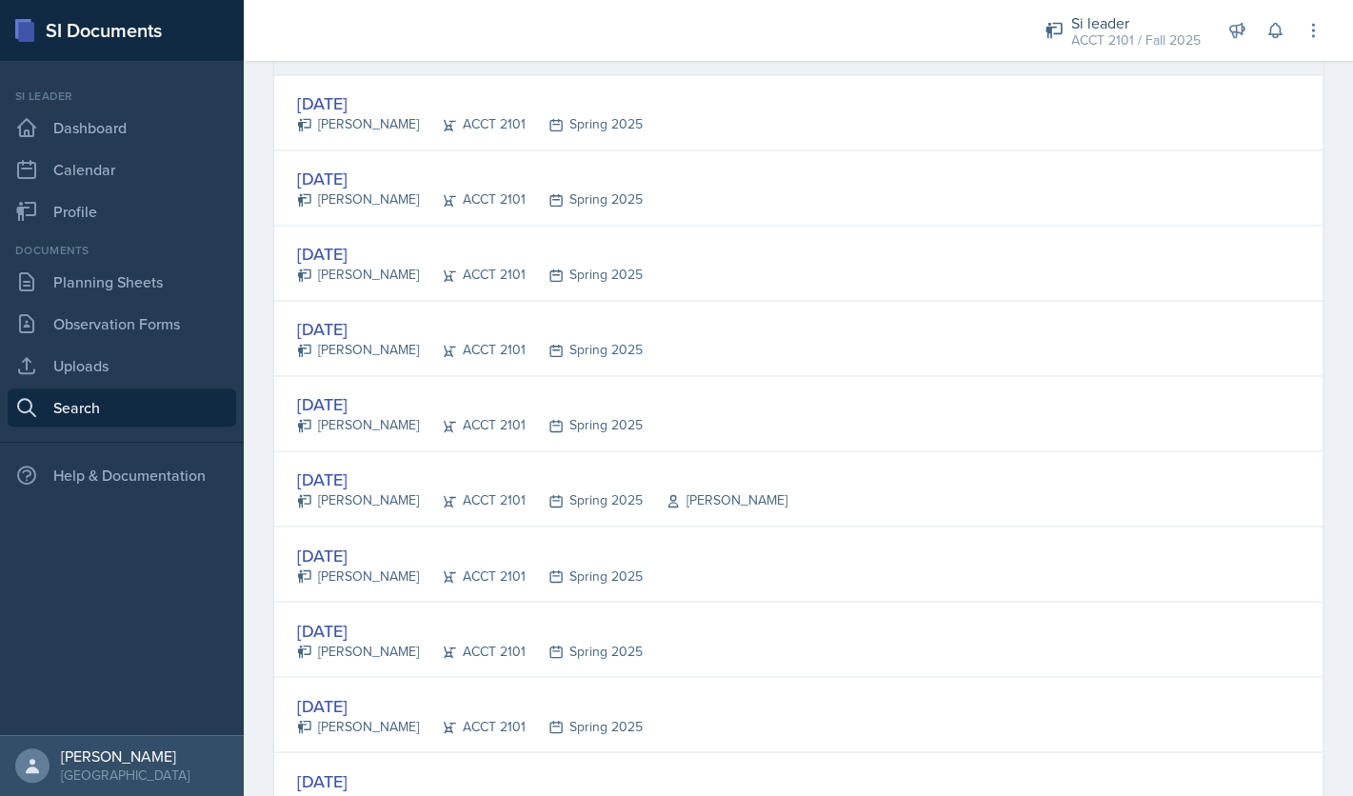
scroll to position [926, 0]
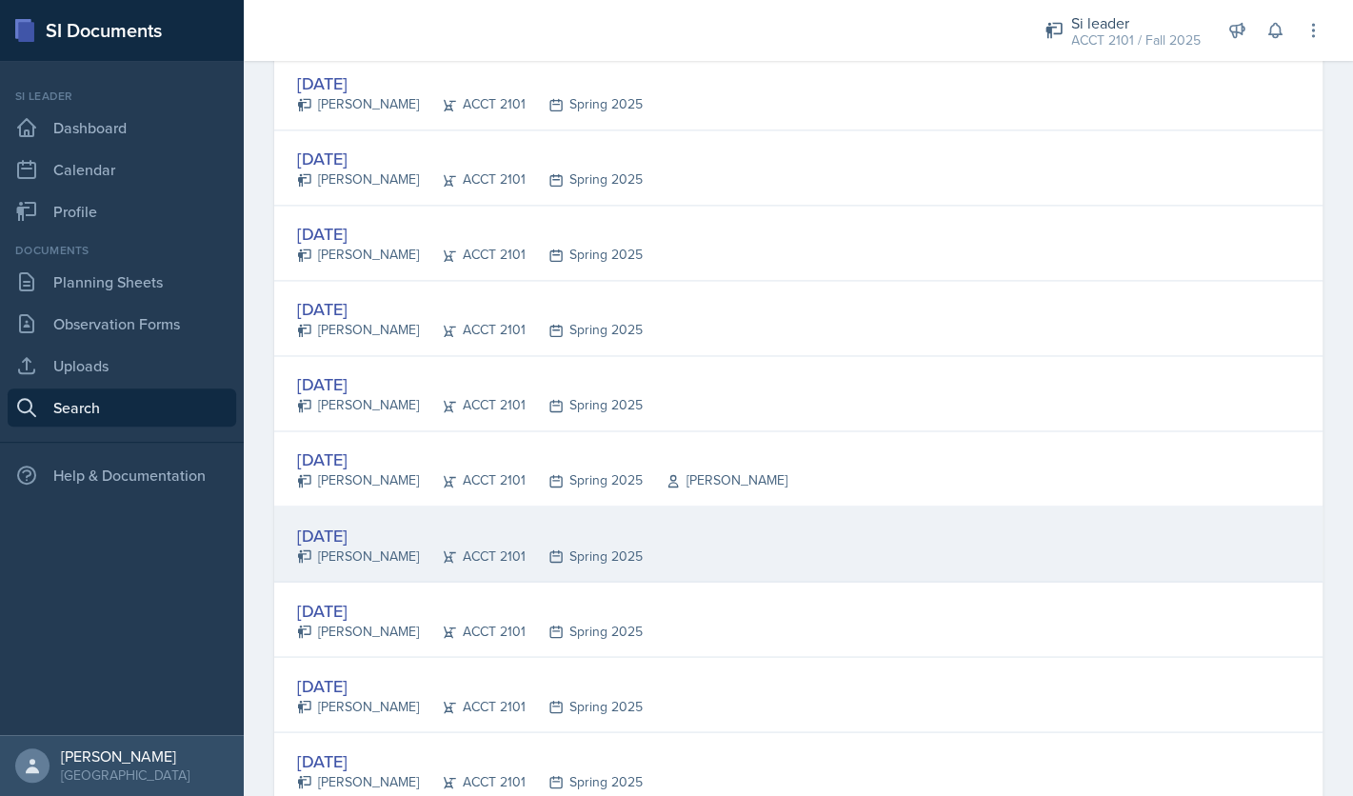
click at [394, 542] on div "Jan 14th, 2025" at bounding box center [470, 535] width 346 height 26
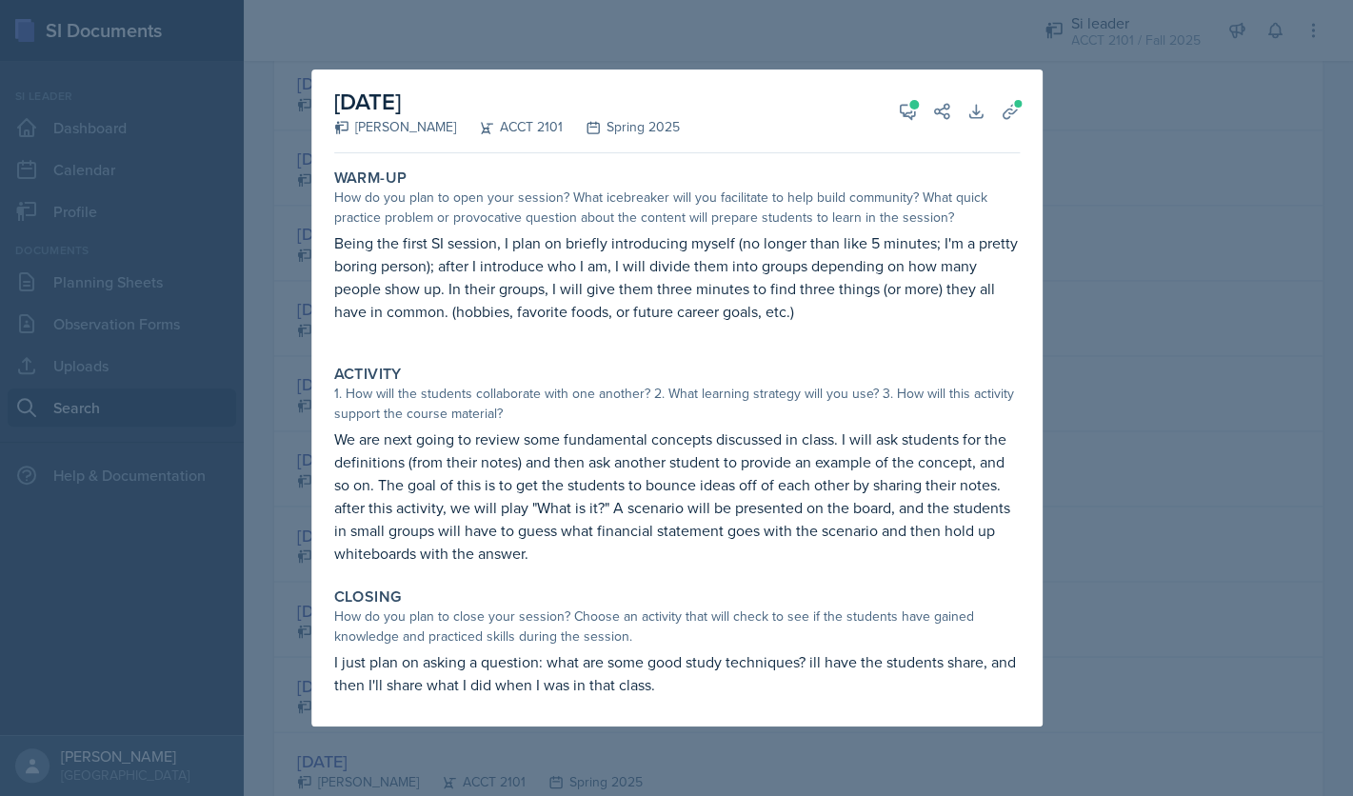
click at [1064, 111] on div at bounding box center [676, 398] width 1353 height 796
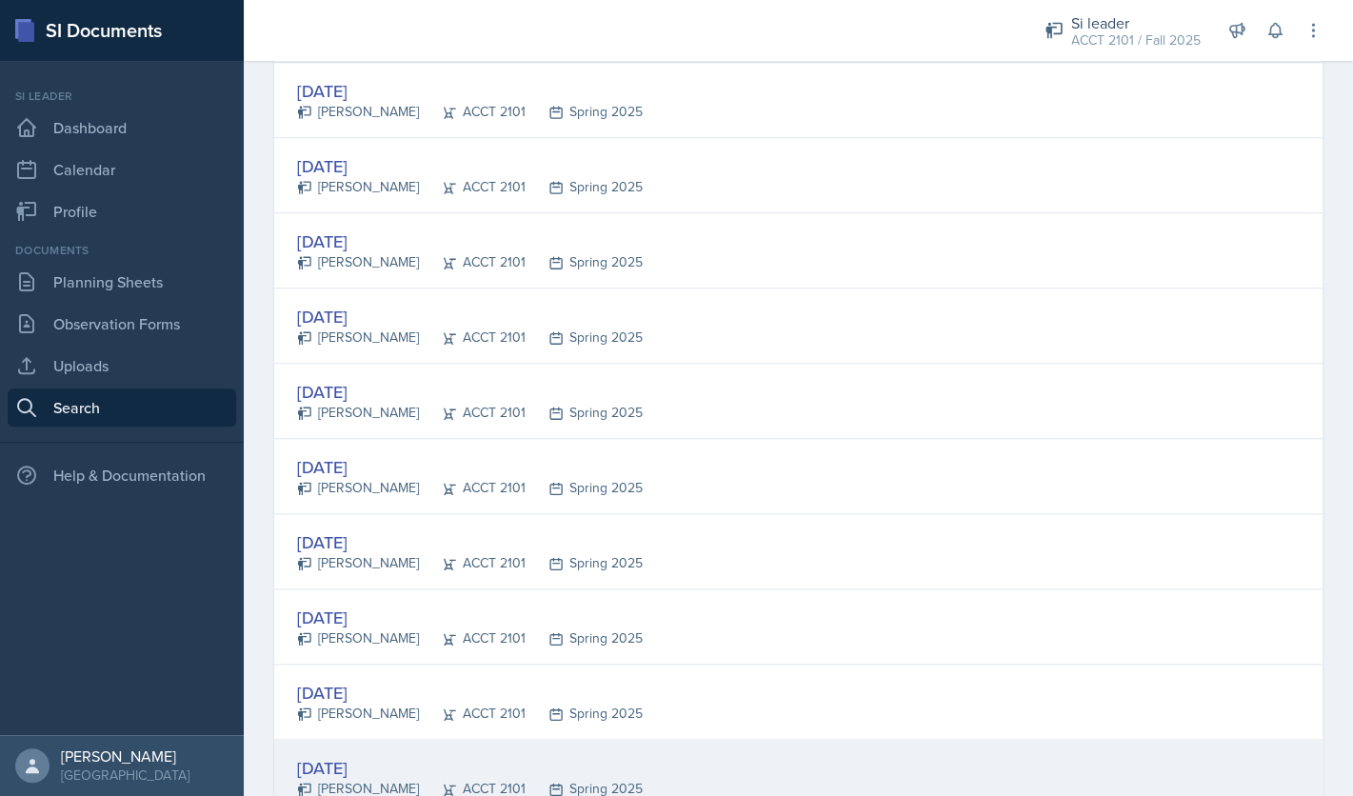
scroll to position [312, 0]
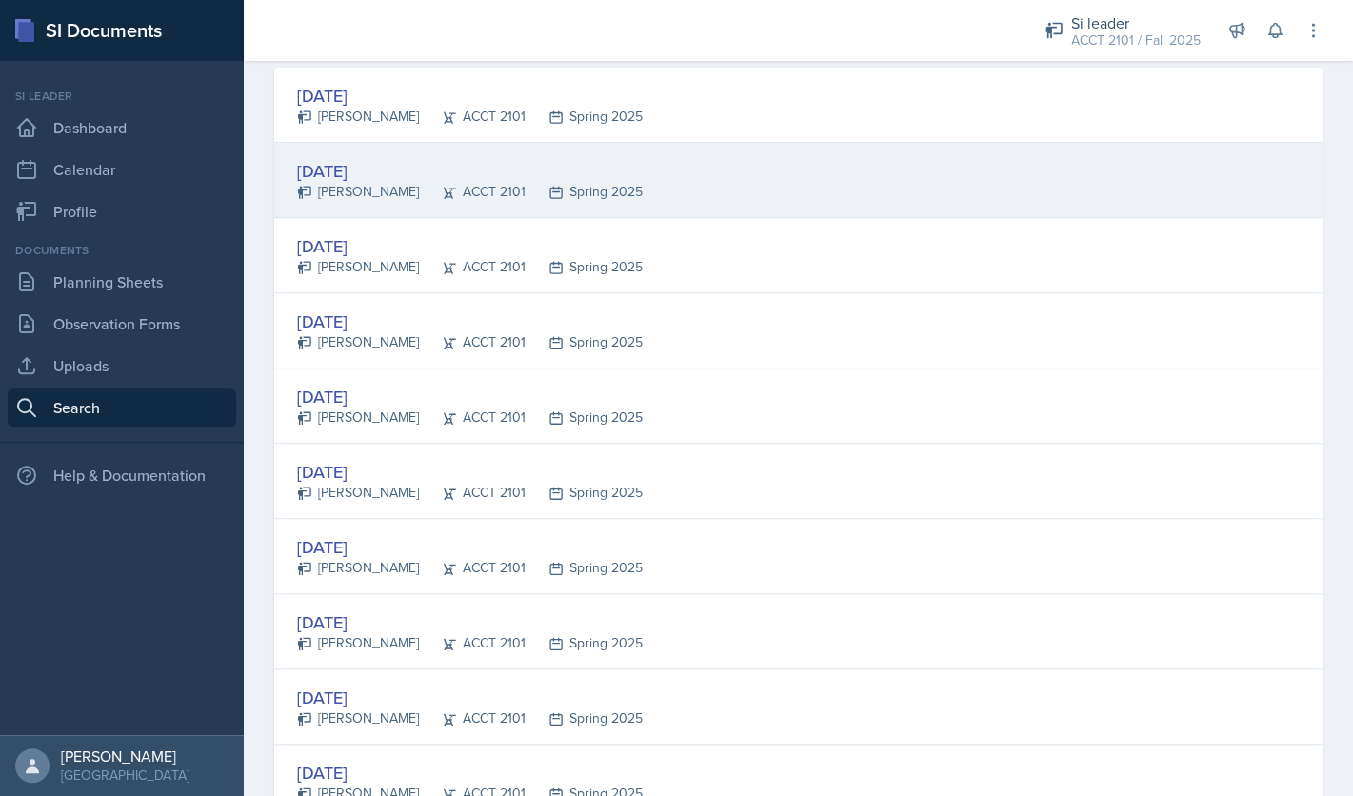
click at [372, 179] on div "Jan 3rd, 2025" at bounding box center [470, 171] width 346 height 26
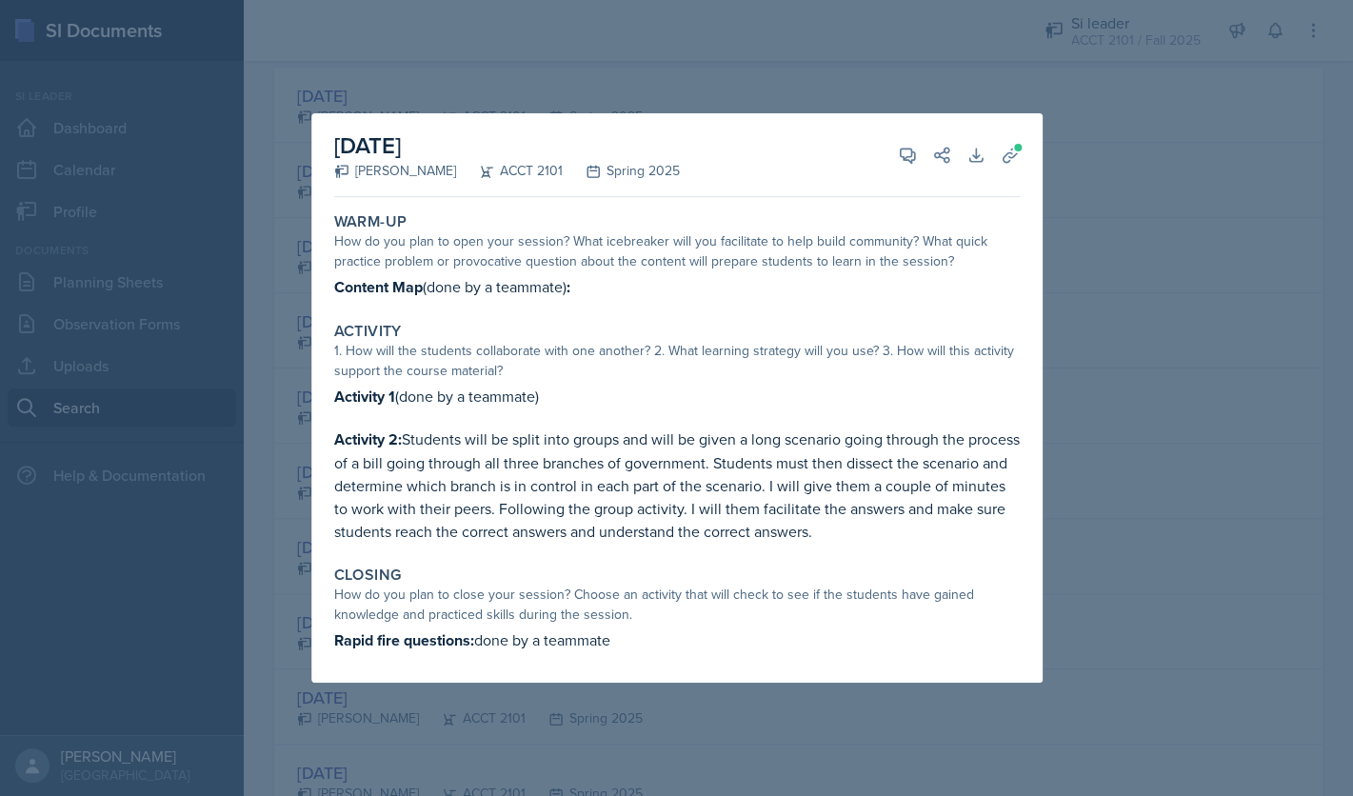
click at [1130, 212] on div at bounding box center [676, 398] width 1353 height 796
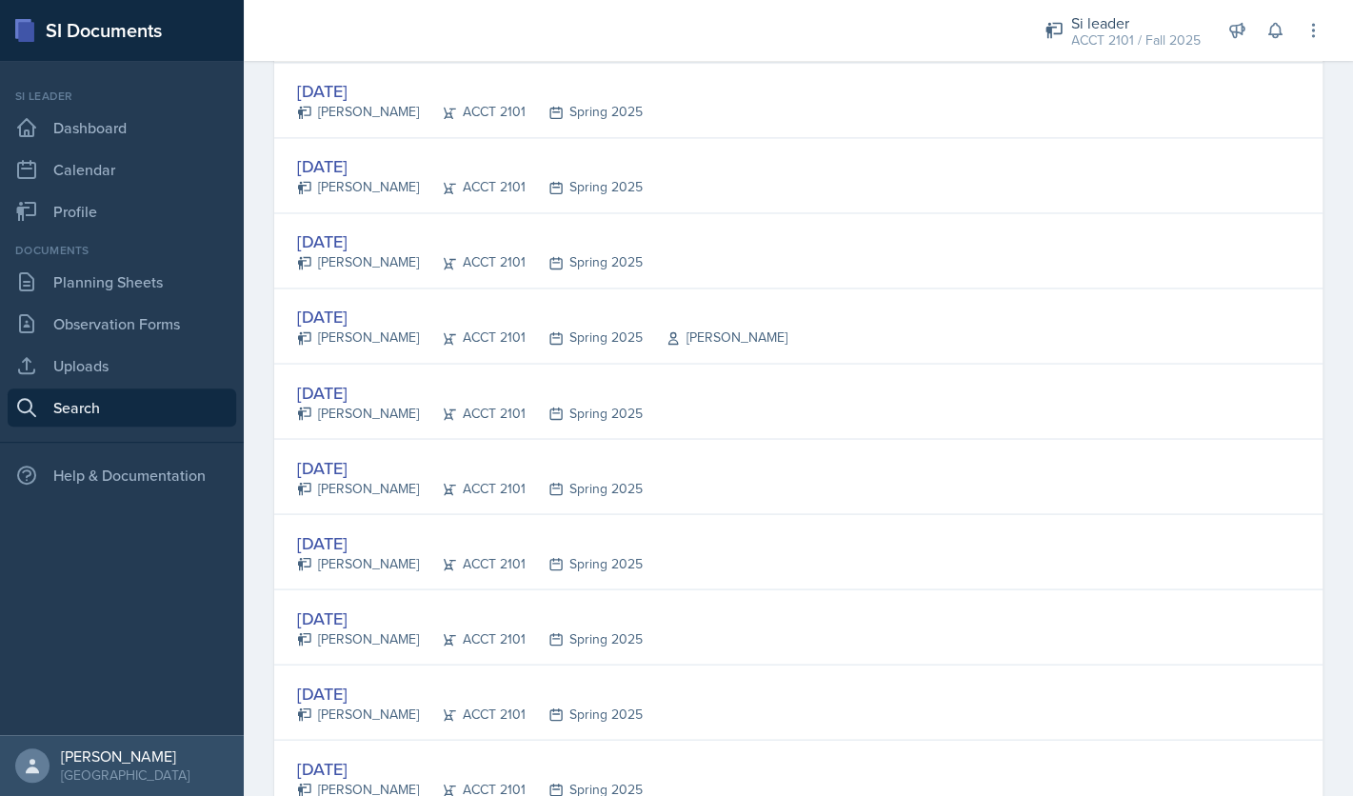
scroll to position [1073, 0]
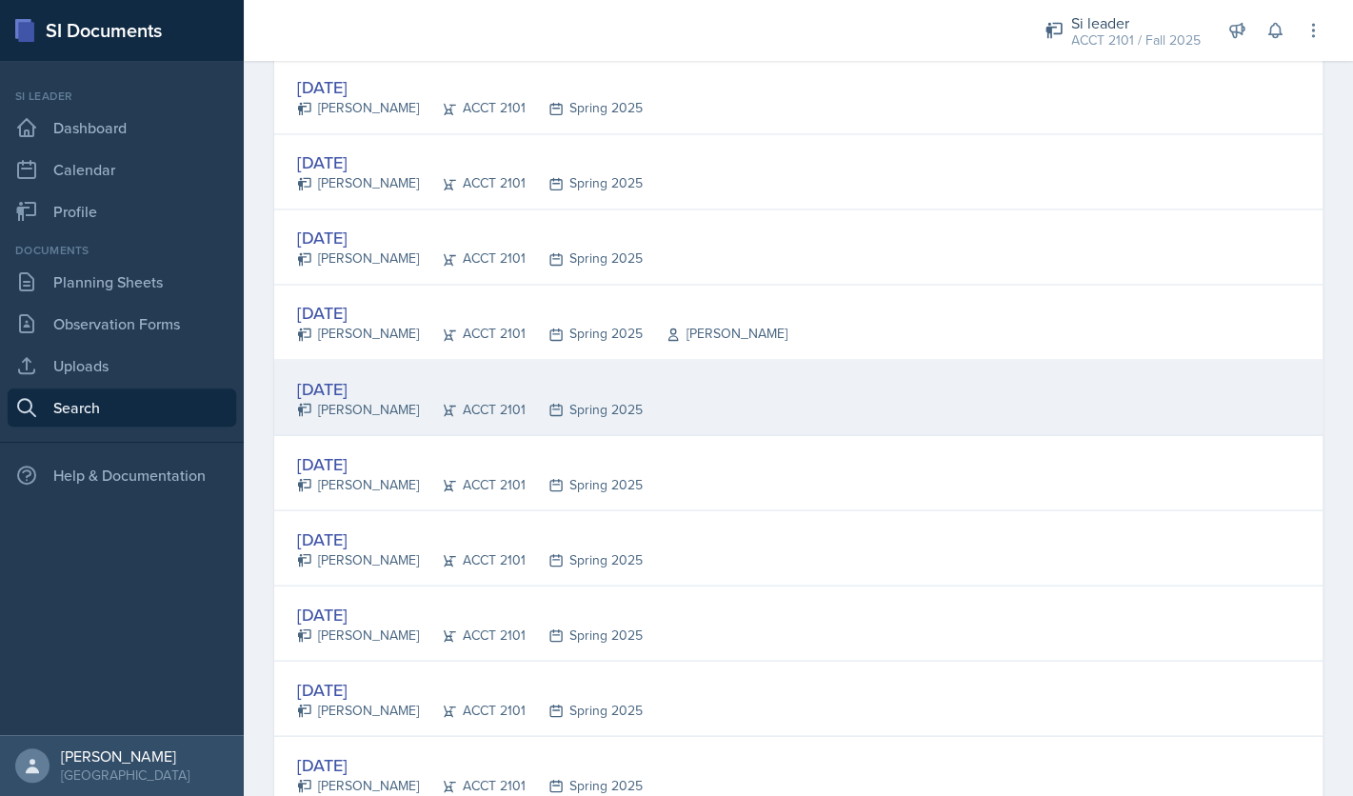
click at [401, 397] on div "Jan 14th, 2025" at bounding box center [470, 388] width 346 height 26
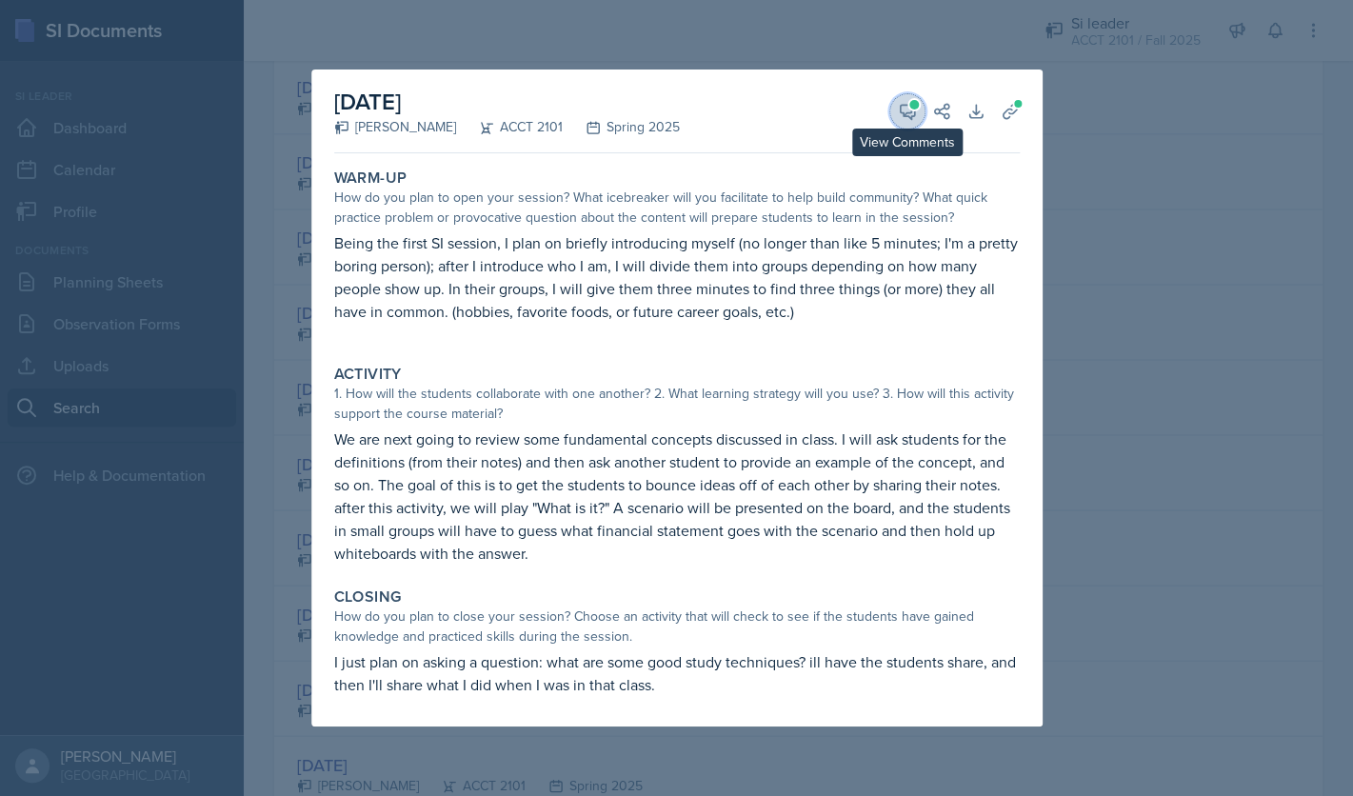
click at [916, 115] on icon at bounding box center [907, 111] width 19 height 19
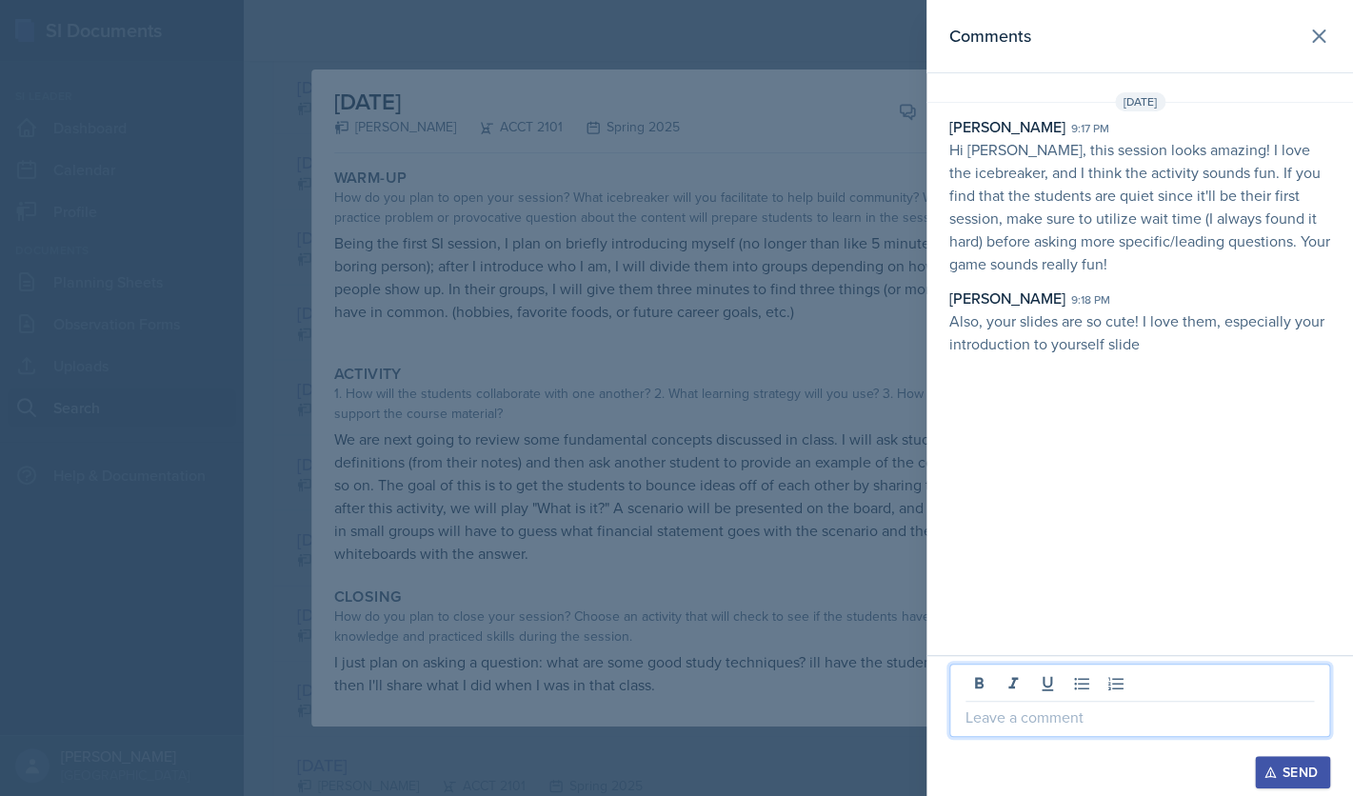
click at [1039, 710] on p at bounding box center [1139, 716] width 348 height 23
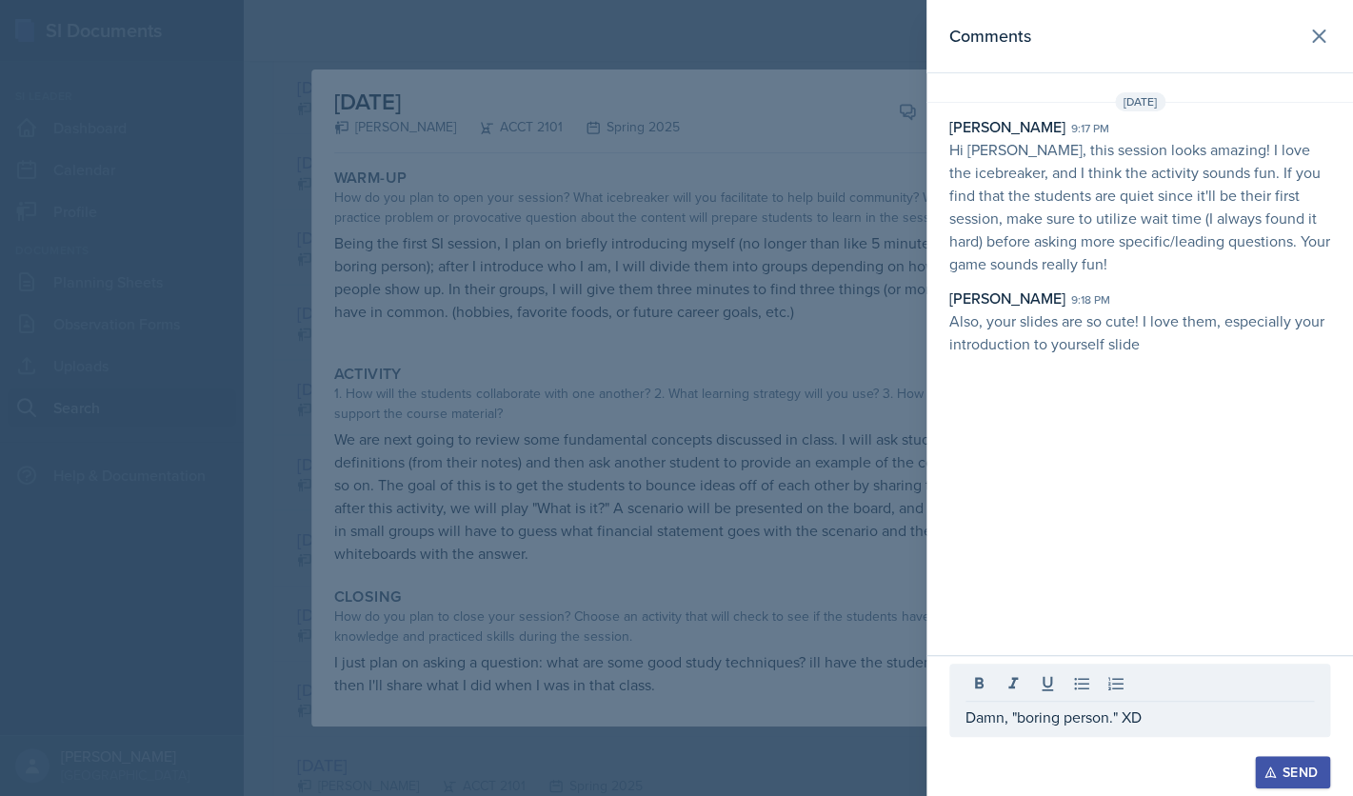
click at [1299, 774] on div "Send" at bounding box center [1292, 771] width 50 height 15
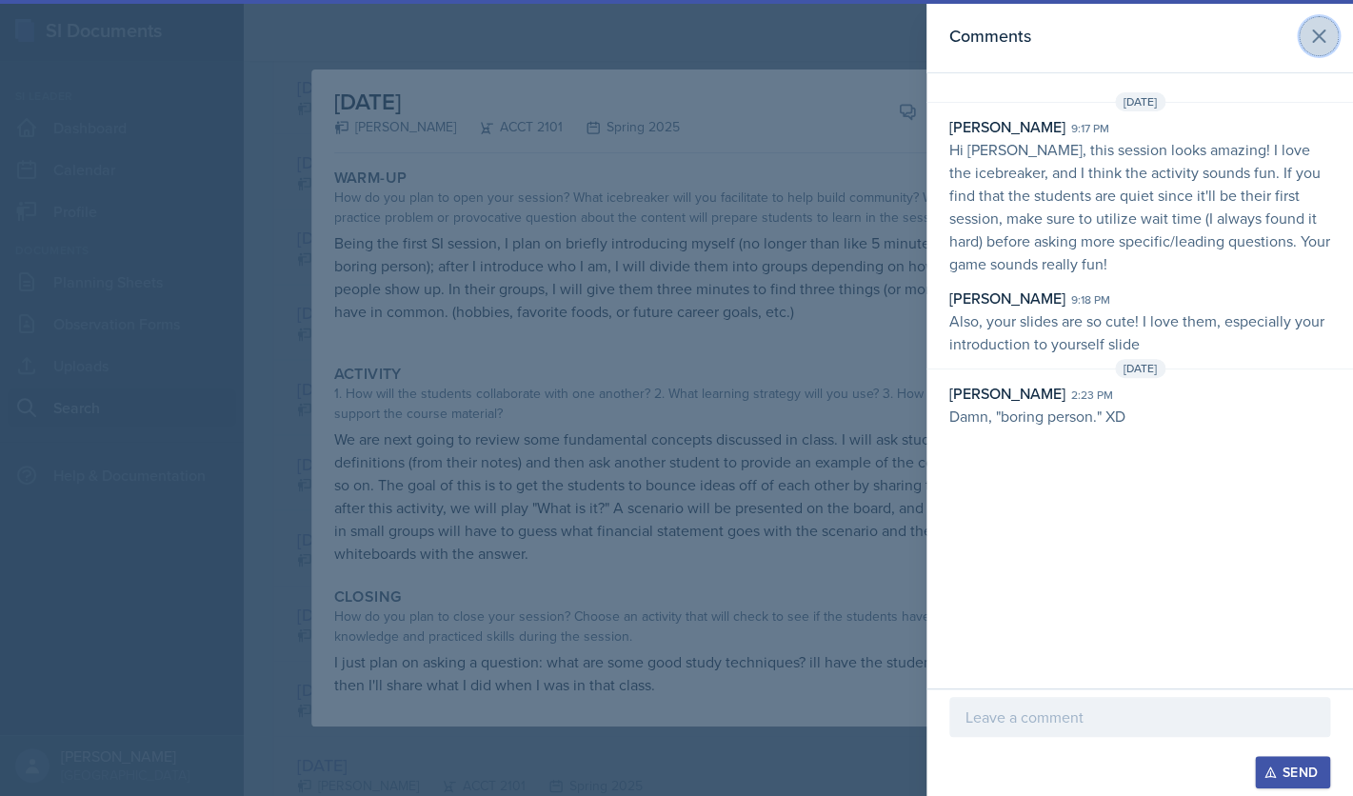
click at [1324, 30] on icon at bounding box center [1318, 35] width 11 height 11
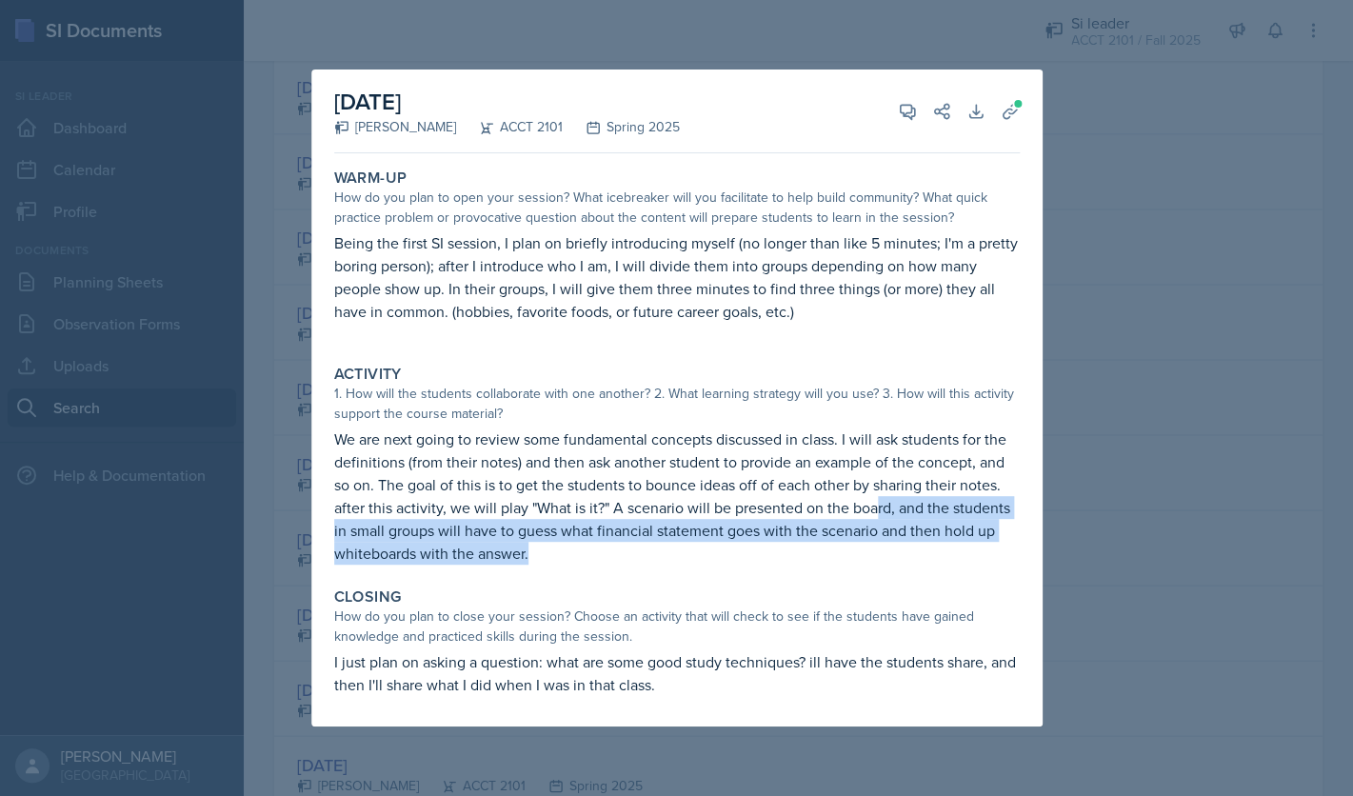
drag, startPoint x: 876, startPoint y: 507, endPoint x: 917, endPoint y: 543, distance: 54.0
click at [918, 544] on p "We are next going to review some fundamental concepts discussed in class. I wil…" at bounding box center [676, 495] width 685 height 137
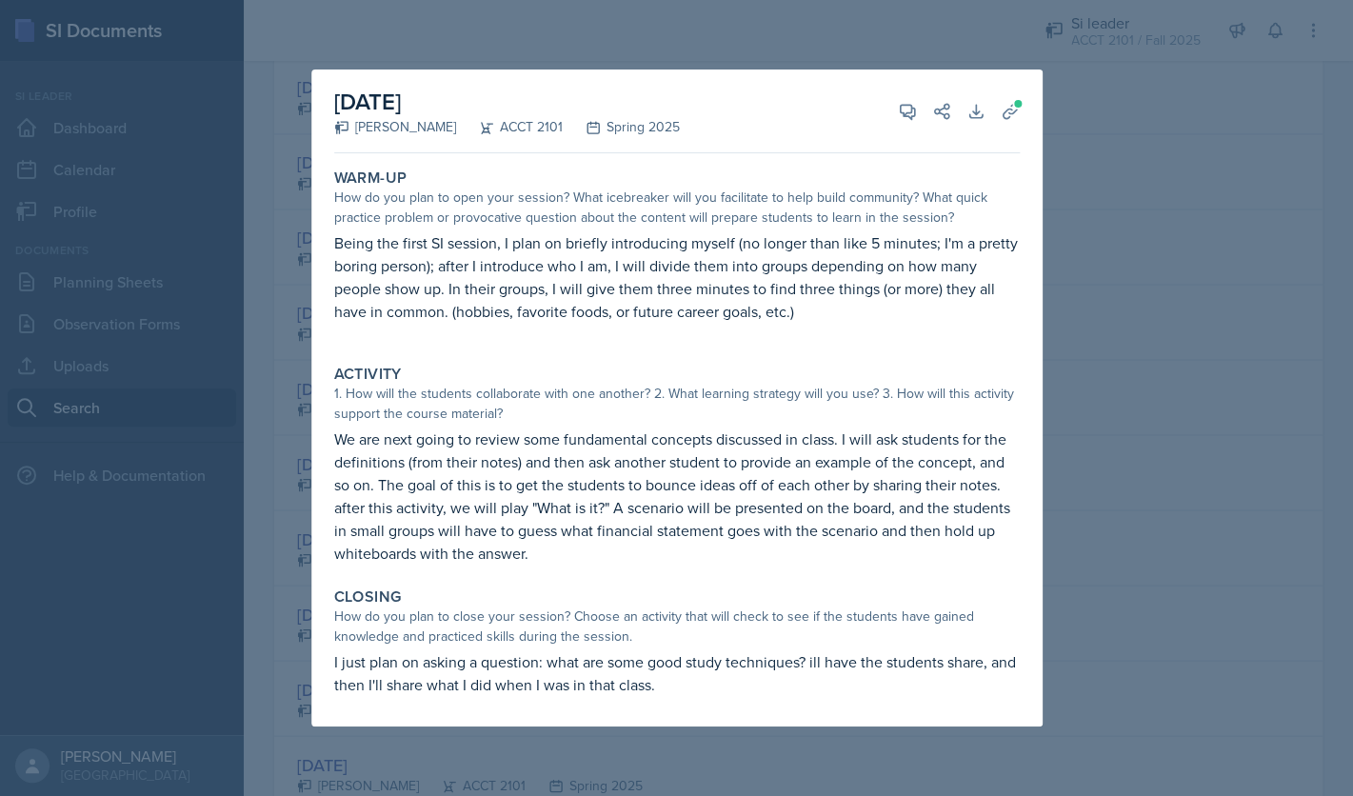
click at [568, 668] on p "I just plan on asking a question: what are some good study techniques? ill have…" at bounding box center [676, 673] width 685 height 46
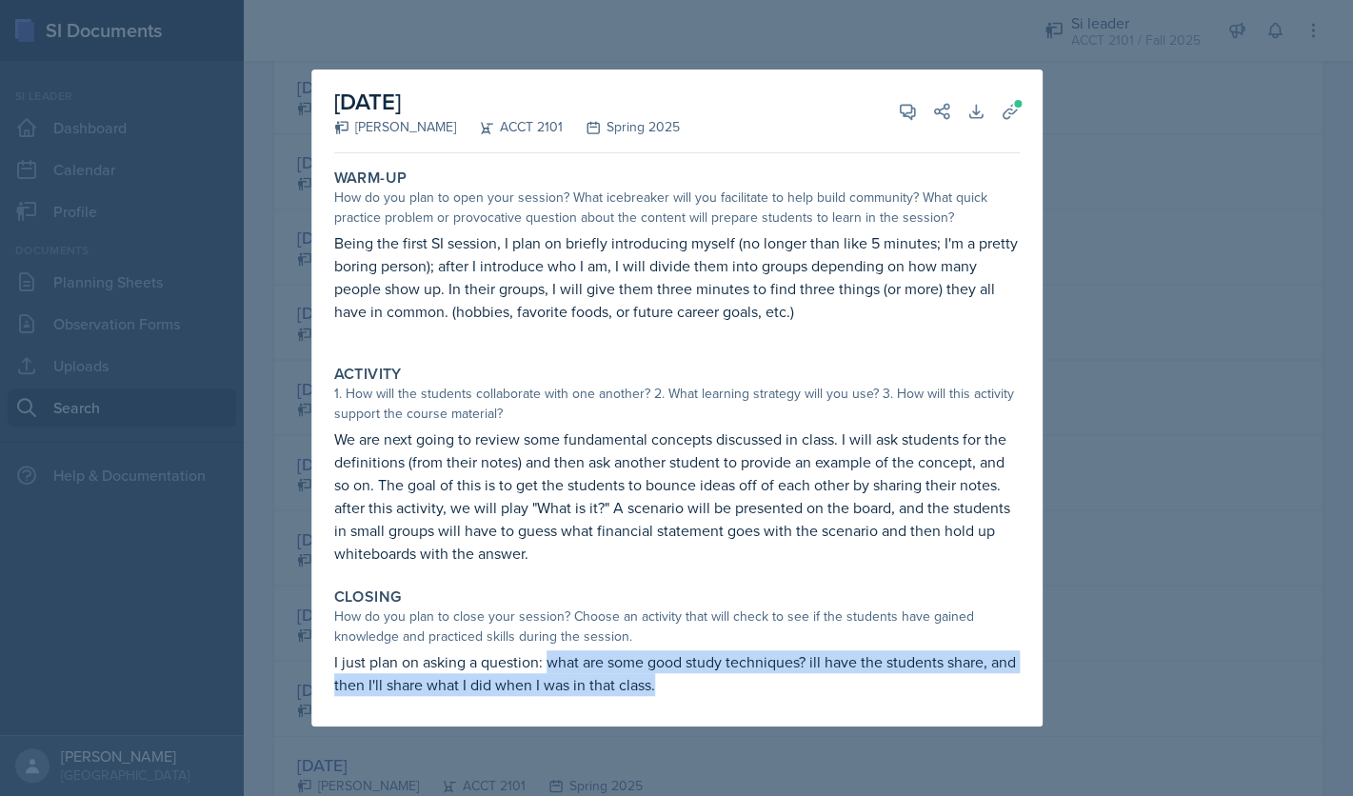
drag, startPoint x: 546, startPoint y: 664, endPoint x: 660, endPoint y: 690, distance: 116.2
click at [660, 690] on p "I just plan on asking a question: what are some good study techniques? ill have…" at bounding box center [676, 673] width 685 height 46
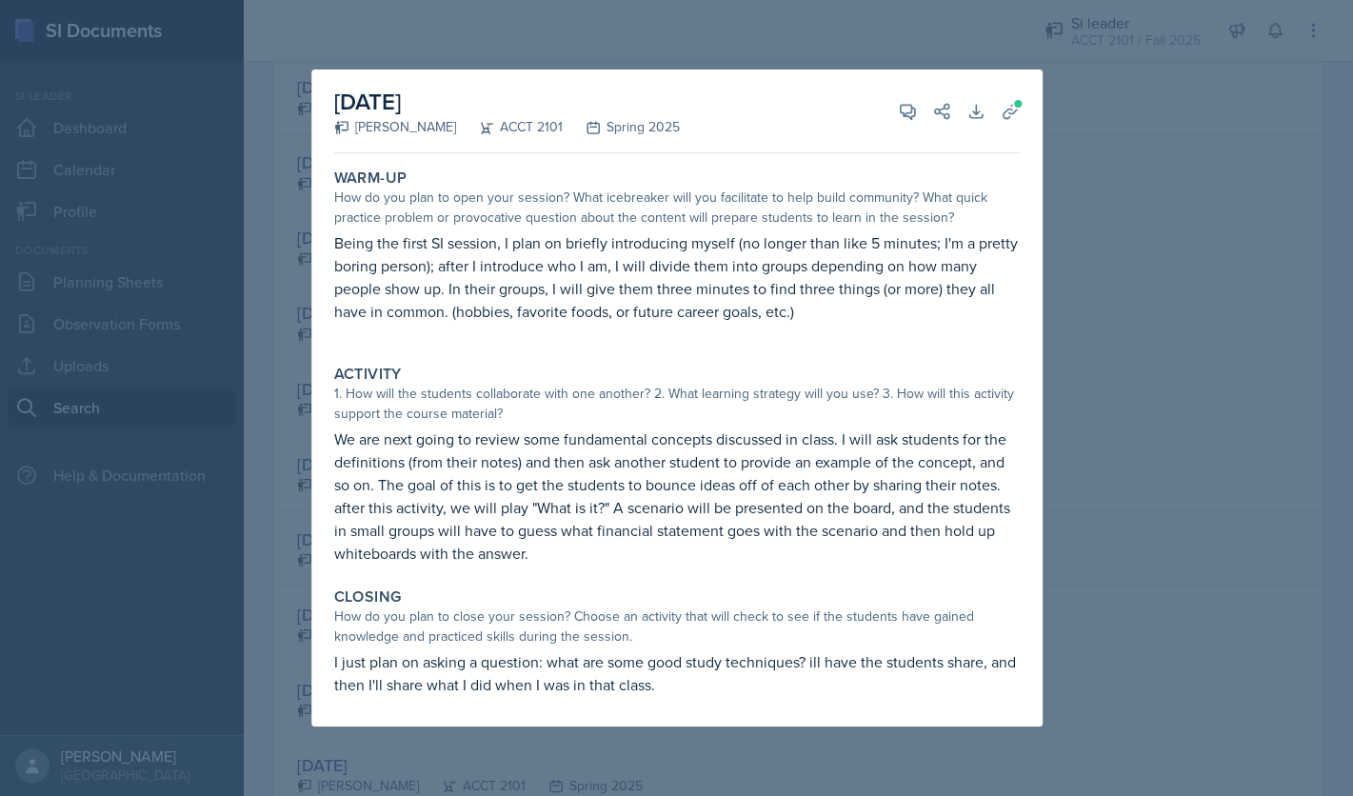
click at [1087, 118] on div at bounding box center [676, 398] width 1353 height 796
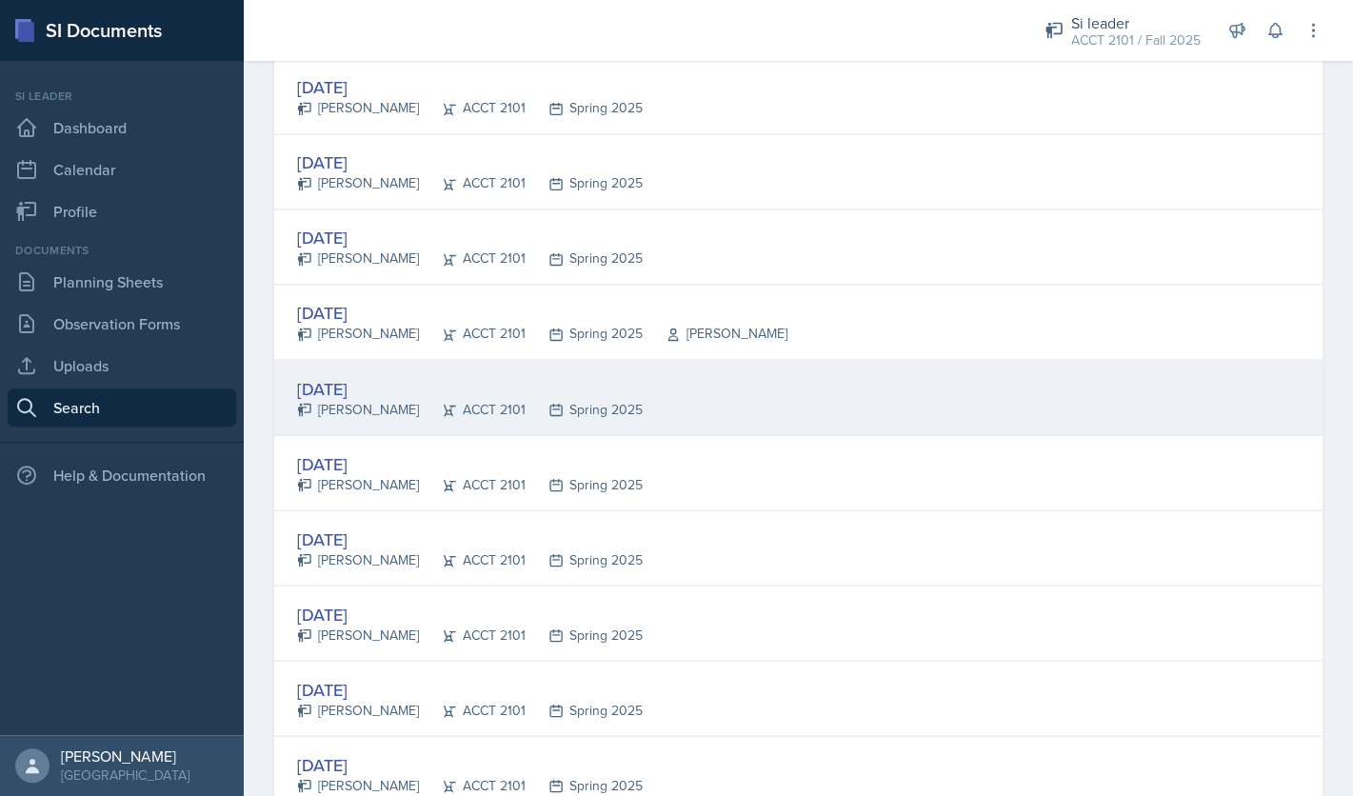
scroll to position [1079, 0]
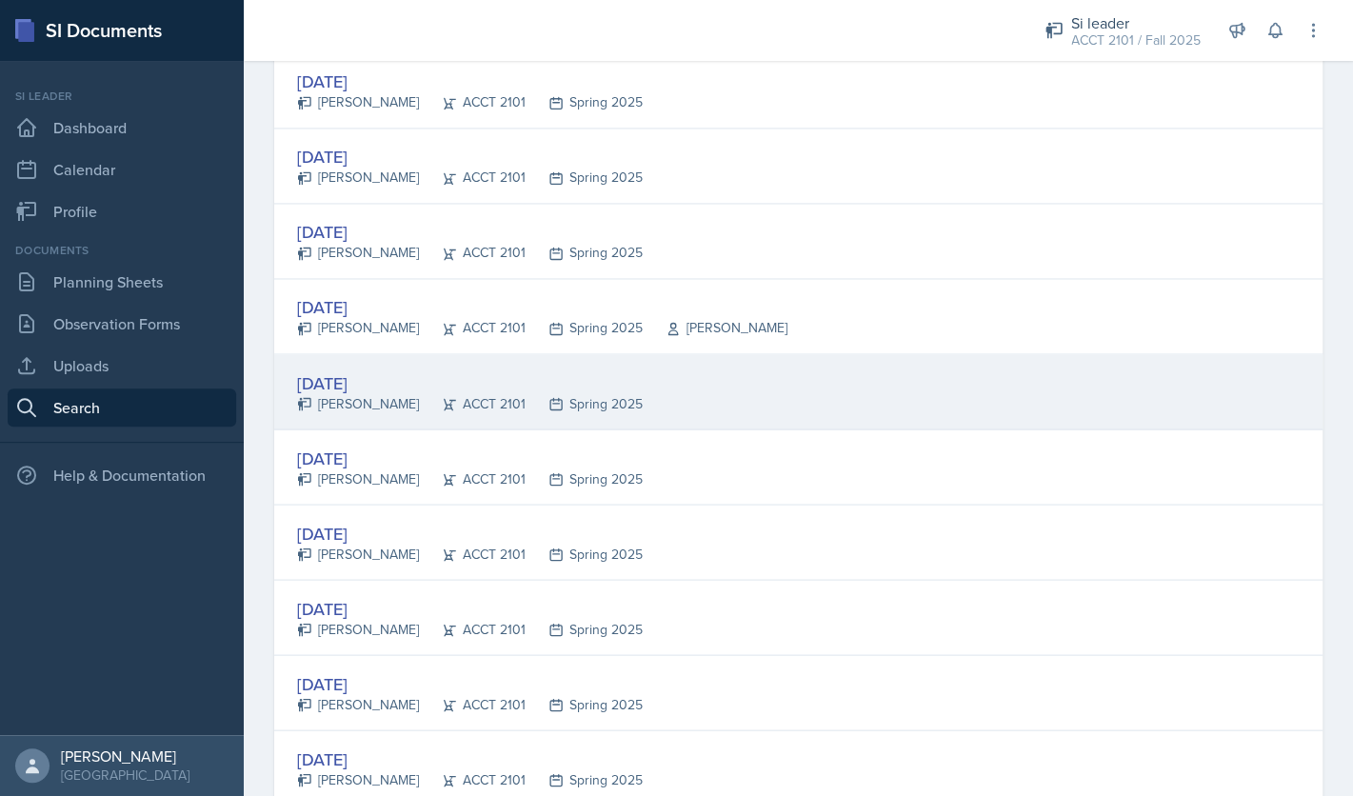
click at [392, 373] on div "Jan 14th, 2025" at bounding box center [470, 382] width 346 height 26
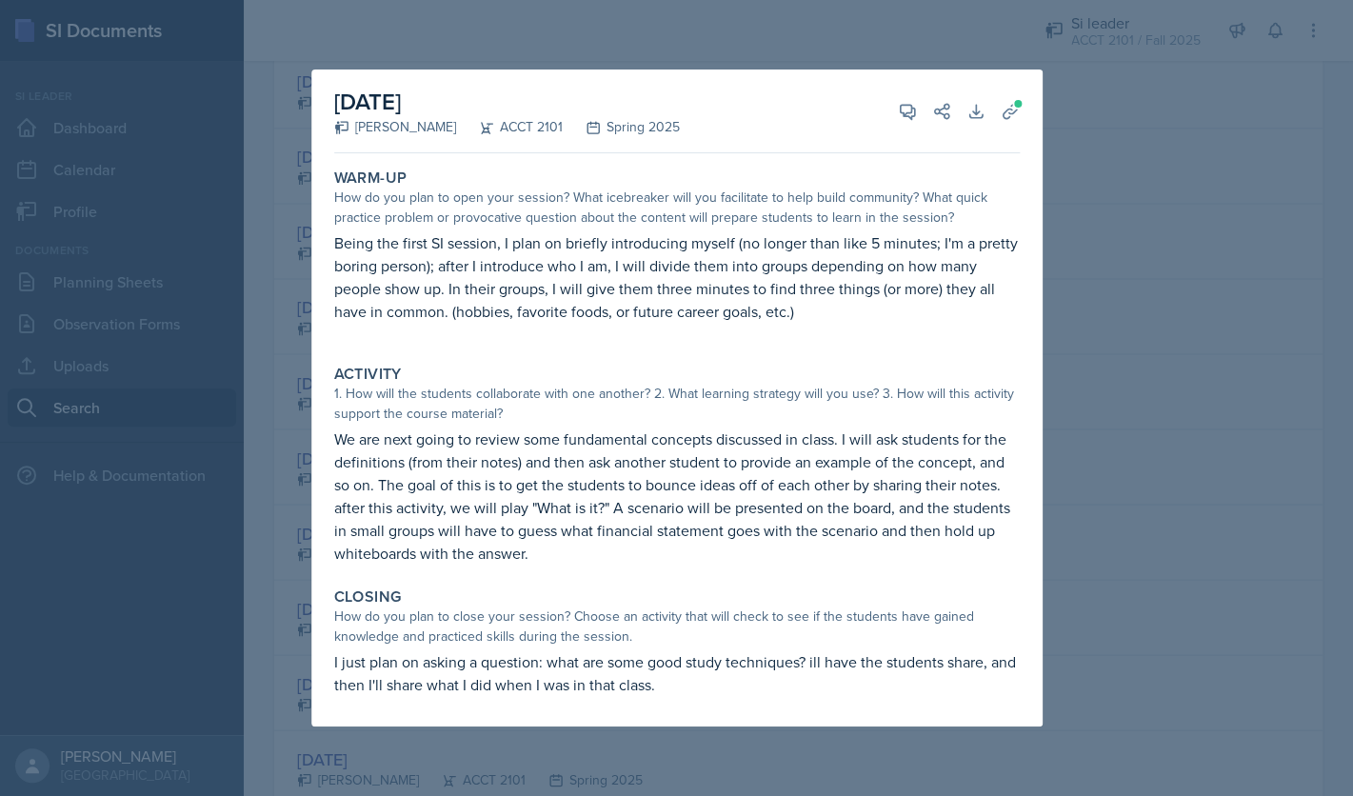
click at [1093, 125] on div at bounding box center [676, 398] width 1353 height 796
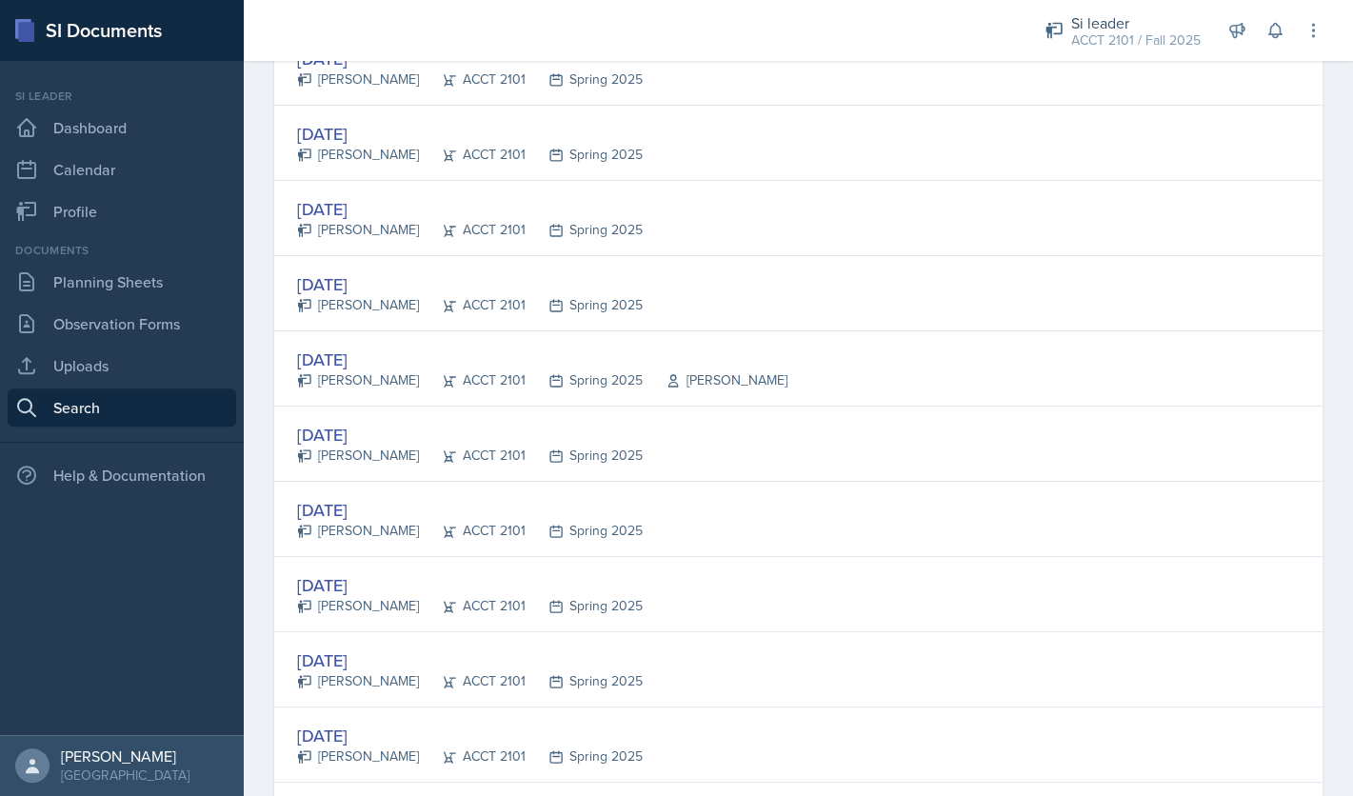
scroll to position [2463, 0]
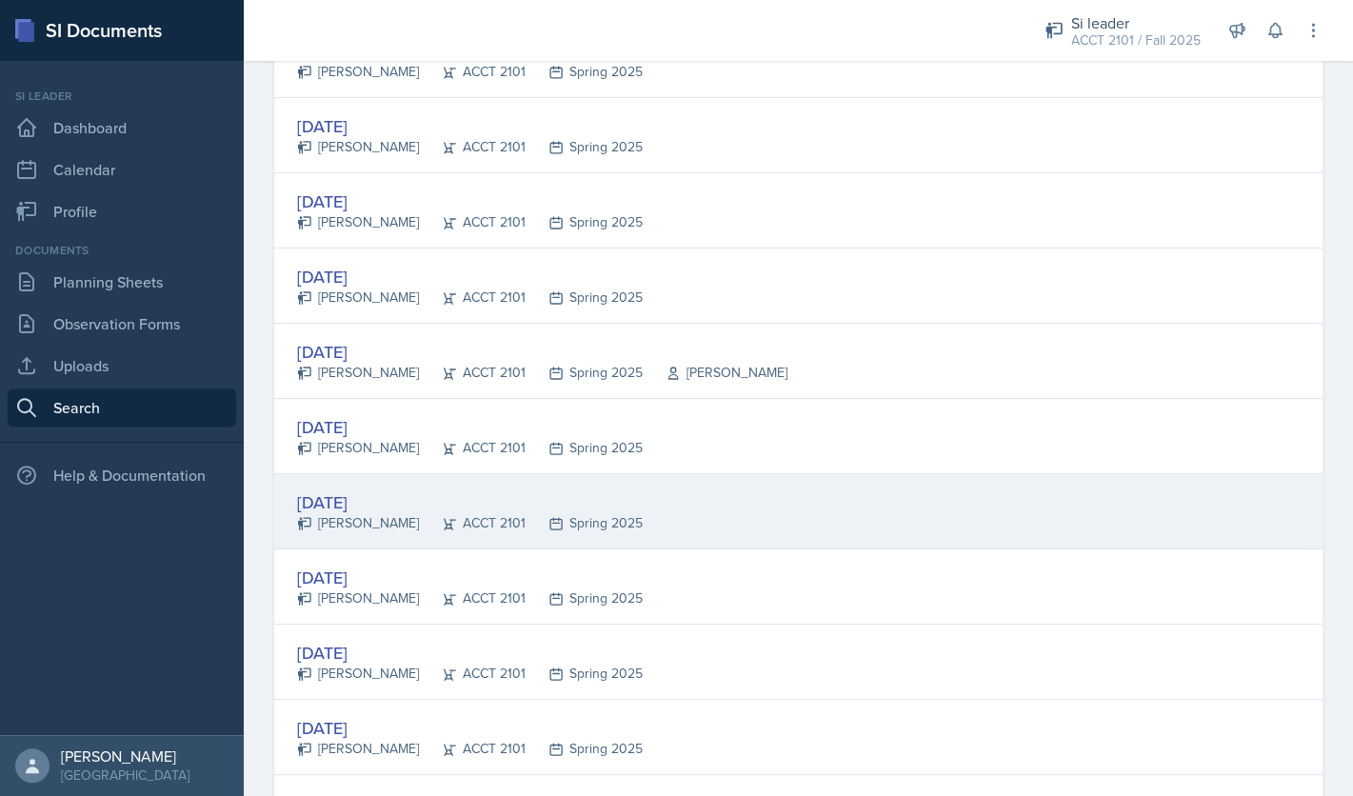
click at [728, 502] on div "Jan 21st, 2025 Mellayne Richards ACCT 2101 Spring 2025" at bounding box center [798, 511] width 1048 height 75
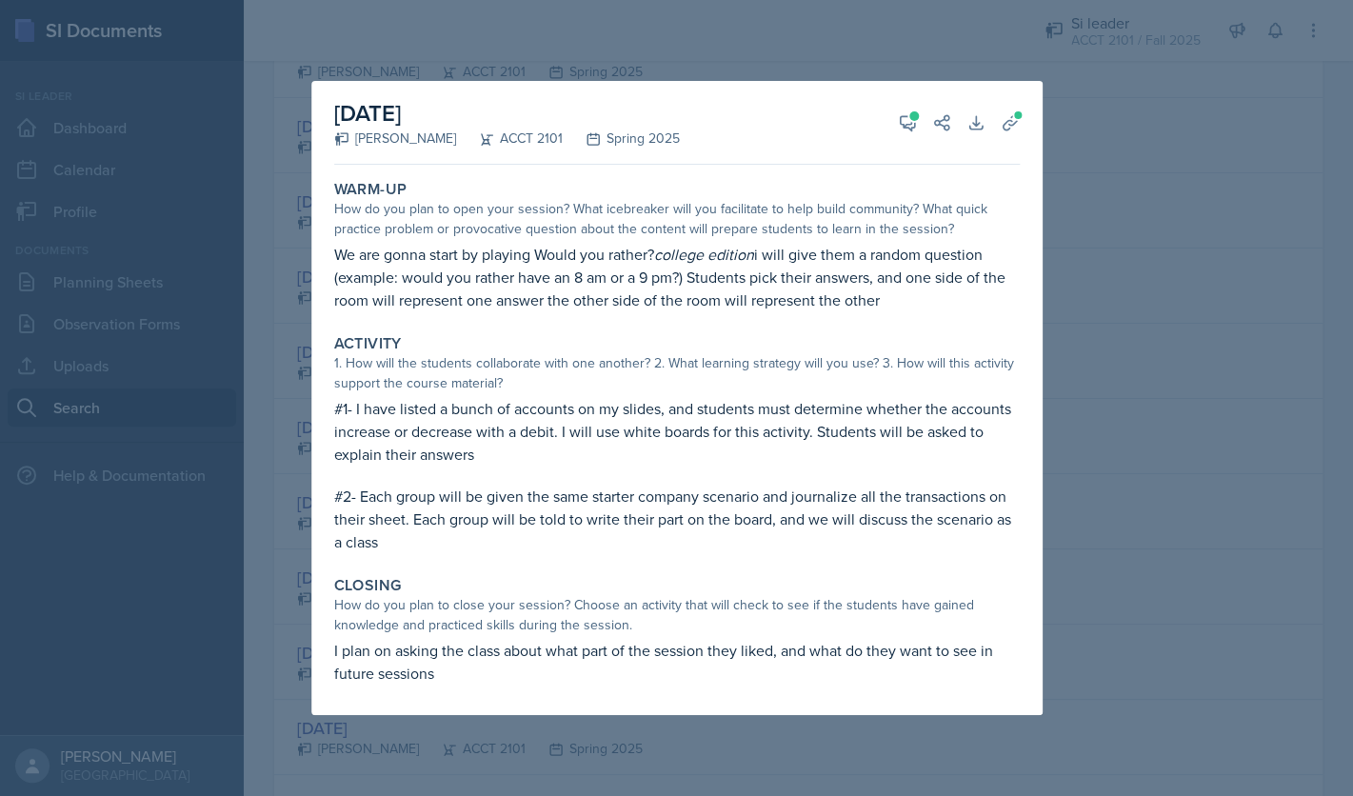
click at [1075, 85] on div at bounding box center [676, 398] width 1353 height 796
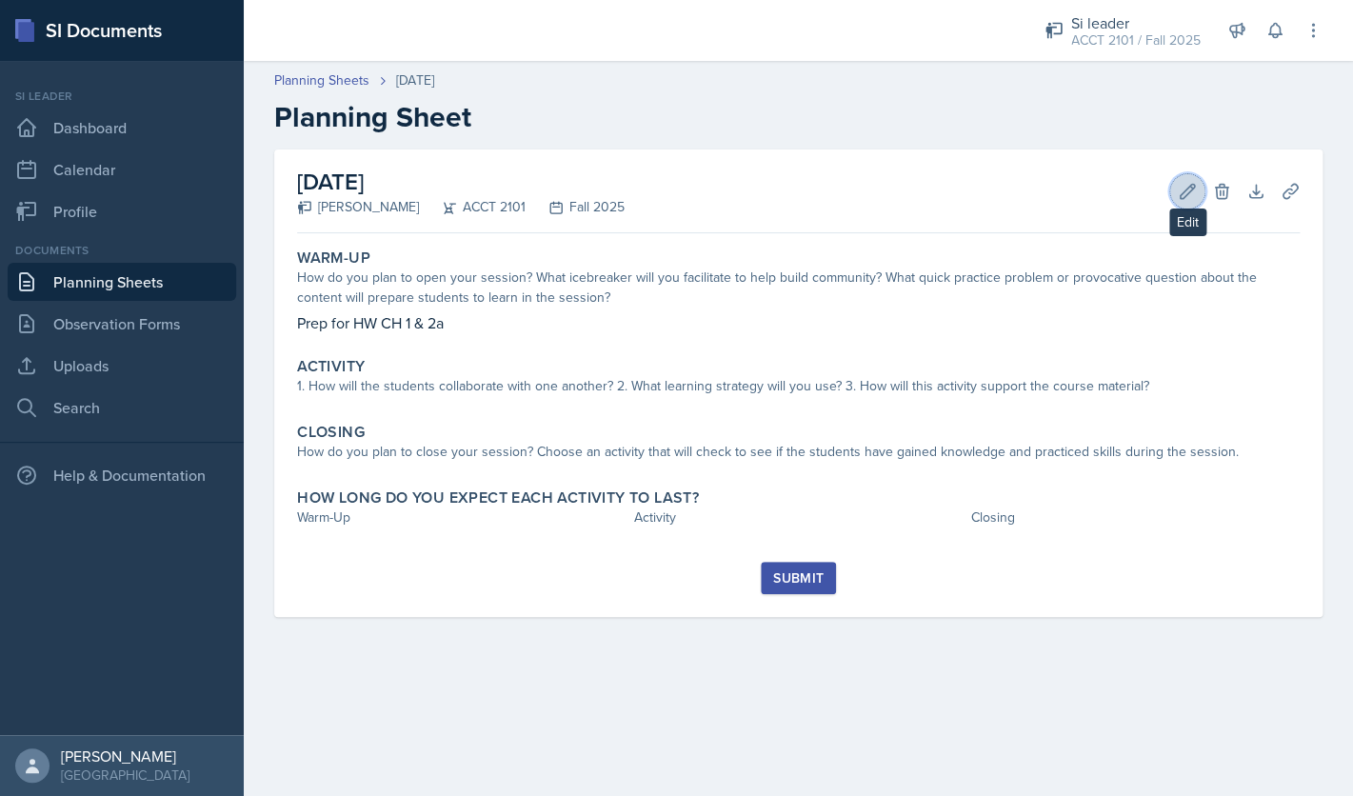
click at [1186, 191] on icon at bounding box center [1187, 191] width 19 height 19
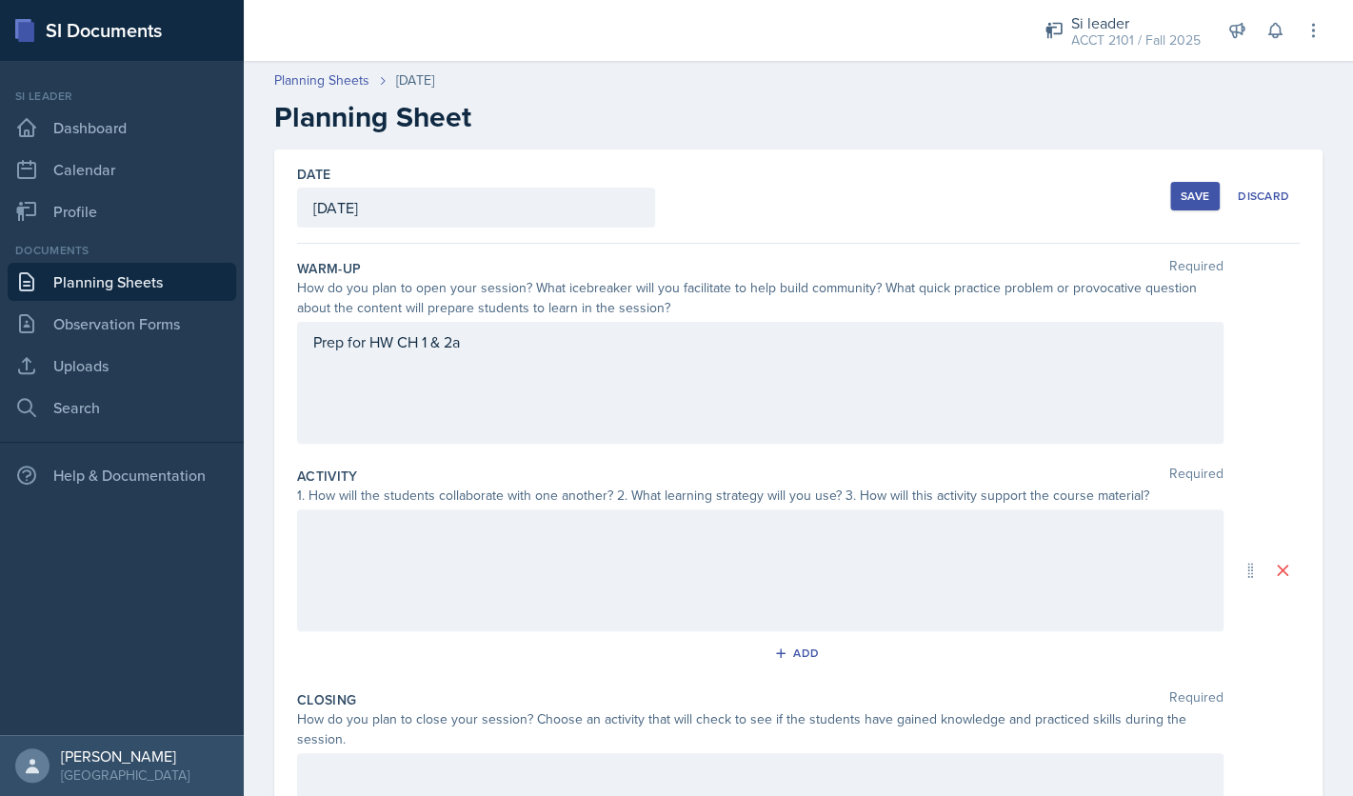
click at [842, 375] on div "Prep for HW CH 1 & 2a" at bounding box center [760, 383] width 926 height 122
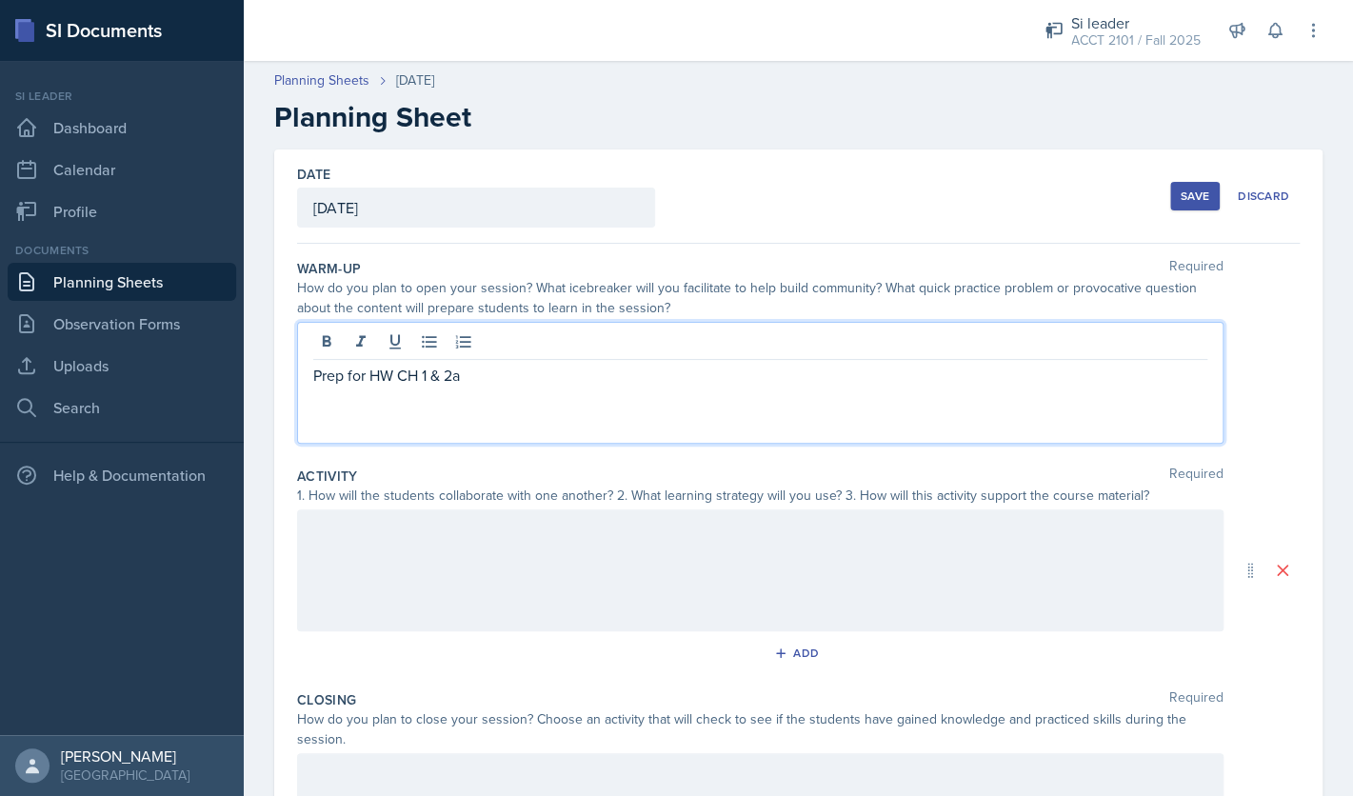
click at [791, 366] on p "Prep for HW CH 1 & 2a" at bounding box center [760, 375] width 894 height 23
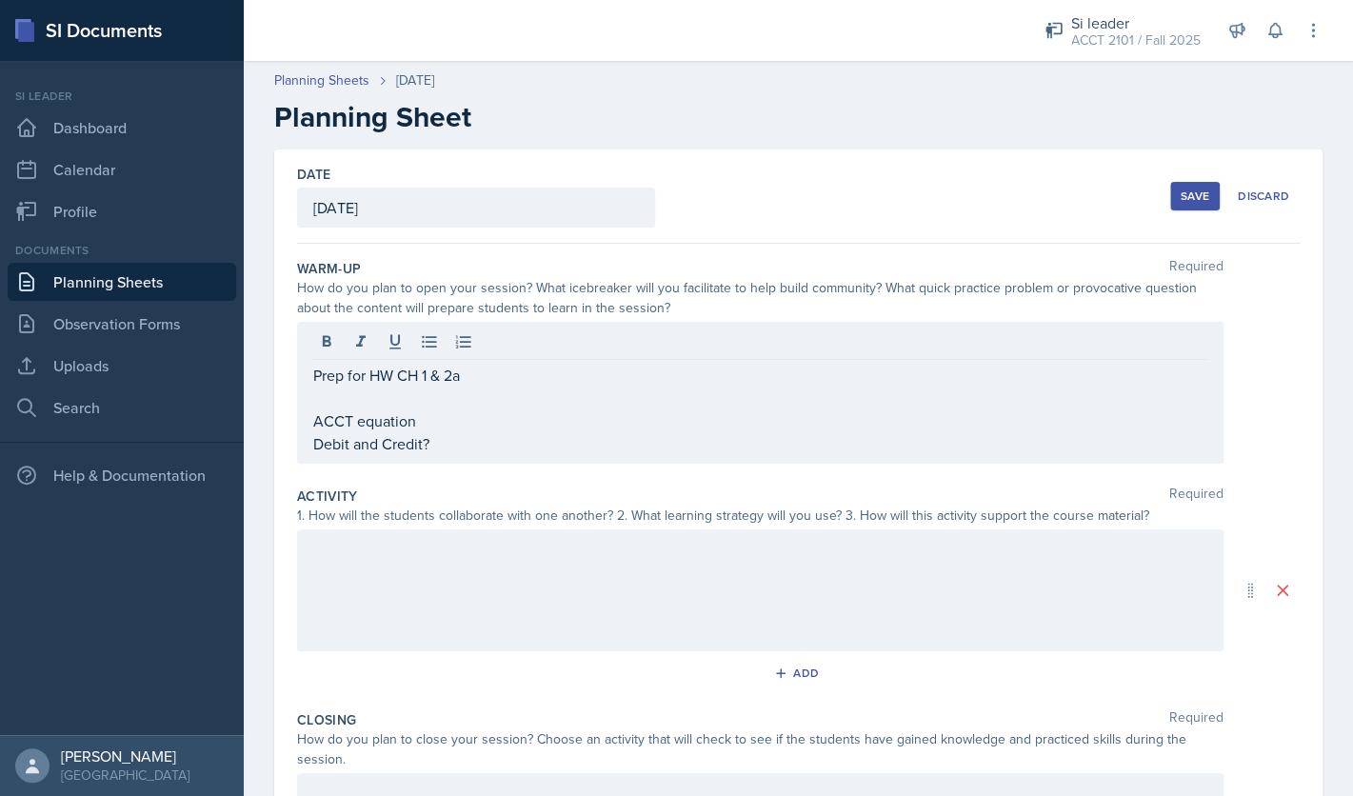
click at [553, 590] on div at bounding box center [760, 590] width 926 height 122
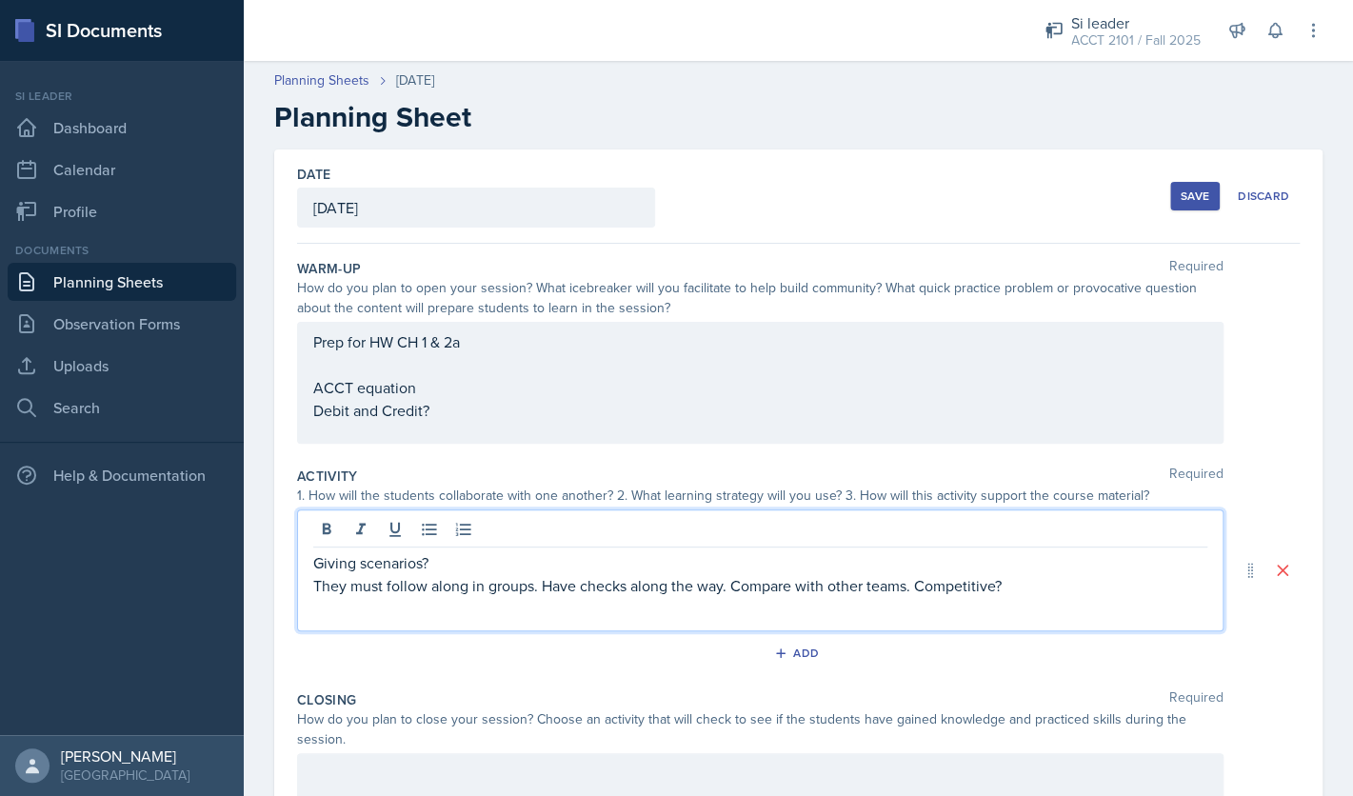
click at [1037, 589] on p "They must follow along in groups. Have checks along the way. Compare with other…" at bounding box center [760, 585] width 894 height 23
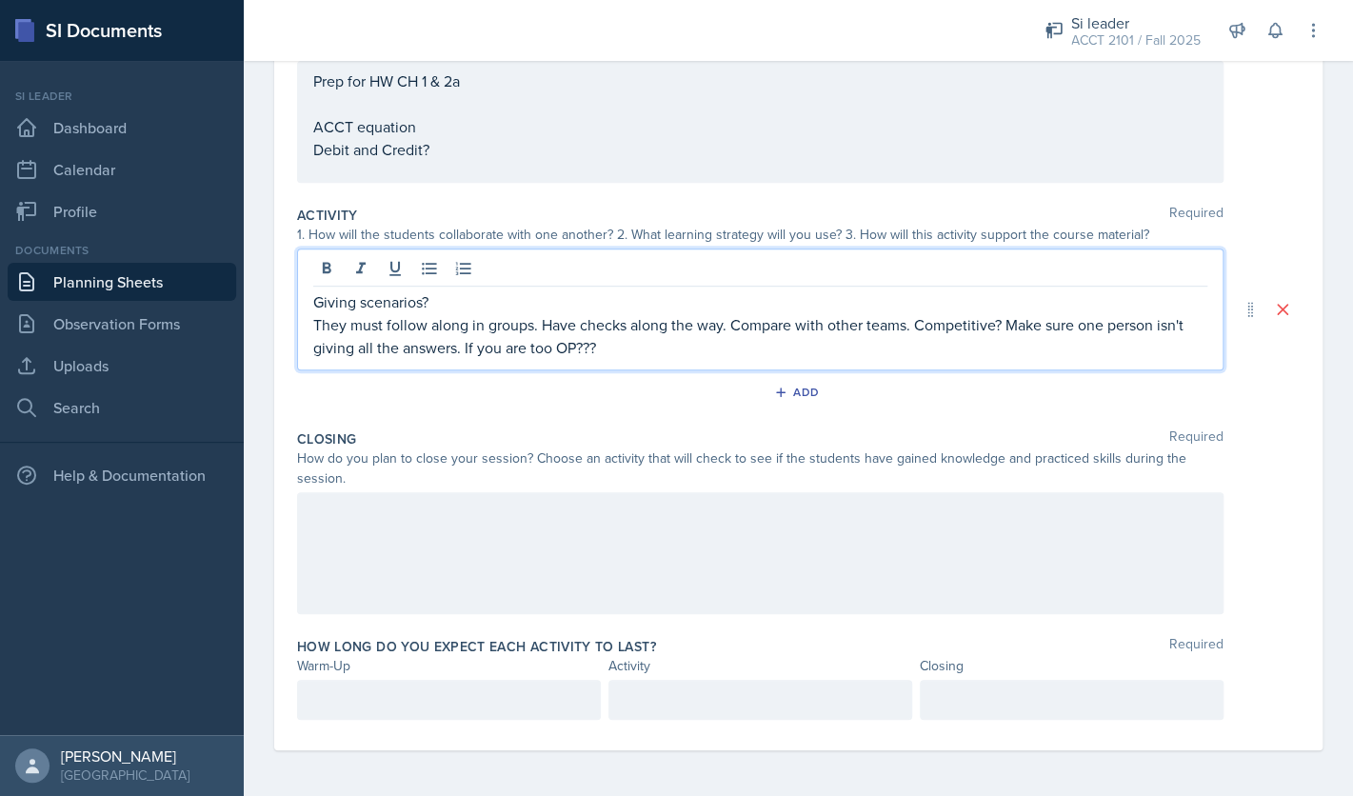
click at [591, 508] on div at bounding box center [760, 553] width 926 height 122
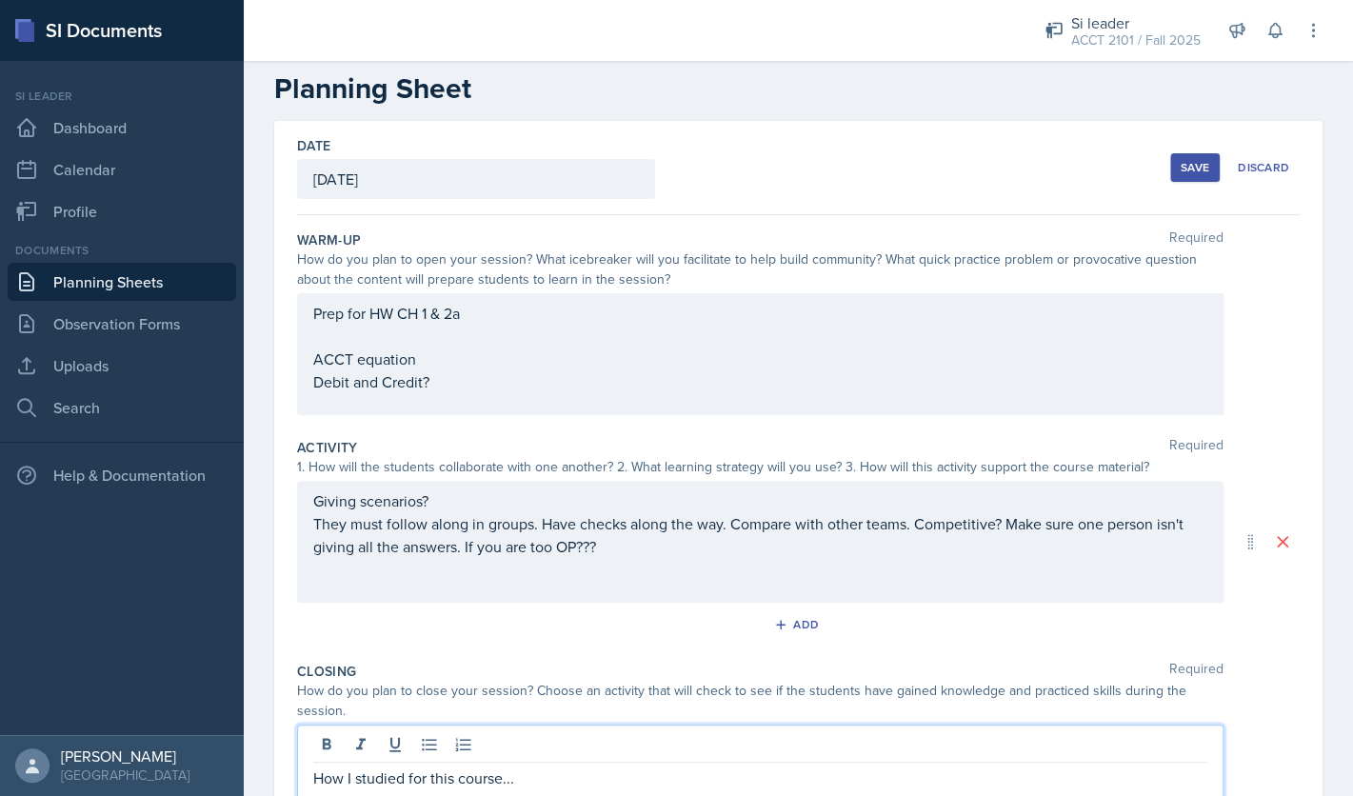
scroll to position [0, 0]
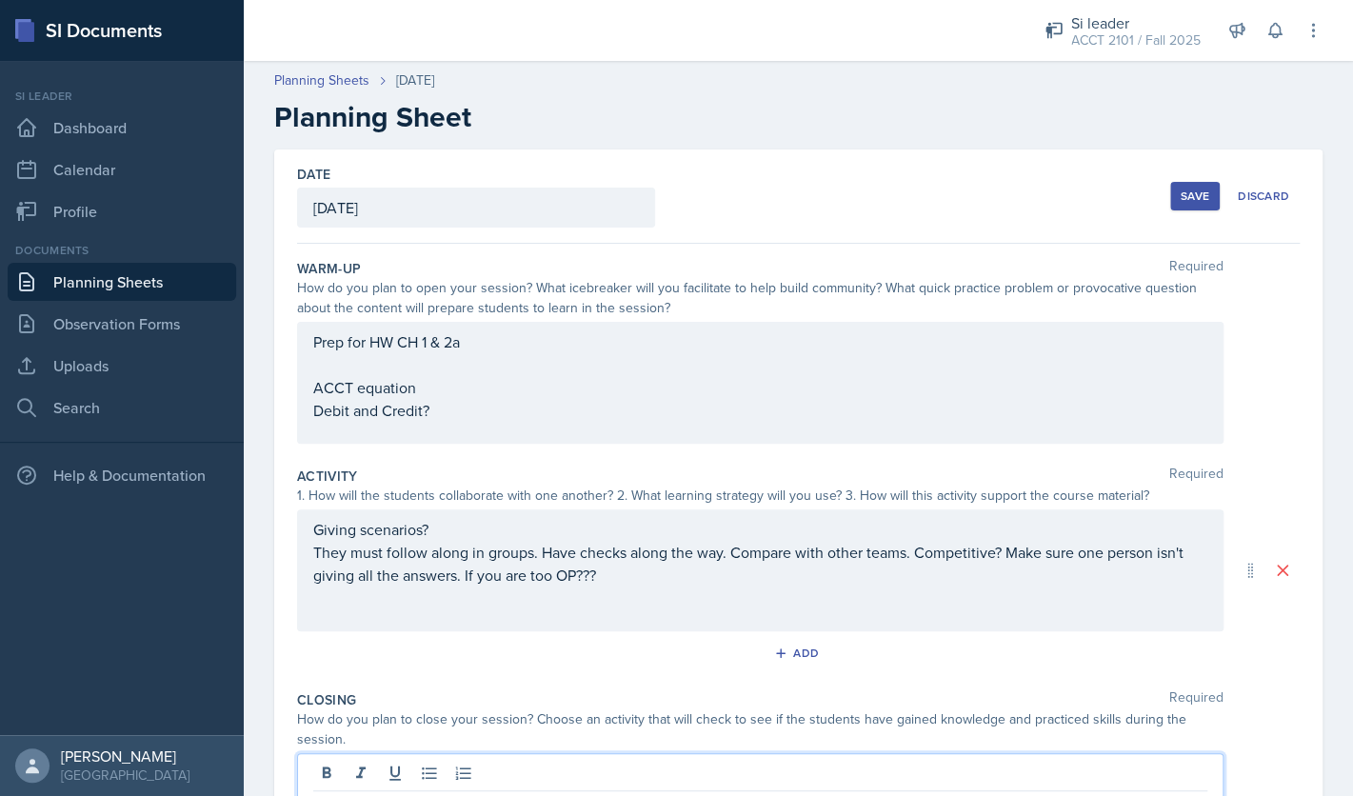
click at [1193, 197] on div "Save" at bounding box center [1194, 195] width 29 height 15
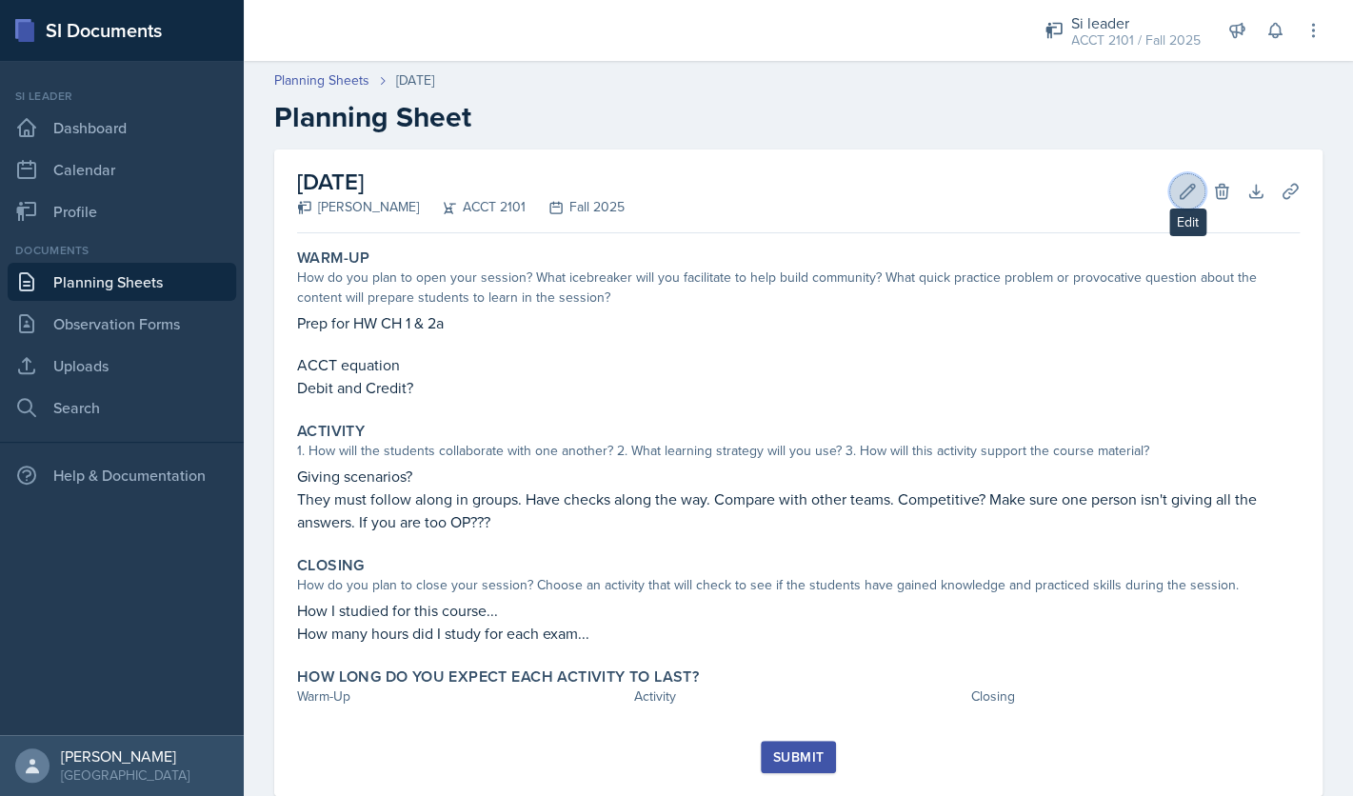
click at [1181, 189] on icon at bounding box center [1187, 191] width 19 height 19
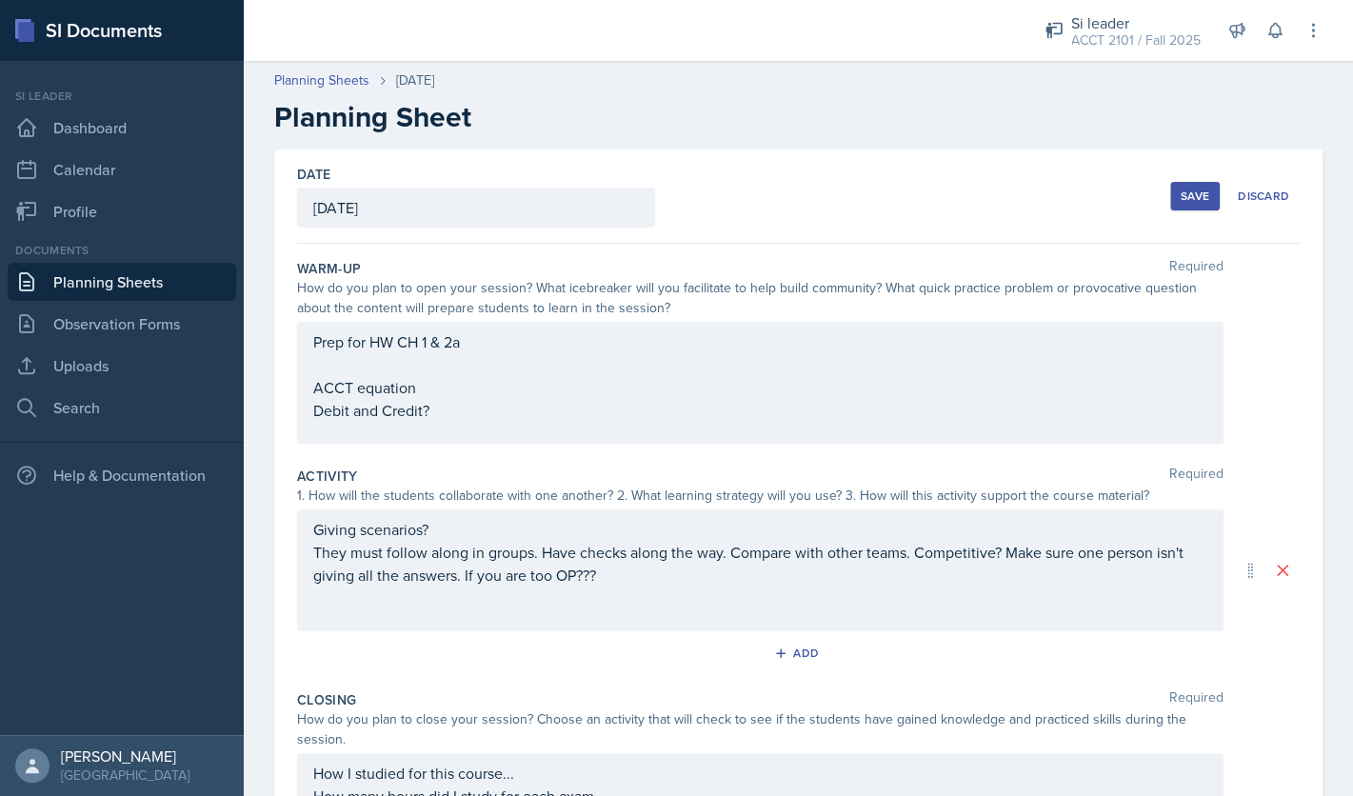
click at [450, 369] on div "Prep for HW CH 1 & 2a ACCT equation Debit and Credit?" at bounding box center [760, 375] width 894 height 91
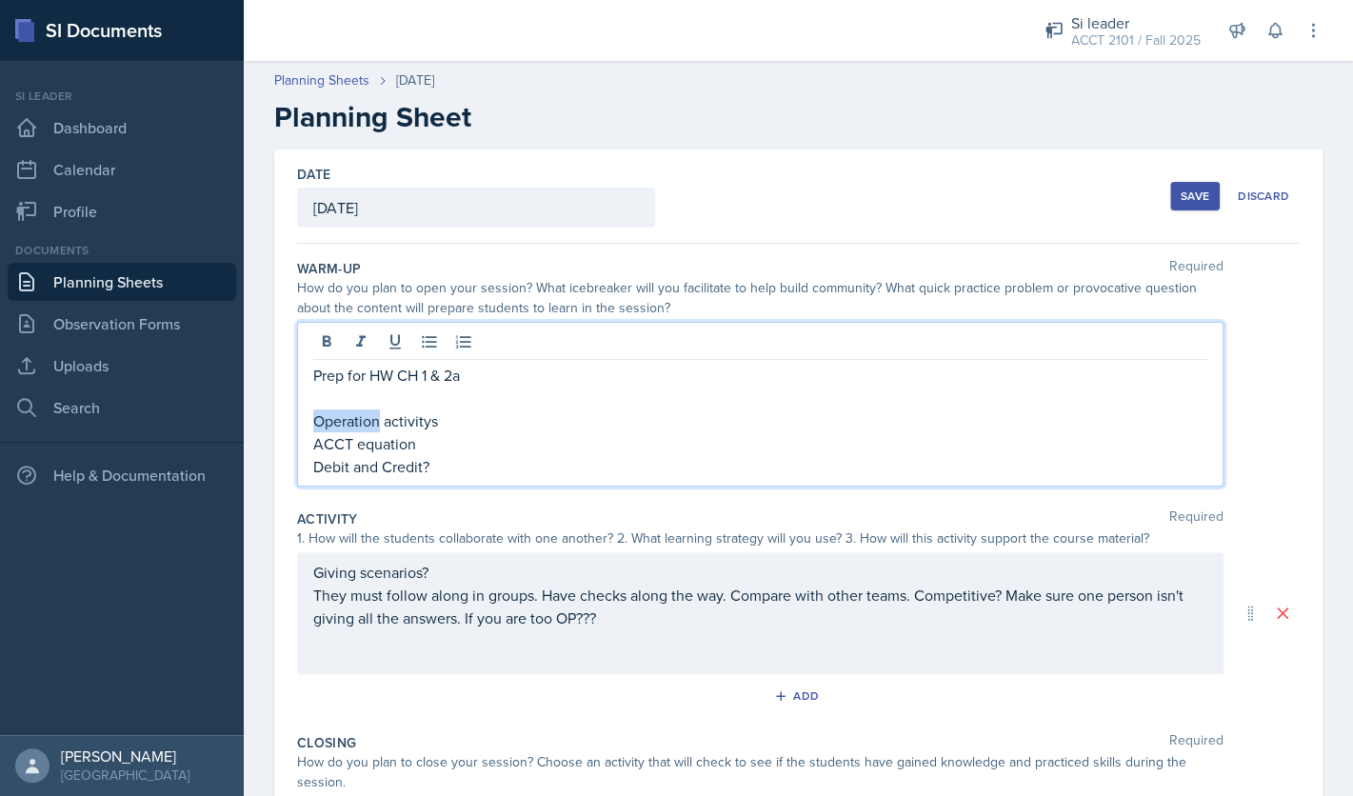
drag, startPoint x: 381, startPoint y: 423, endPoint x: 315, endPoint y: 424, distance: 65.7
click at [315, 424] on p "Operation activitys" at bounding box center [760, 420] width 894 height 23
click at [417, 421] on p "Business activitys" at bounding box center [760, 420] width 894 height 23
click at [449, 421] on p "Business activitys" at bounding box center [760, 420] width 894 height 23
click at [442, 402] on p at bounding box center [760, 397] width 894 height 23
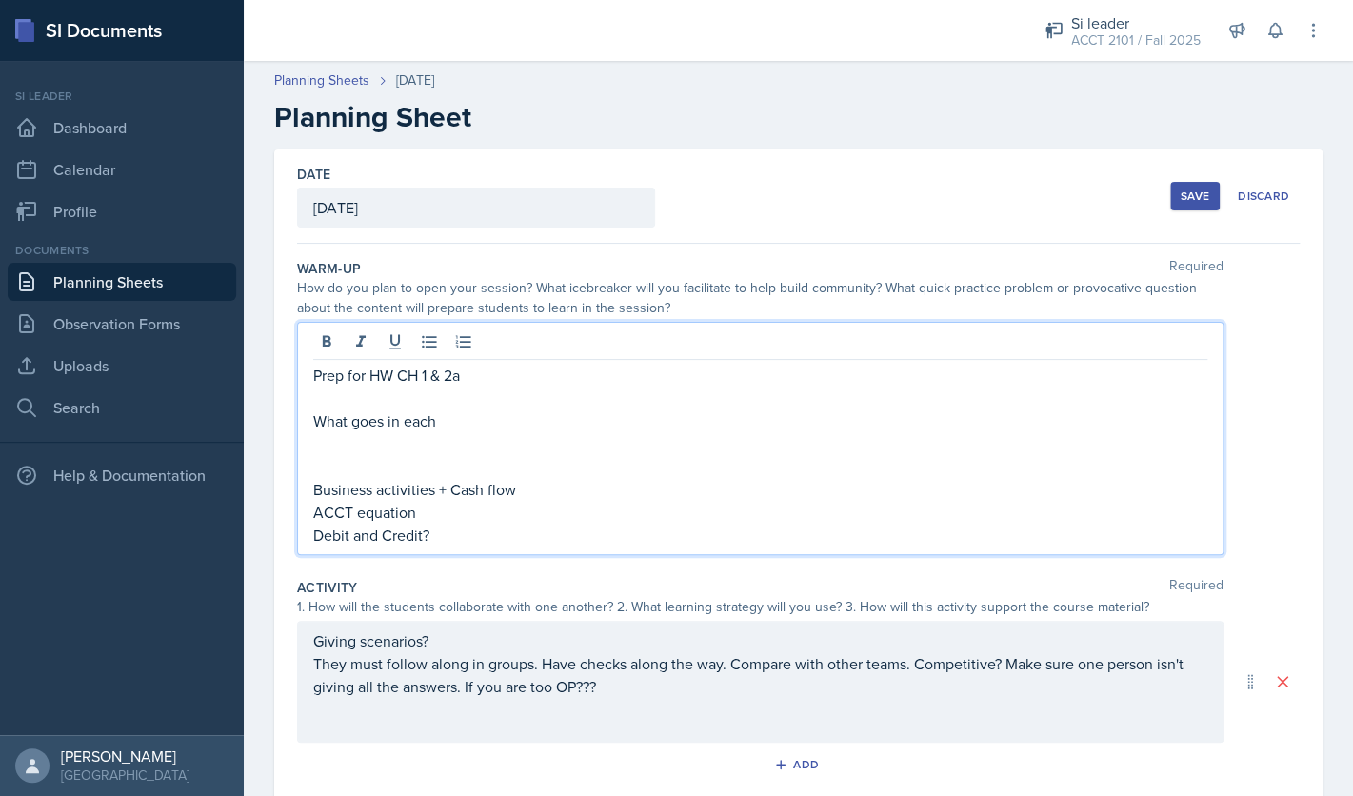
click at [392, 388] on p at bounding box center [760, 397] width 894 height 23
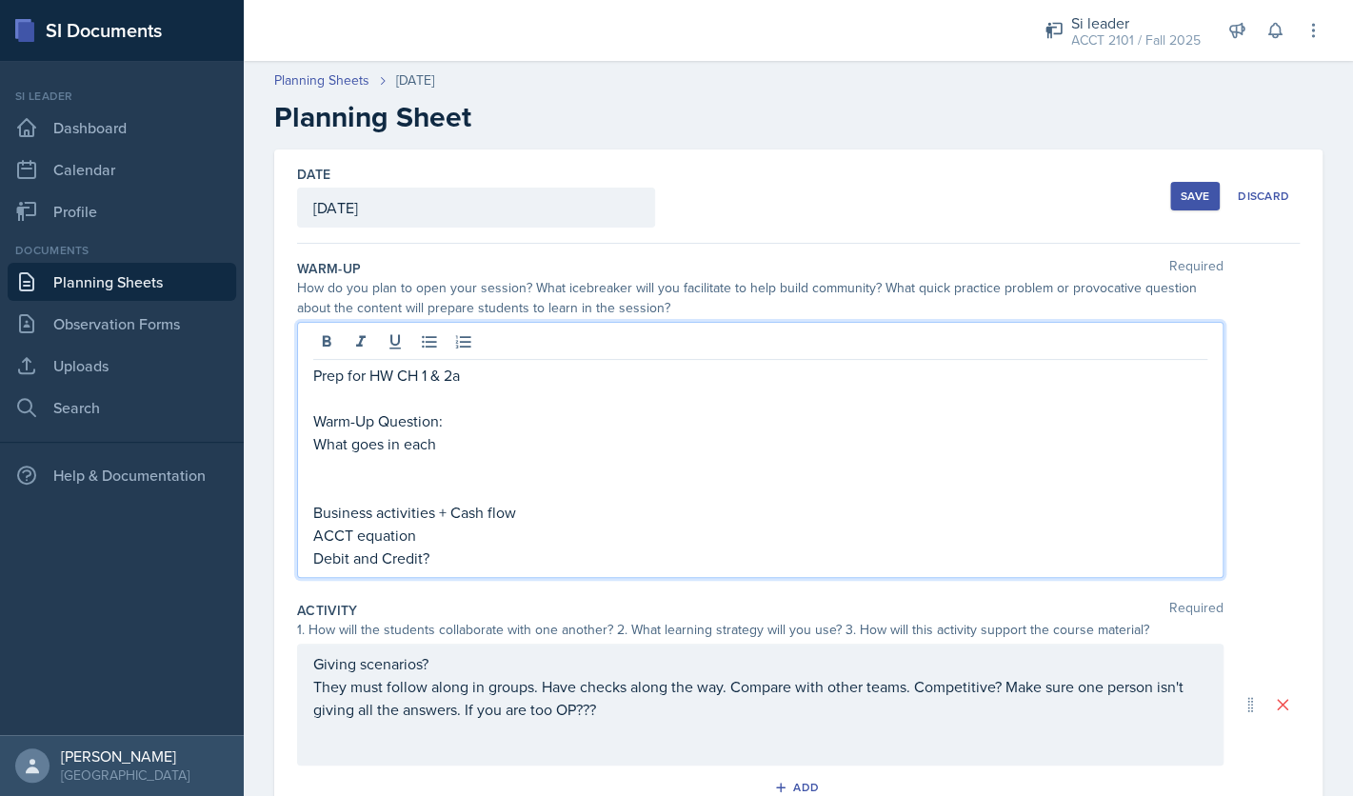
click at [478, 445] on p "What goes in each" at bounding box center [760, 443] width 894 height 23
click at [494, 432] on p "What goes in each financial statement? Wall Activity" at bounding box center [760, 443] width 894 height 23
click at [477, 425] on p "Warm-Up Question:" at bounding box center [760, 420] width 894 height 23
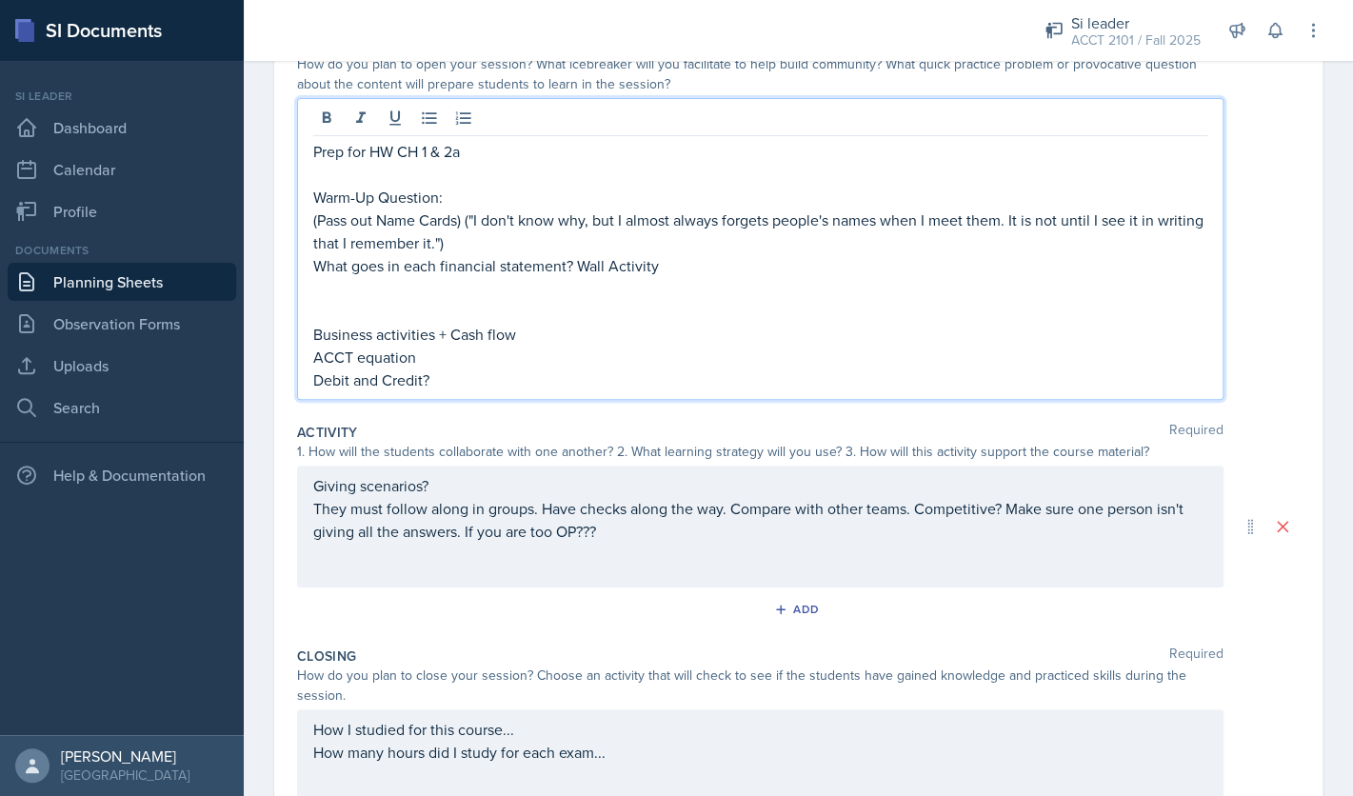
scroll to position [222, 0]
click at [757, 271] on p "What goes in each financial statement? Wall Activity" at bounding box center [760, 267] width 894 height 23
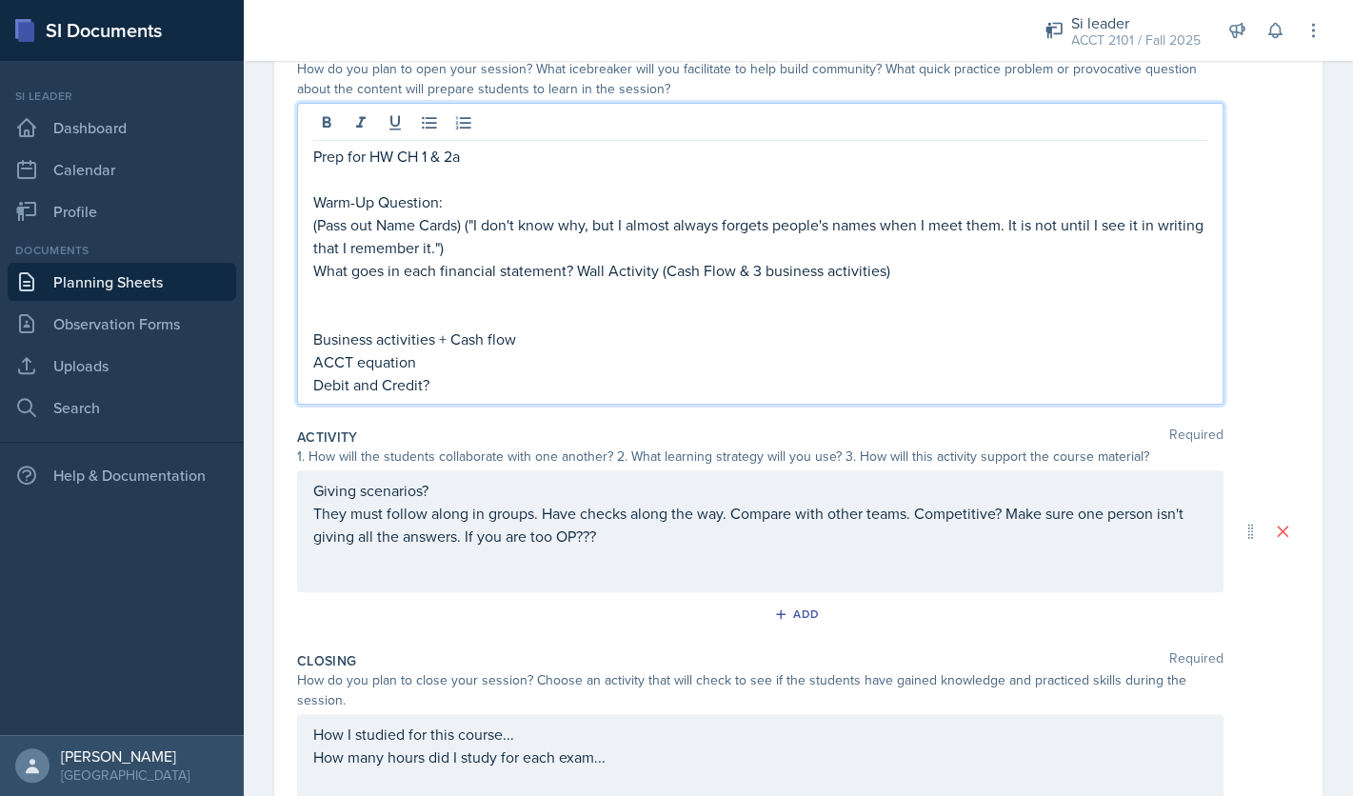
scroll to position [184, 0]
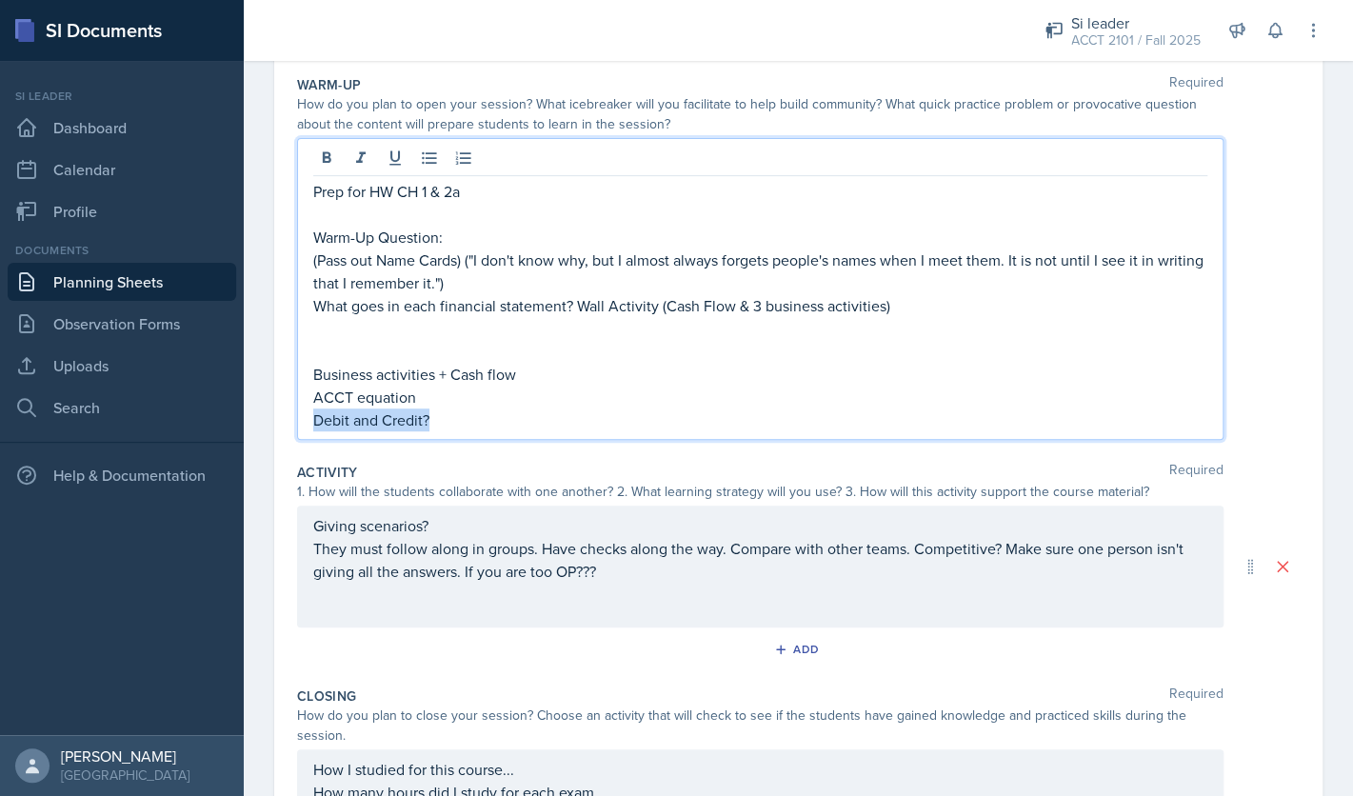
drag, startPoint x: 557, startPoint y: 424, endPoint x: 310, endPoint y: 429, distance: 246.6
click at [310, 429] on div "Prep for HW CH 1 & 2a Warm-Up Question: (Pass out Name Cards) ("I don't know wh…" at bounding box center [760, 289] width 926 height 302
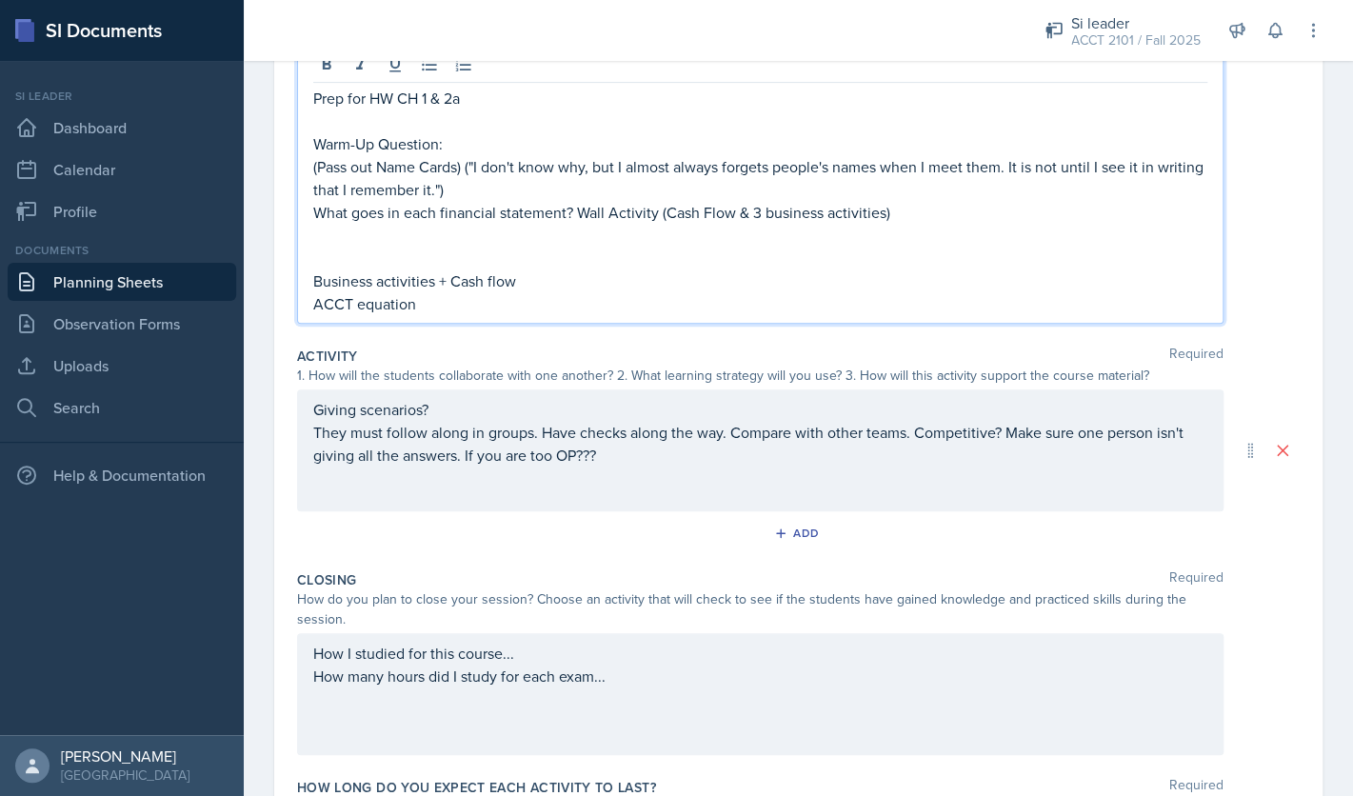
scroll to position [348, 0]
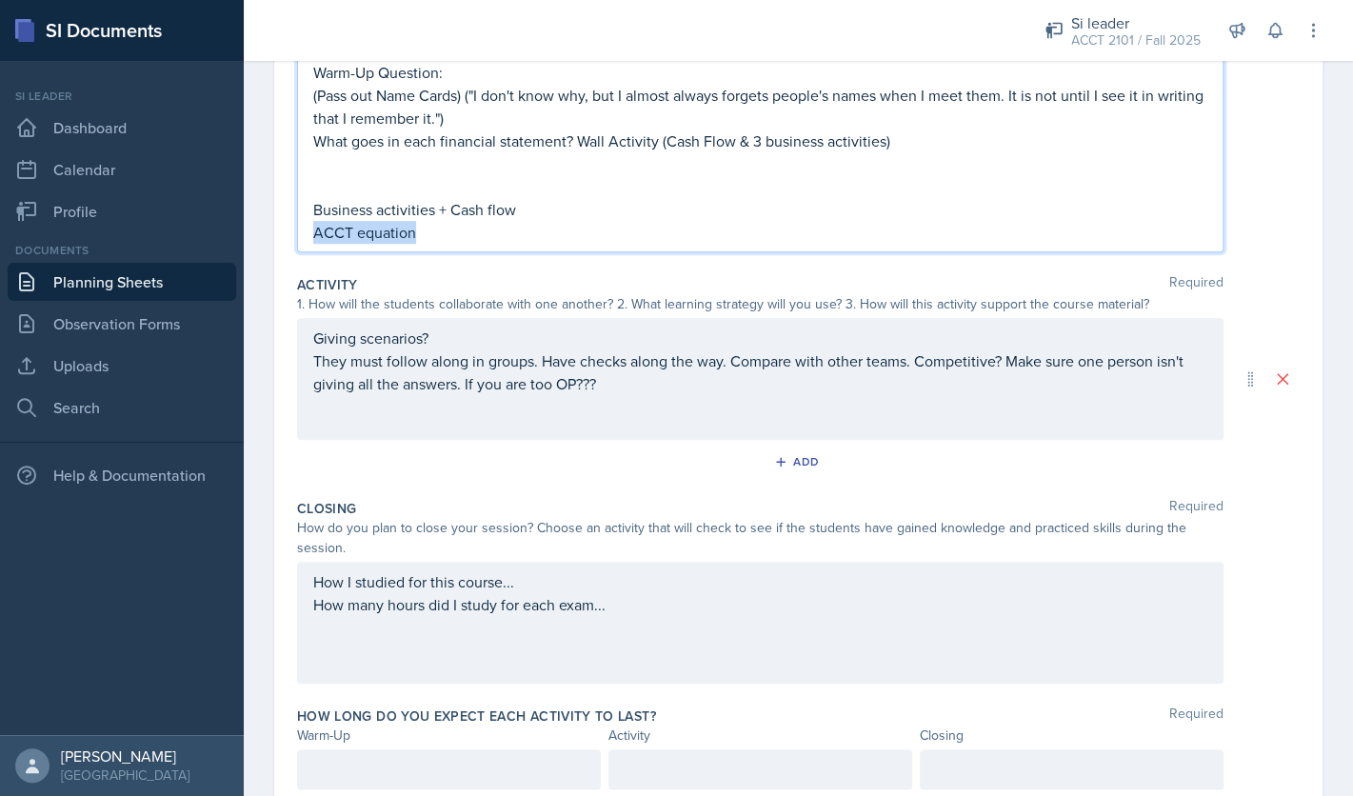
drag, startPoint x: 421, startPoint y: 235, endPoint x: 296, endPoint y: 226, distance: 125.1
click at [297, 226] on div "Prep for HW CH 1 & 2a Warm-Up Question: (Pass out Name Cards) ("I don't know wh…" at bounding box center [760, 112] width 926 height 279
click at [491, 338] on div "Giving scenarios? They must follow along in groups. Have checks along the way. …" at bounding box center [760, 379] width 926 height 122
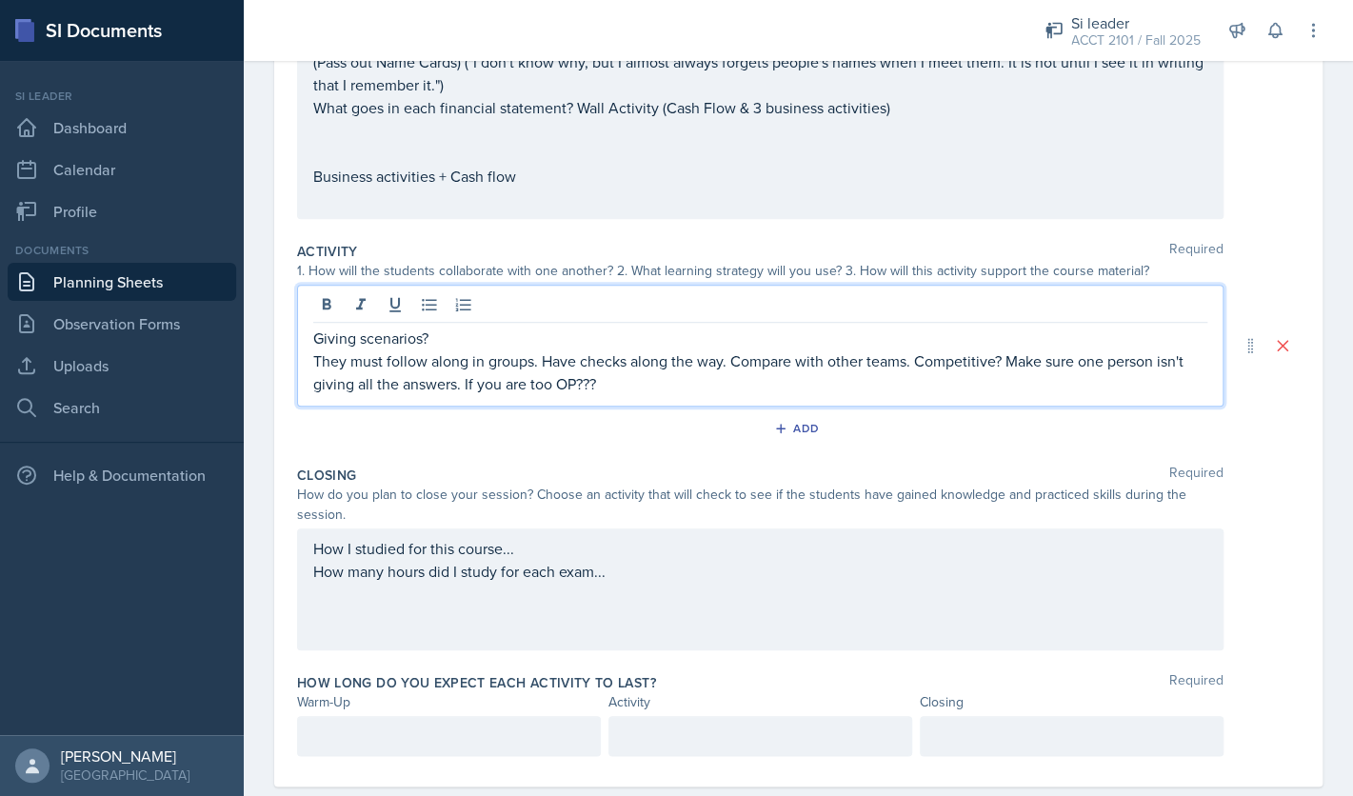
scroll to position [315, 0]
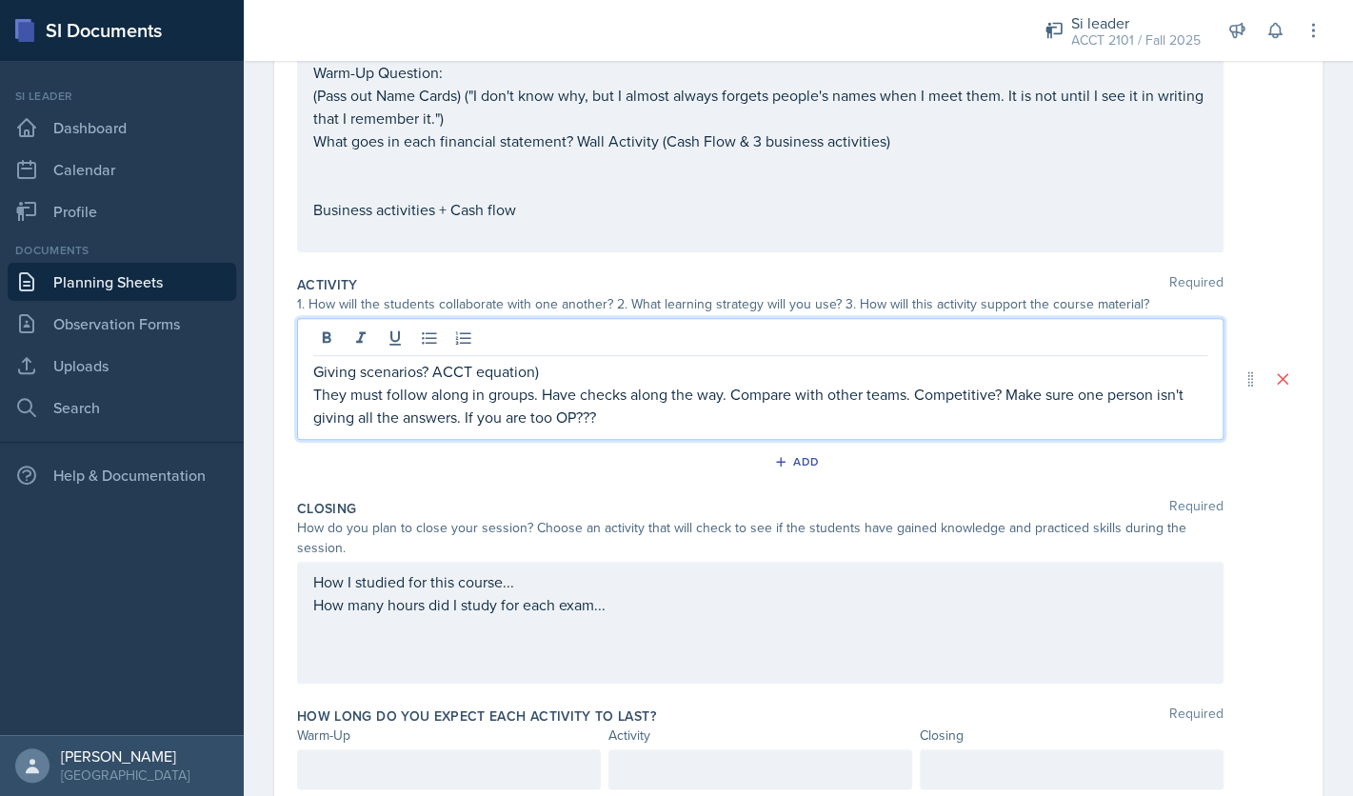
click at [437, 368] on p "Giving scenarios? ACCT equation)" at bounding box center [760, 371] width 894 height 23
click at [505, 596] on div "How I studied for this course... How many hours did I study for each exam..." at bounding box center [760, 623] width 926 height 122
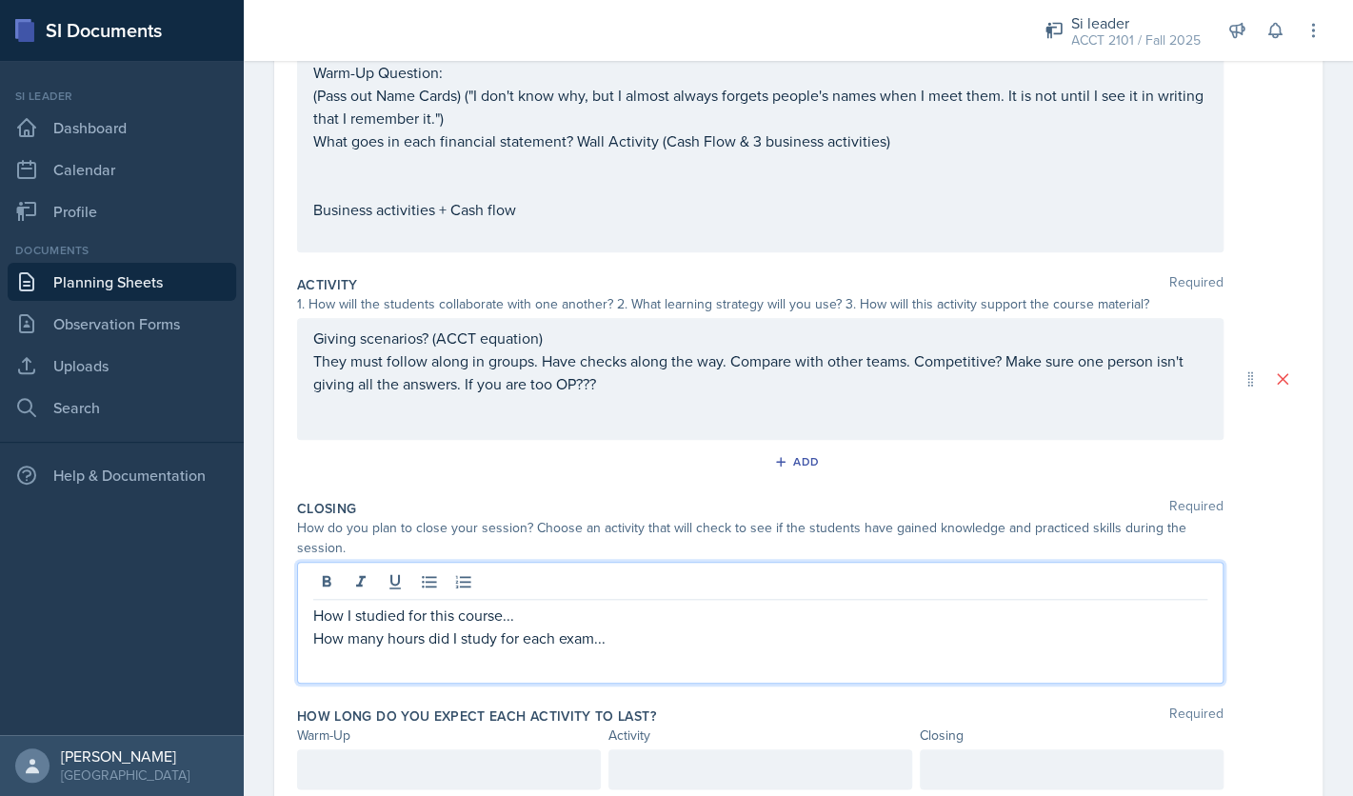
click at [576, 635] on p "How many hours did I study for each exam..." at bounding box center [760, 637] width 894 height 23
click at [640, 637] on p "How many hours did I study for each exam..." at bounding box center [760, 637] width 894 height 23
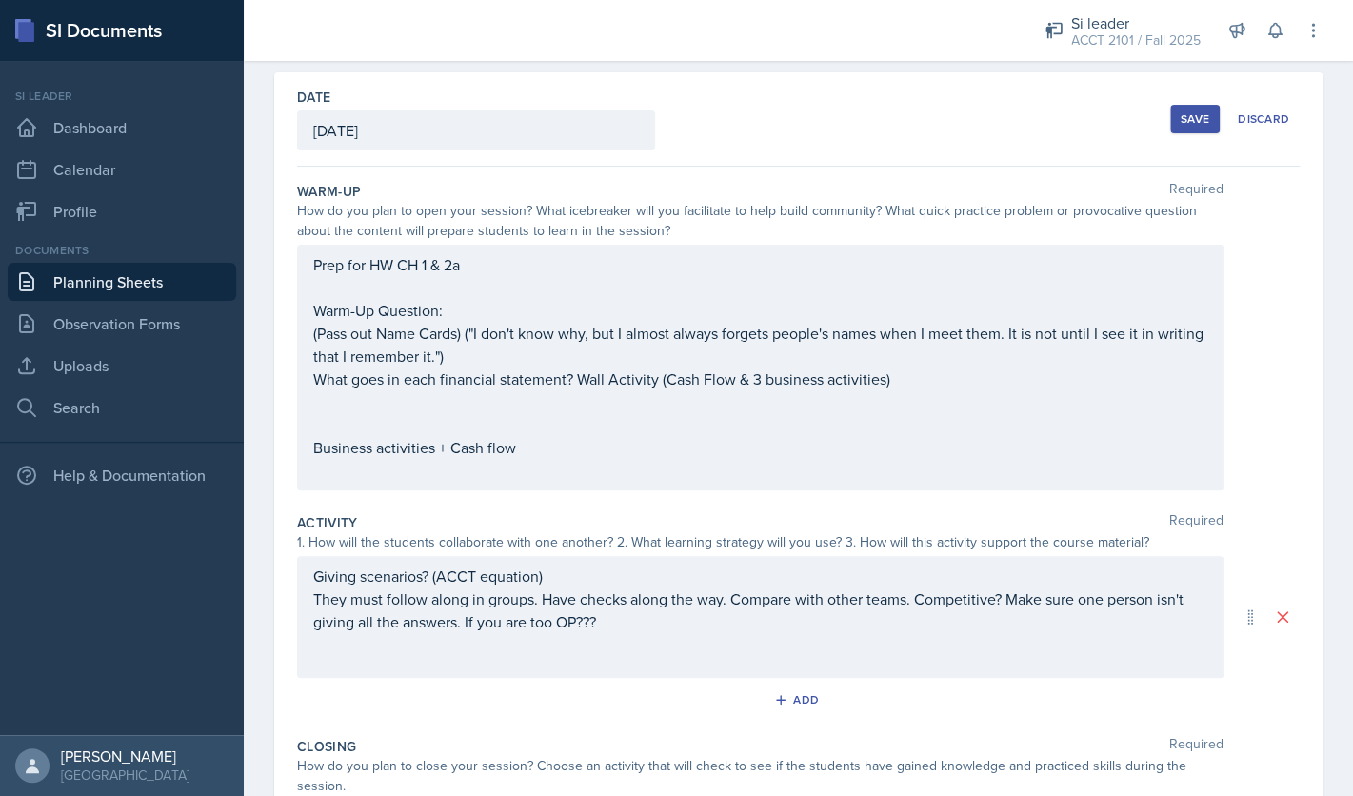
scroll to position [0, 0]
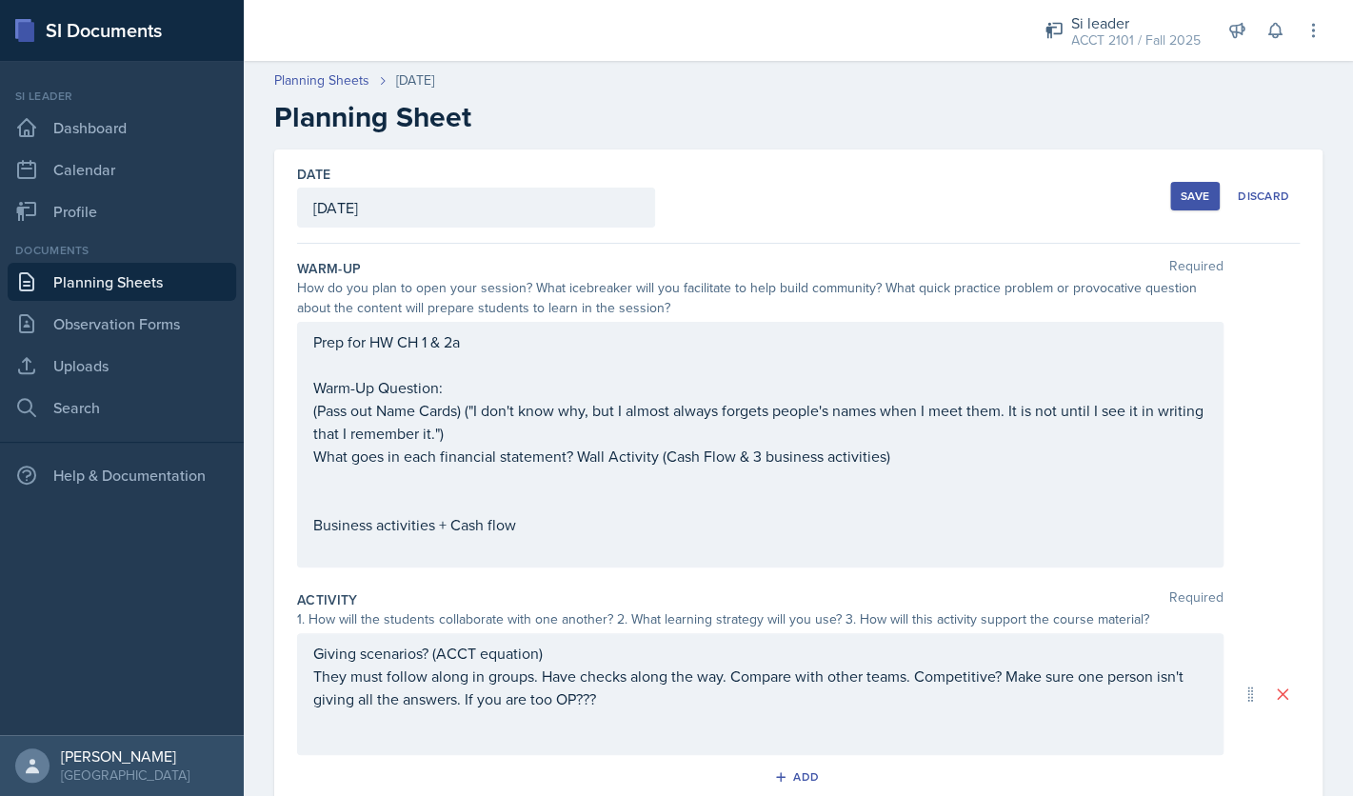
click at [1180, 201] on button "Save" at bounding box center [1195, 196] width 50 height 29
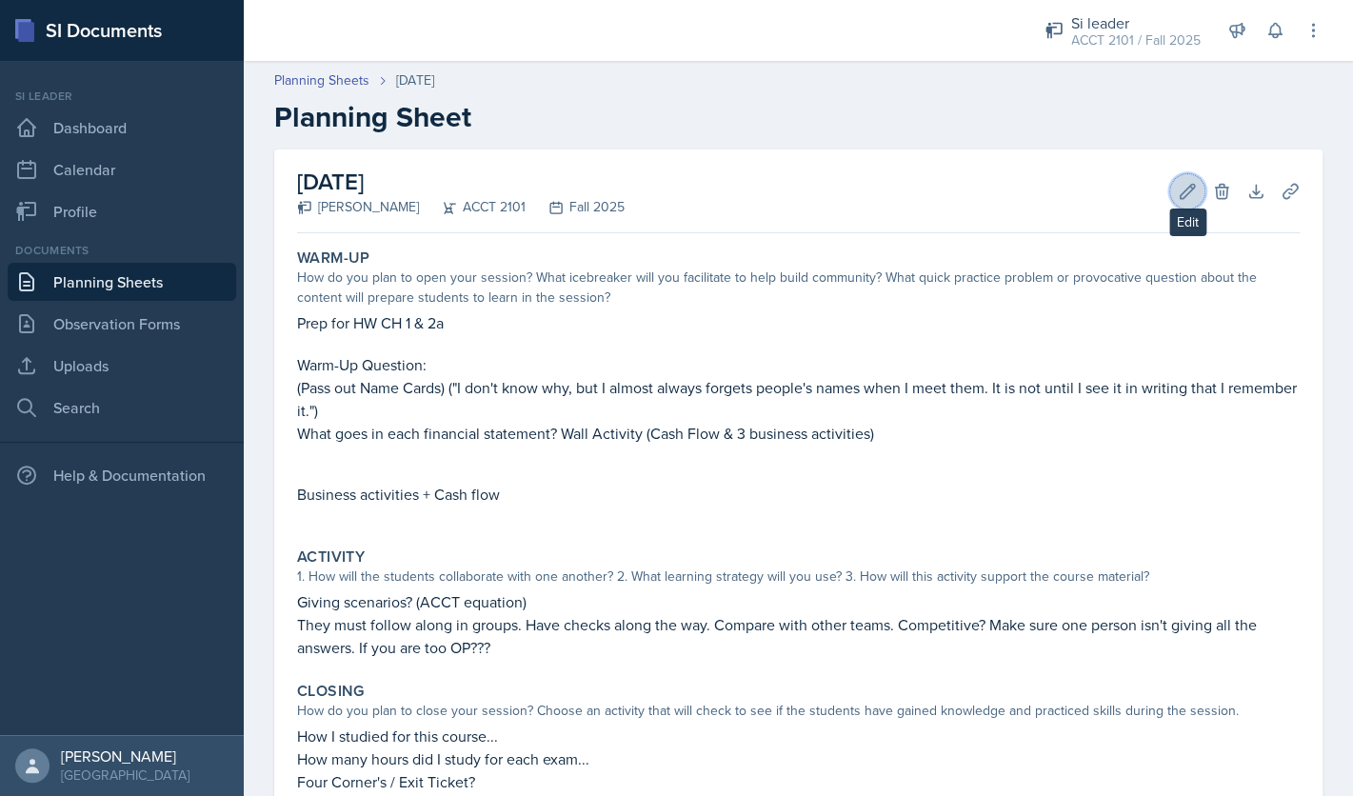
click at [1188, 191] on icon at bounding box center [1187, 191] width 14 height 14
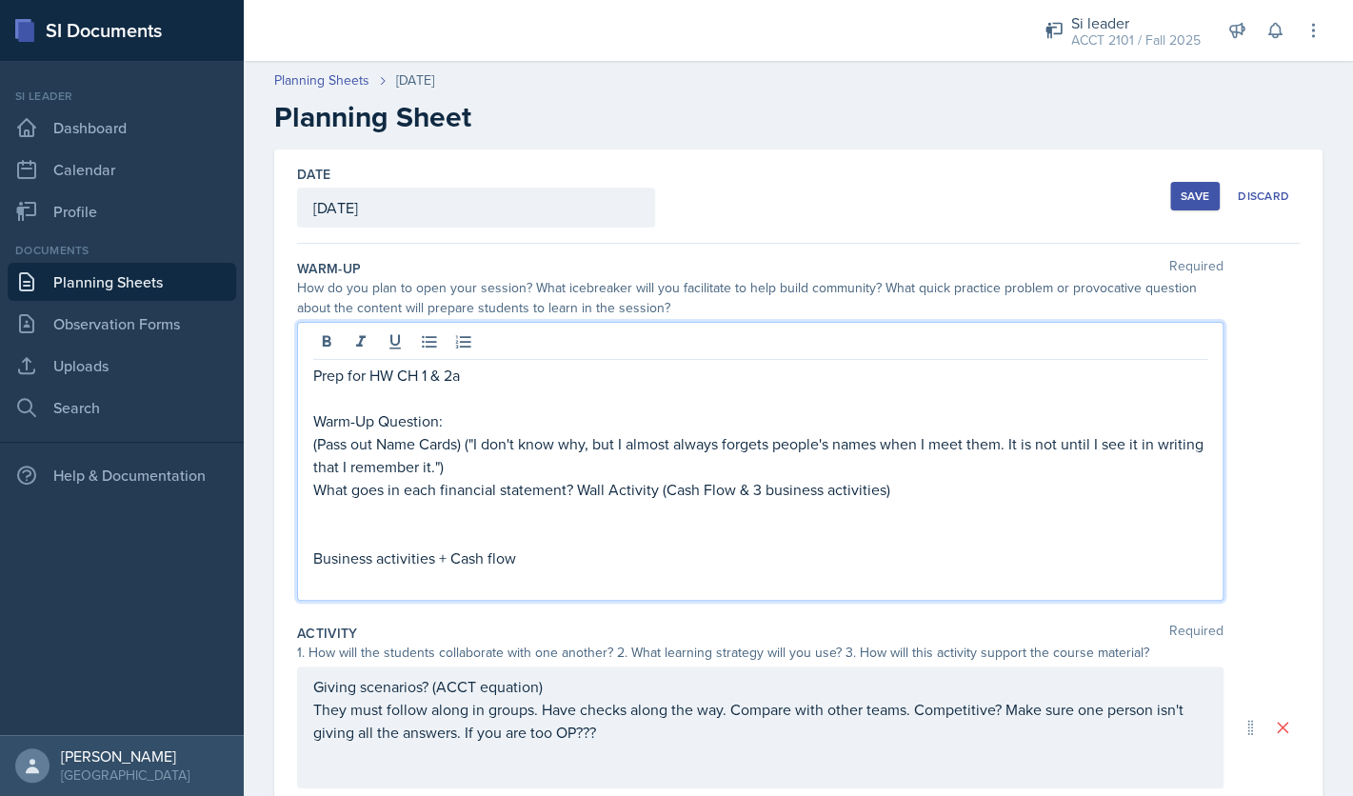
click at [838, 501] on div "Prep for HW CH 1 & 2a Warm-Up Question: (Pass out Name Cards) ("I don't know wh…" at bounding box center [760, 478] width 894 height 228
click at [764, 557] on p "Business activities + Cash flow" at bounding box center [760, 557] width 894 height 23
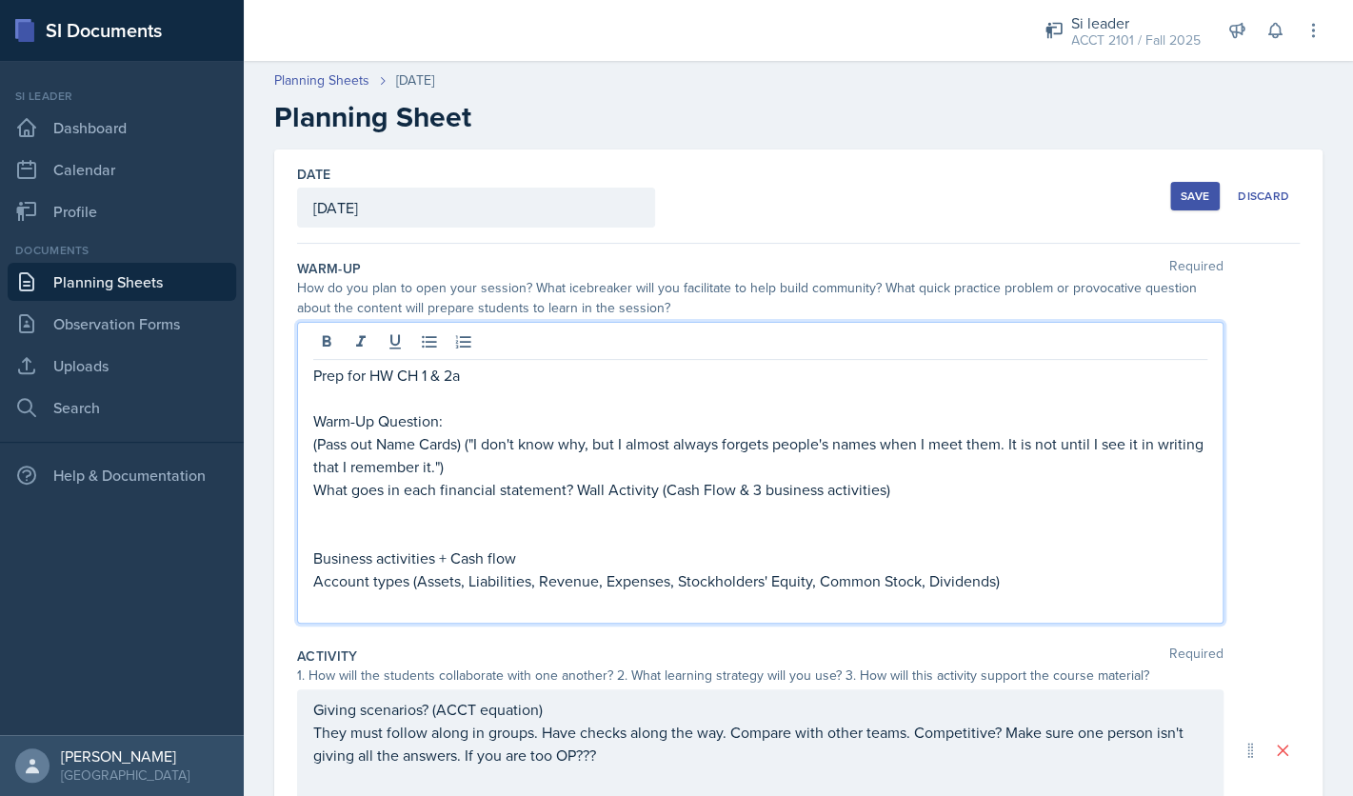
scroll to position [441, 0]
